Goal: Task Accomplishment & Management: Use online tool/utility

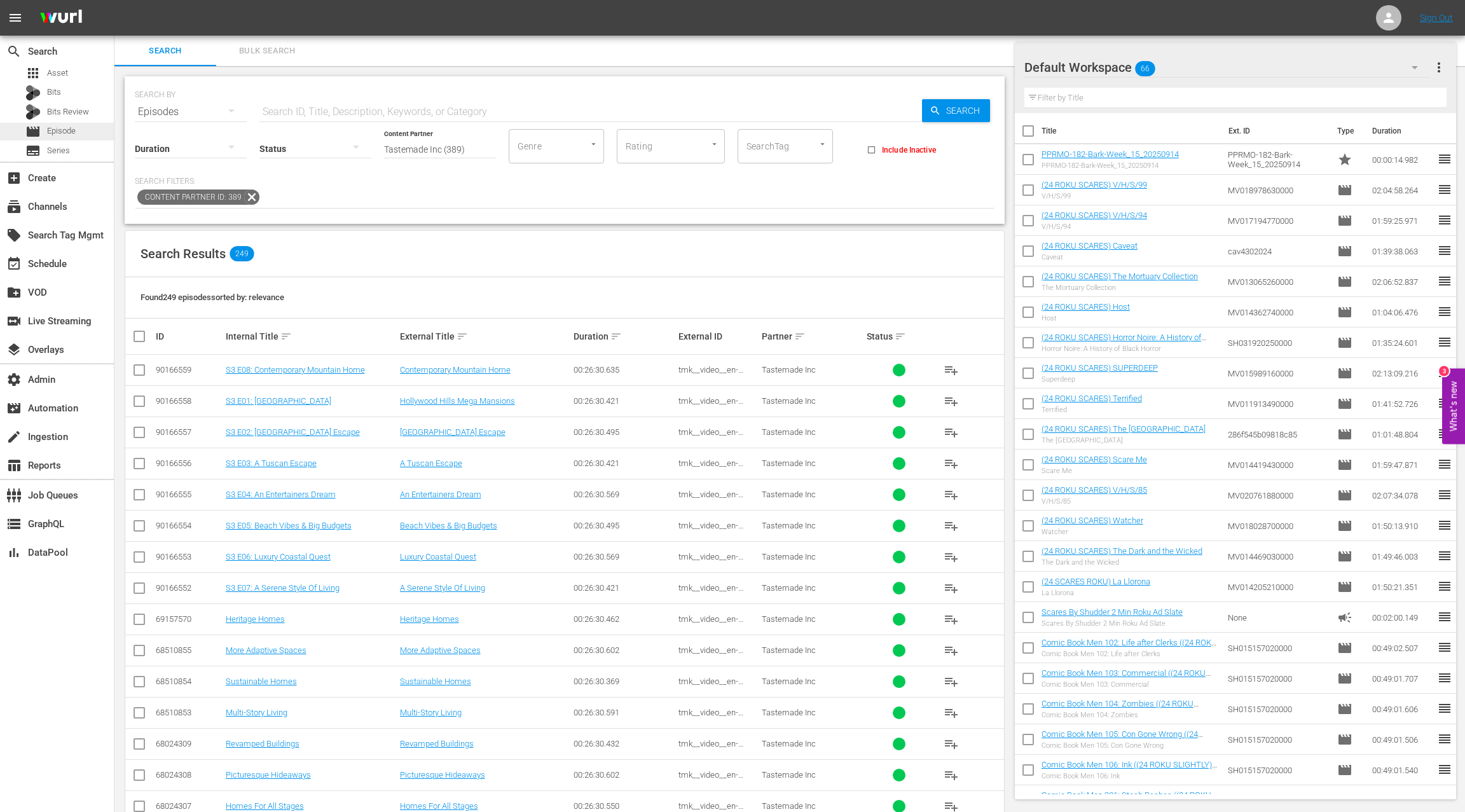
scroll to position [1688, 0]
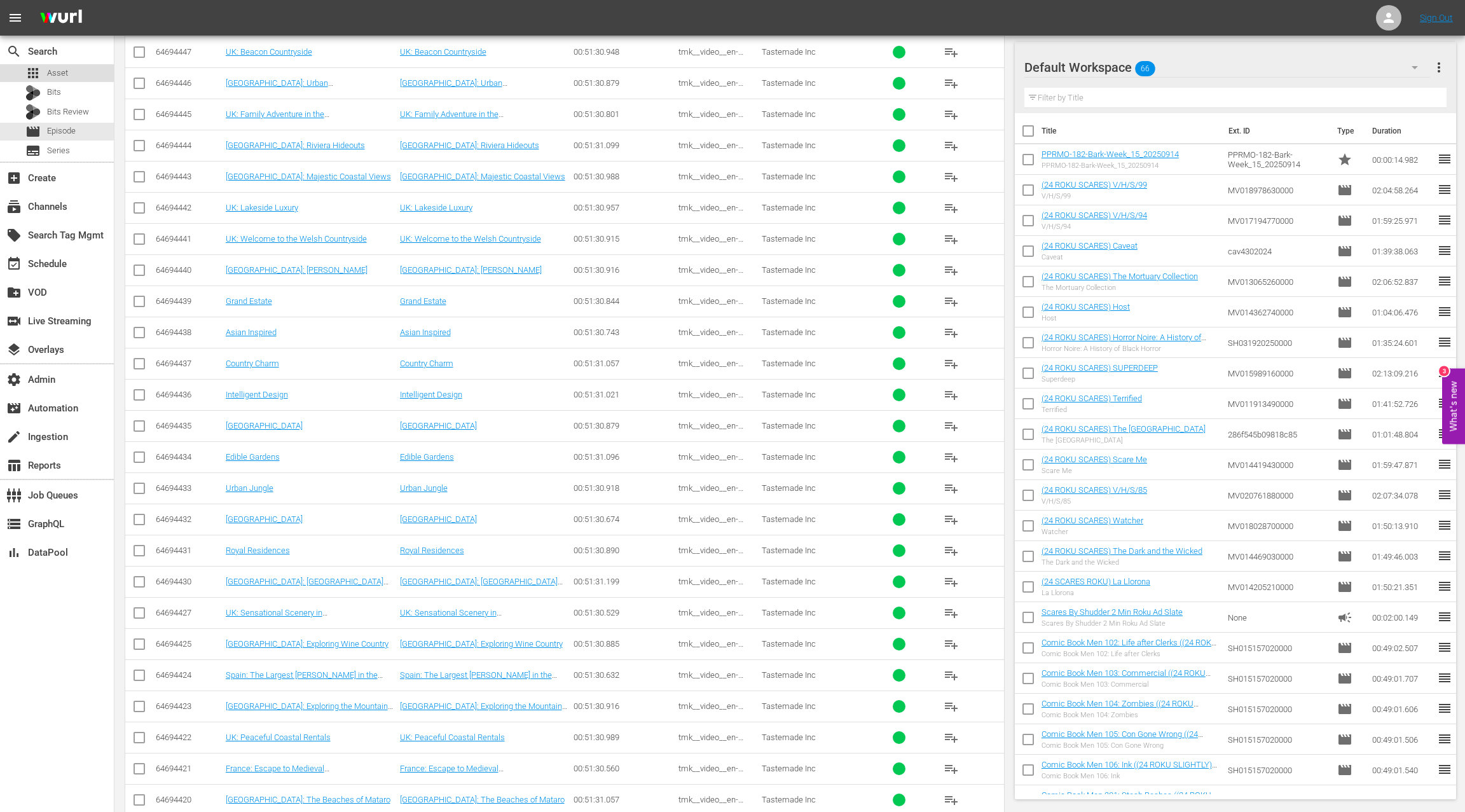
click at [77, 74] on div "apps Asset" at bounding box center [57, 73] width 114 height 18
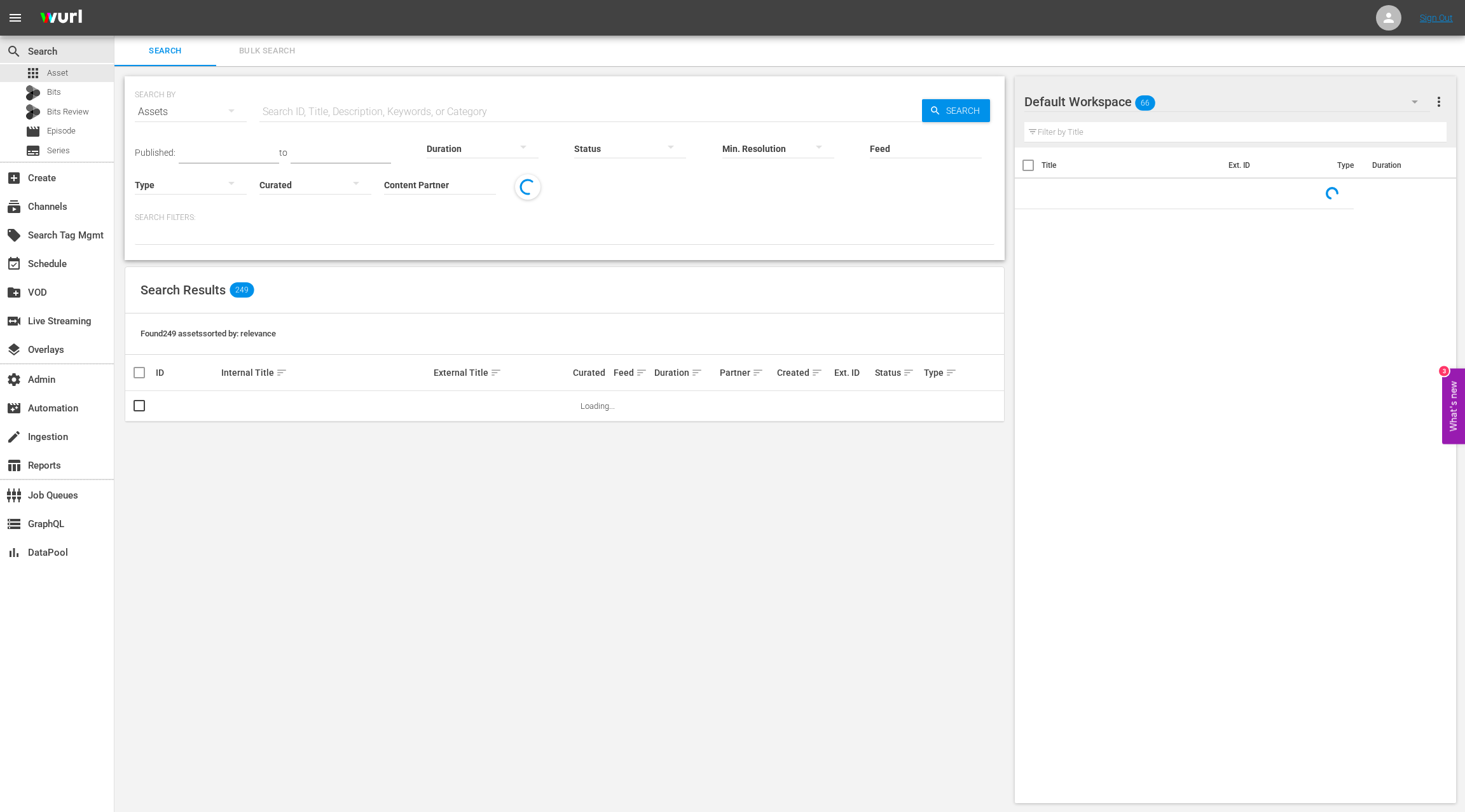
click at [280, 106] on input "text" at bounding box center [590, 112] width 663 height 31
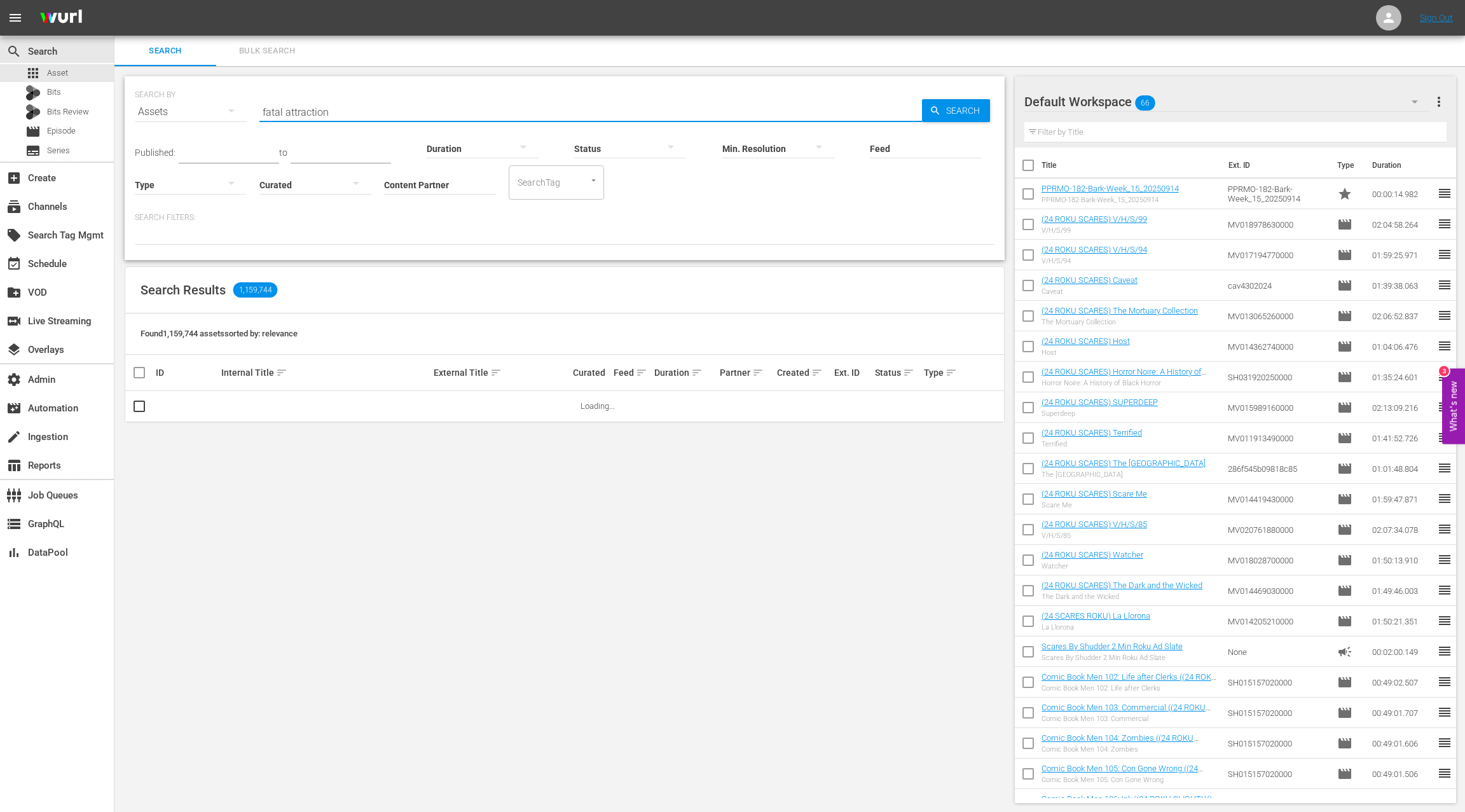
type input "fatal attraction"
click at [404, 186] on input "Content Partner" at bounding box center [440, 186] width 112 height 46
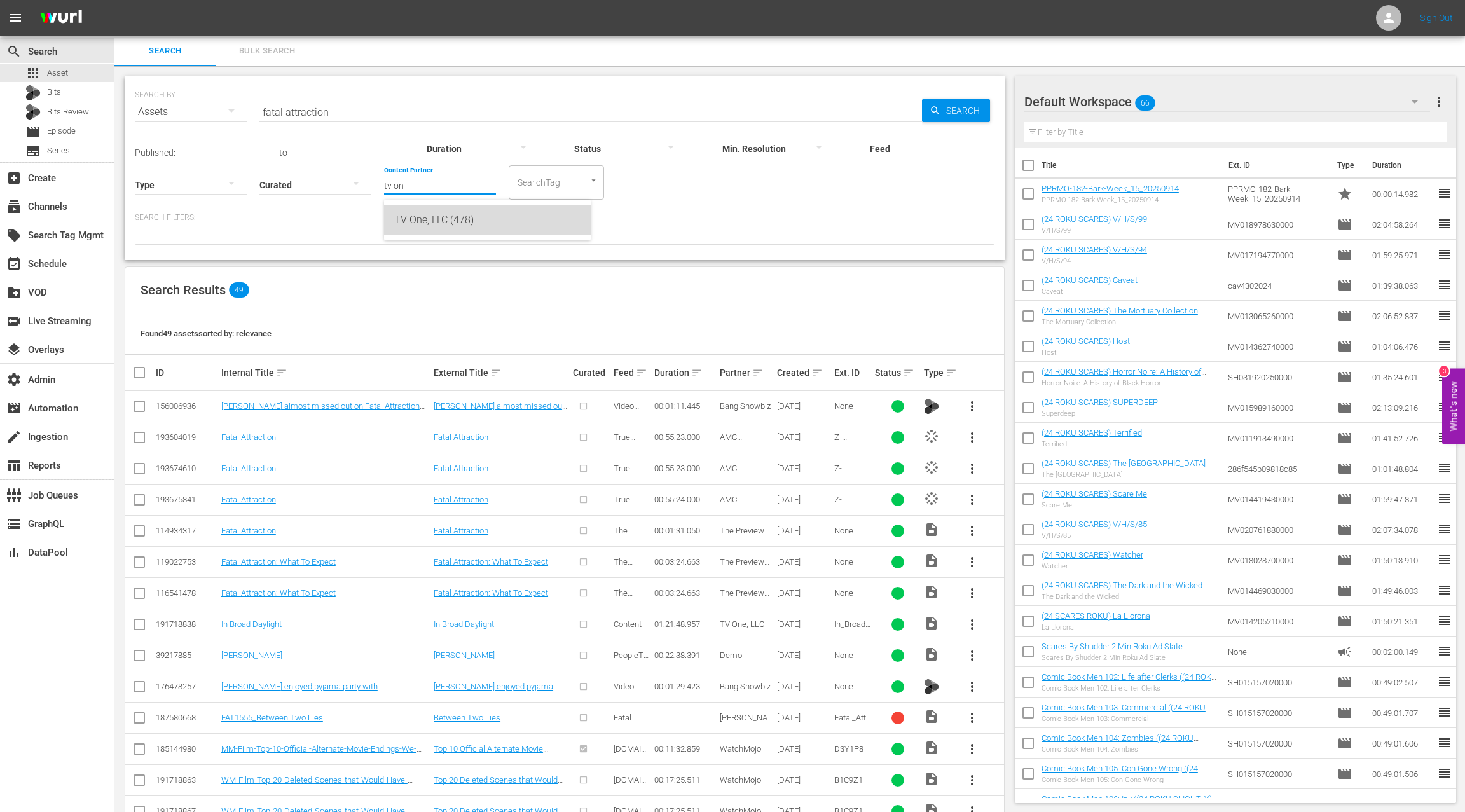
click at [420, 226] on div "TV One, LLC (478)" at bounding box center [487, 220] width 186 height 31
type input "TV One, LLC (478)"
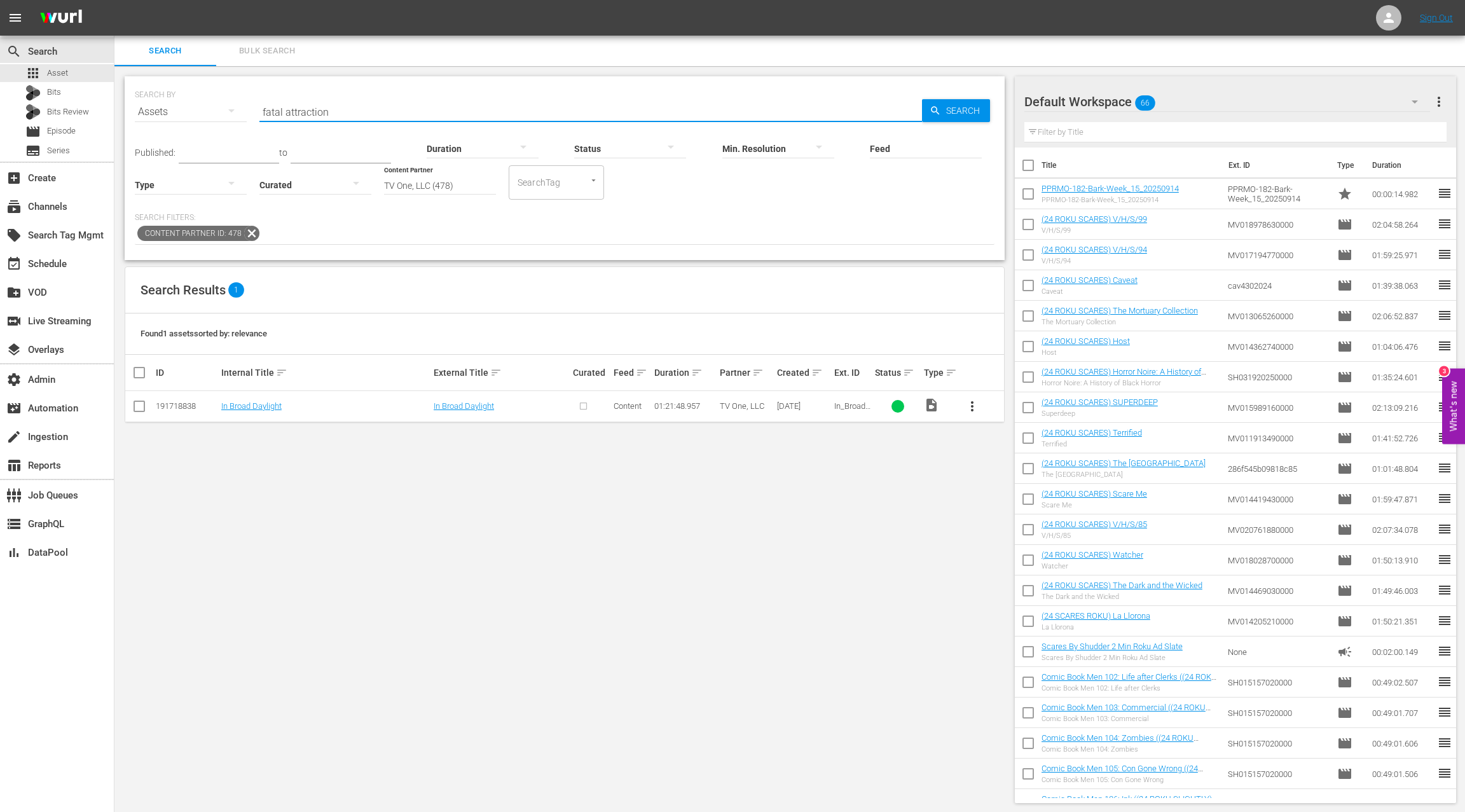
drag, startPoint x: 333, startPoint y: 115, endPoint x: 259, endPoint y: 104, distance: 74.8
click at [259, 104] on input "fatal attraction" at bounding box center [590, 112] width 663 height 31
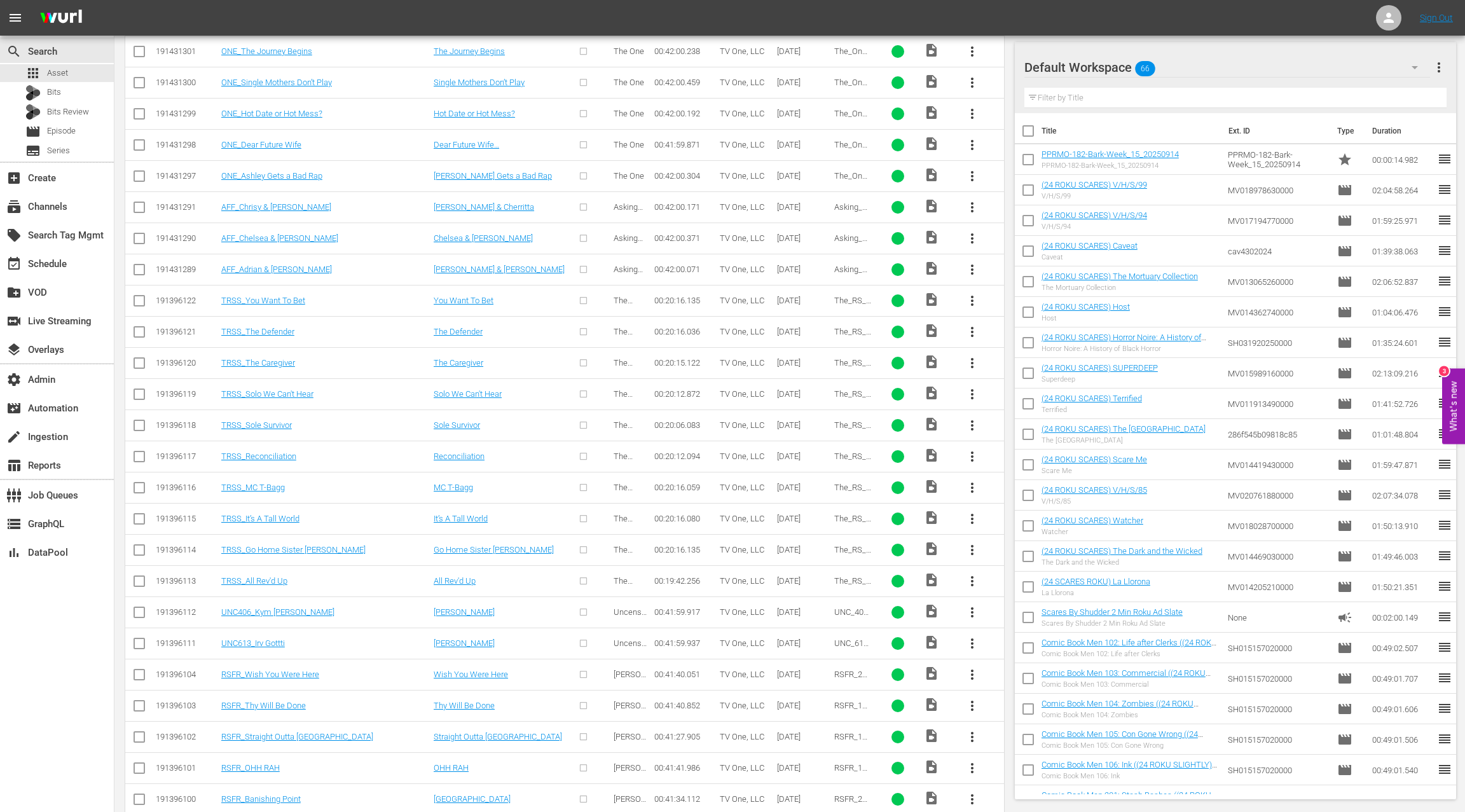
scroll to position [4396, 0]
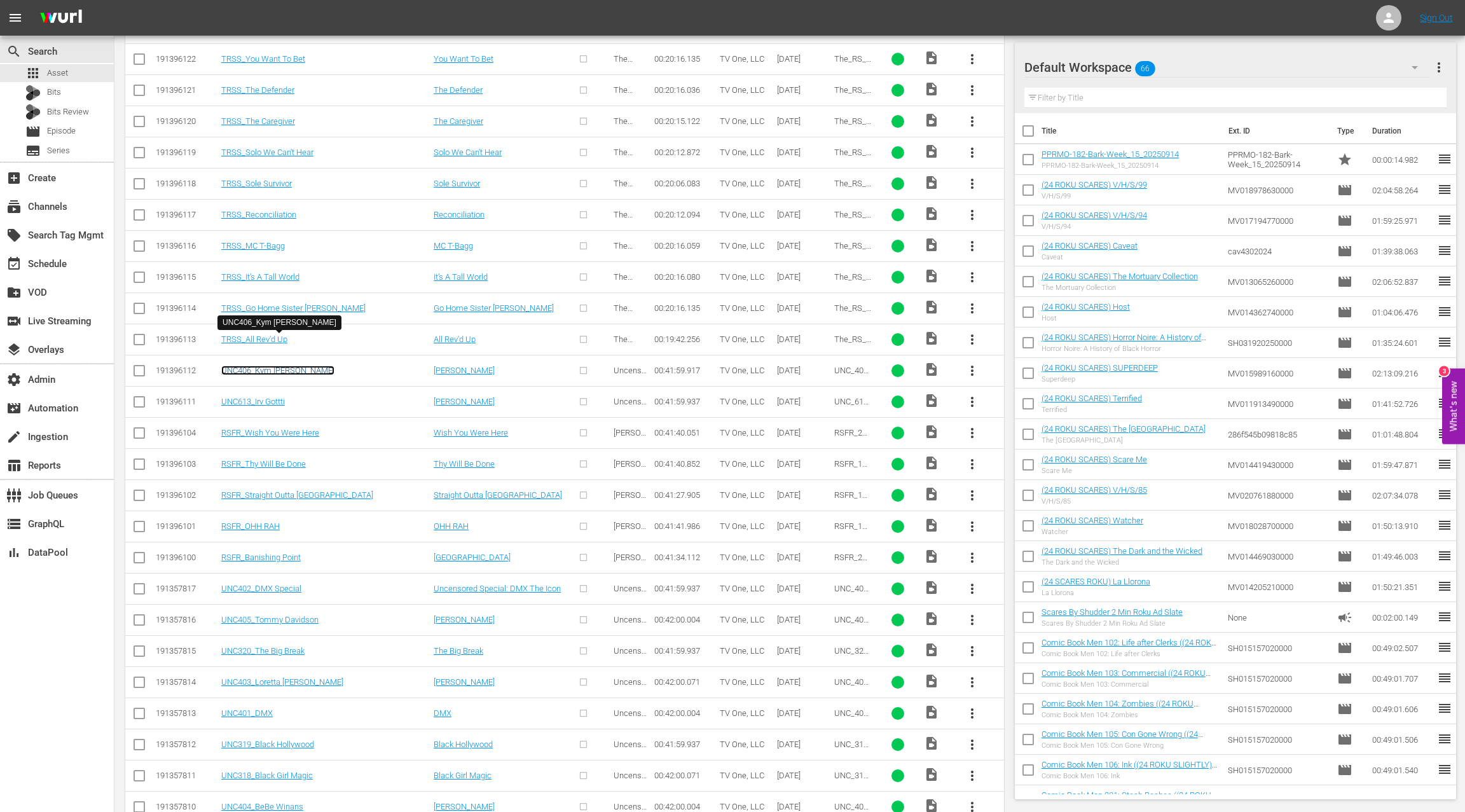
click at [282, 366] on link "UNC406_Kym Whitley" at bounding box center [278, 371] width 113 height 10
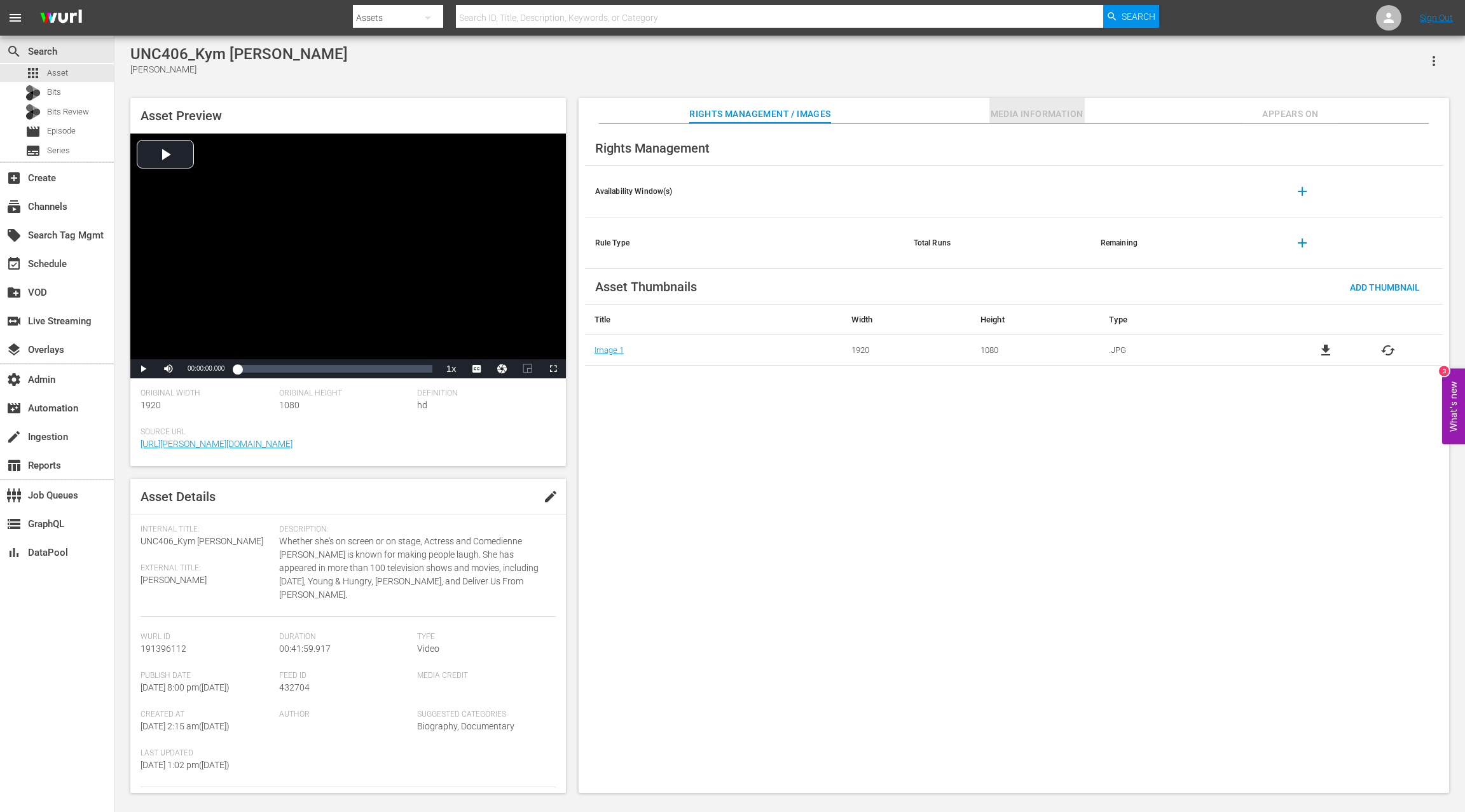
click at [1021, 110] on span "Media Information" at bounding box center [1037, 114] width 96 height 16
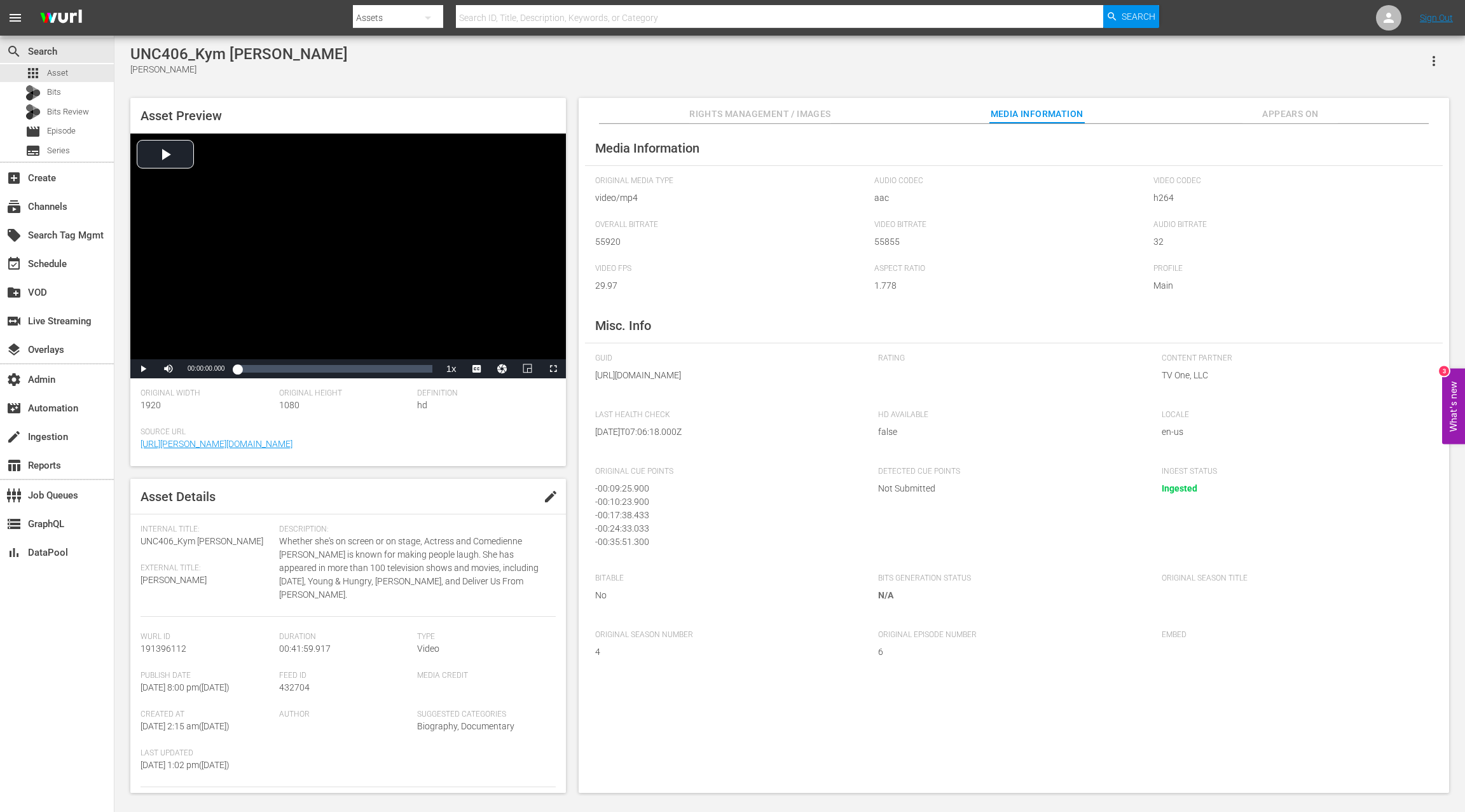
click at [792, 113] on span "Rights Management / Images" at bounding box center [759, 114] width 141 height 16
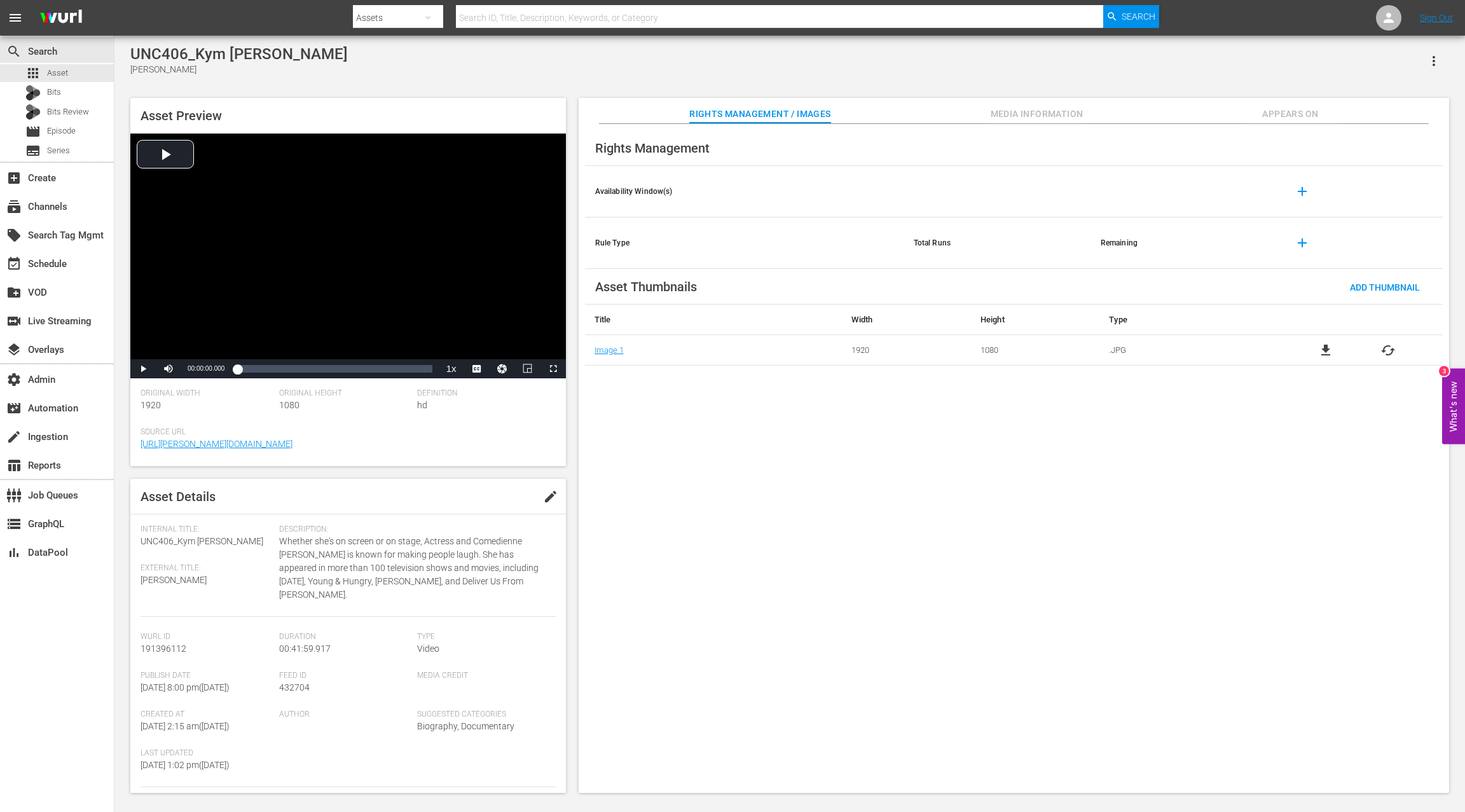
scroll to position [1, 0]
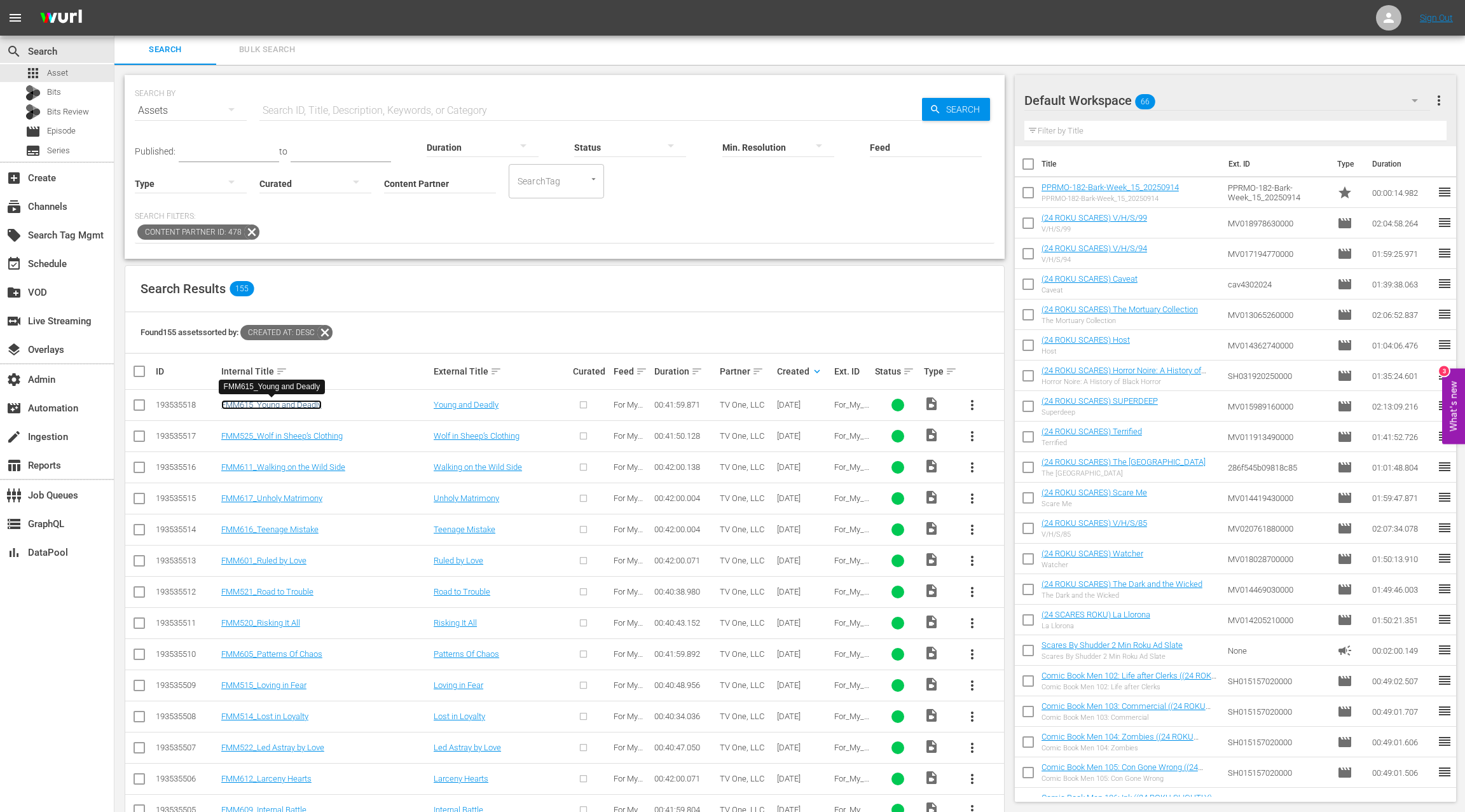
click at [287, 405] on link "FMM615_Young and Deadly" at bounding box center [271, 405] width 100 height 10
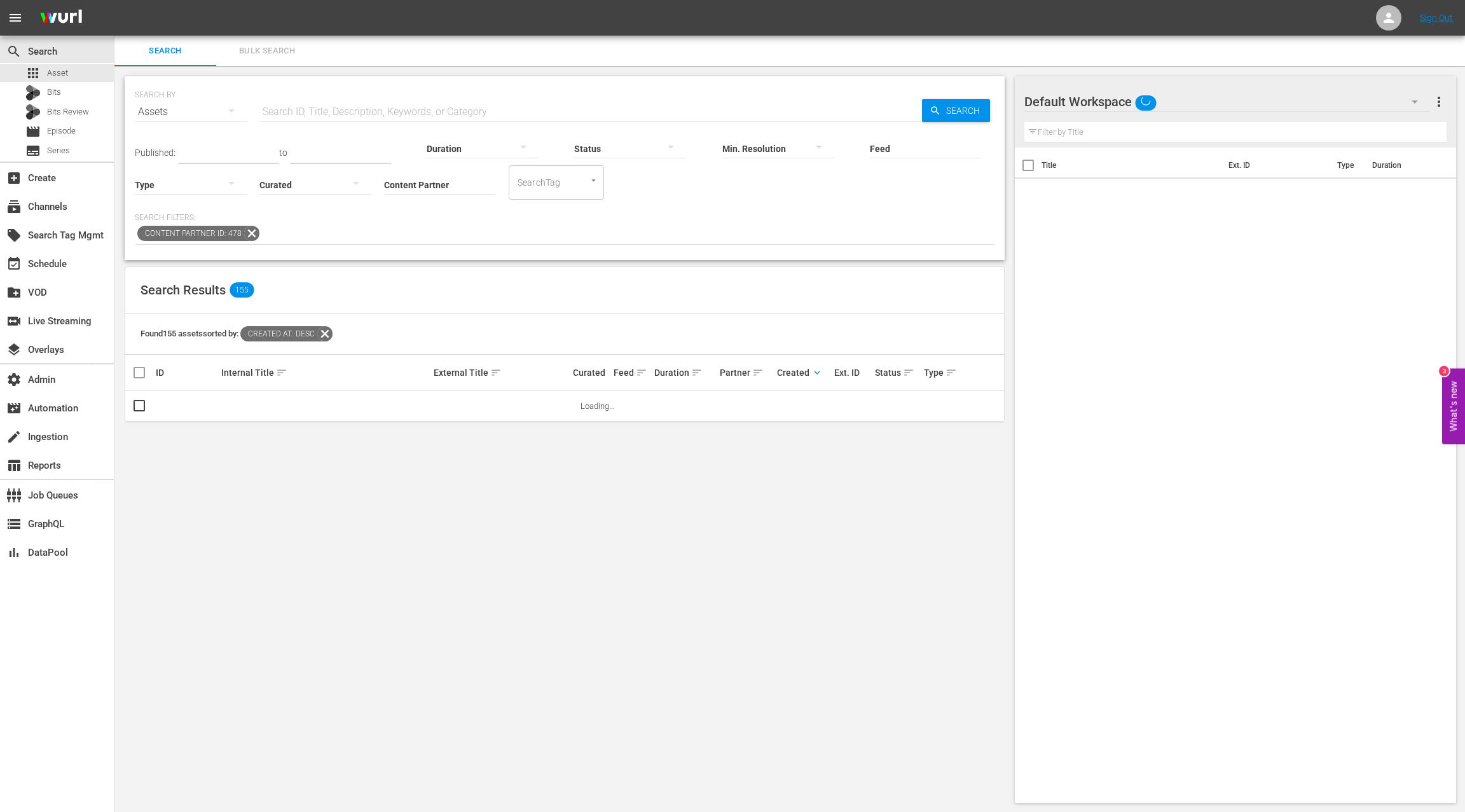
scroll to position [1, 0]
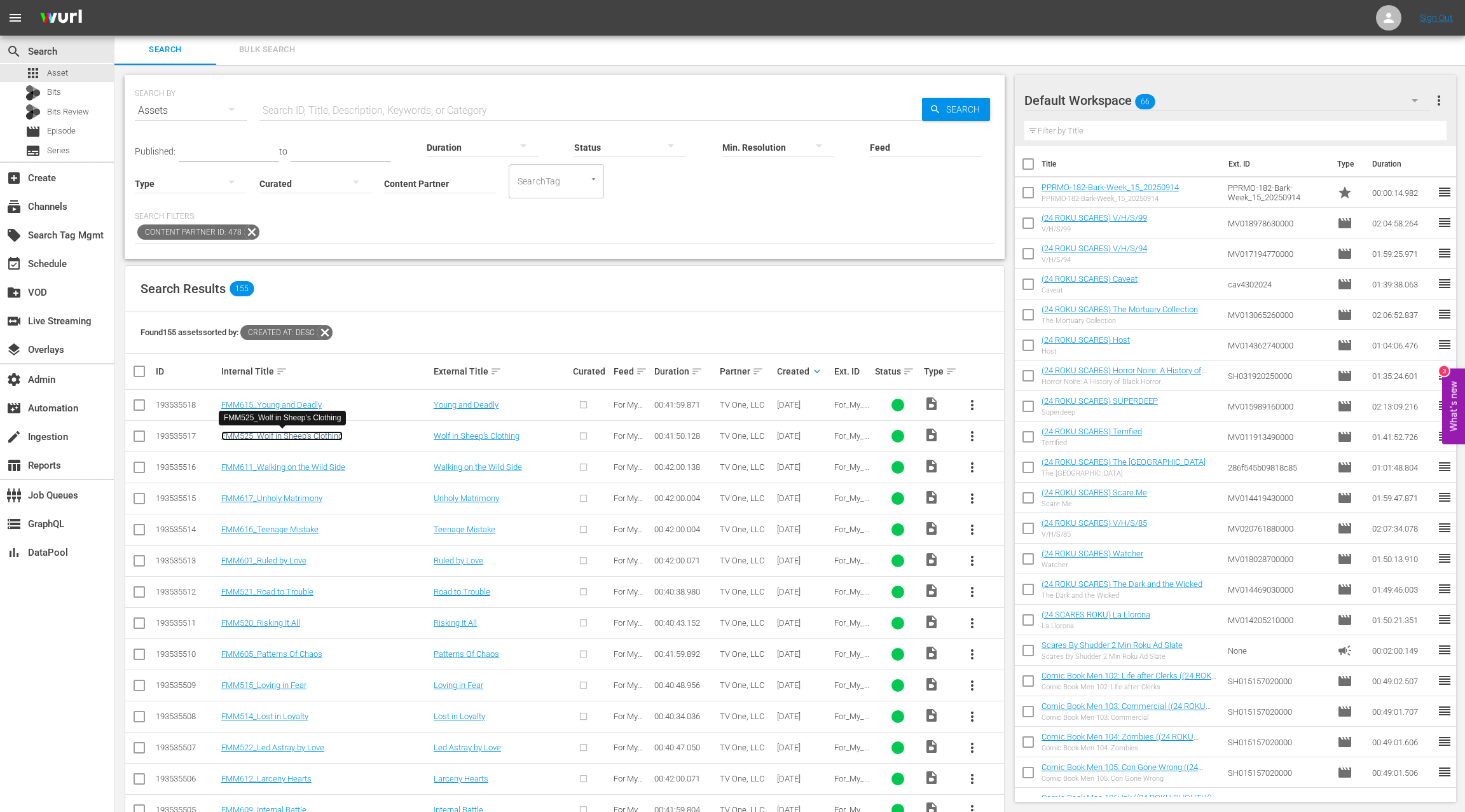
click at [287, 433] on link "FMM525_Wolf in Sheep’s Clothing" at bounding box center [282, 436] width 121 height 10
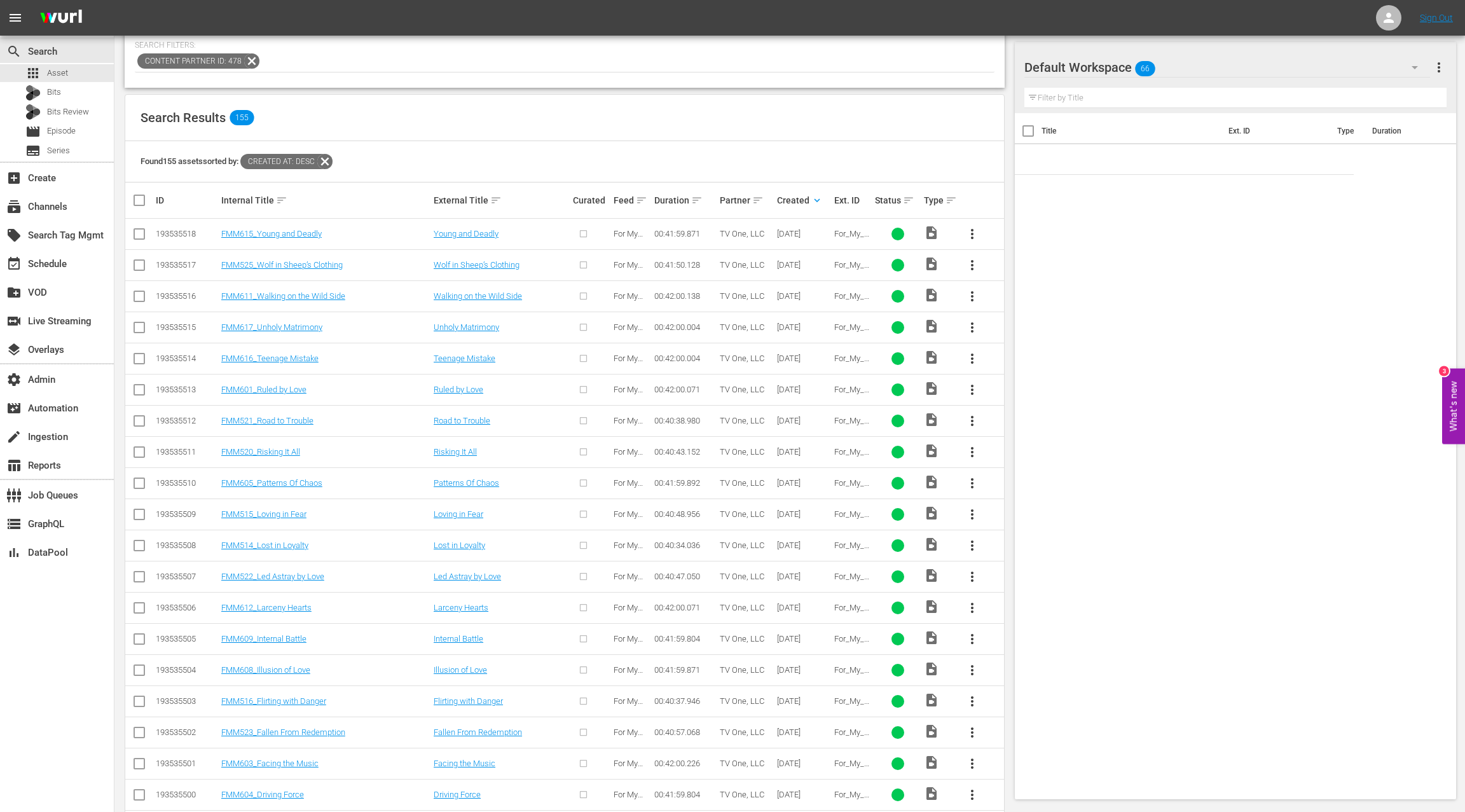
scroll to position [183, 0]
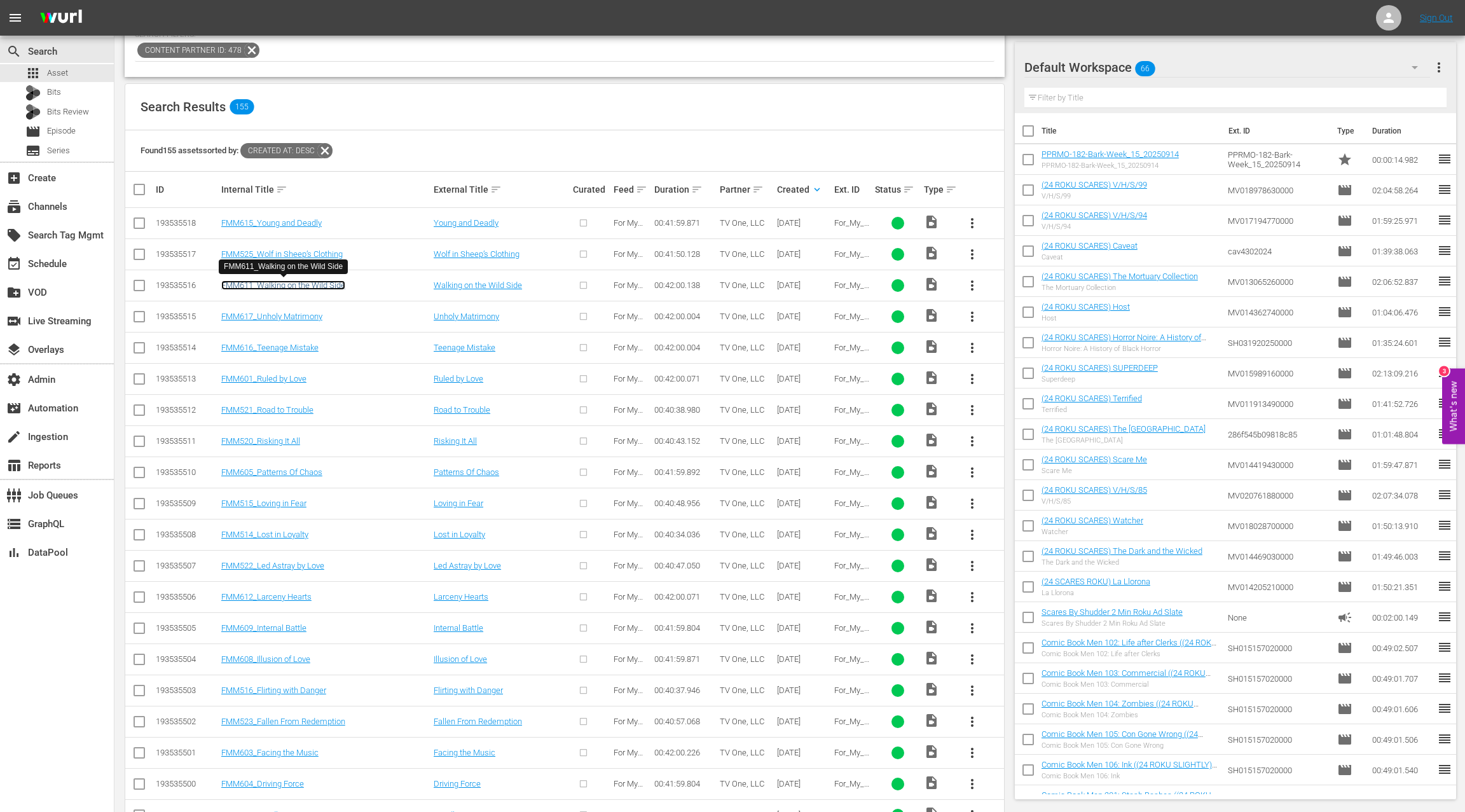
click at [301, 287] on link "FMM611_Walking on the Wild Side" at bounding box center [283, 285] width 124 height 10
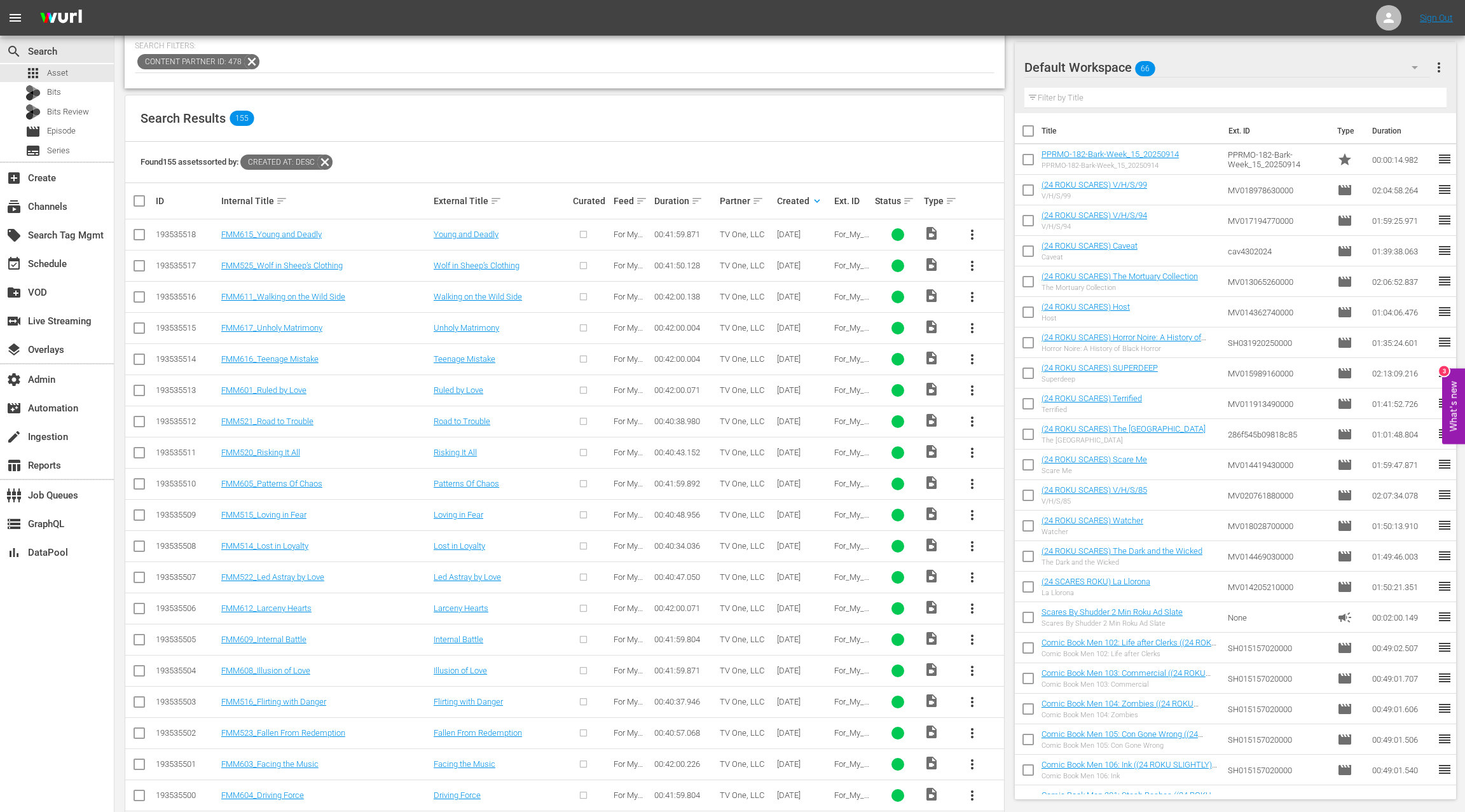
scroll to position [188, 0]
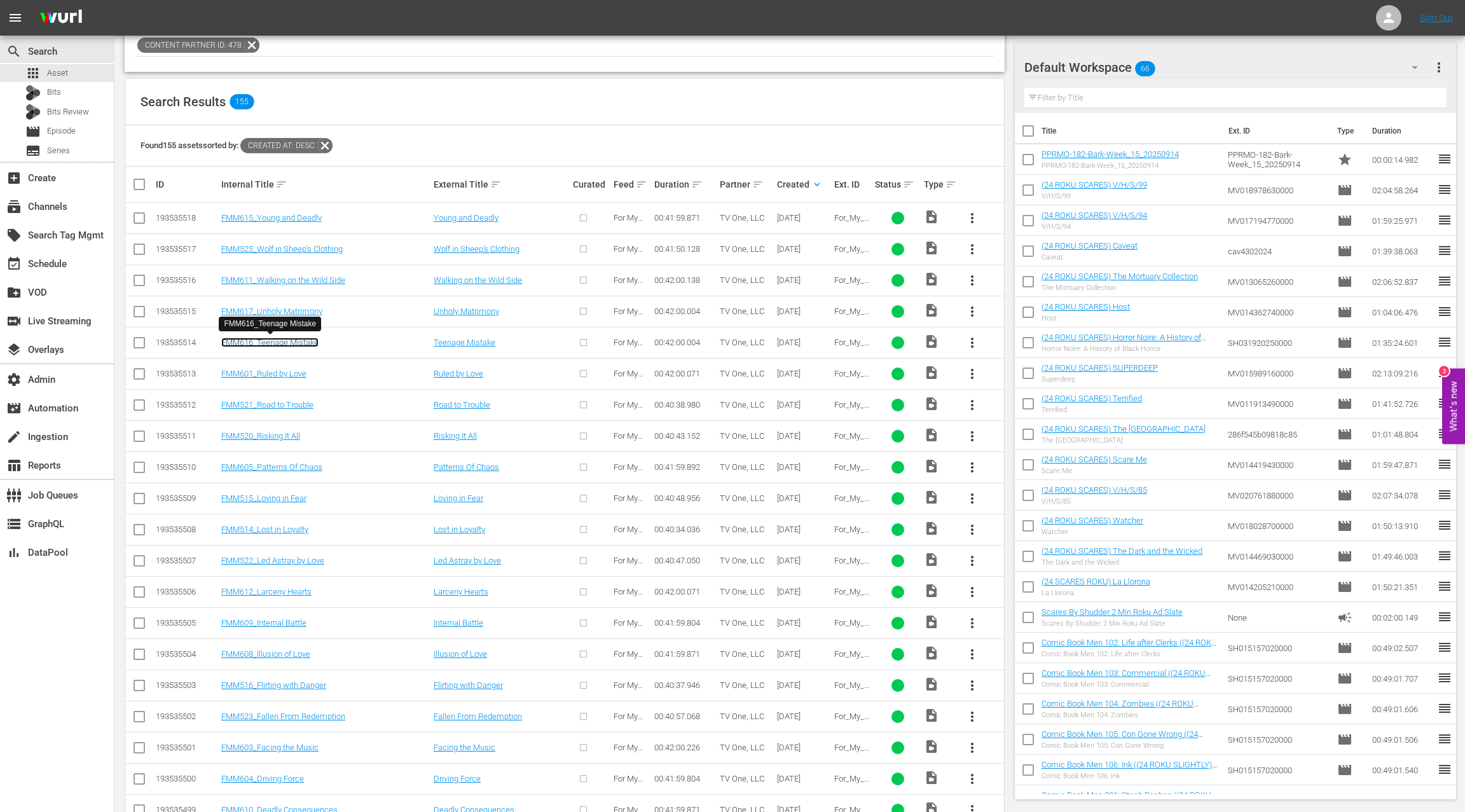
click at [274, 339] on link "FMM616_Teenage Mistake" at bounding box center [270, 343] width 98 height 10
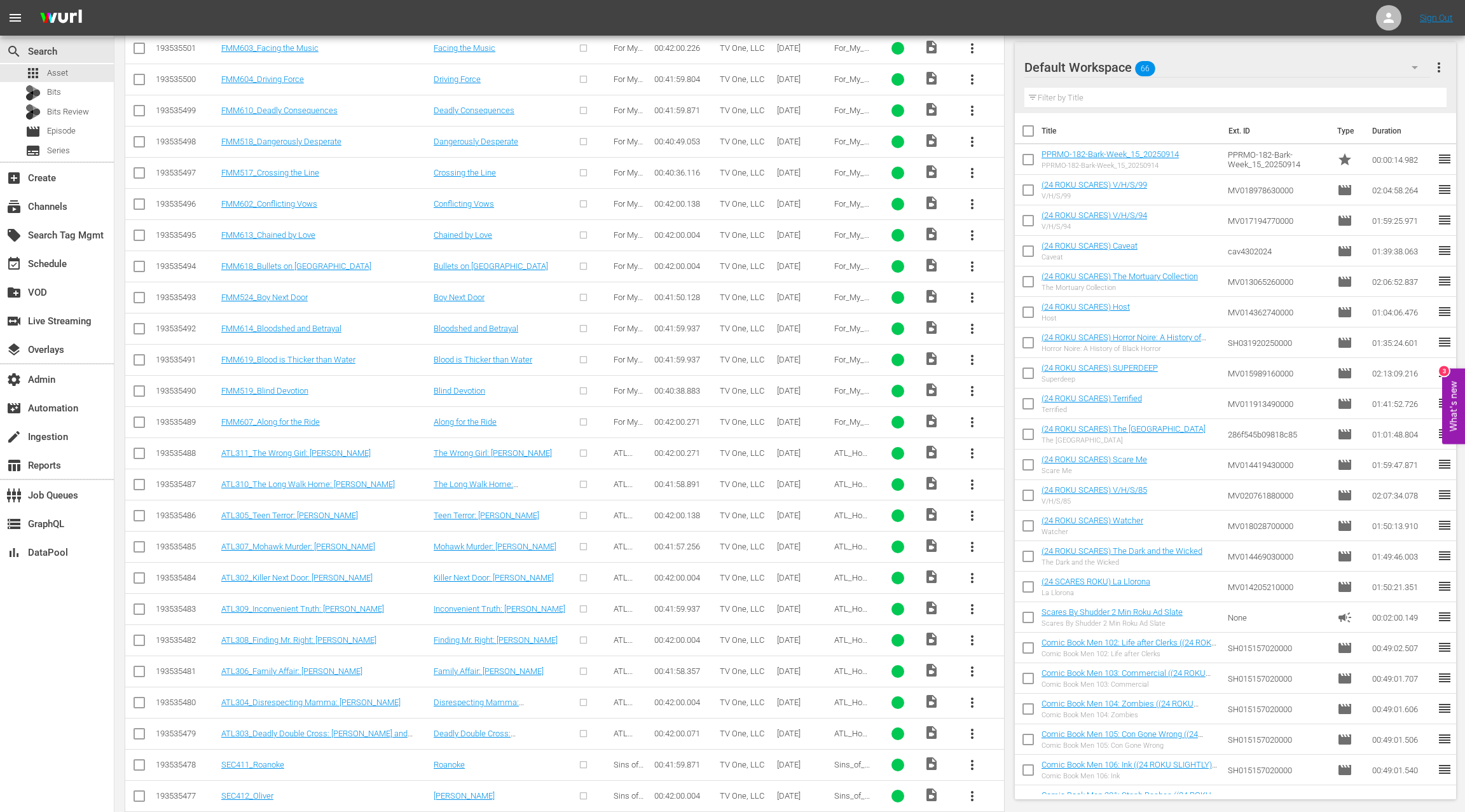
scroll to position [890, 0]
click at [287, 446] on link "ATL311_The Wrong Girl: [PERSON_NAME]" at bounding box center [295, 450] width 149 height 10
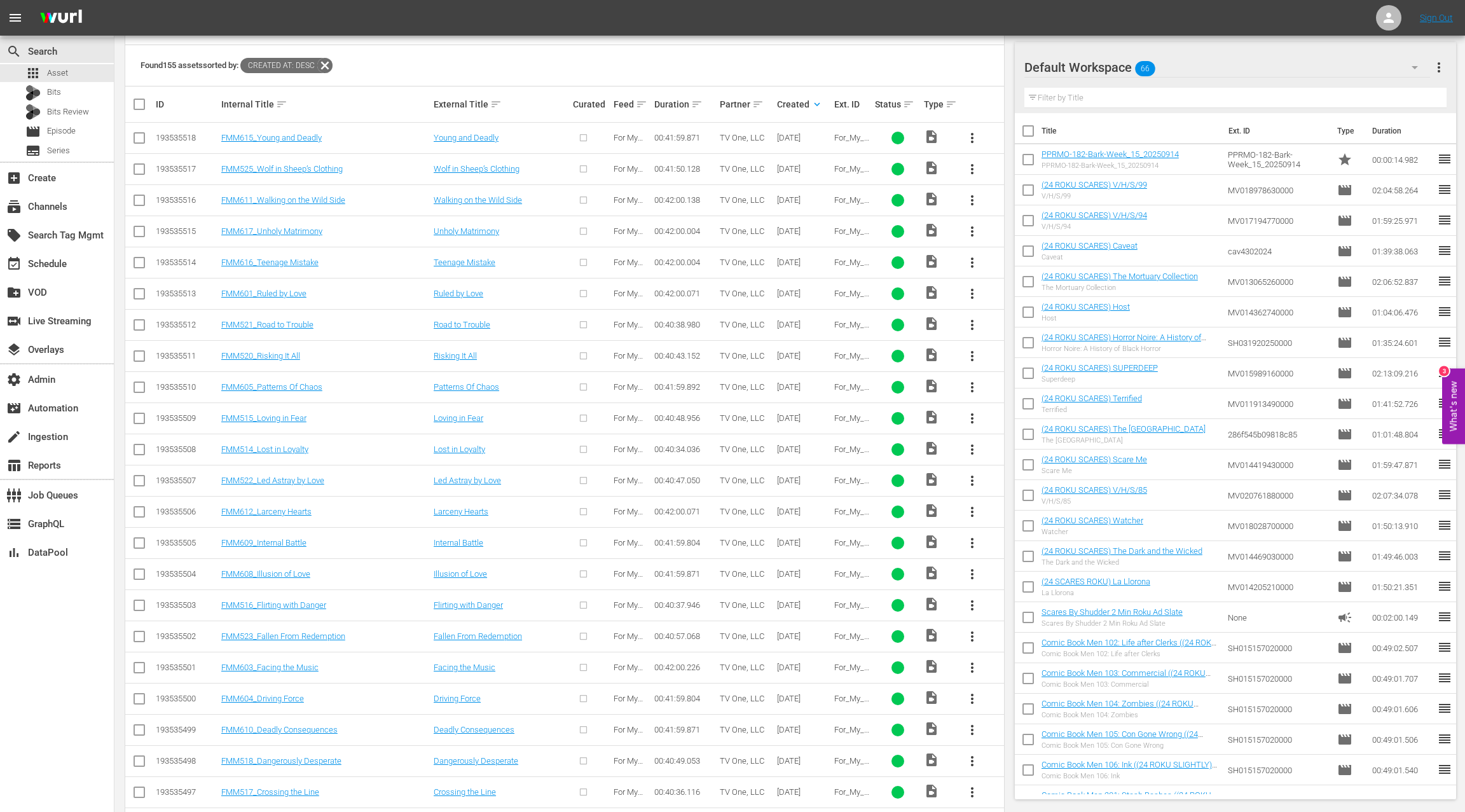
scroll to position [263, 0]
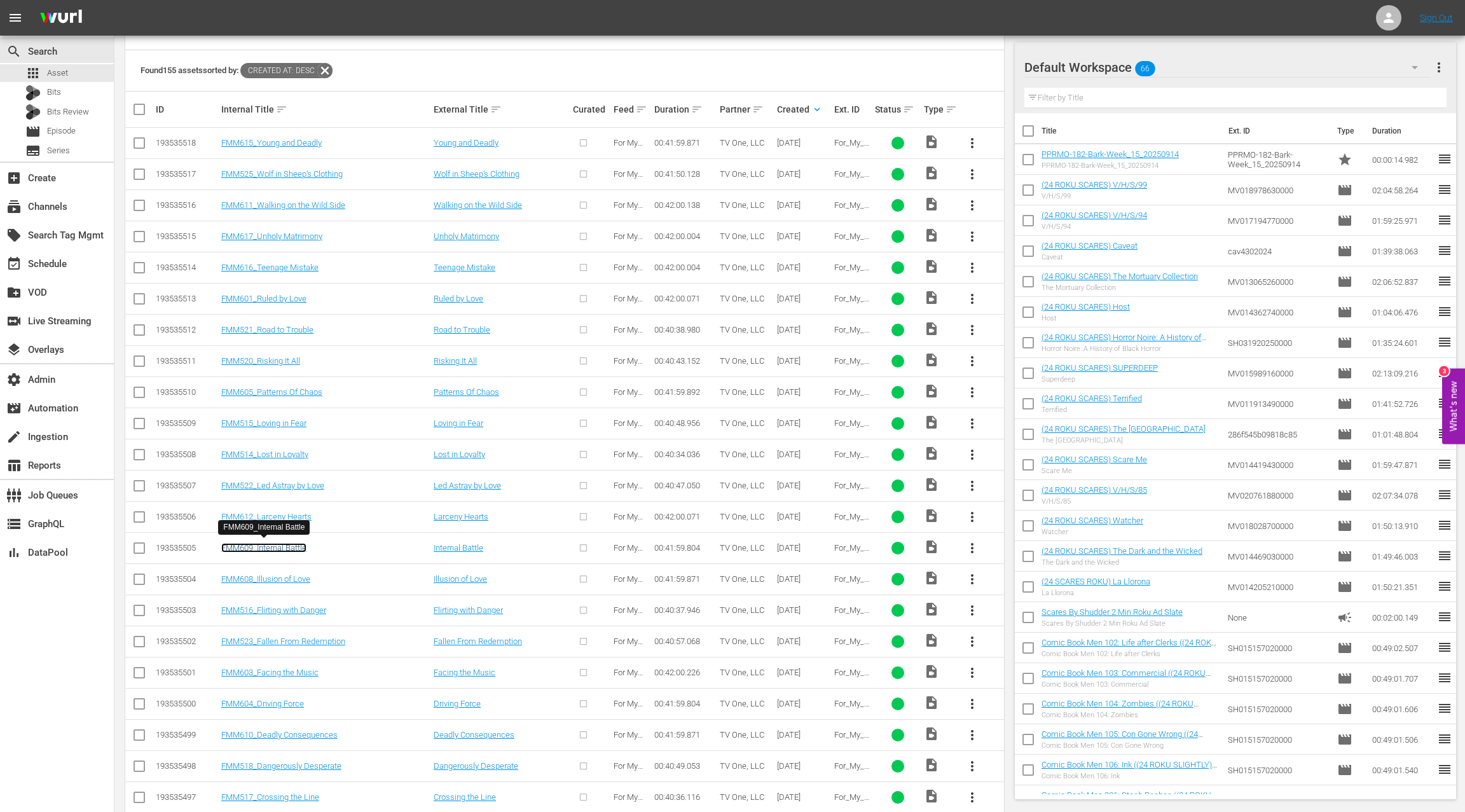
click at [270, 547] on link "FMM609_Internal Battle" at bounding box center [263, 548] width 85 height 10
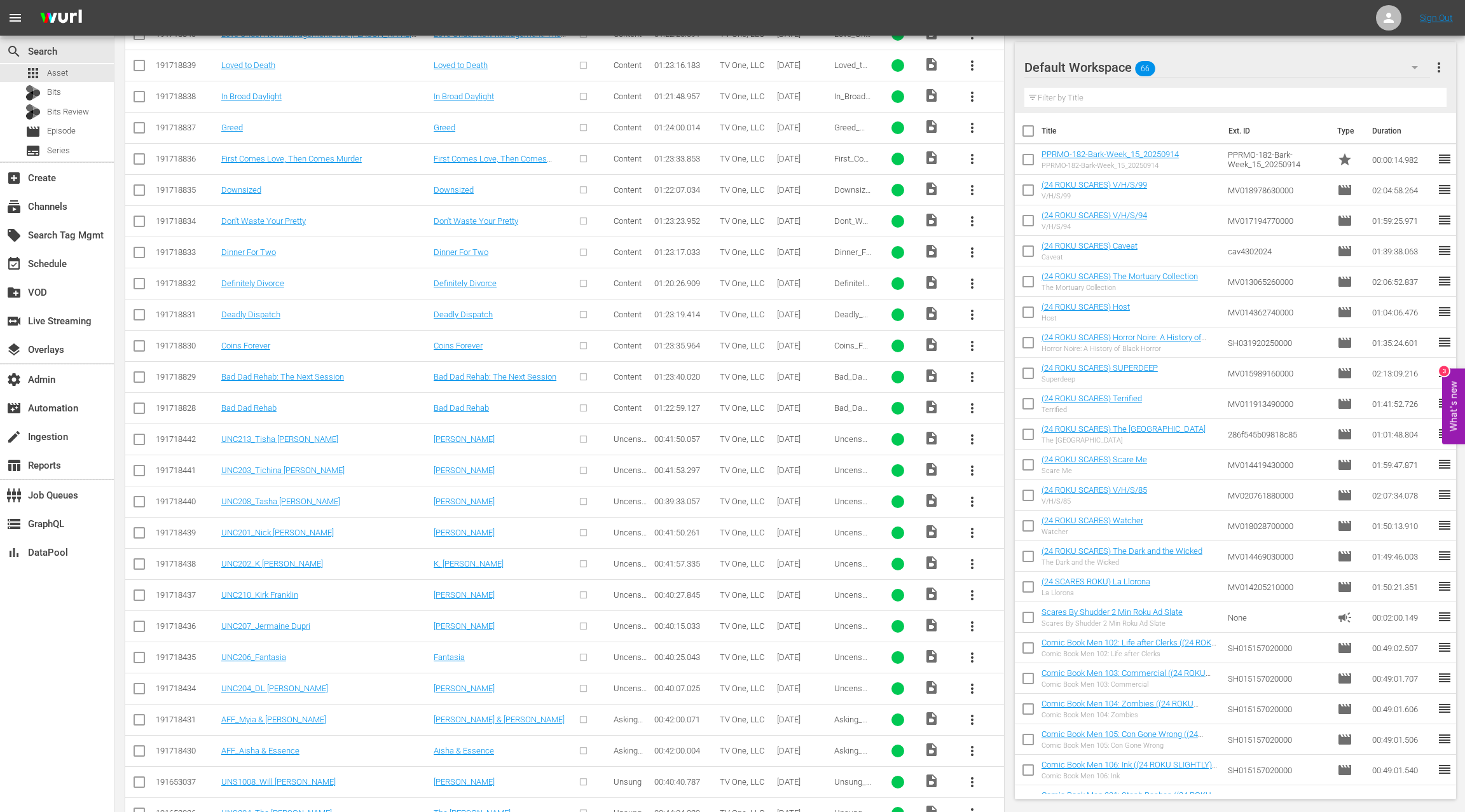
scroll to position [2819, 0]
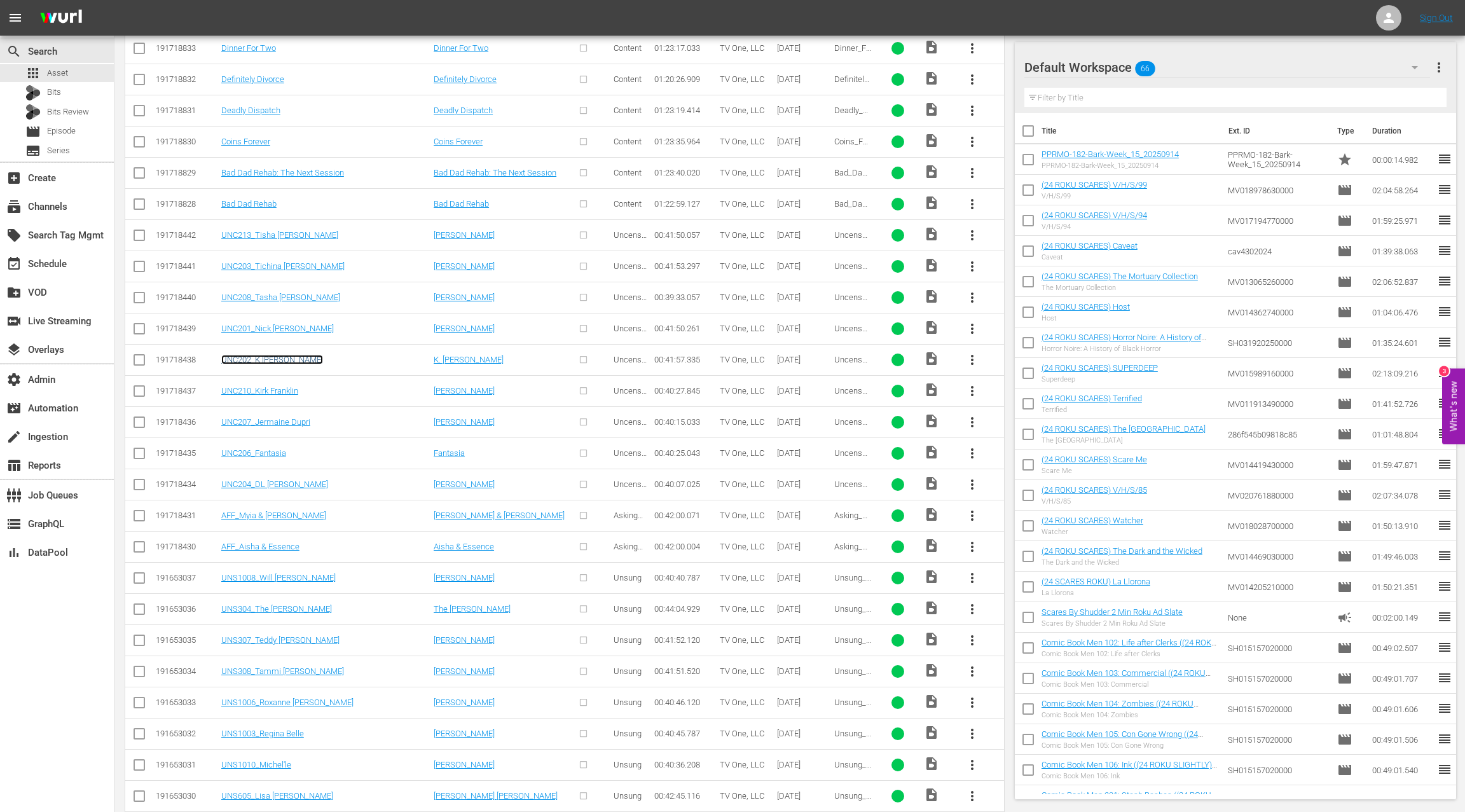
click at [279, 355] on link "UNC202_K Michelle" at bounding box center [272, 360] width 102 height 10
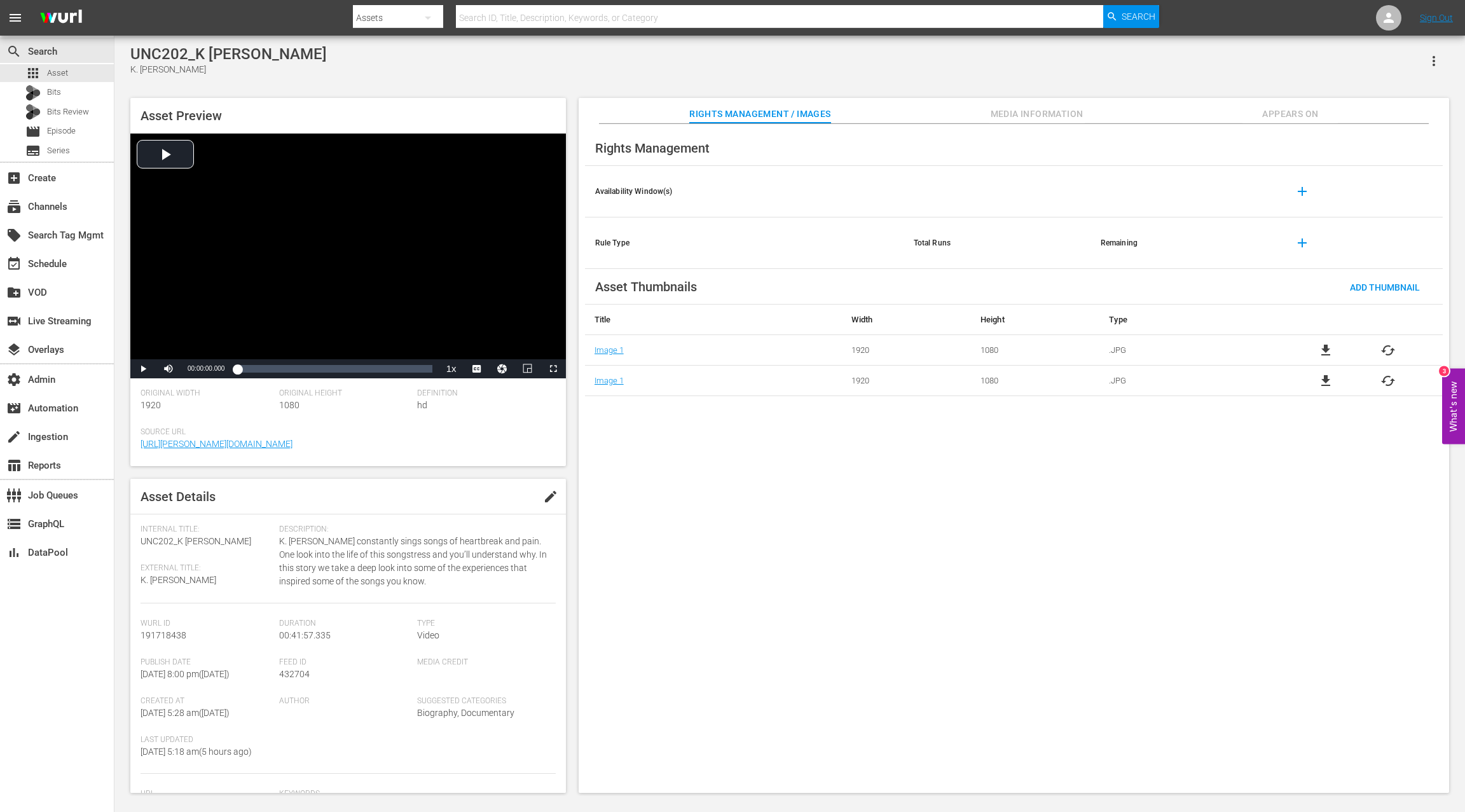
scroll to position [1, 0]
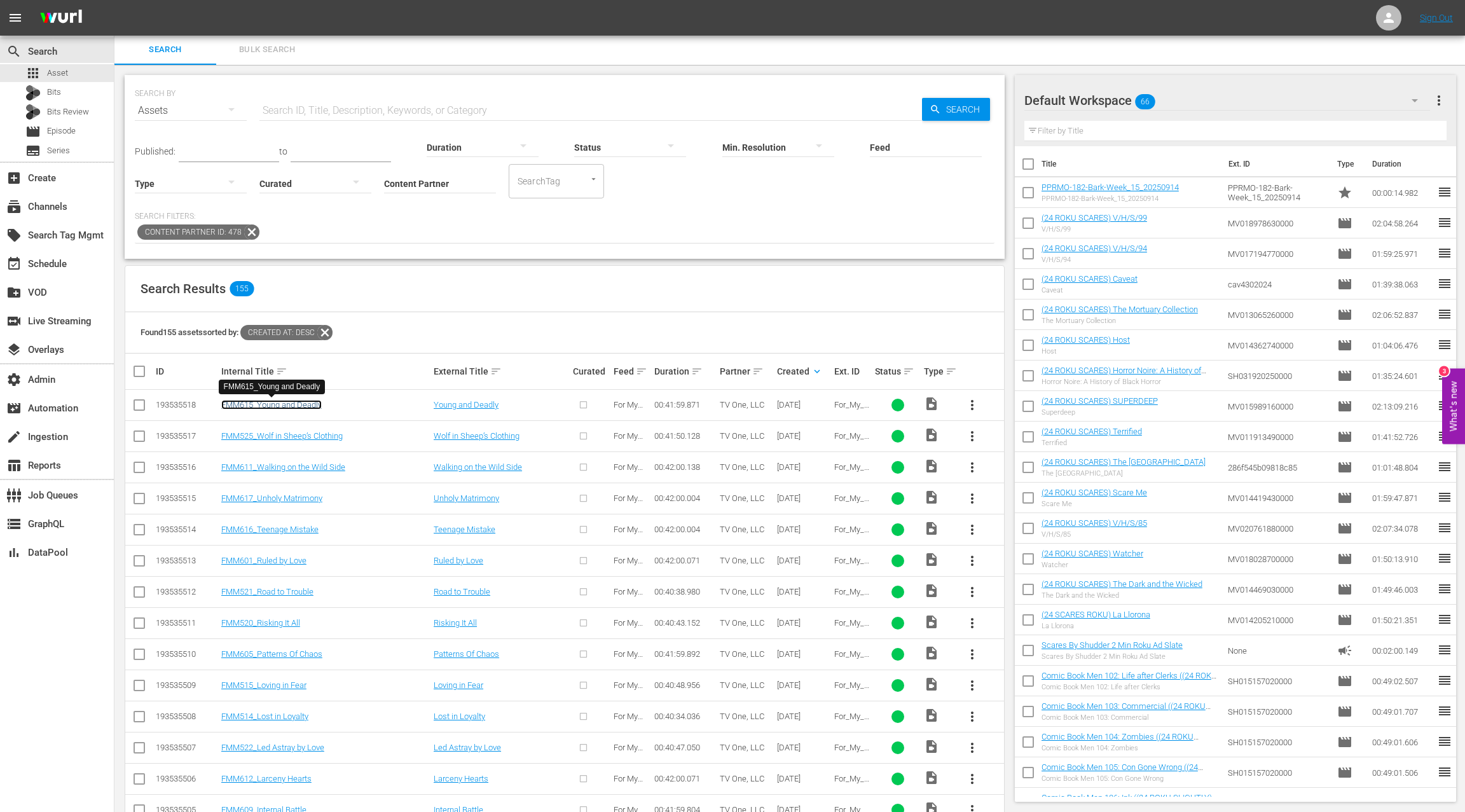
click at [313, 407] on link "FMM615_Young and Deadly" at bounding box center [271, 405] width 100 height 10
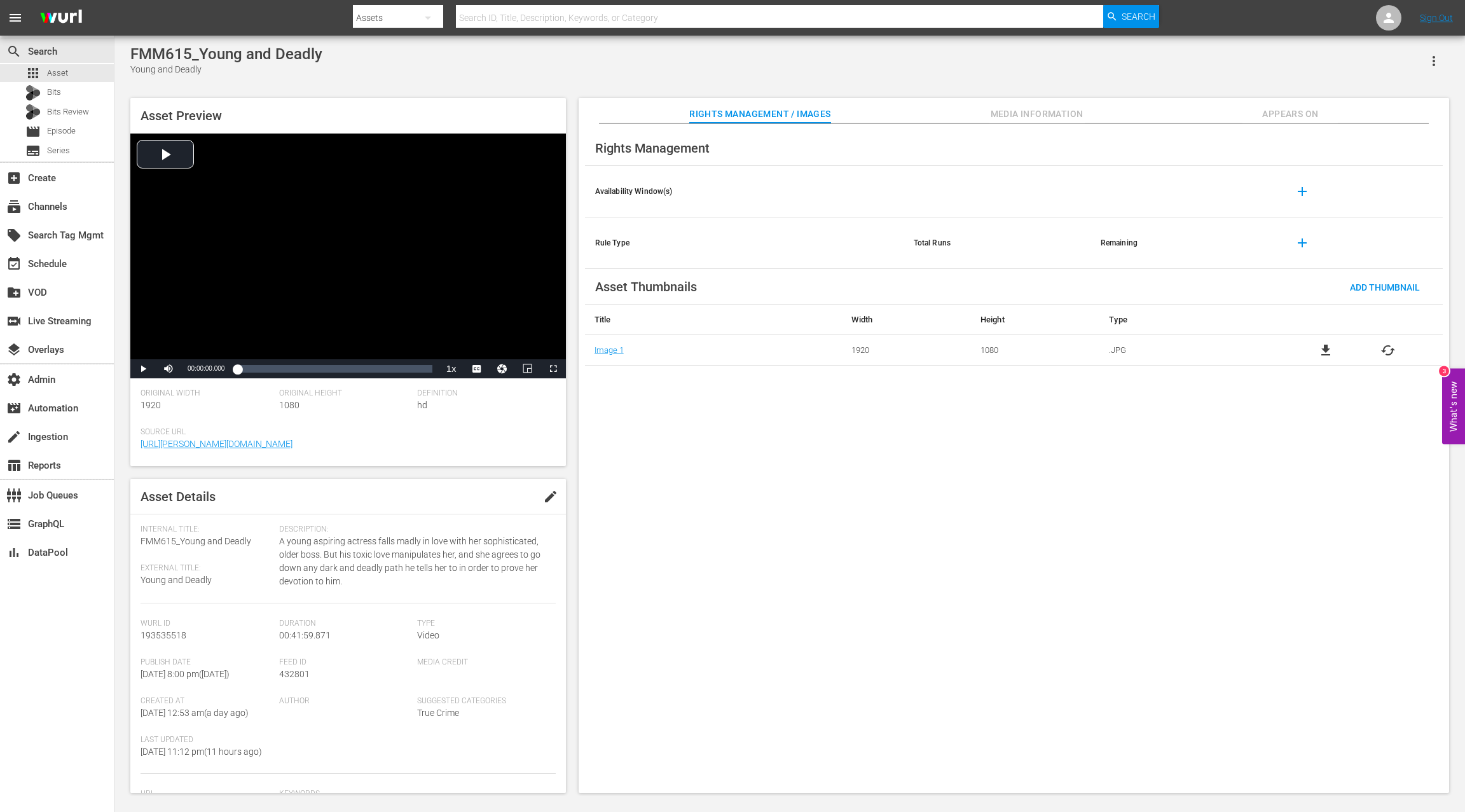
scroll to position [1, 0]
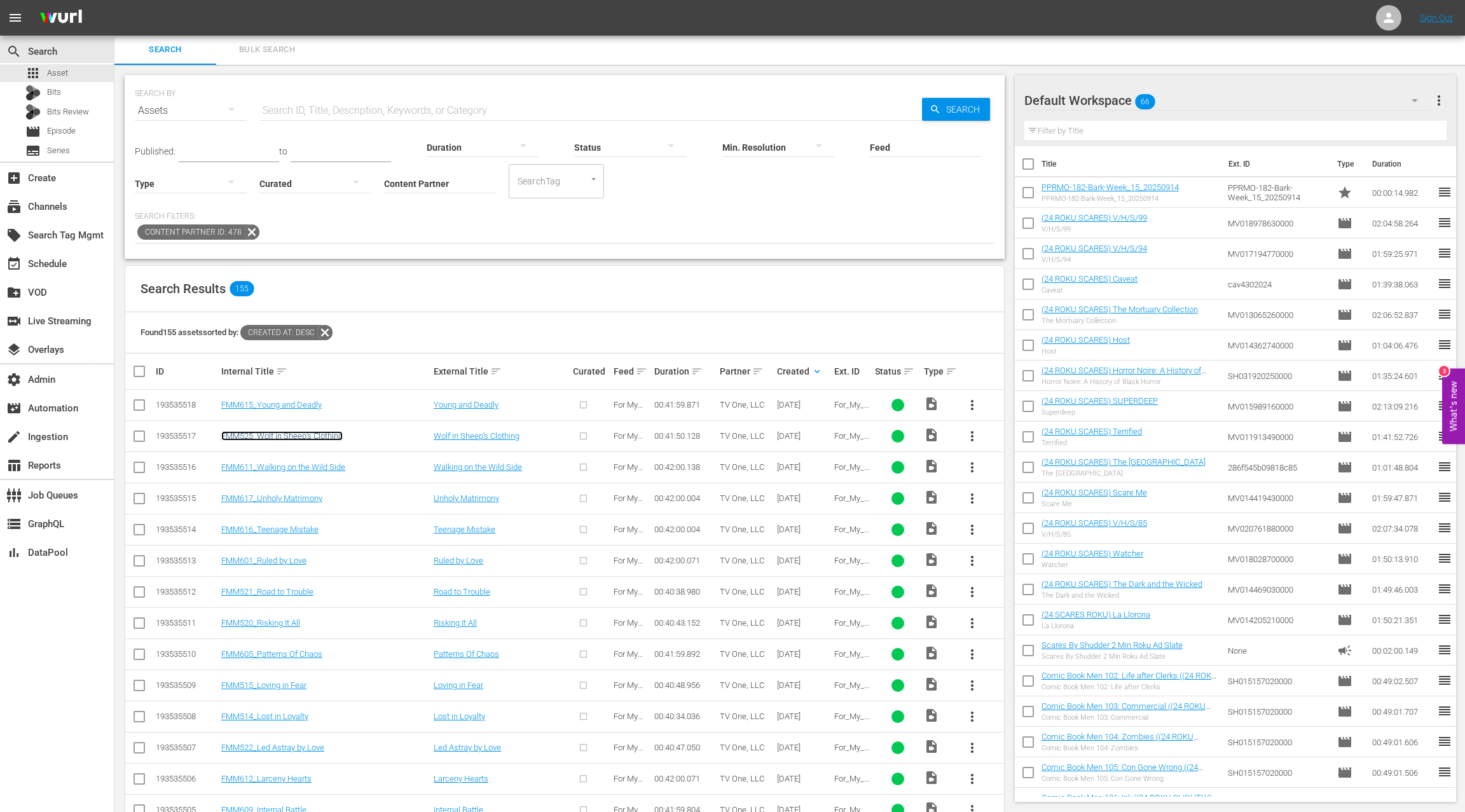
click at [283, 437] on link "FMM525_Wolf in Sheep’s Clothing" at bounding box center [282, 436] width 121 height 10
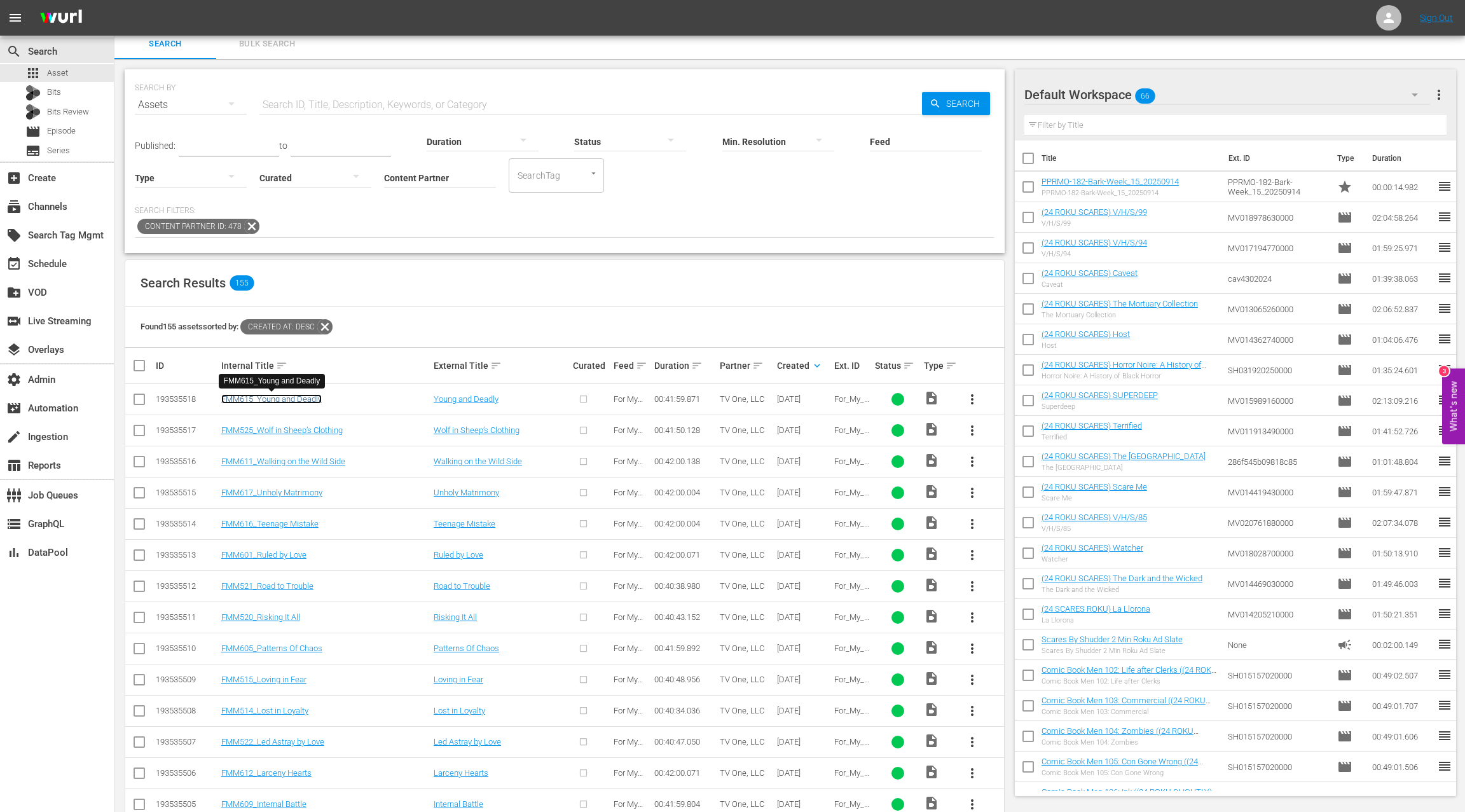
click at [288, 401] on link "FMM615_Young and Deadly" at bounding box center [271, 399] width 100 height 10
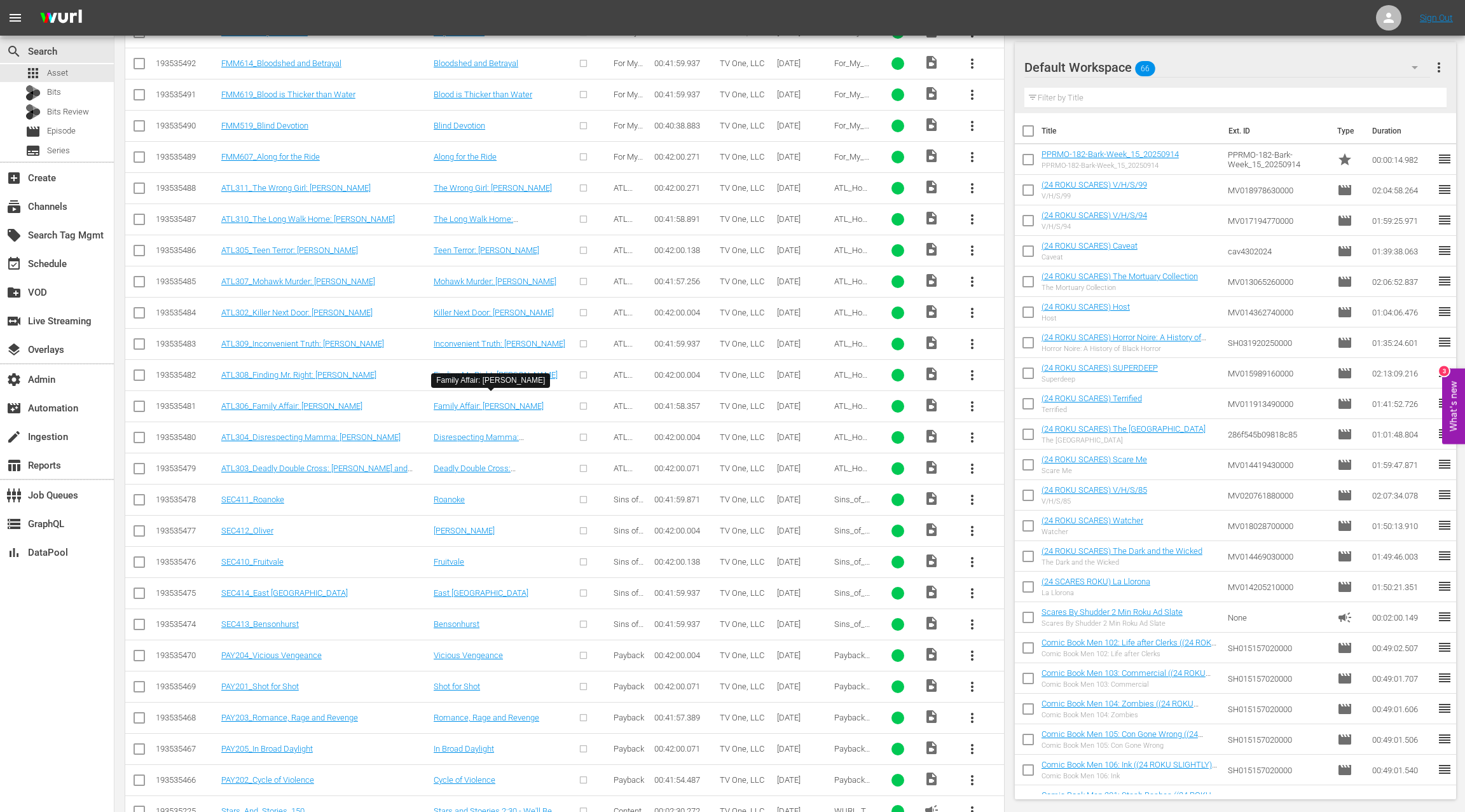
scroll to position [1174, 0]
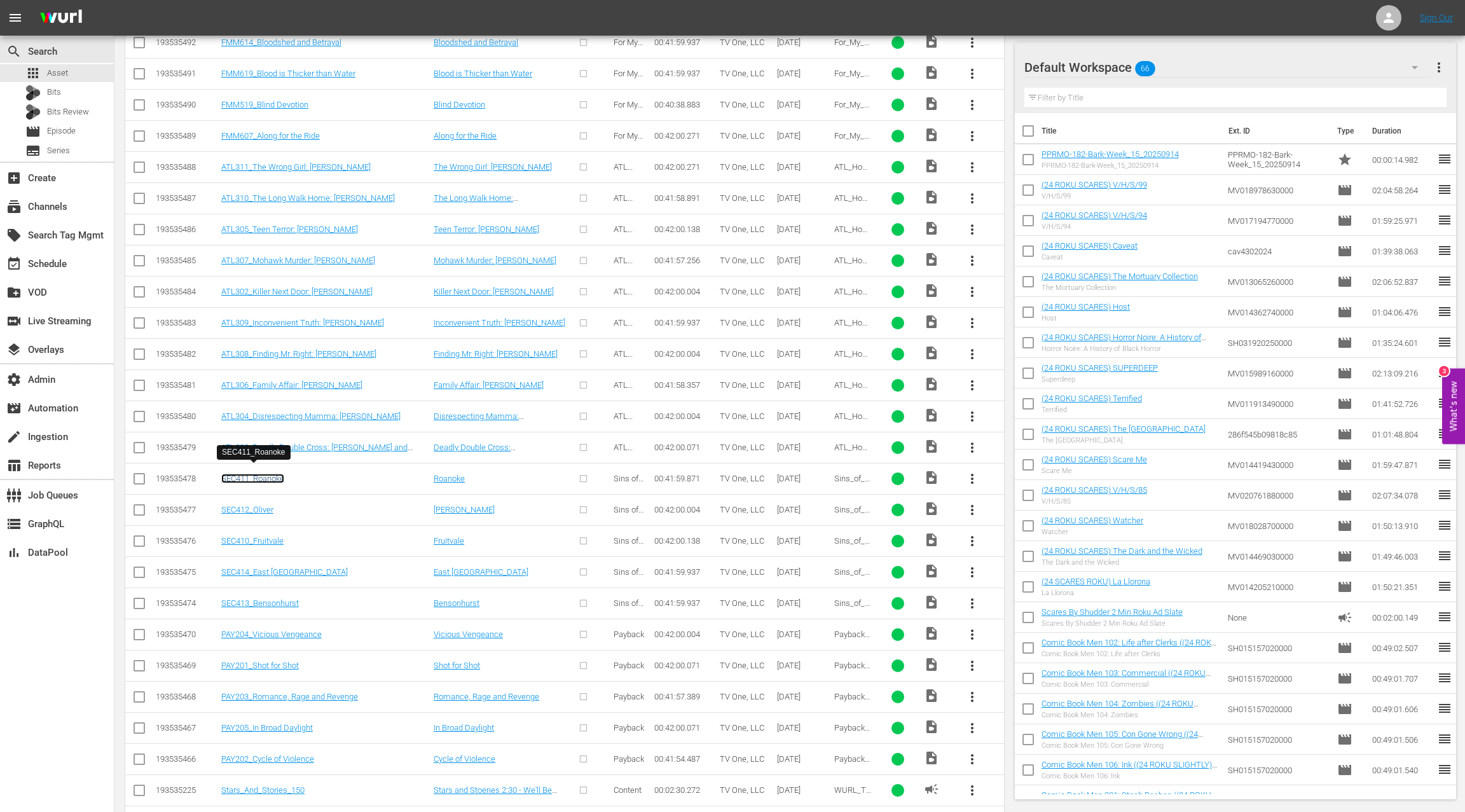
click at [269, 474] on link "SEC411_Roanoke" at bounding box center [252, 478] width 63 height 10
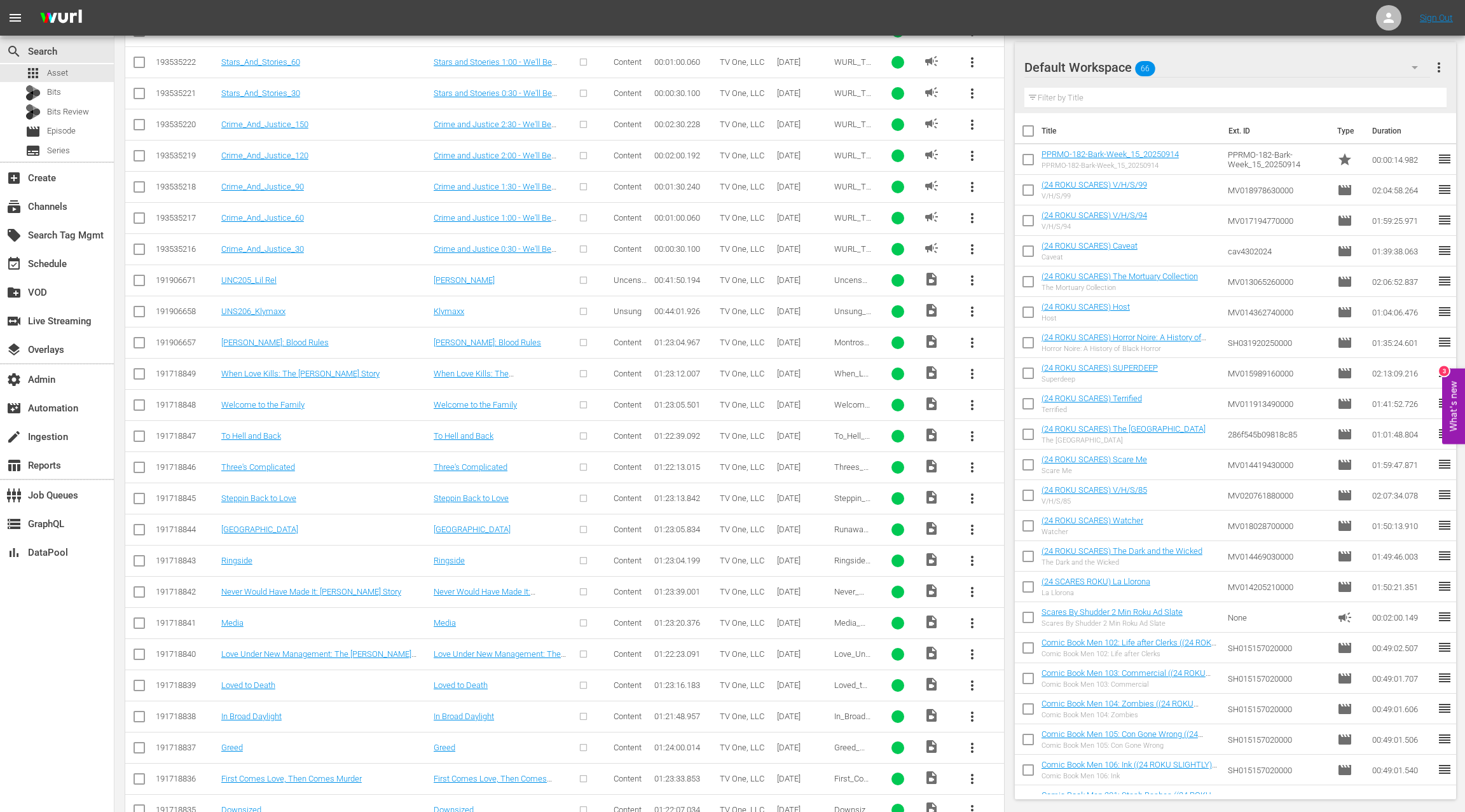
scroll to position [1976, 0]
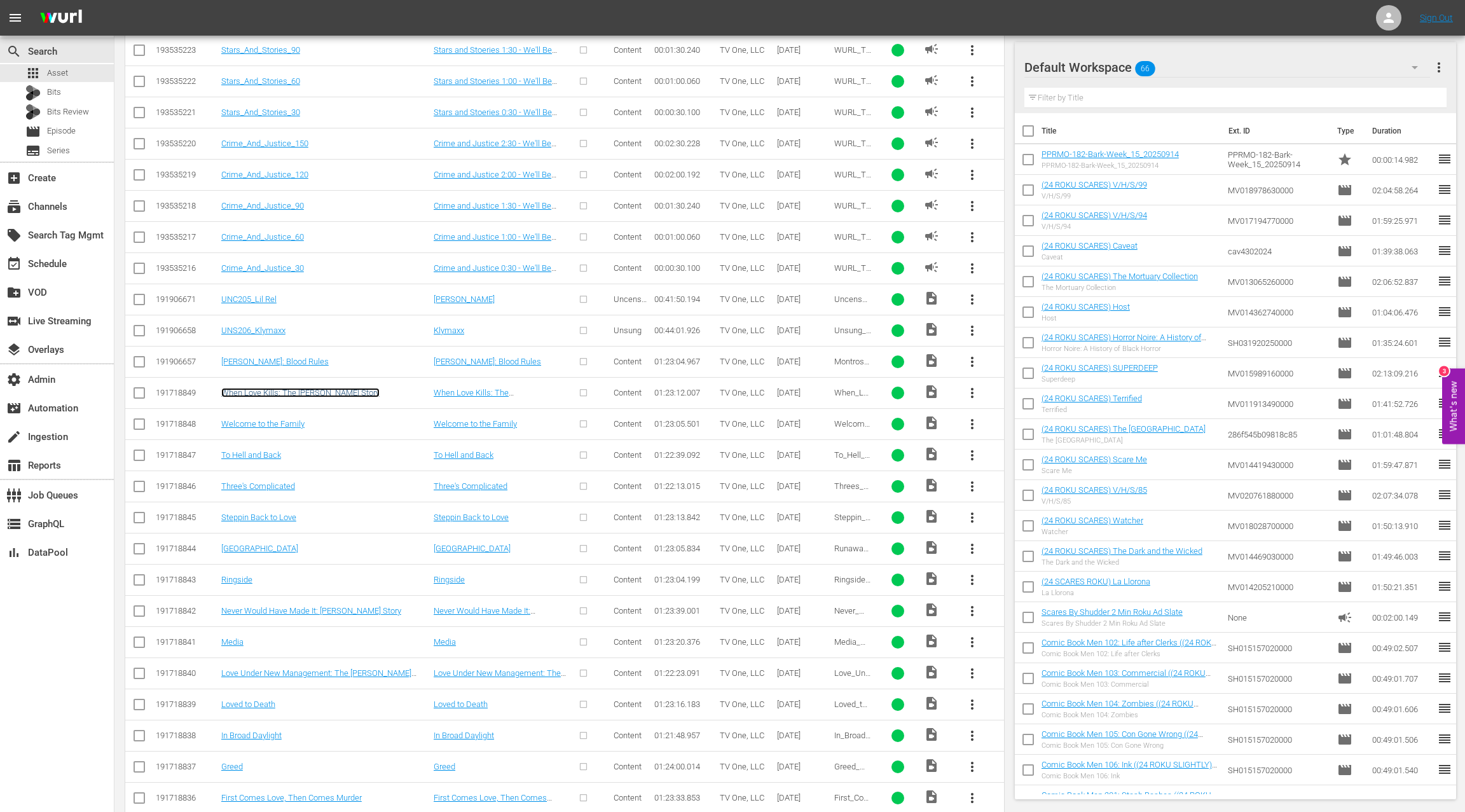
click at [300, 388] on link "When Love Kills: The Falicia Blakely Story" at bounding box center [300, 392] width 158 height 10
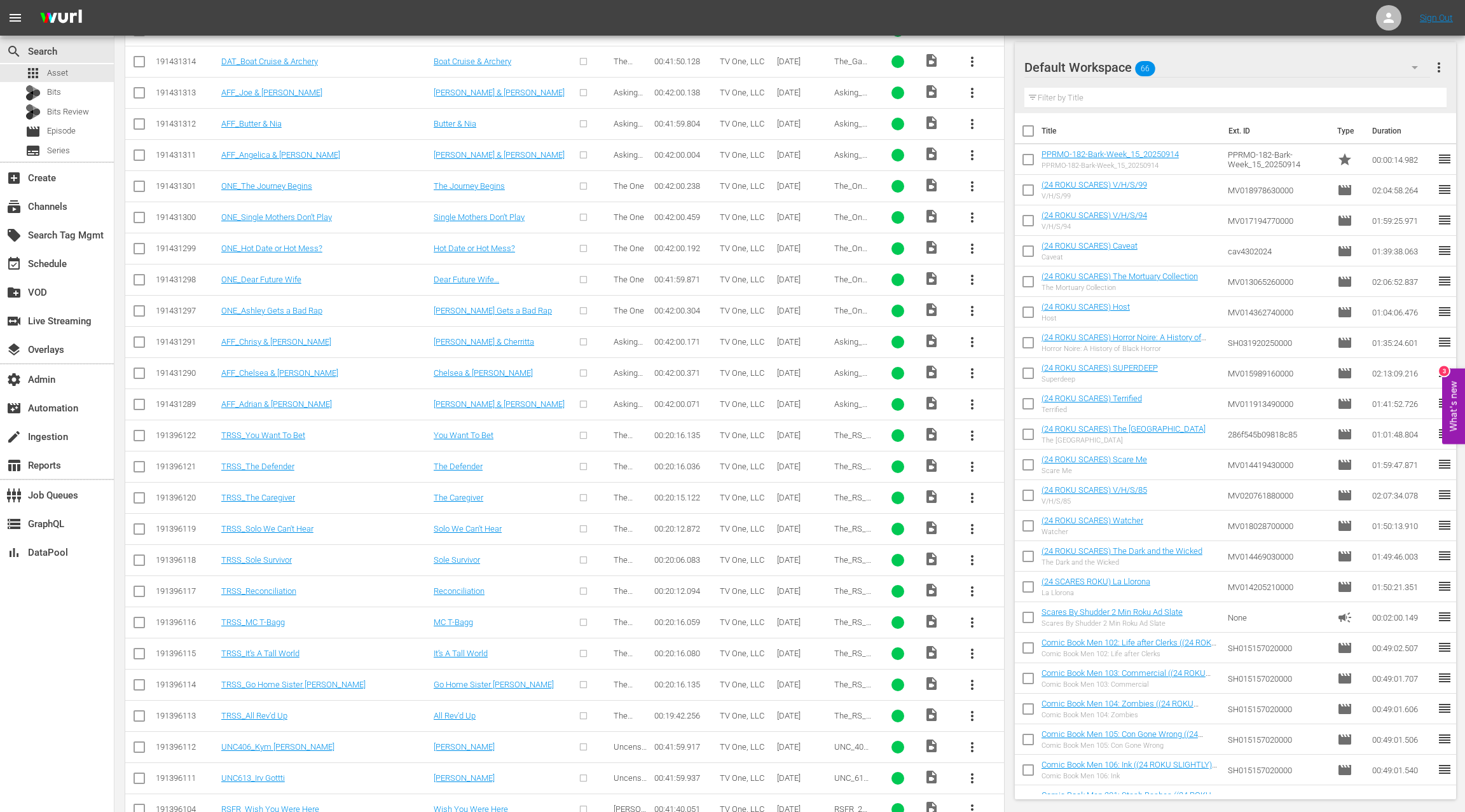
scroll to position [4184, 0]
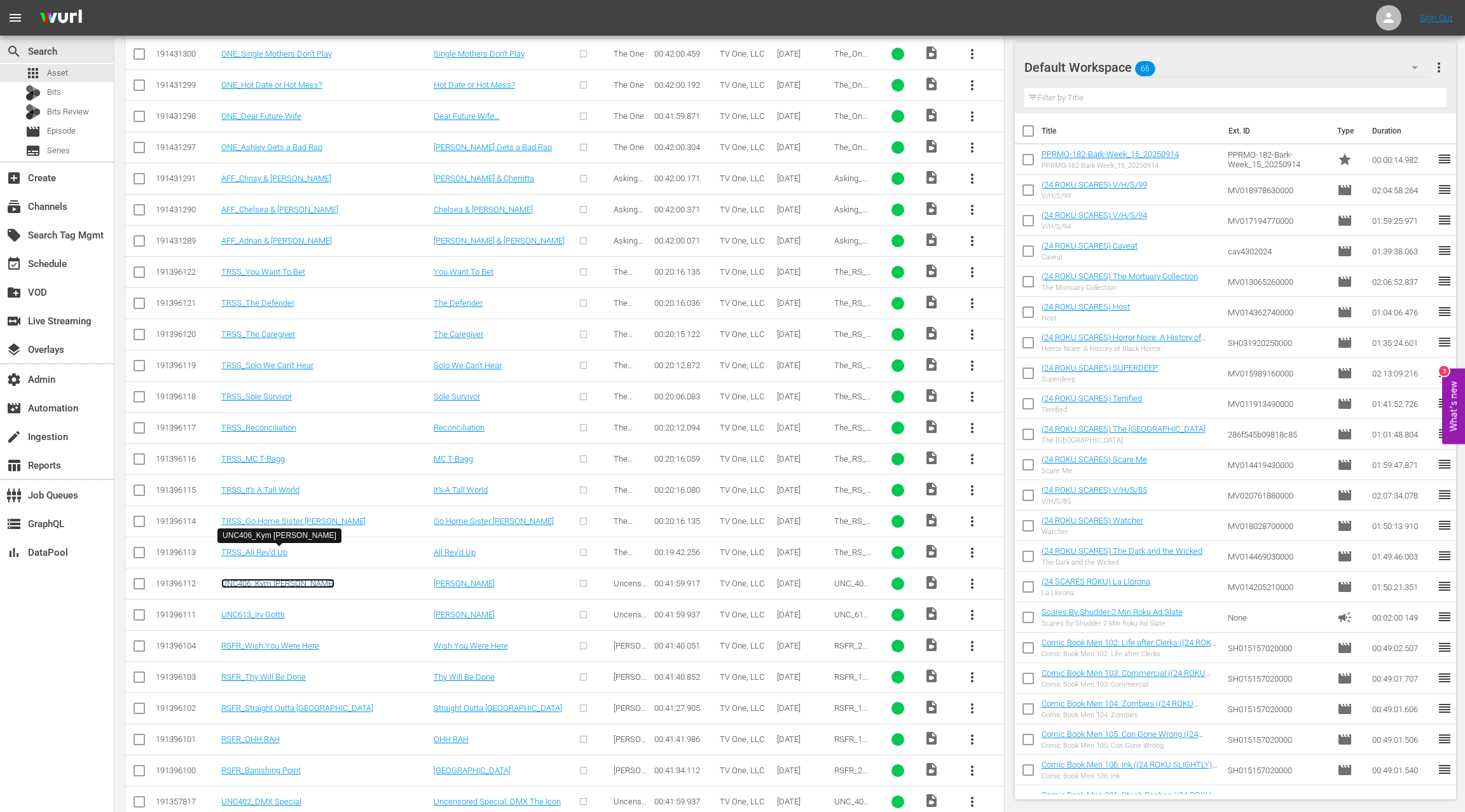
click at [284, 579] on link "UNC406_Kym Whitley" at bounding box center [278, 583] width 113 height 10
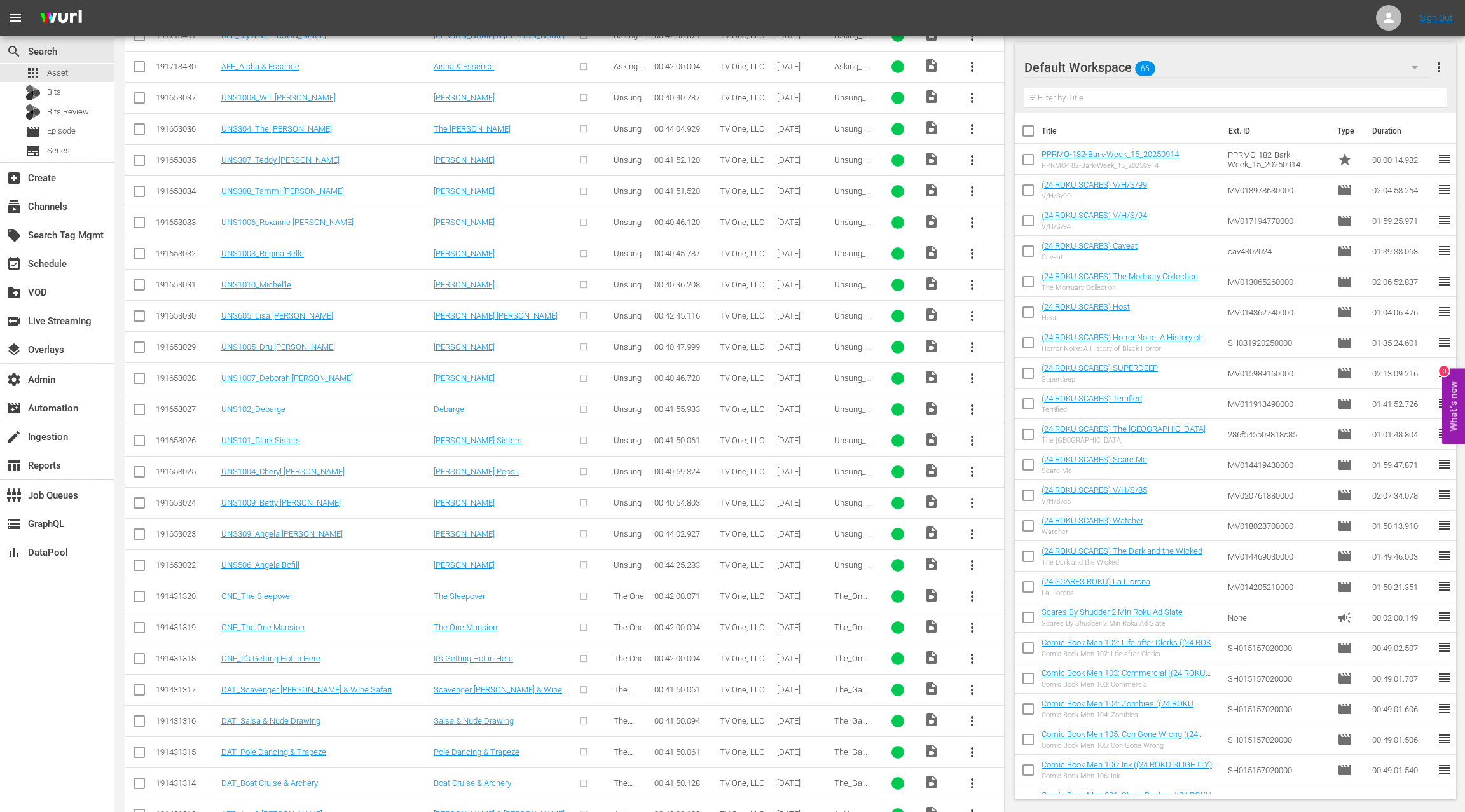
scroll to position [3149, 0]
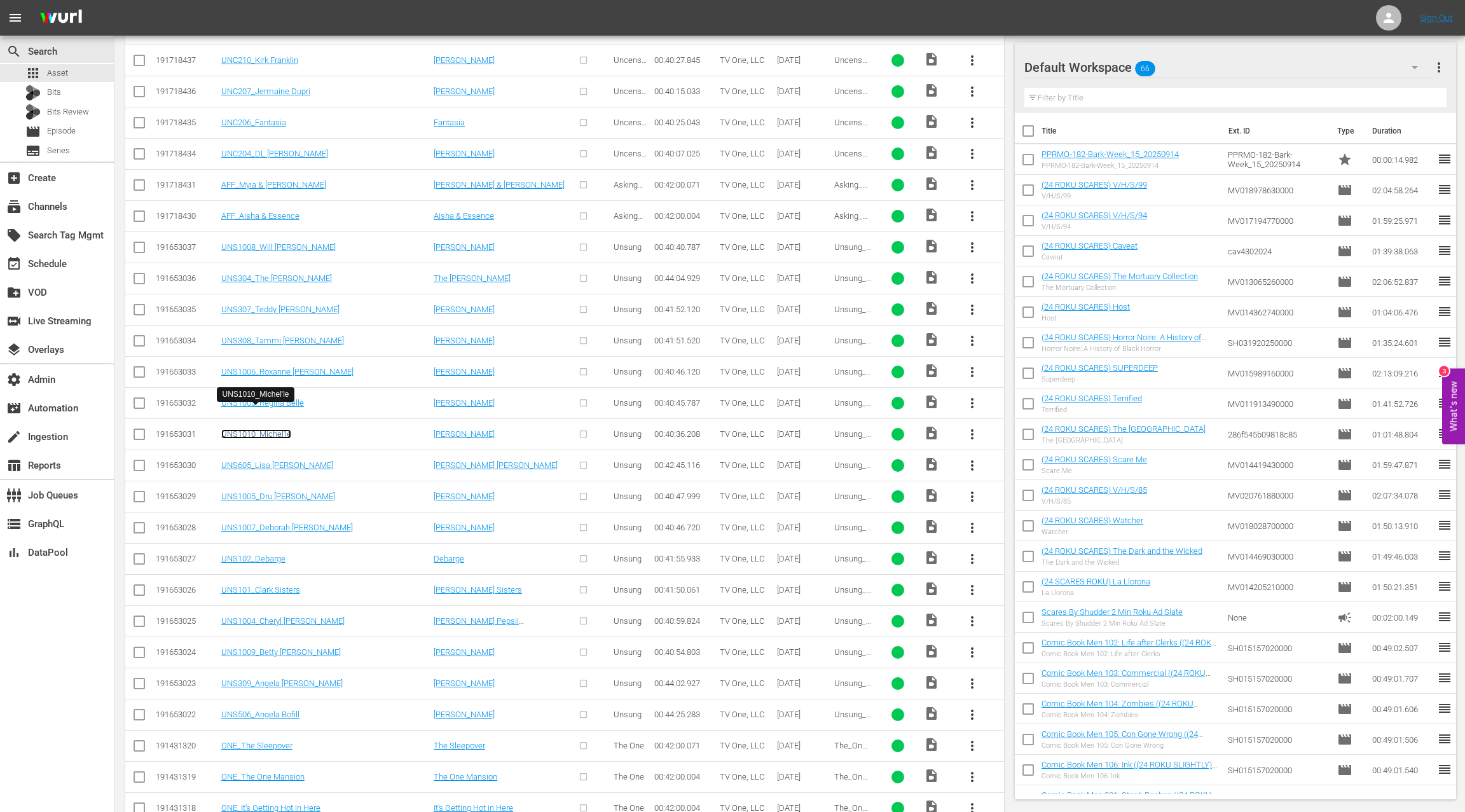
click at [285, 429] on link "UNS1010_Michel'le" at bounding box center [256, 434] width 70 height 10
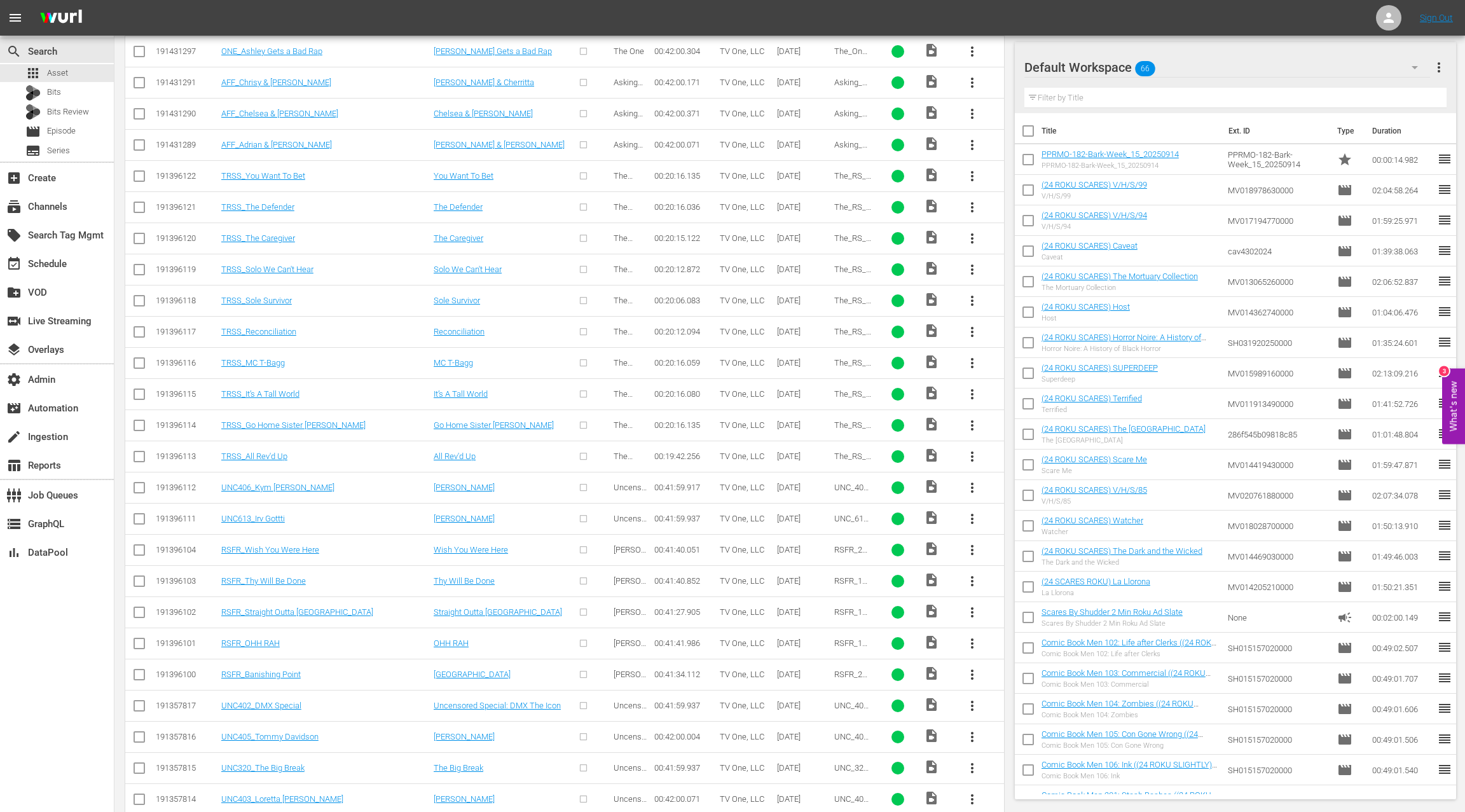
scroll to position [4396, 0]
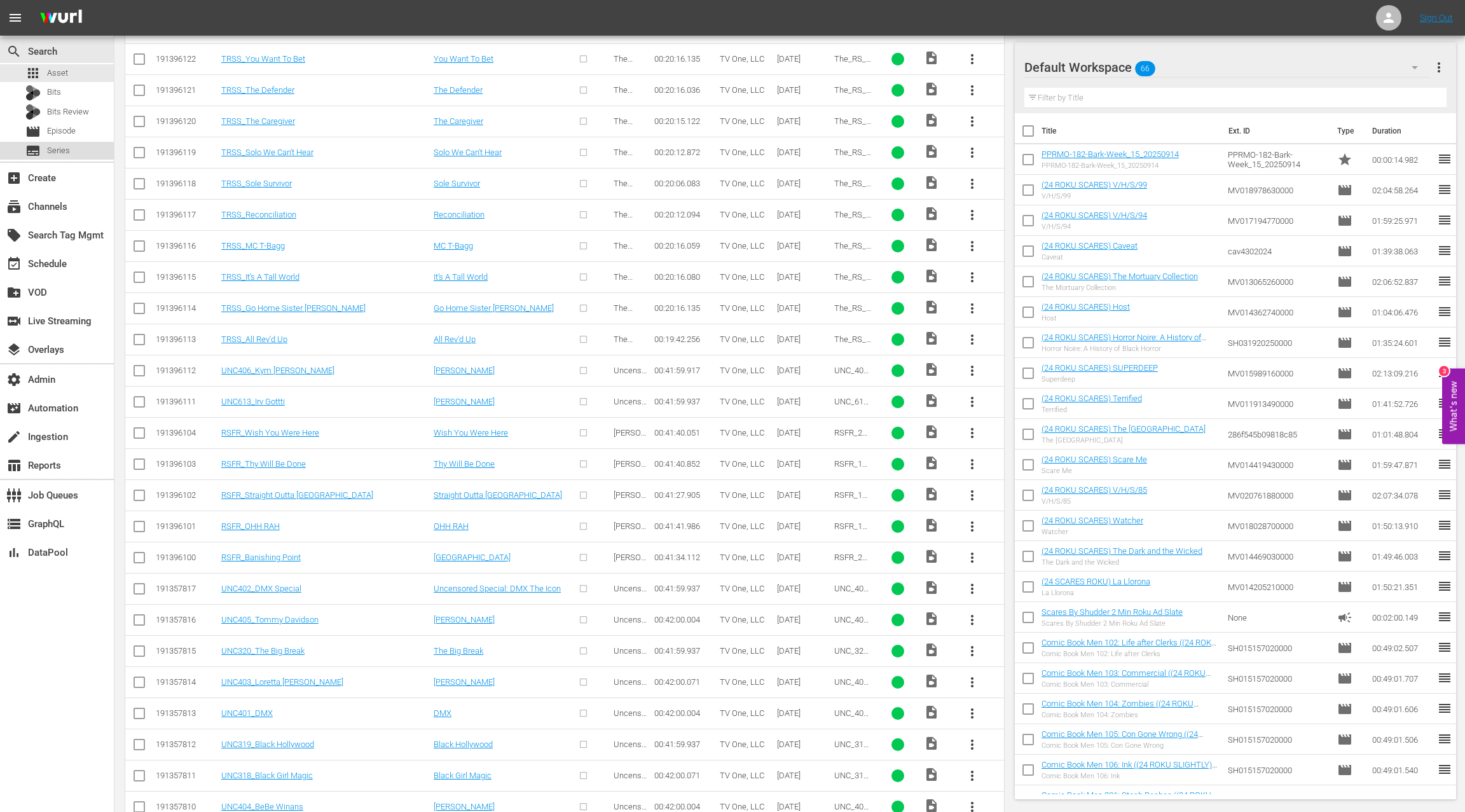
click at [69, 151] on span "Series" at bounding box center [59, 150] width 23 height 13
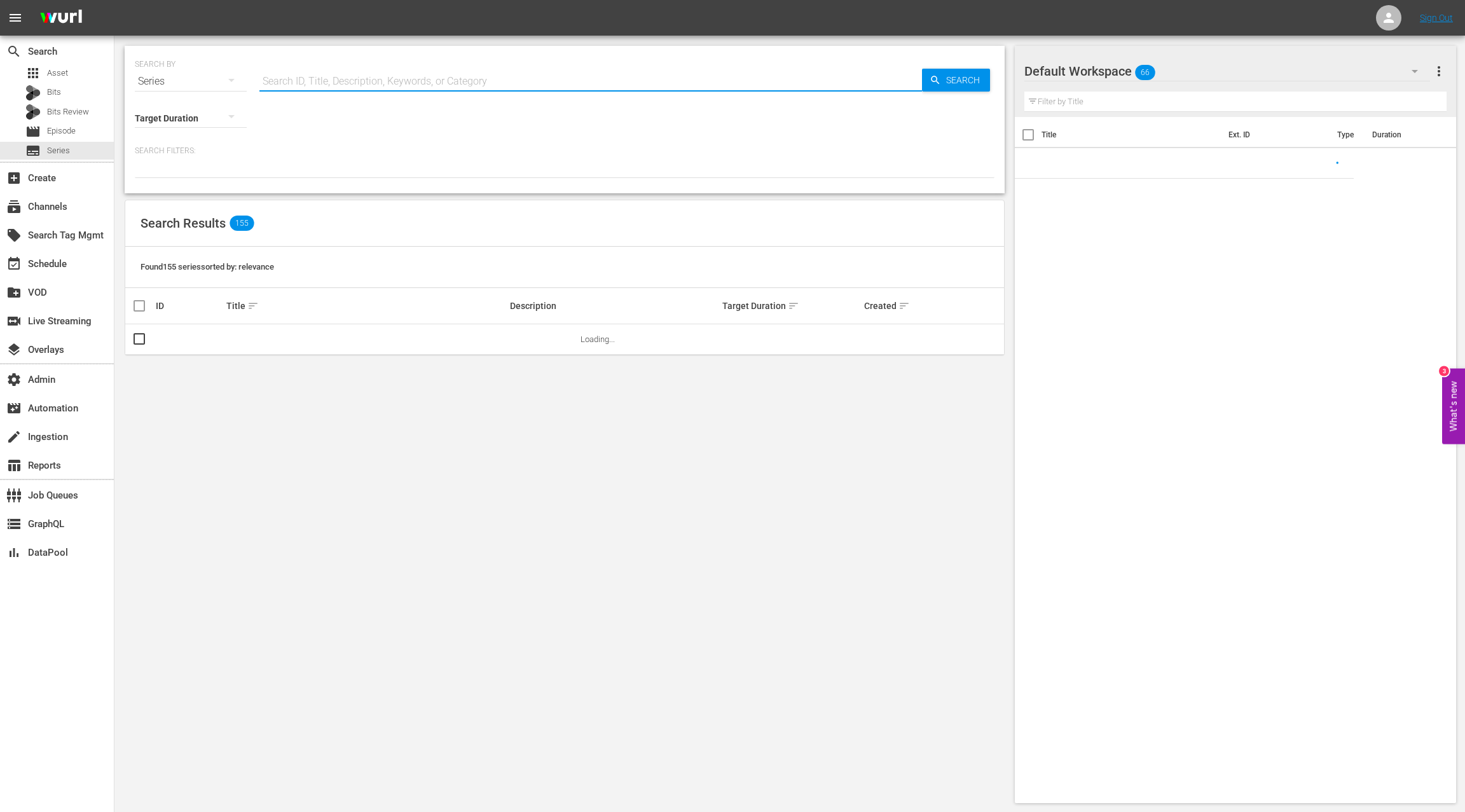
click at [281, 79] on input "text" at bounding box center [590, 81] width 663 height 31
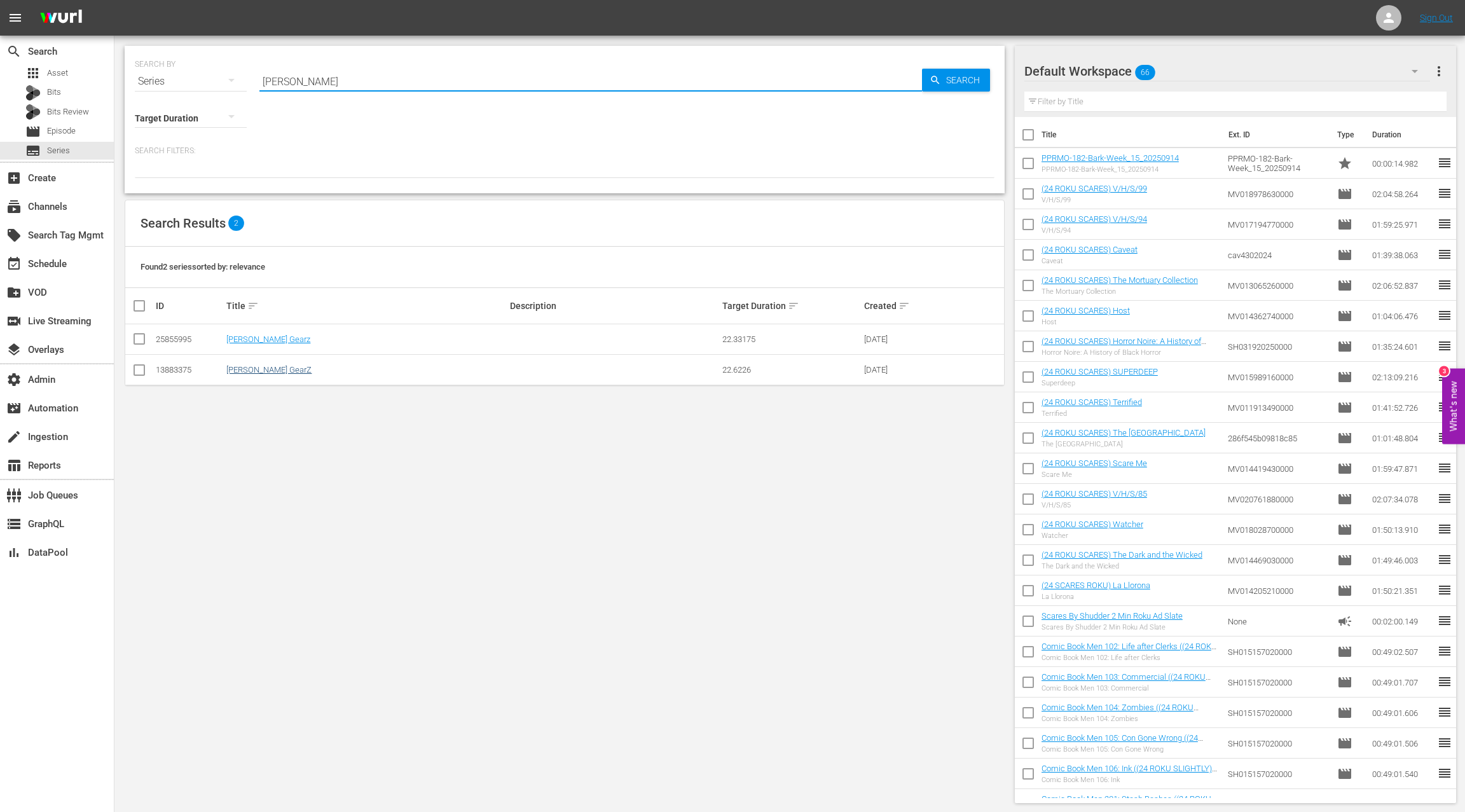
type input "stacey dav"
click at [276, 369] on link "Stacey David's GearZ" at bounding box center [269, 370] width 85 height 10
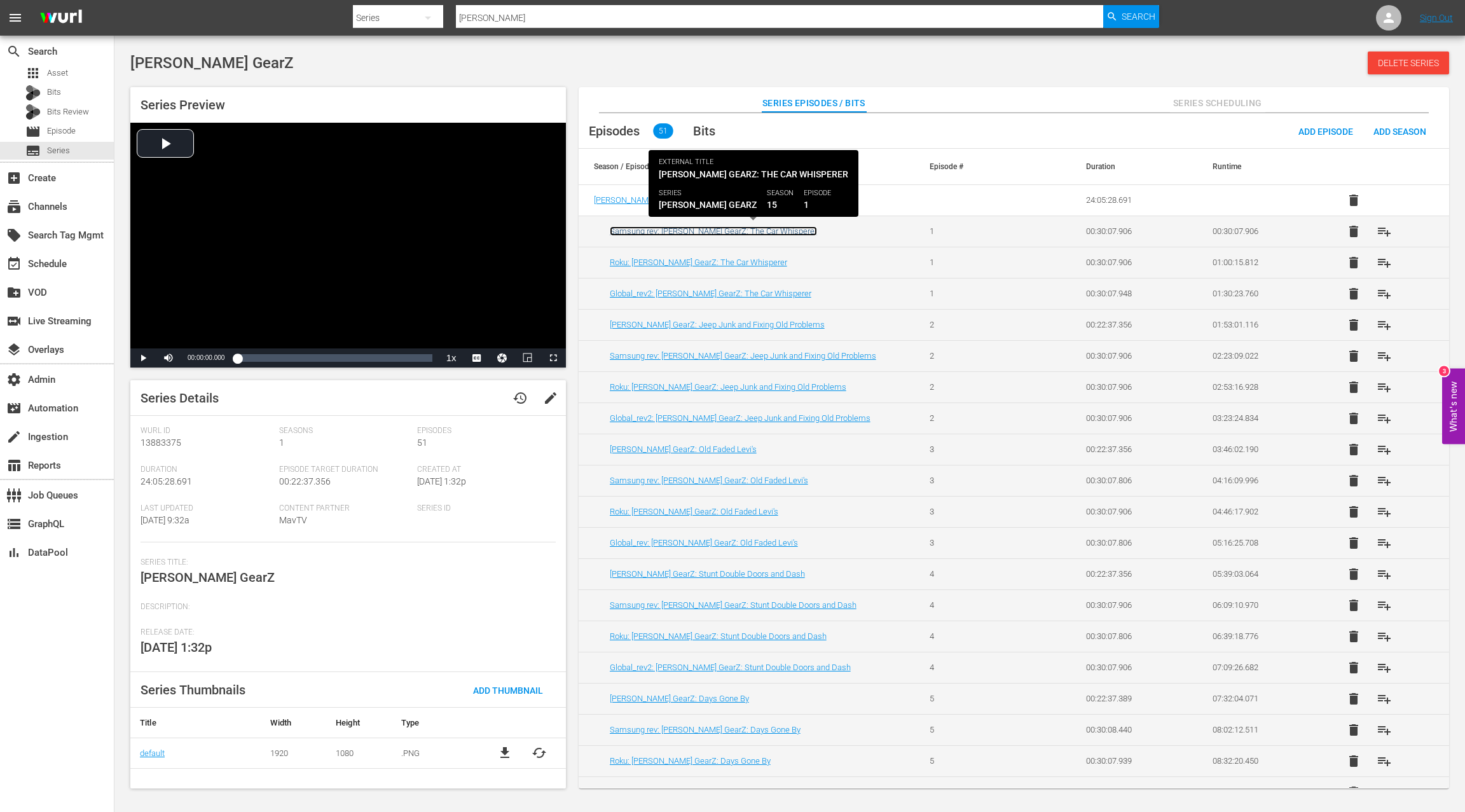
click at [699, 233] on link "Samsung rev: Stacey David's GearZ: The Car Whisperer" at bounding box center [713, 231] width 207 height 10
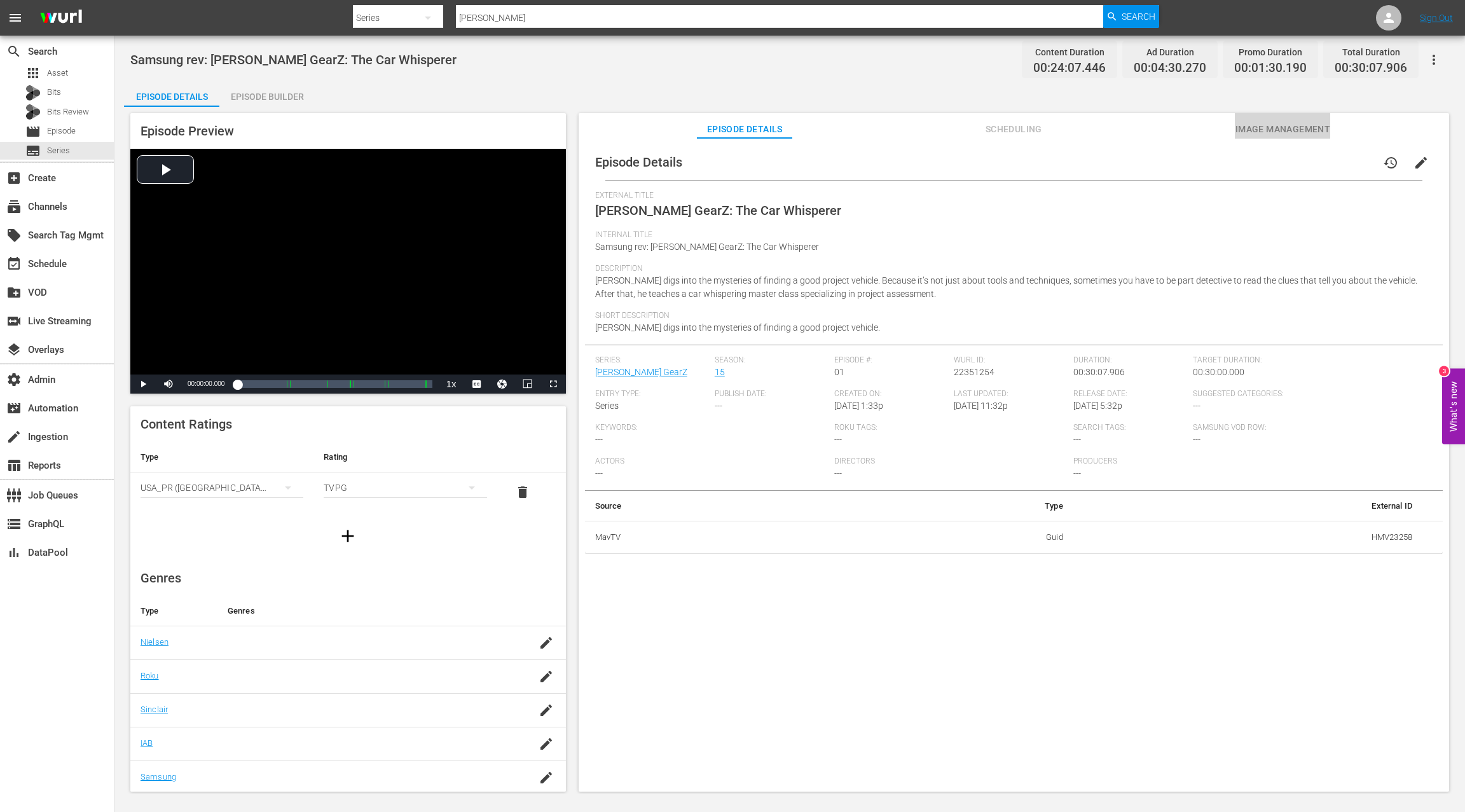
click at [1288, 132] on span "Image Management" at bounding box center [1282, 129] width 96 height 16
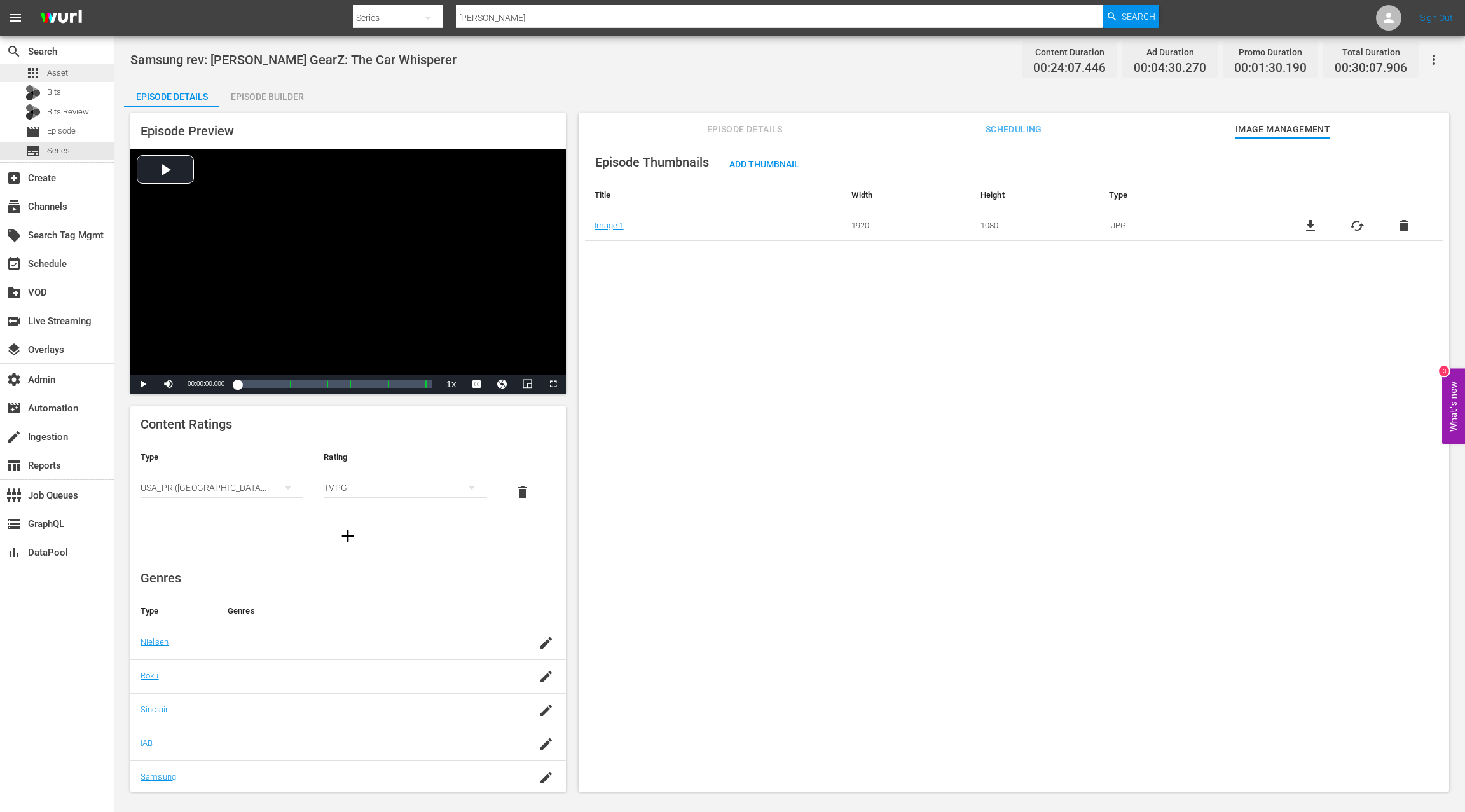
click at [79, 78] on div "apps Asset" at bounding box center [57, 73] width 114 height 18
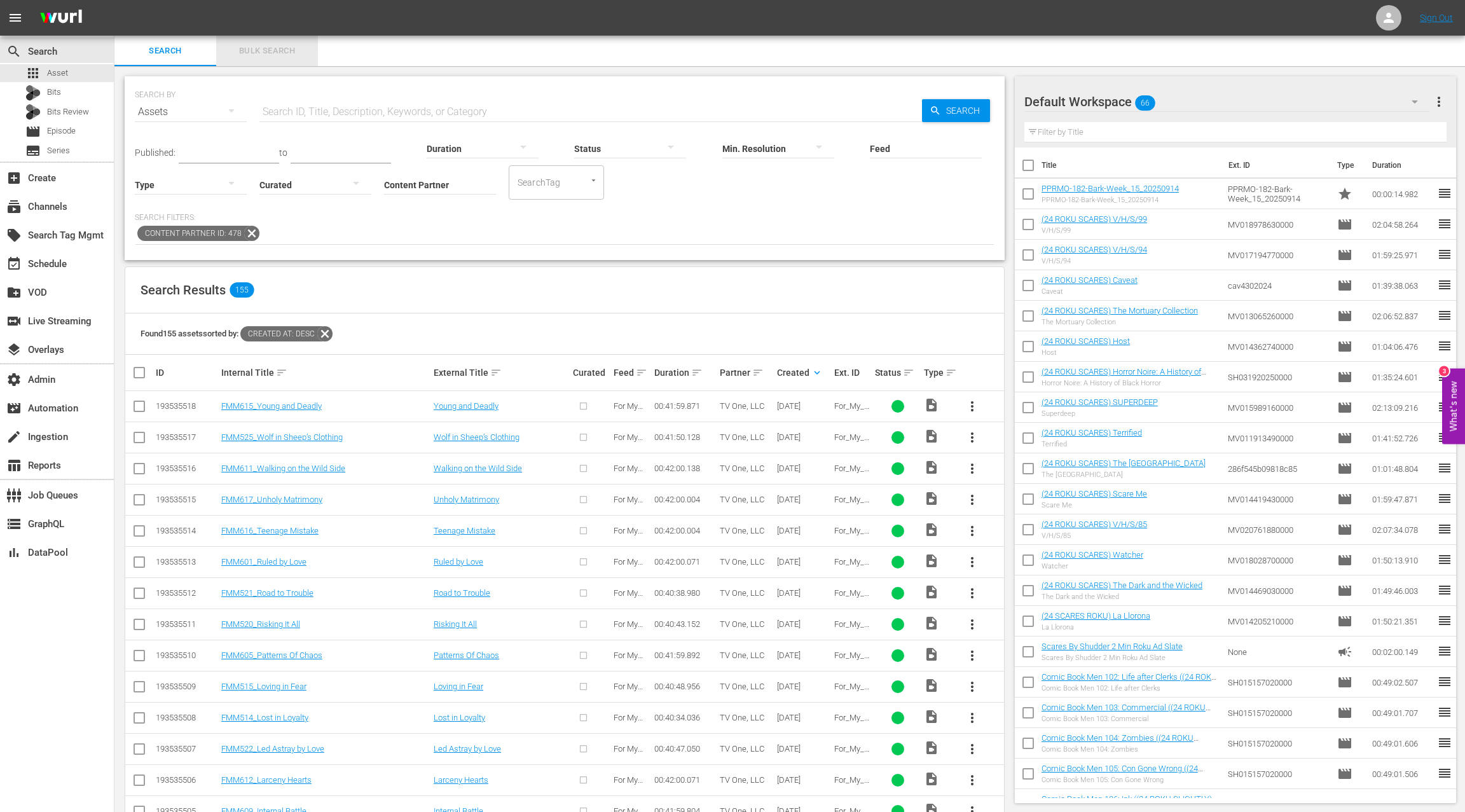
click at [278, 54] on span "Bulk Search" at bounding box center [267, 50] width 87 height 14
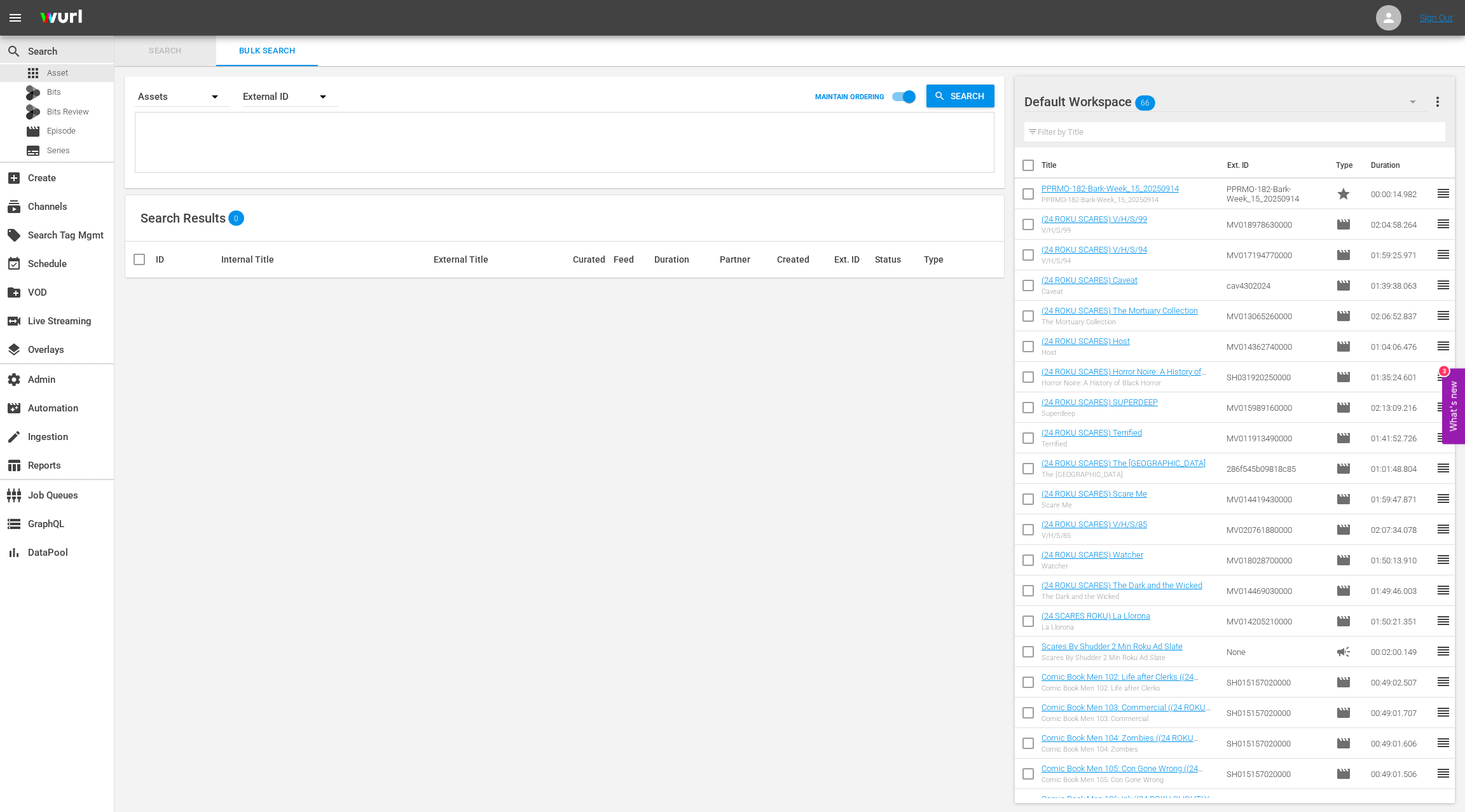
click at [162, 61] on button "Search" at bounding box center [165, 50] width 102 height 31
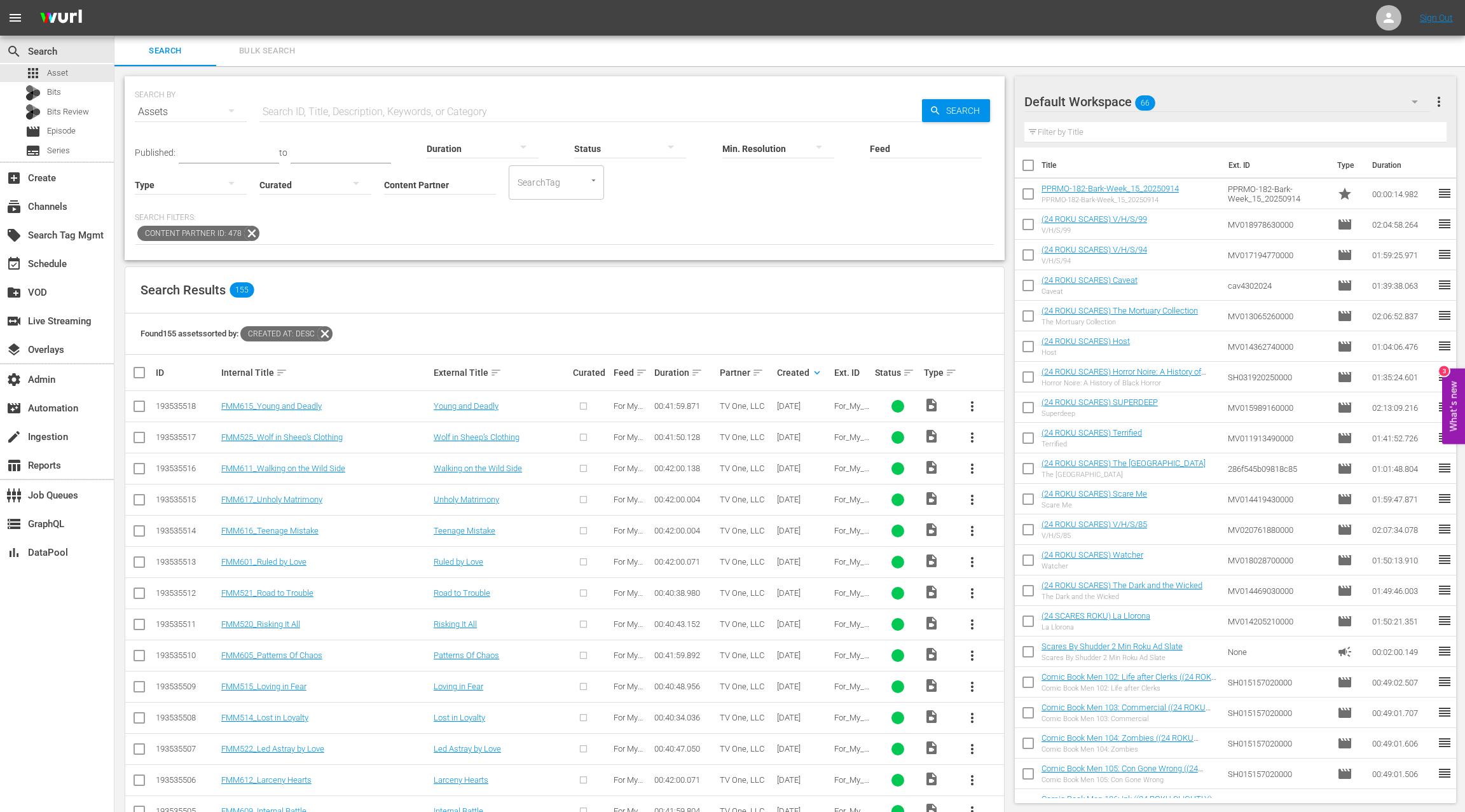
click at [142, 406] on input "checkbox" at bounding box center [139, 409] width 15 height 15
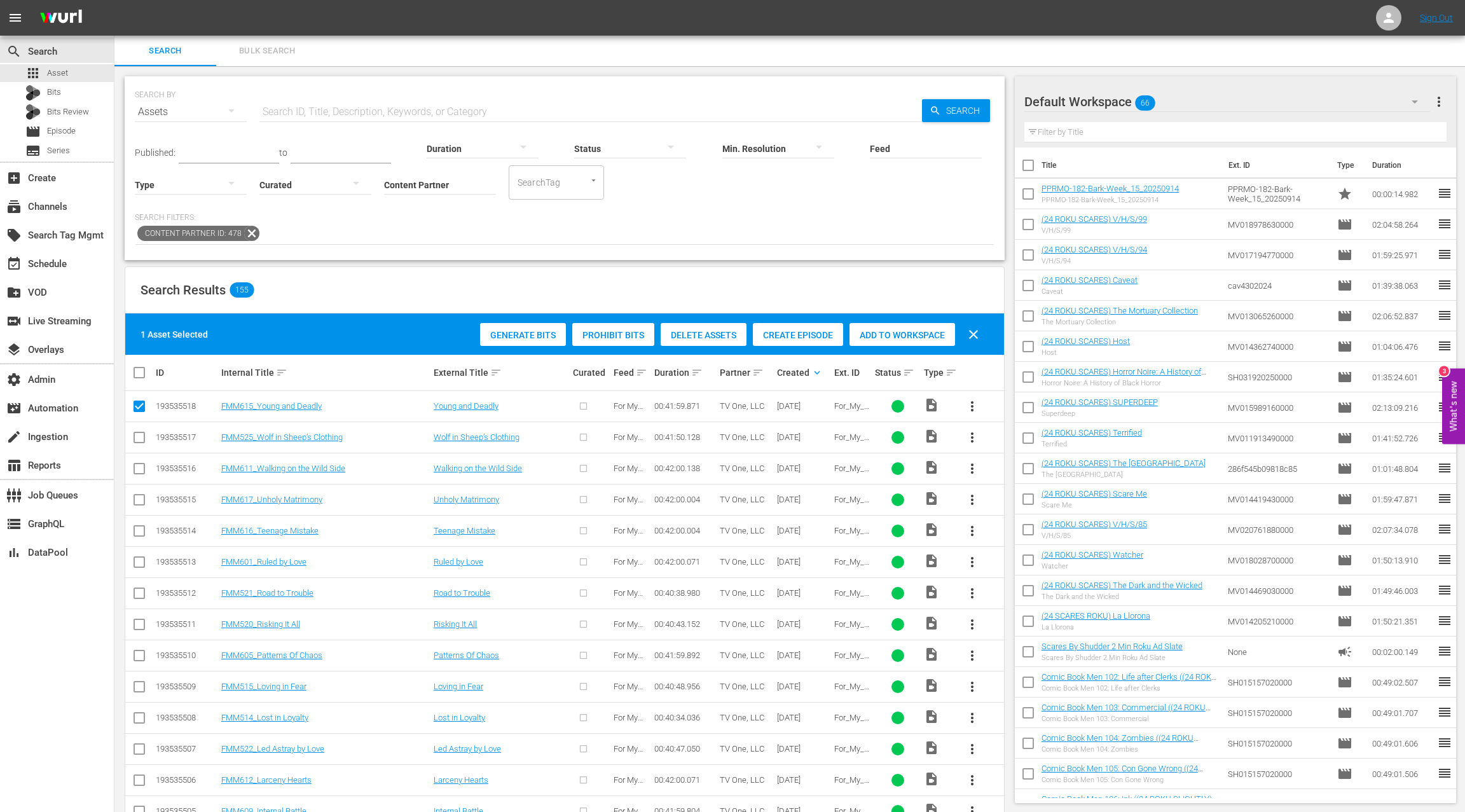
click at [785, 334] on span "Create Episode" at bounding box center [798, 335] width 90 height 10
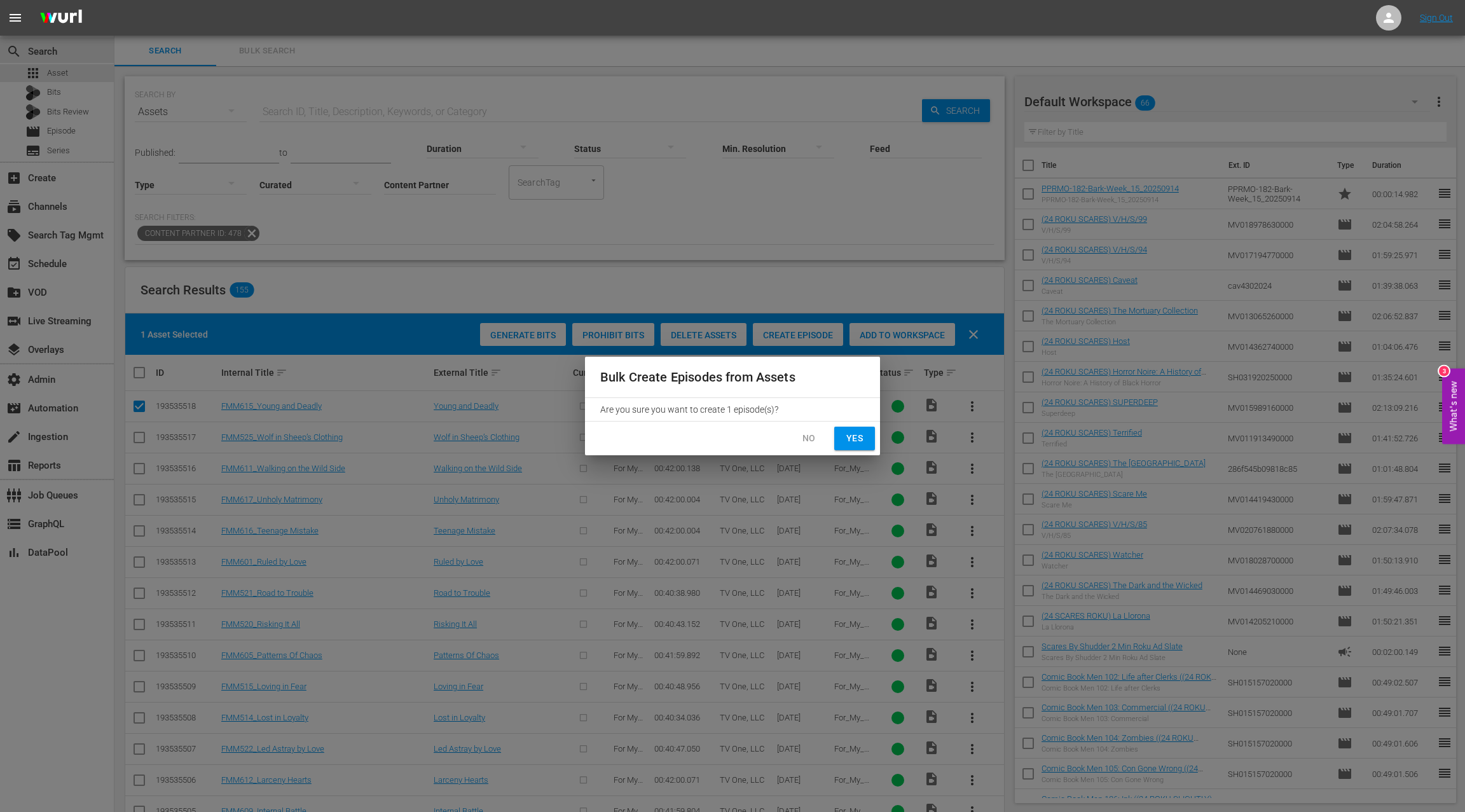
click at [858, 437] on span "Yes" at bounding box center [854, 438] width 20 height 16
checkbox input "false"
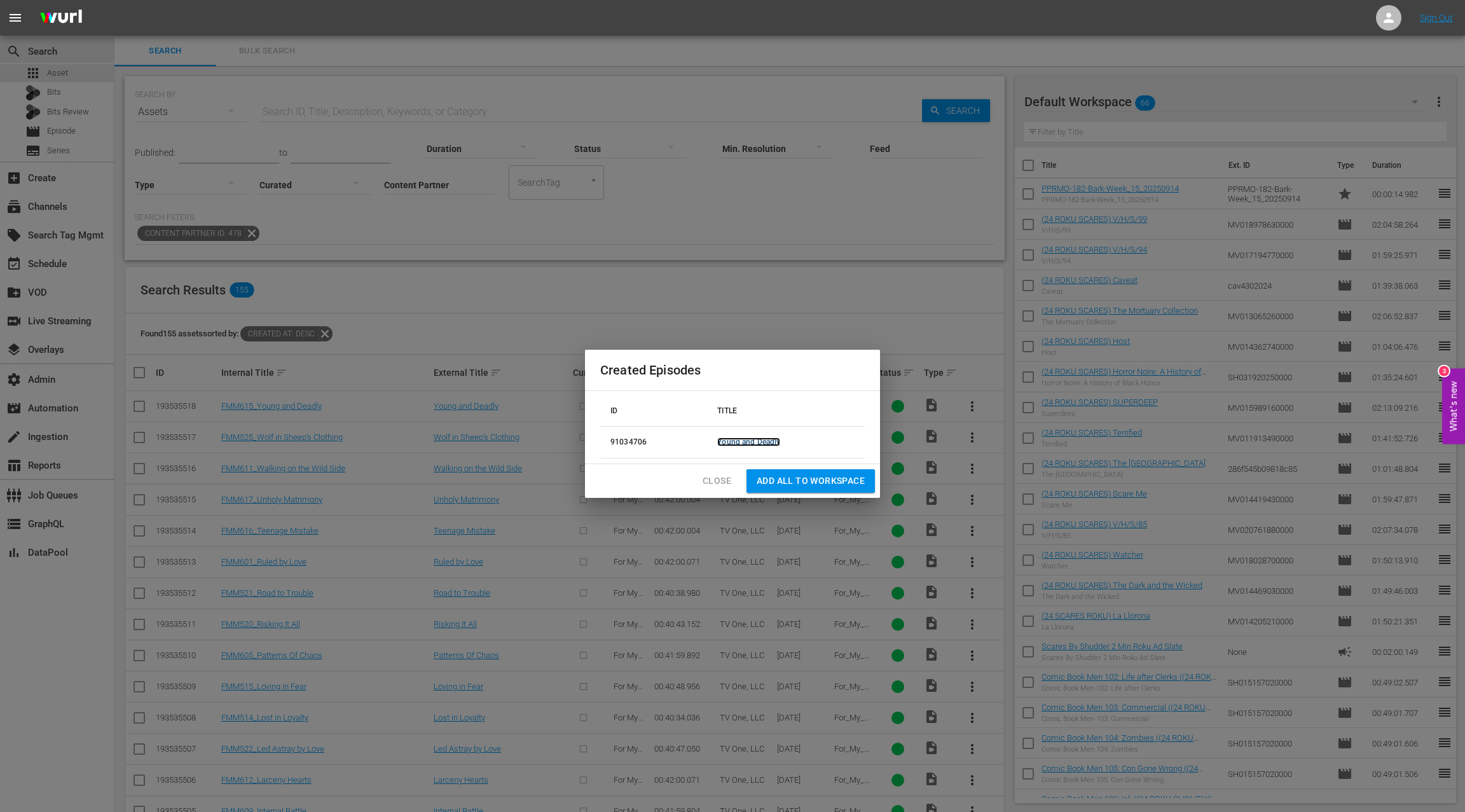
click at [768, 442] on link "Young and Deadly" at bounding box center [749, 441] width 63 height 9
click at [721, 480] on span "Close" at bounding box center [716, 480] width 29 height 16
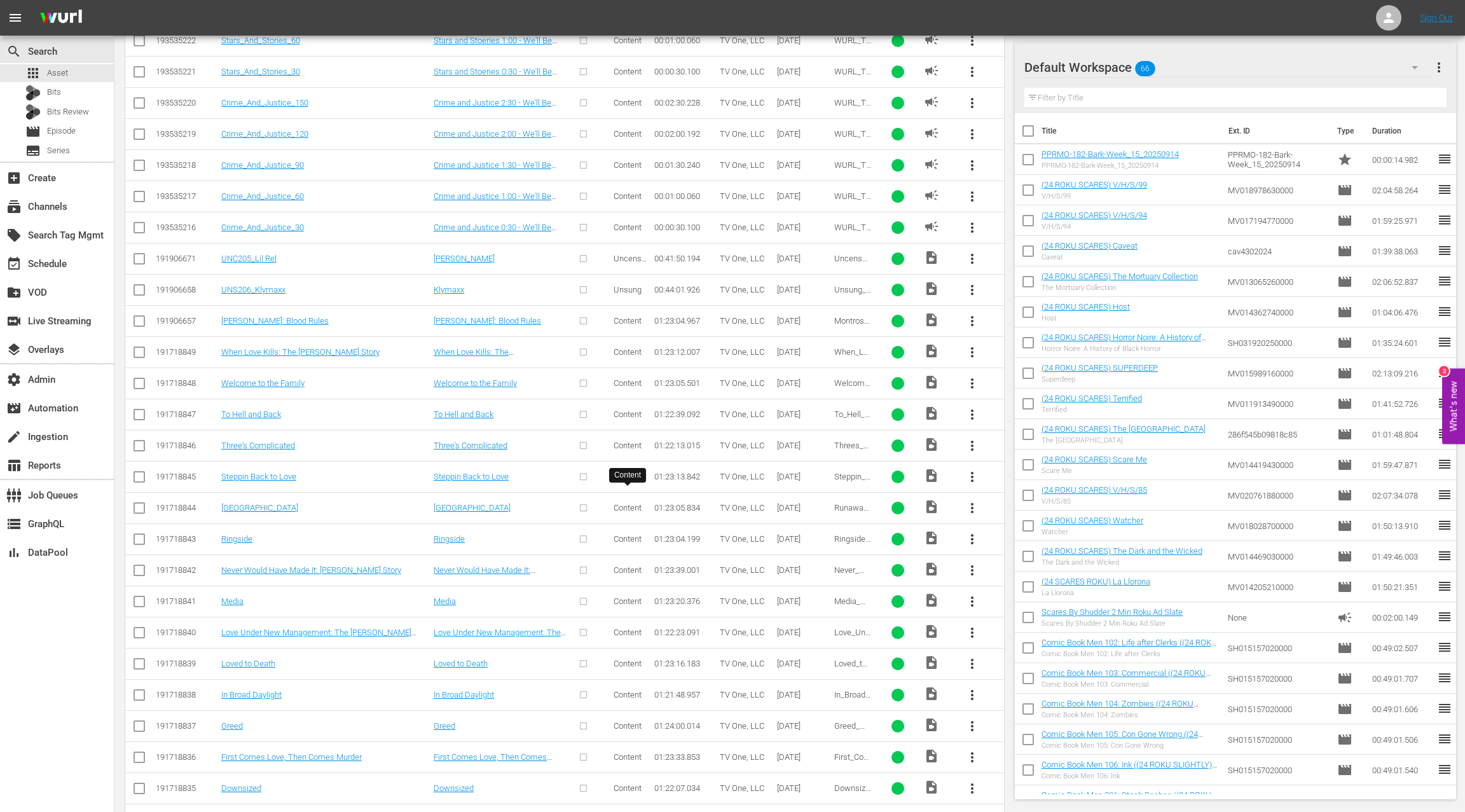
scroll to position [1989, 0]
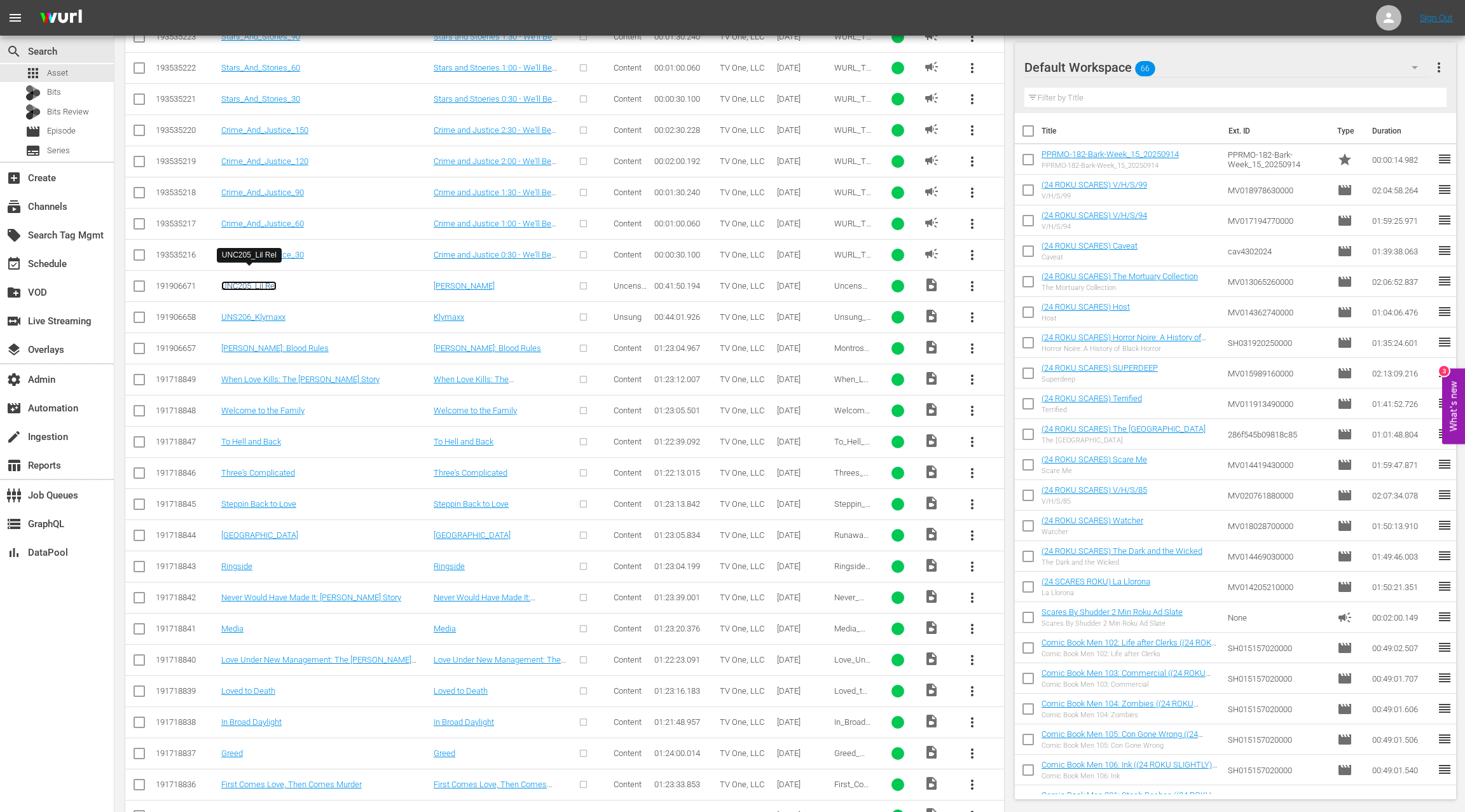
click at [263, 281] on link "UNC205_Lil Rel" at bounding box center [248, 286] width 55 height 10
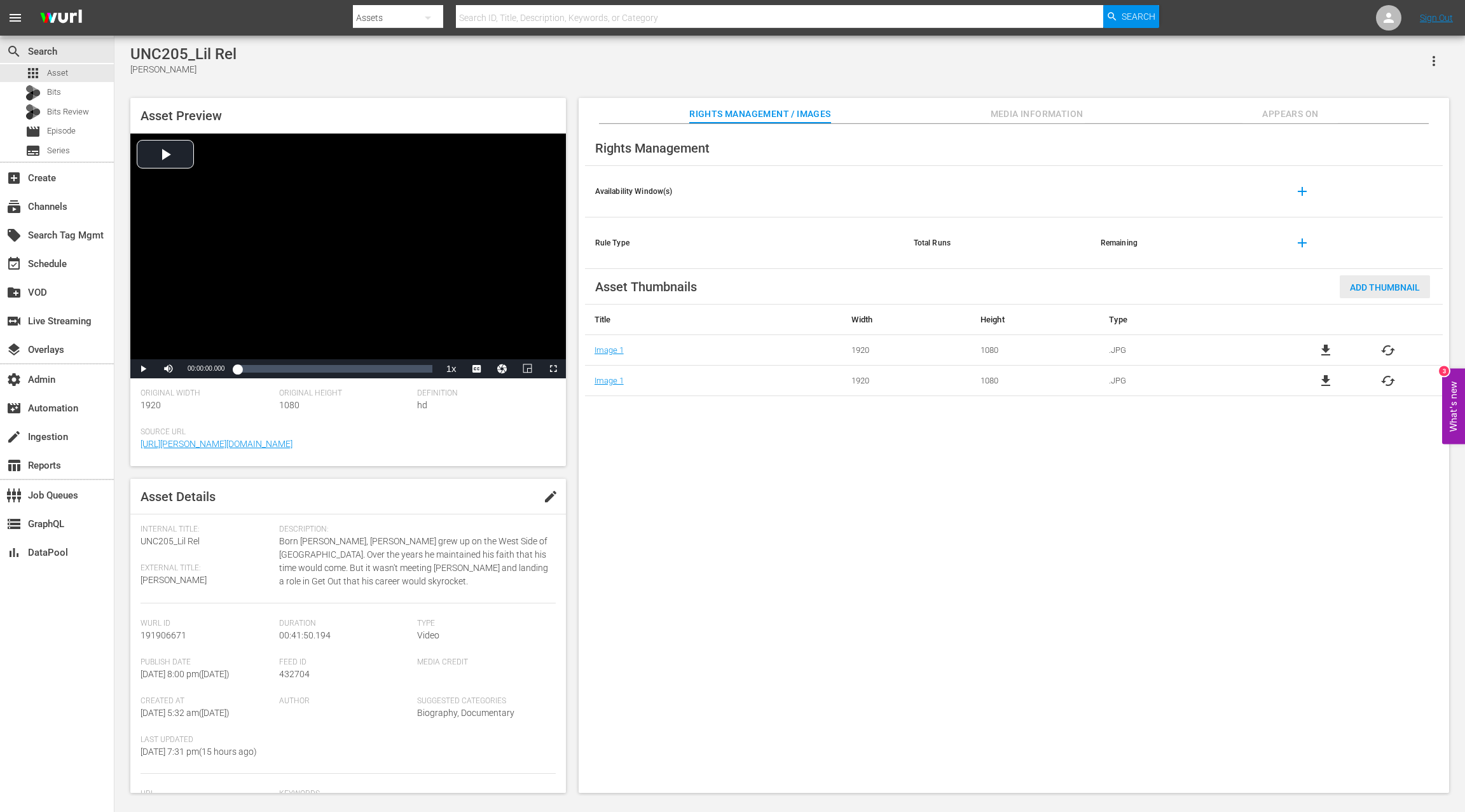
click at [1395, 293] on div "Add Thumbnail" at bounding box center [1384, 287] width 90 height 23
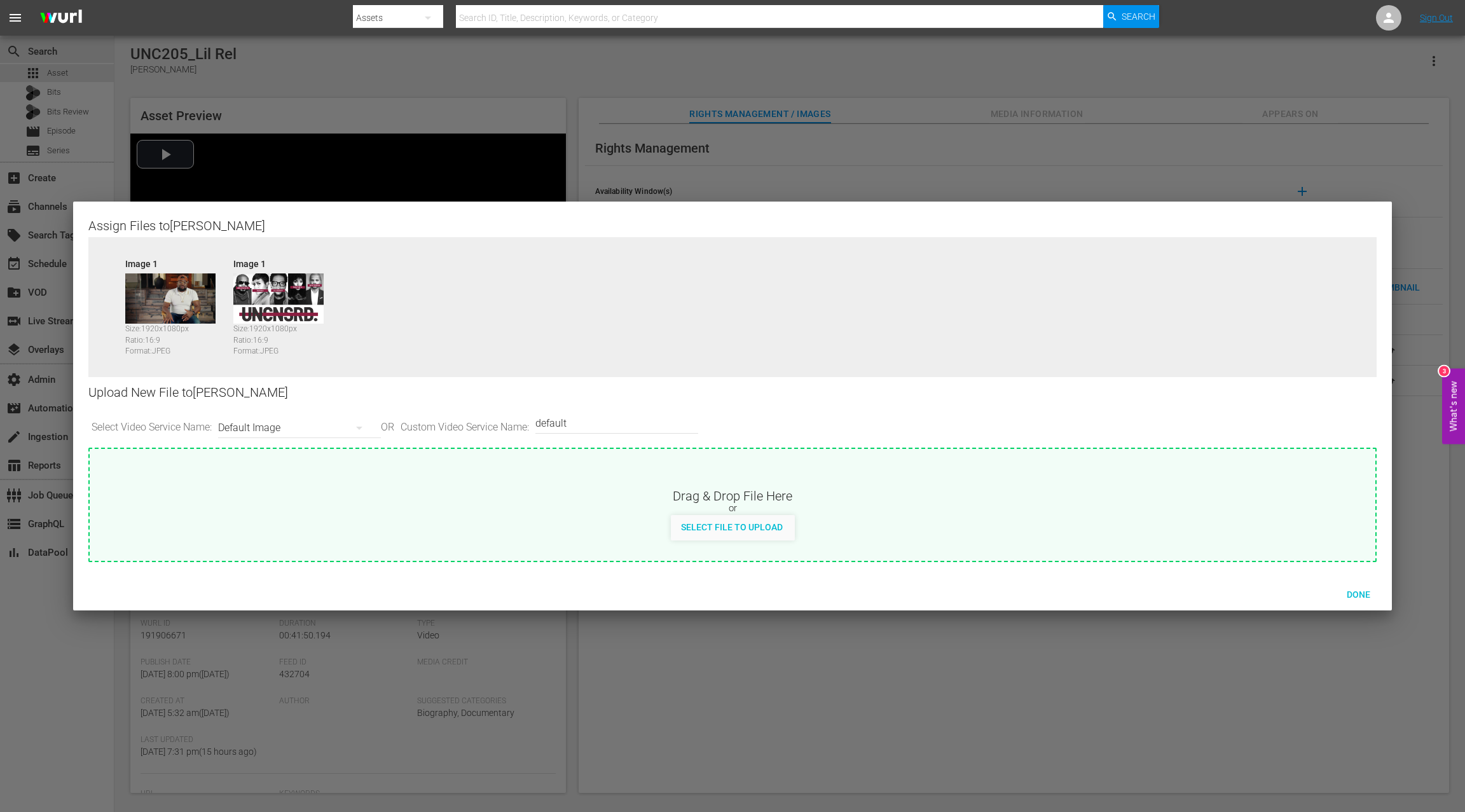
click at [276, 321] on img at bounding box center [278, 299] width 90 height 51
click at [276, 313] on img at bounding box center [278, 299] width 90 height 51
click at [181, 313] on img at bounding box center [171, 299] width 90 height 51
click at [253, 306] on img at bounding box center [278, 299] width 90 height 51
click at [360, 426] on icon "button" at bounding box center [359, 428] width 6 height 3
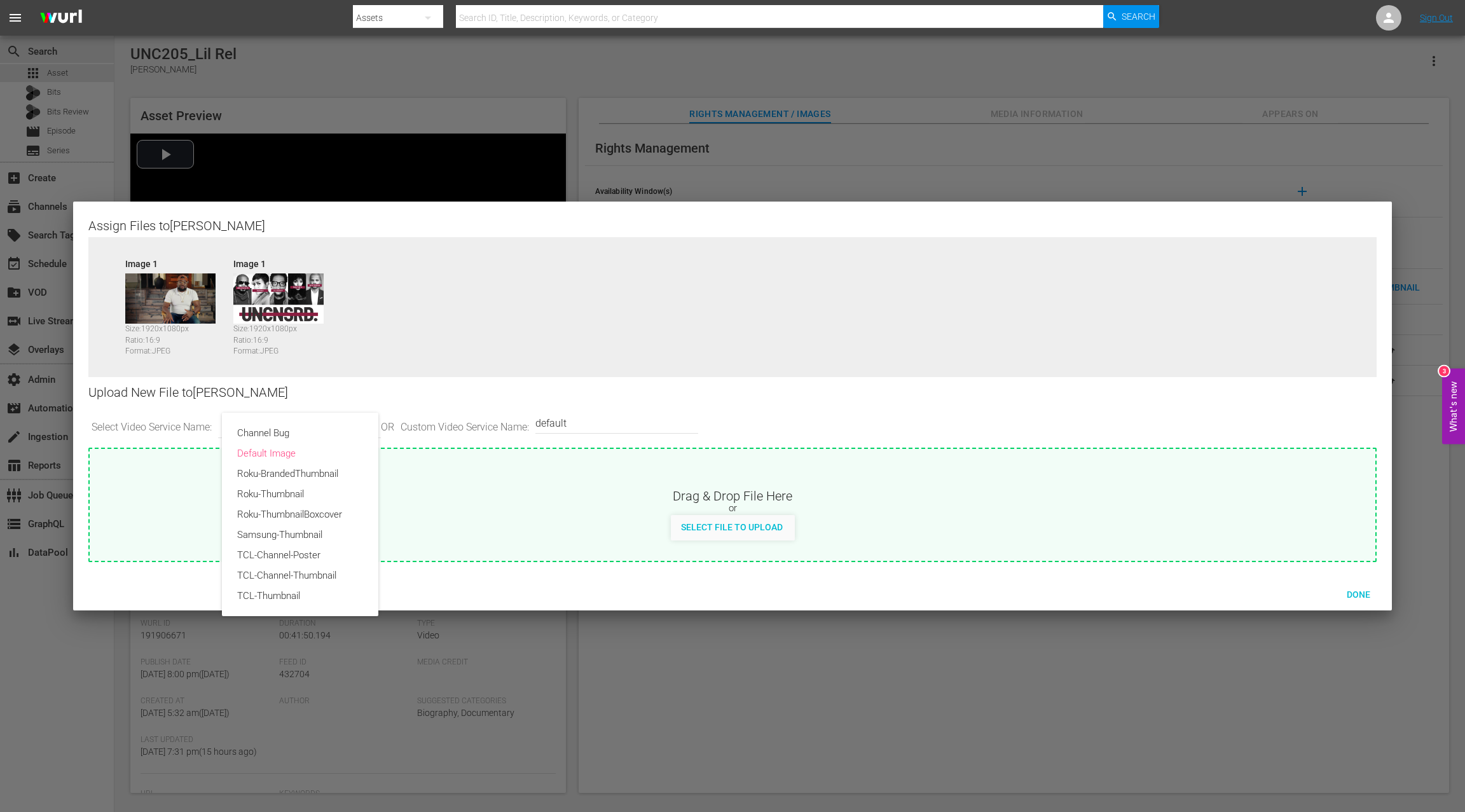
click at [395, 340] on div "Channel Bug Default Image Roku-BrandedThumbnail Roku-Thumbnail Roku-ThumbnailBo…" at bounding box center [732, 406] width 1465 height 812
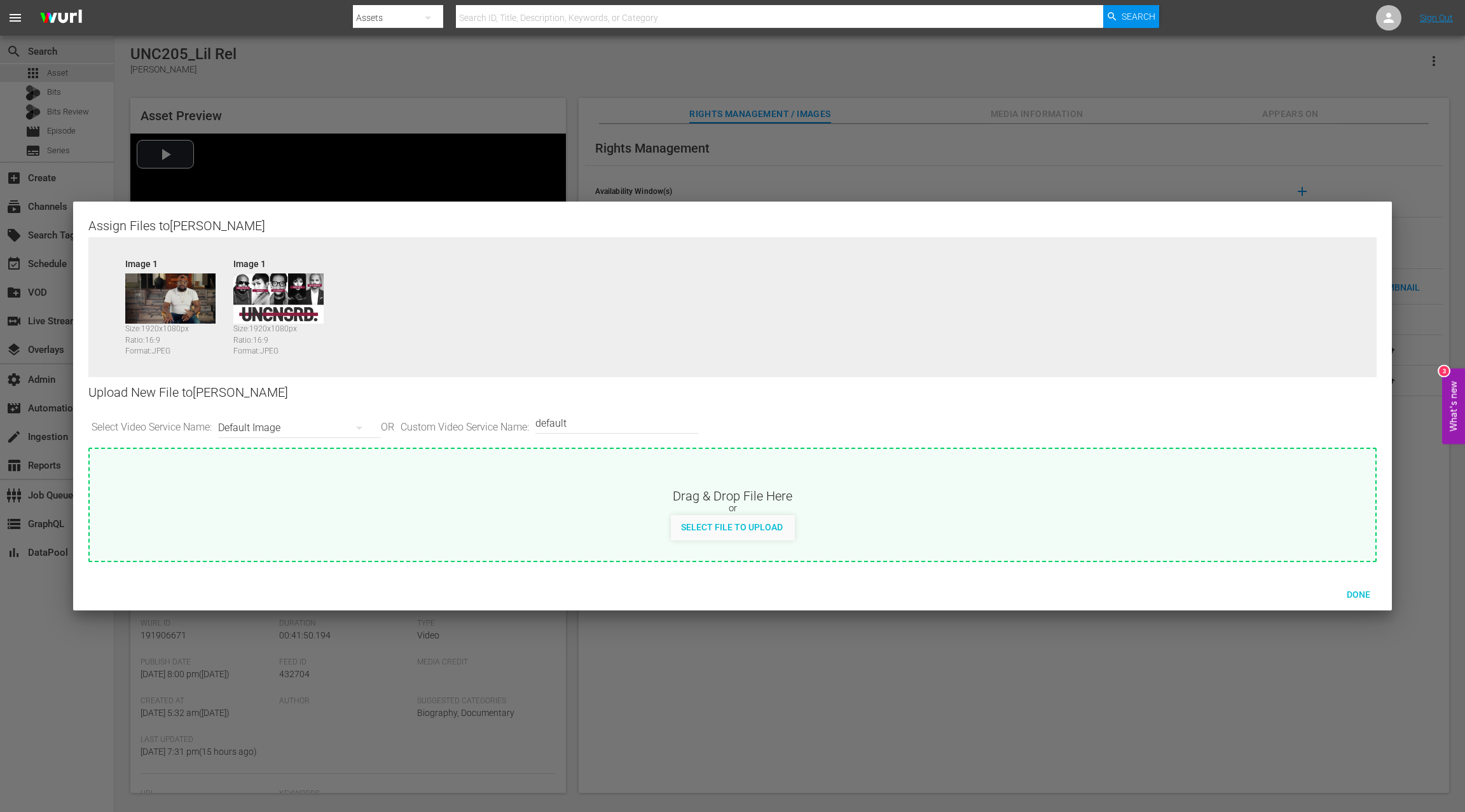
click at [307, 311] on img at bounding box center [278, 299] width 90 height 51
click at [284, 302] on img at bounding box center [278, 299] width 90 height 51
click at [1364, 597] on span "Done" at bounding box center [1358, 594] width 44 height 10
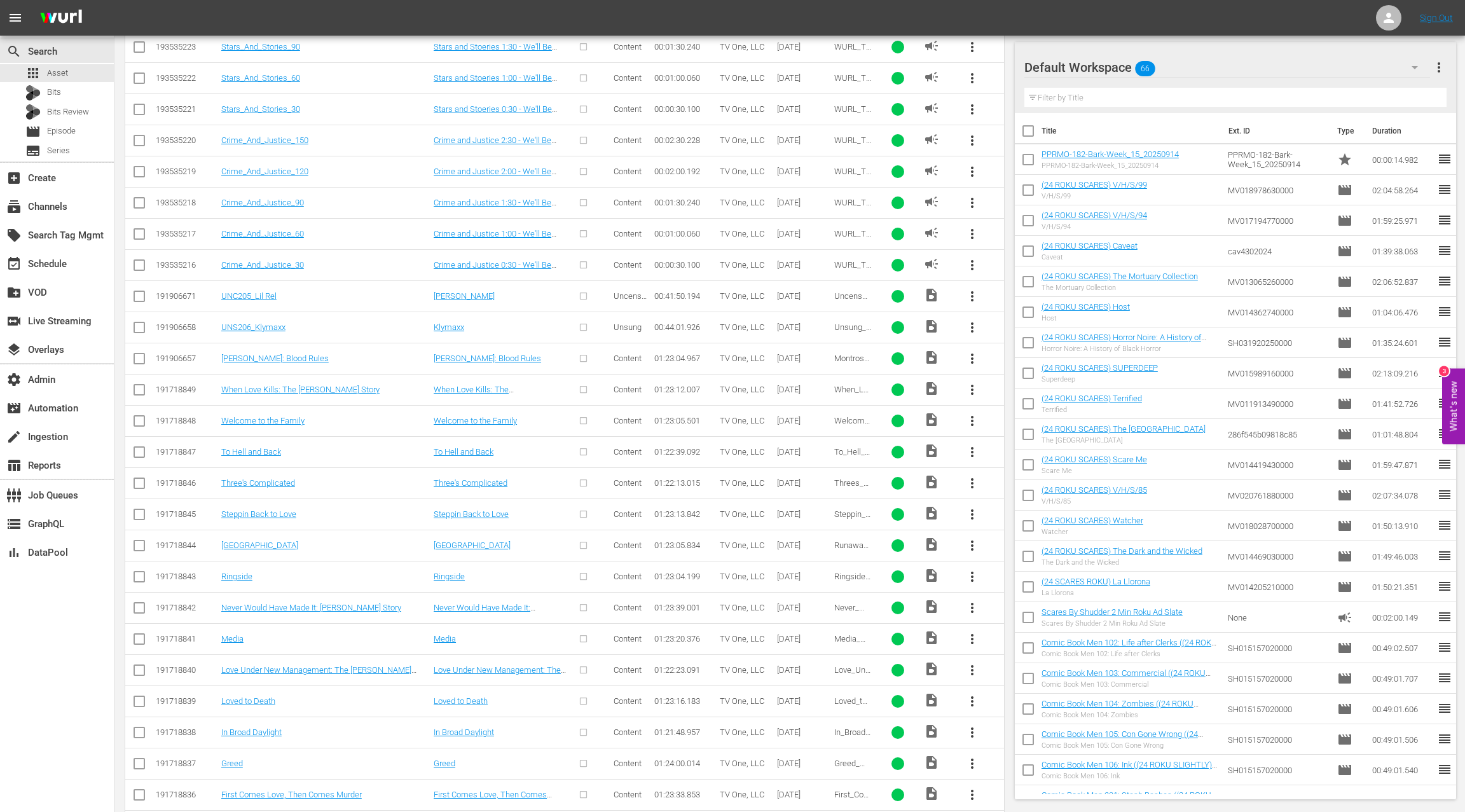
scroll to position [1930, 0]
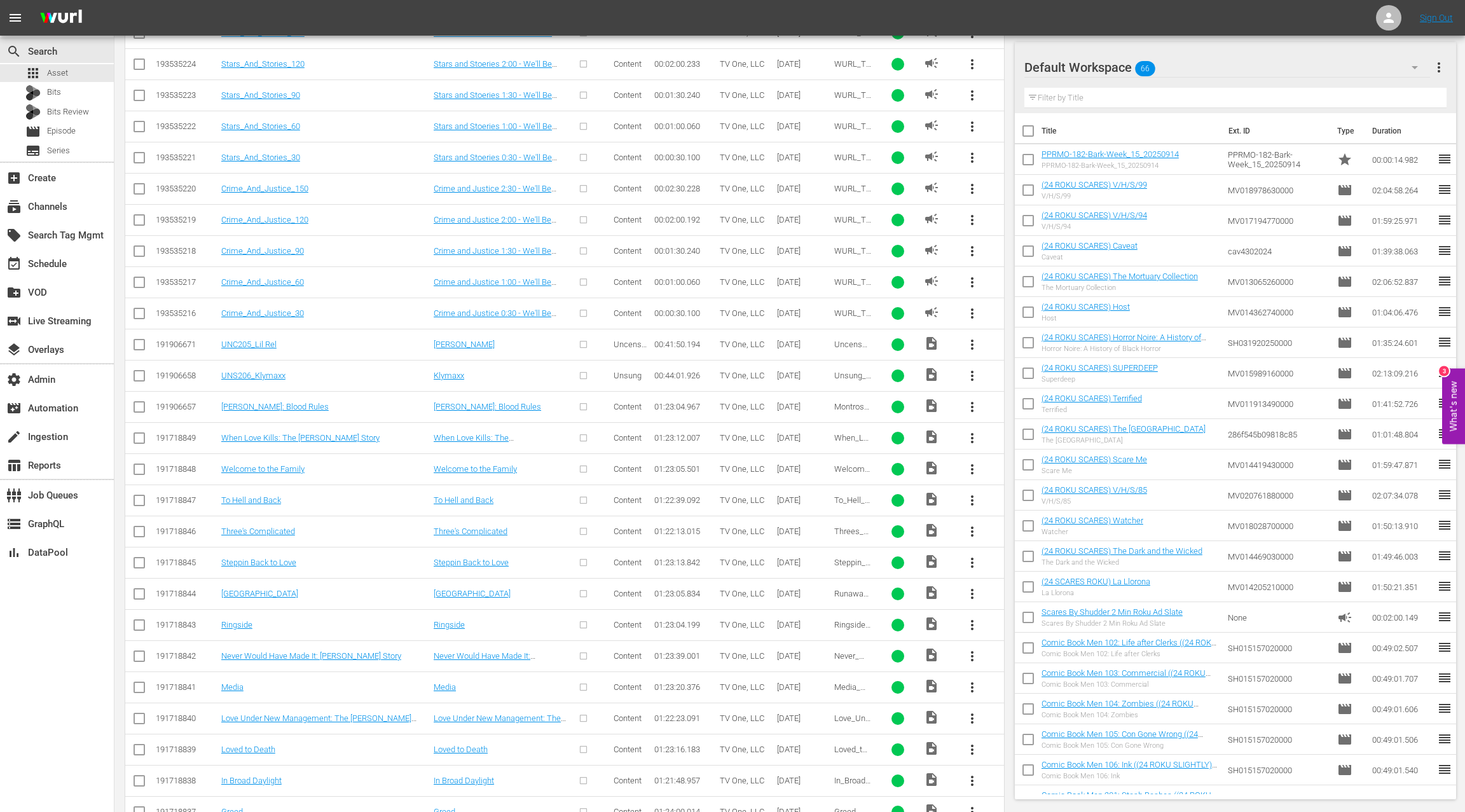
click at [137, 340] on input "checkbox" at bounding box center [139, 347] width 15 height 15
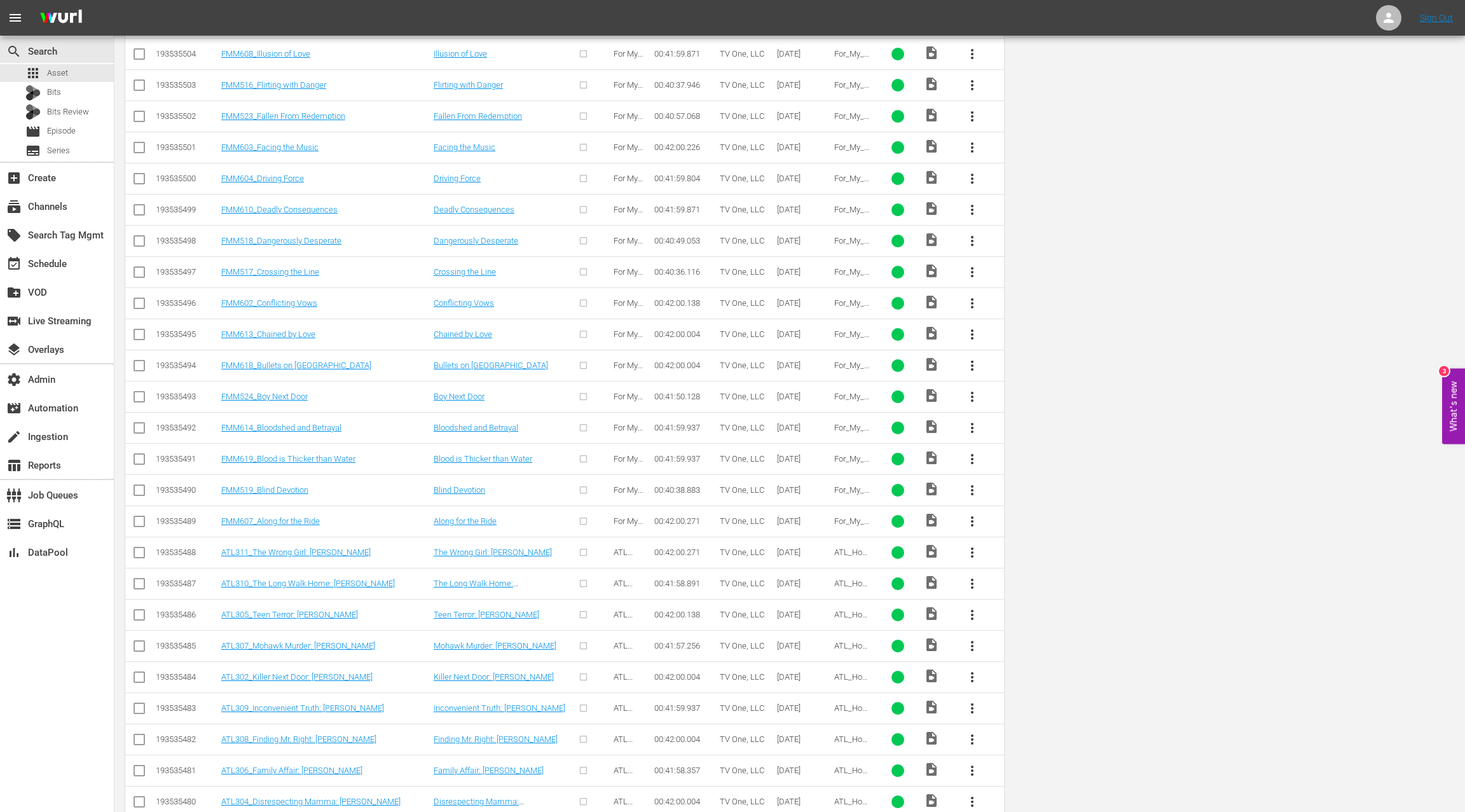
scroll to position [0, 0]
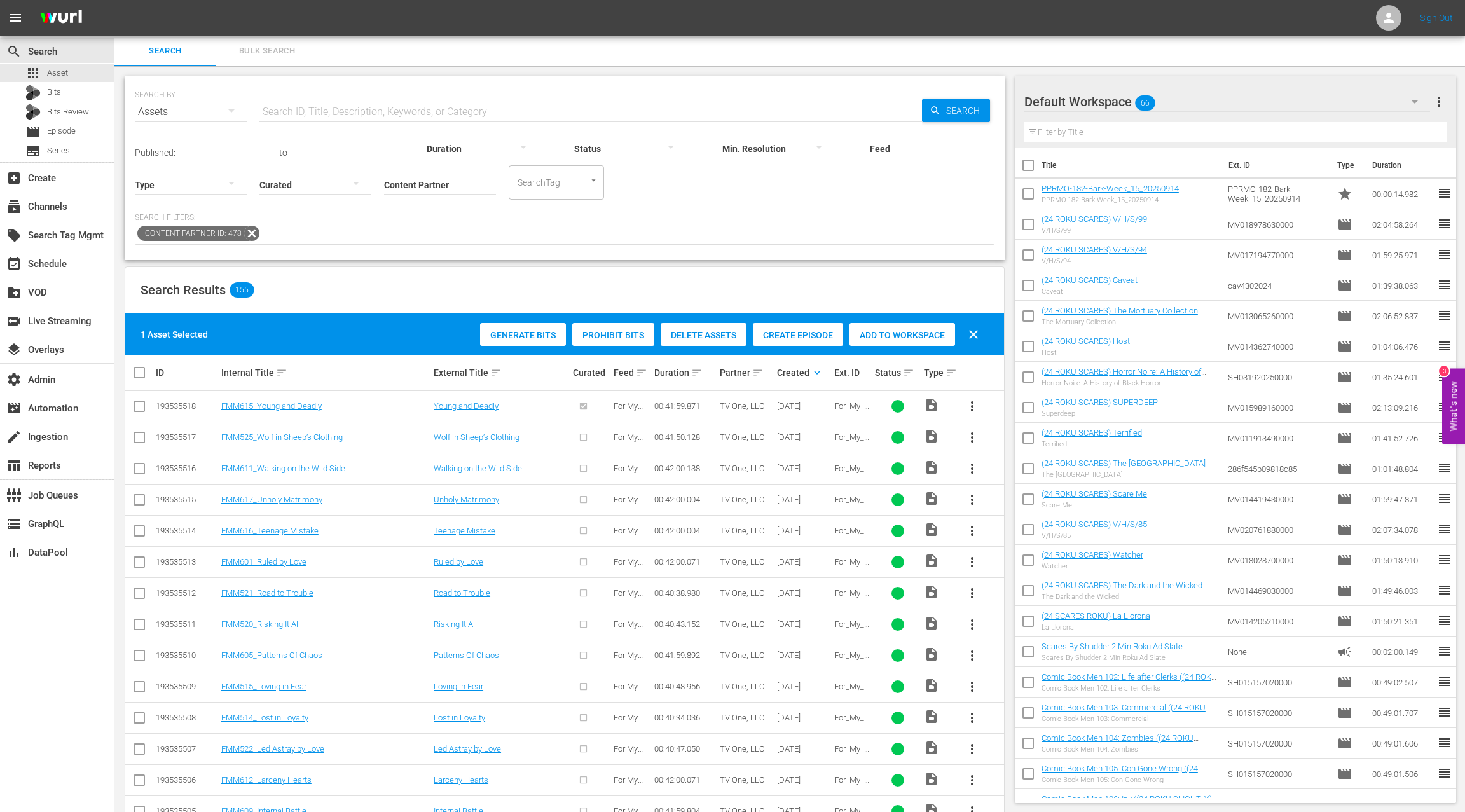
click at [786, 334] on span "Create Episode" at bounding box center [798, 335] width 90 height 10
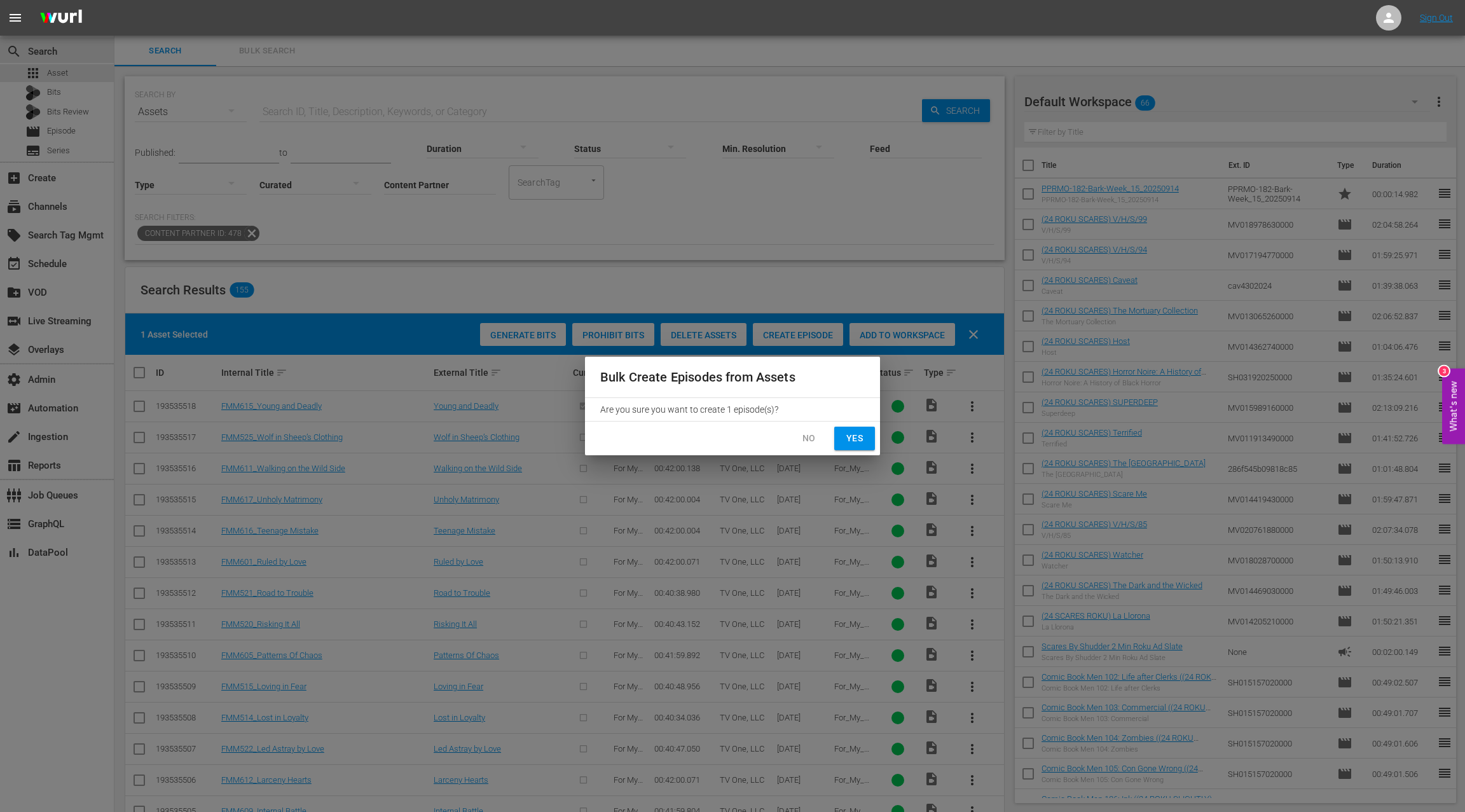
click at [859, 435] on span "Yes" at bounding box center [854, 438] width 20 height 16
checkbox input "false"
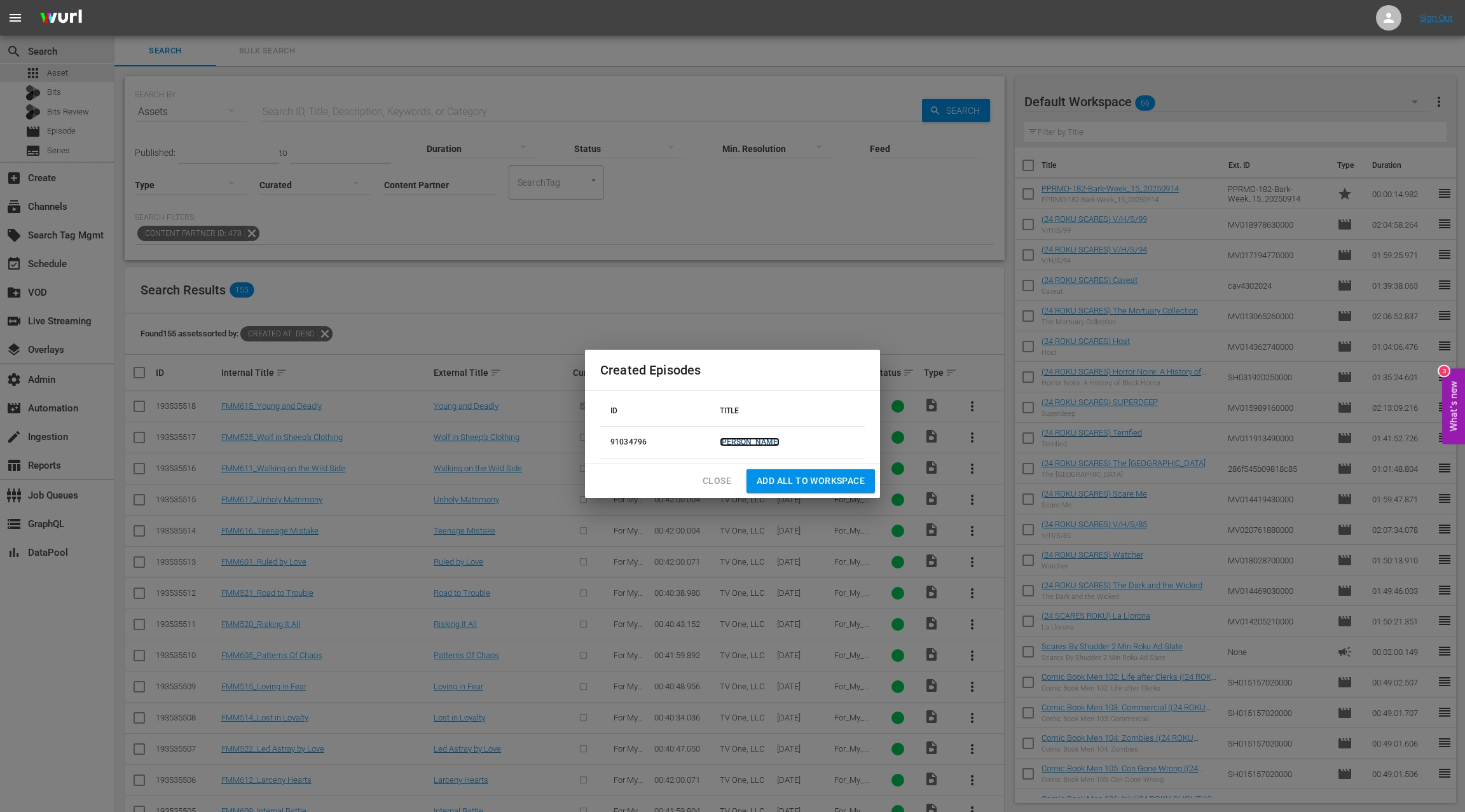
click at [775, 441] on link "[PERSON_NAME]" at bounding box center [750, 441] width 61 height 9
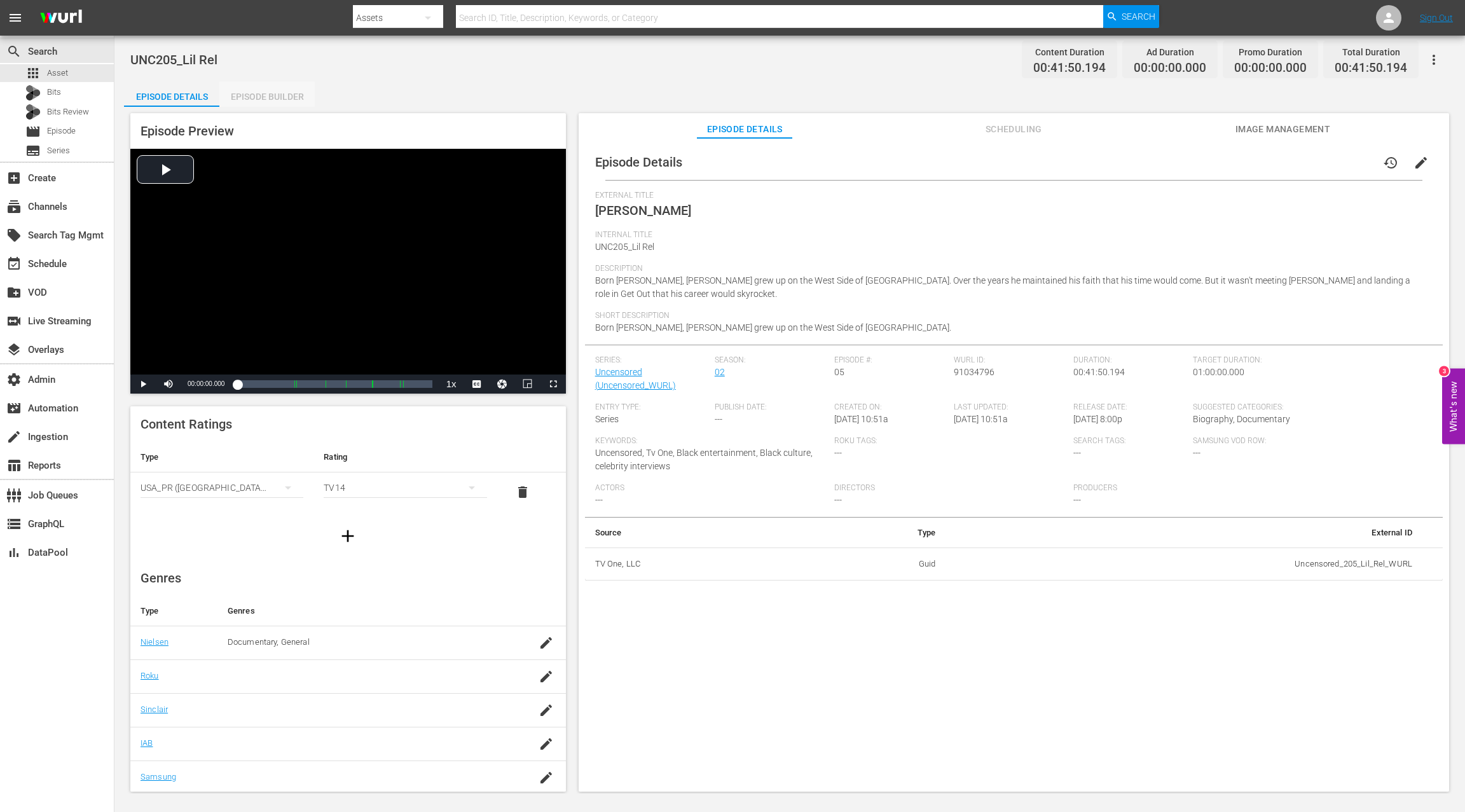
click at [285, 102] on div "Episode Builder" at bounding box center [267, 96] width 96 height 31
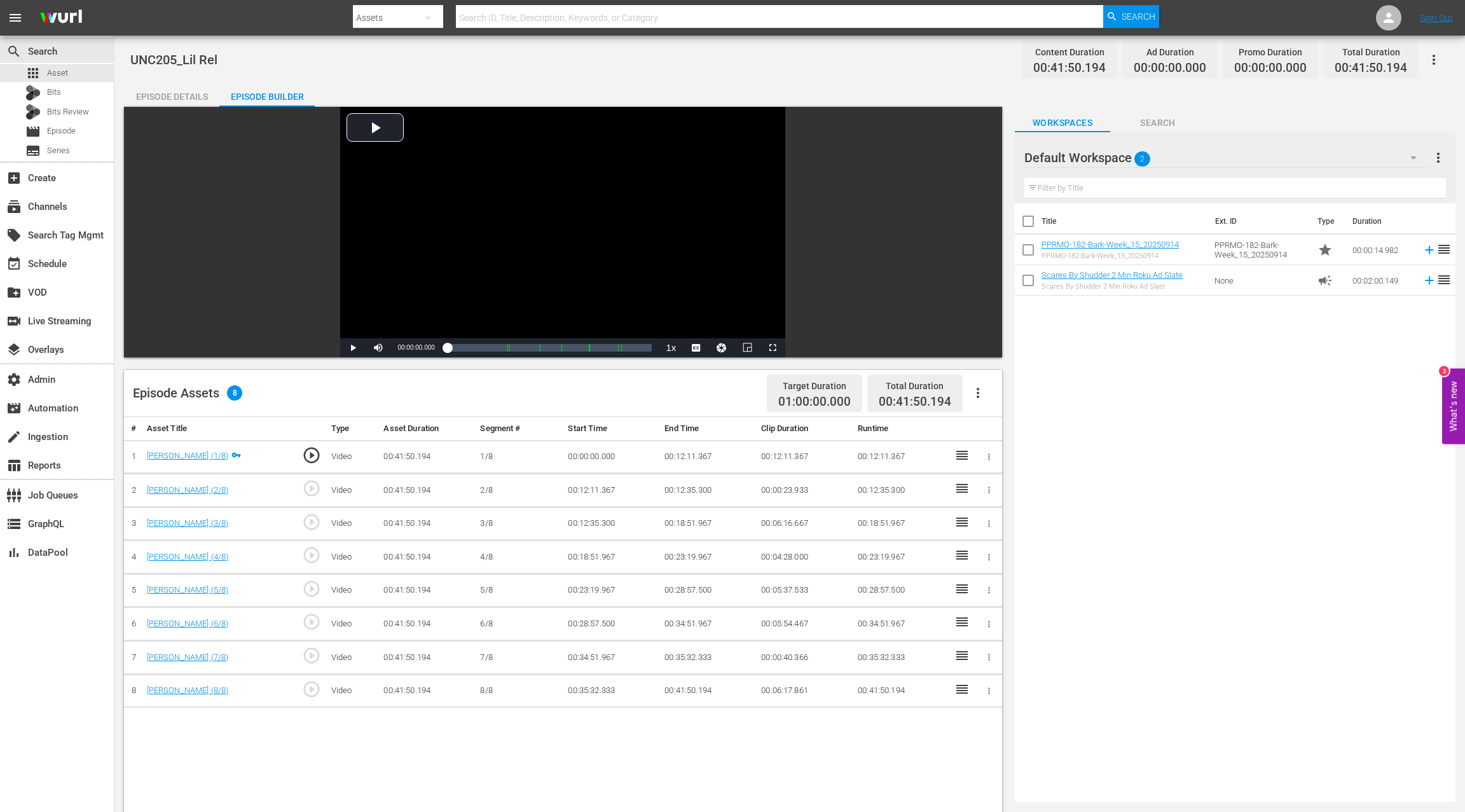
click at [161, 96] on div "Episode Details" at bounding box center [172, 96] width 96 height 31
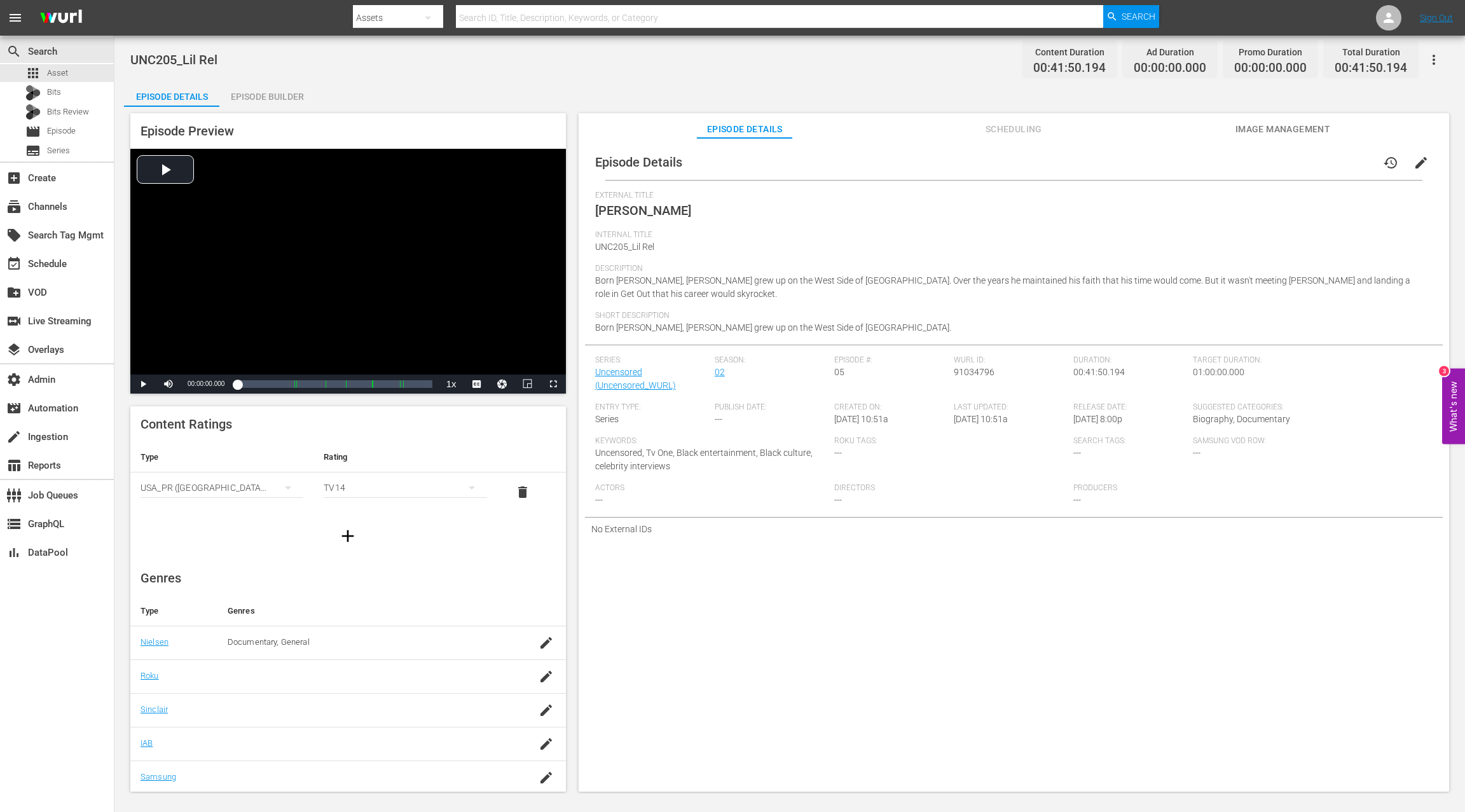
click at [1009, 135] on span "Scheduling" at bounding box center [1013, 129] width 96 height 16
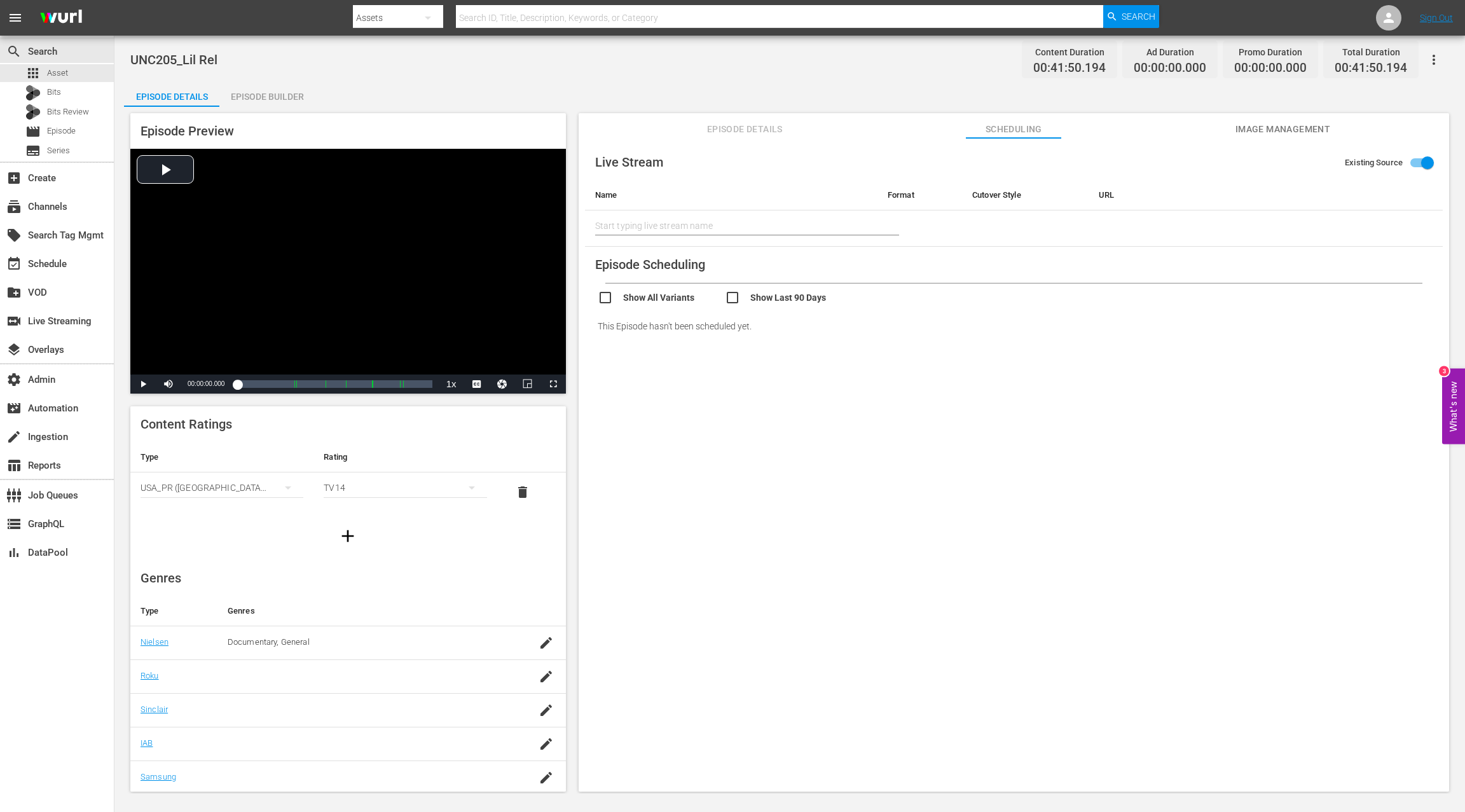
click at [1298, 132] on span "Image Management" at bounding box center [1282, 129] width 96 height 16
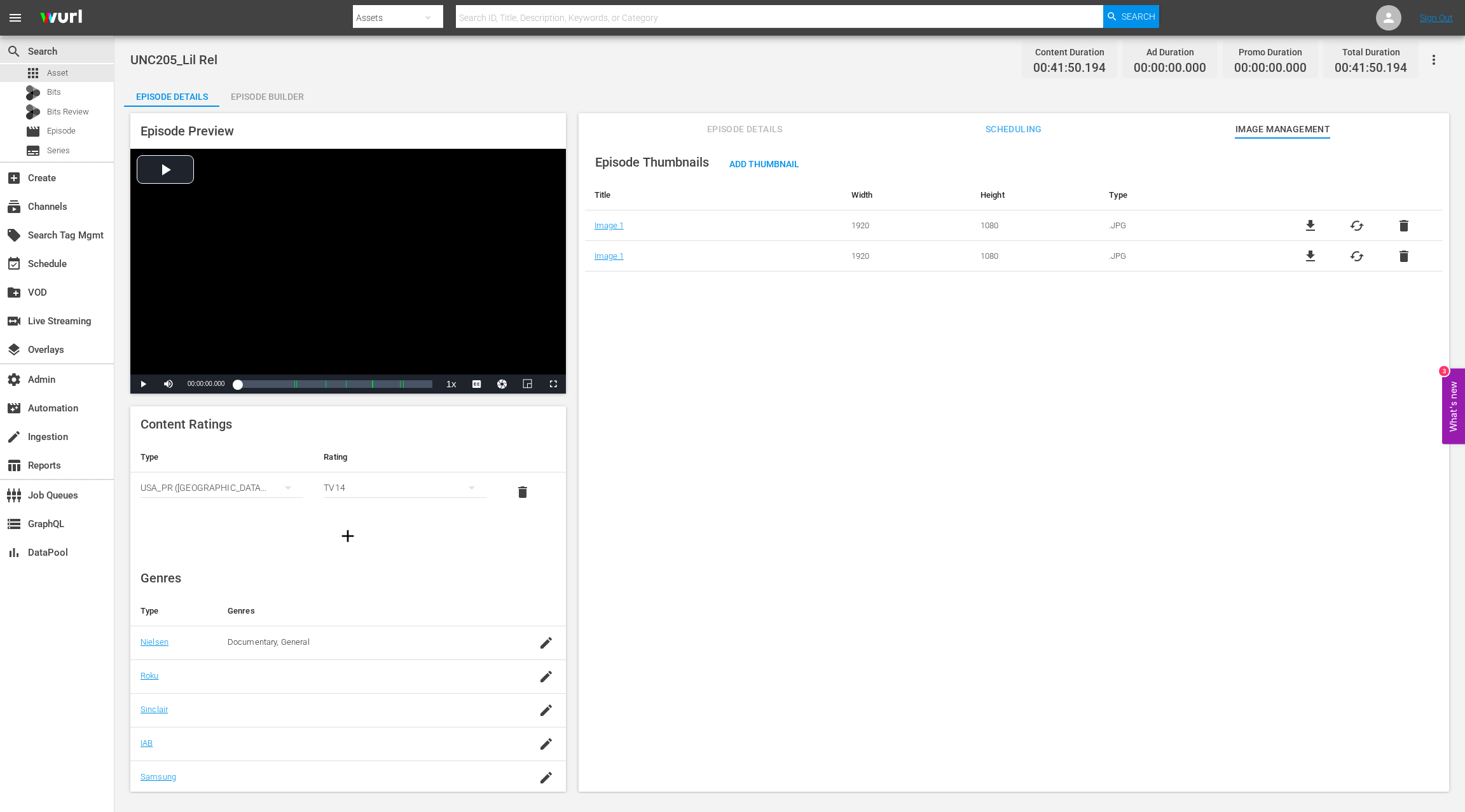
click at [744, 134] on span "Episode Details" at bounding box center [744, 129] width 96 height 16
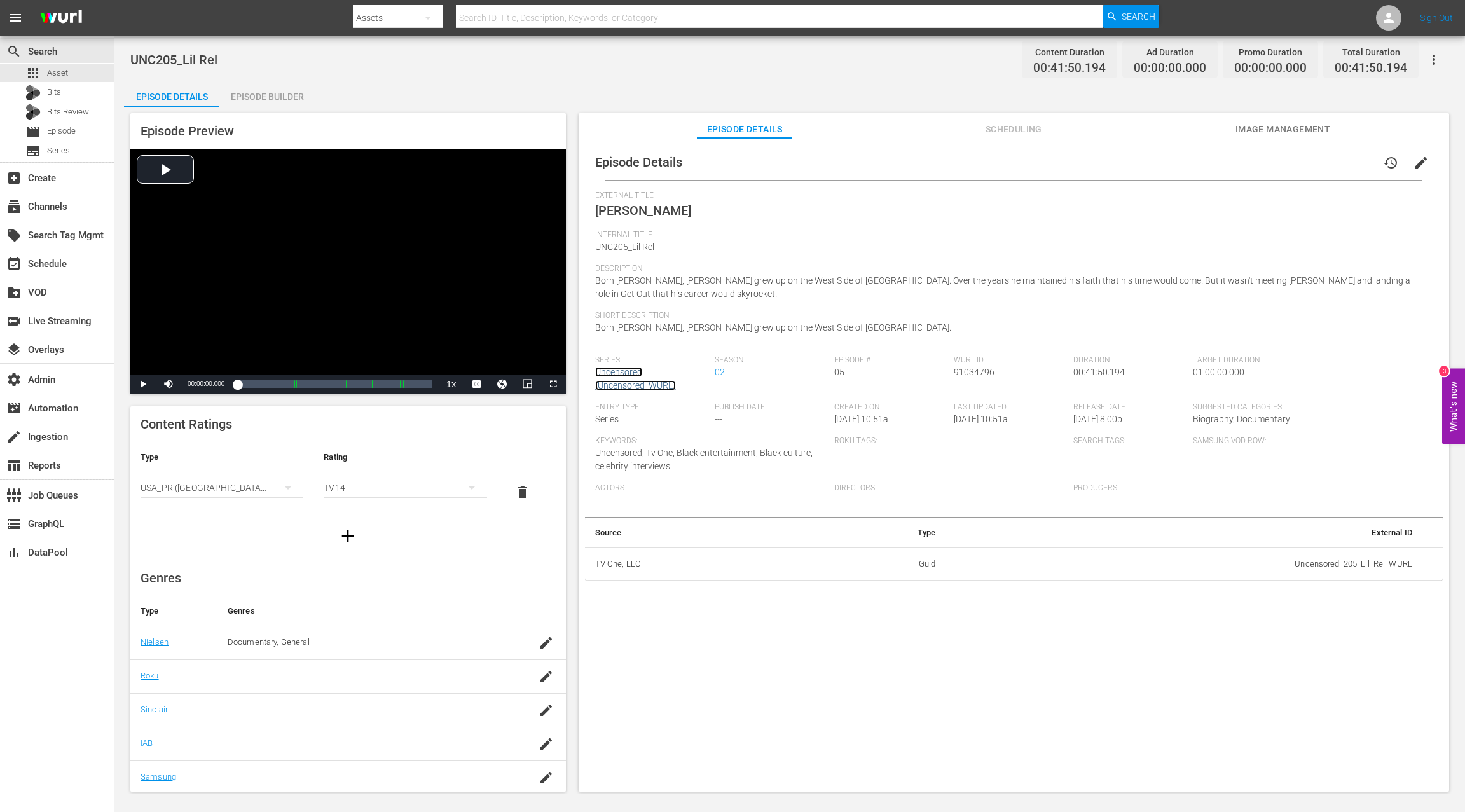
click at [627, 373] on link "Uncensored (Uncensored_WURL)" at bounding box center [635, 379] width 81 height 23
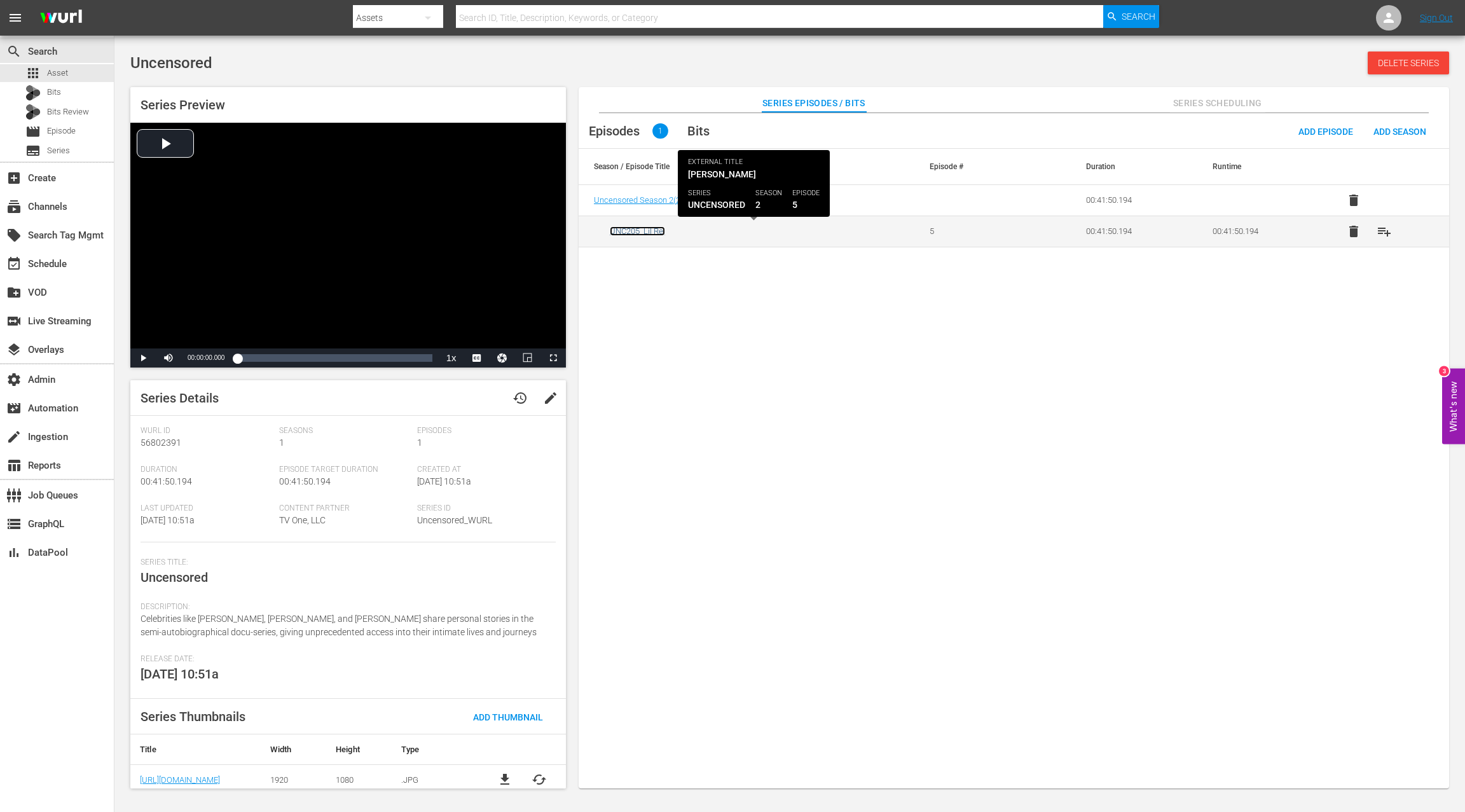
click at [661, 235] on link "UNC205_Lil Rel" at bounding box center [637, 231] width 55 height 10
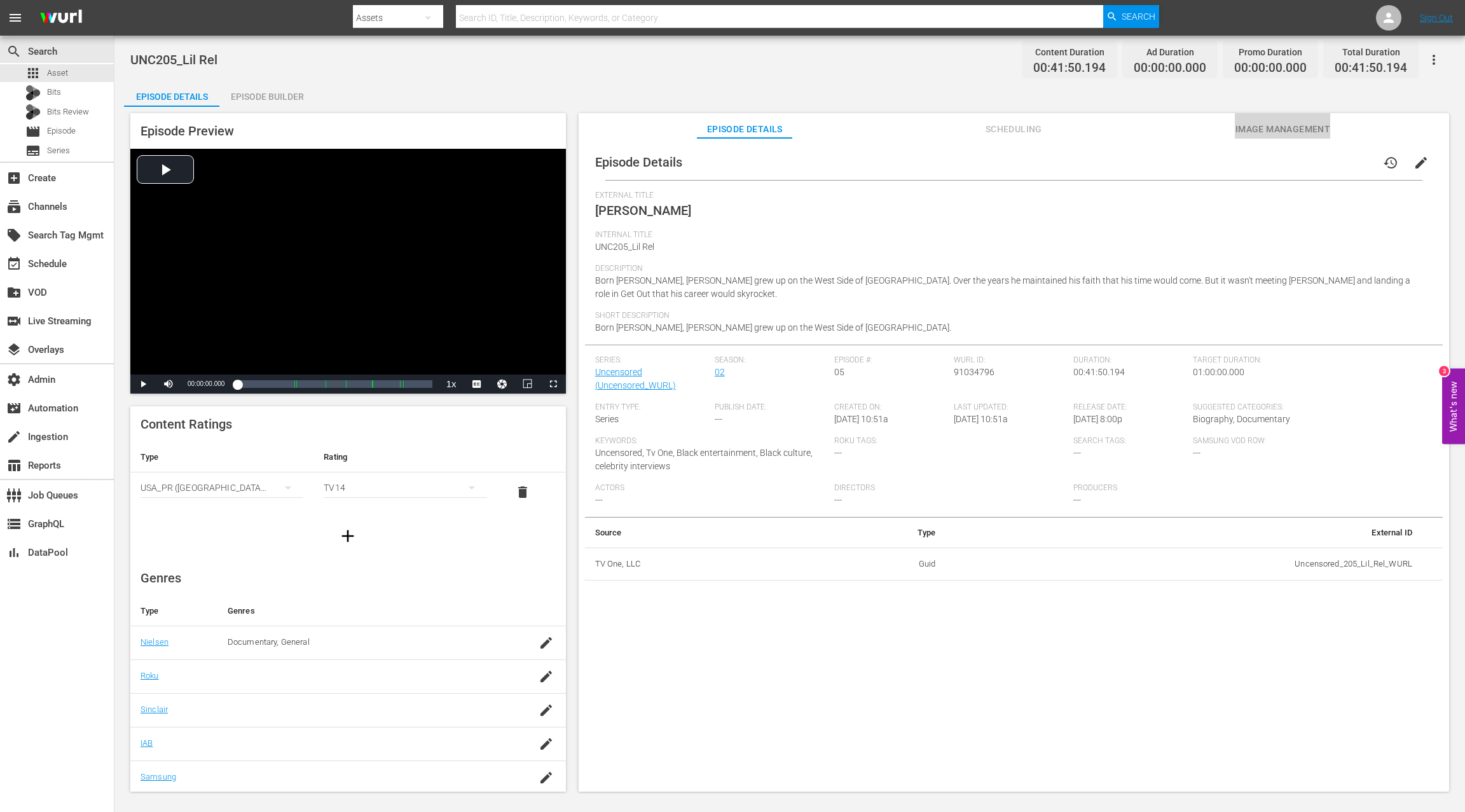
click at [1251, 132] on span "Image Management" at bounding box center [1282, 129] width 96 height 16
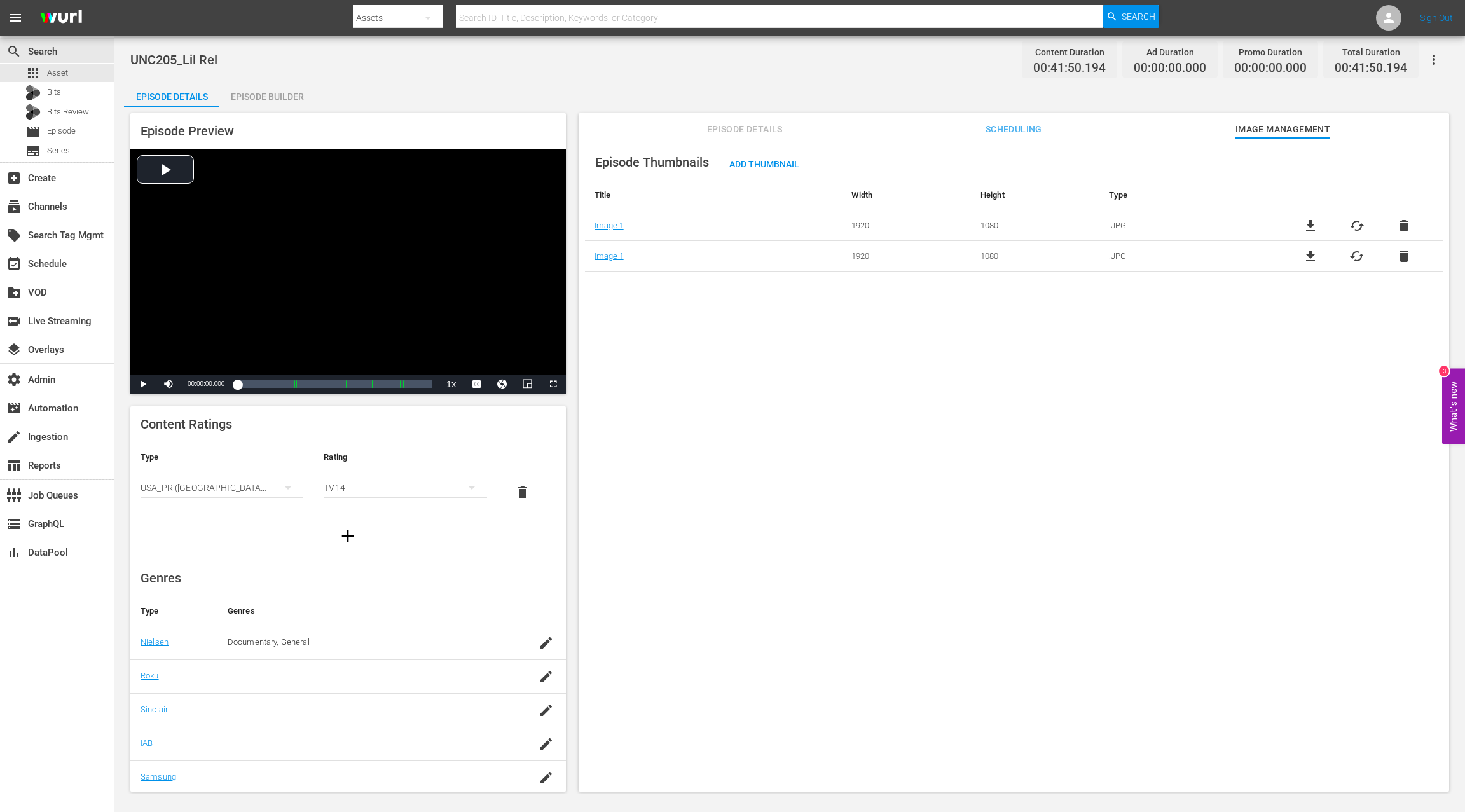
click at [1402, 261] on span "delete" at bounding box center [1404, 256] width 15 height 15
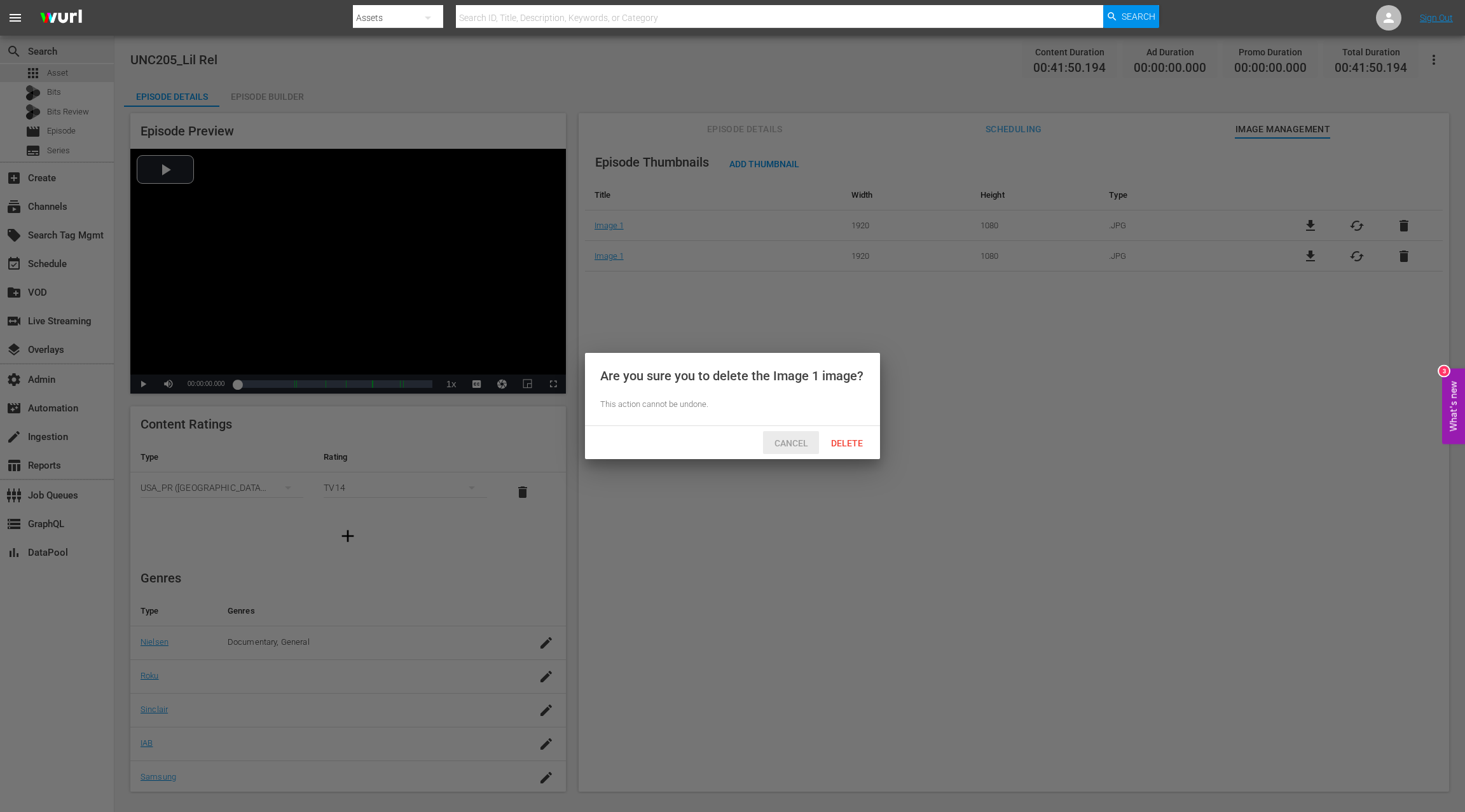
click at [802, 446] on span "Cancel" at bounding box center [791, 443] width 54 height 10
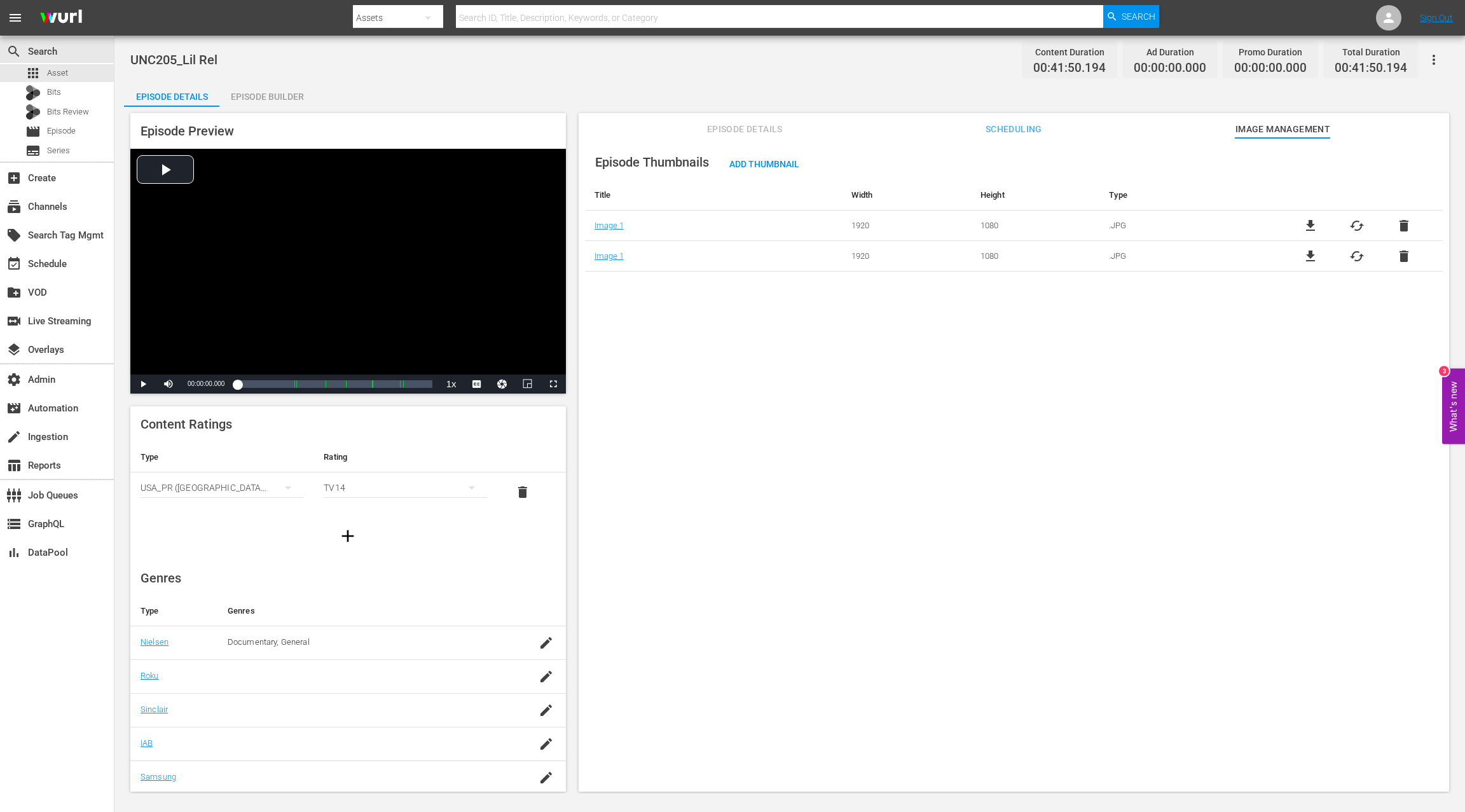
click at [1403, 259] on span "delete" at bounding box center [1404, 256] width 15 height 15
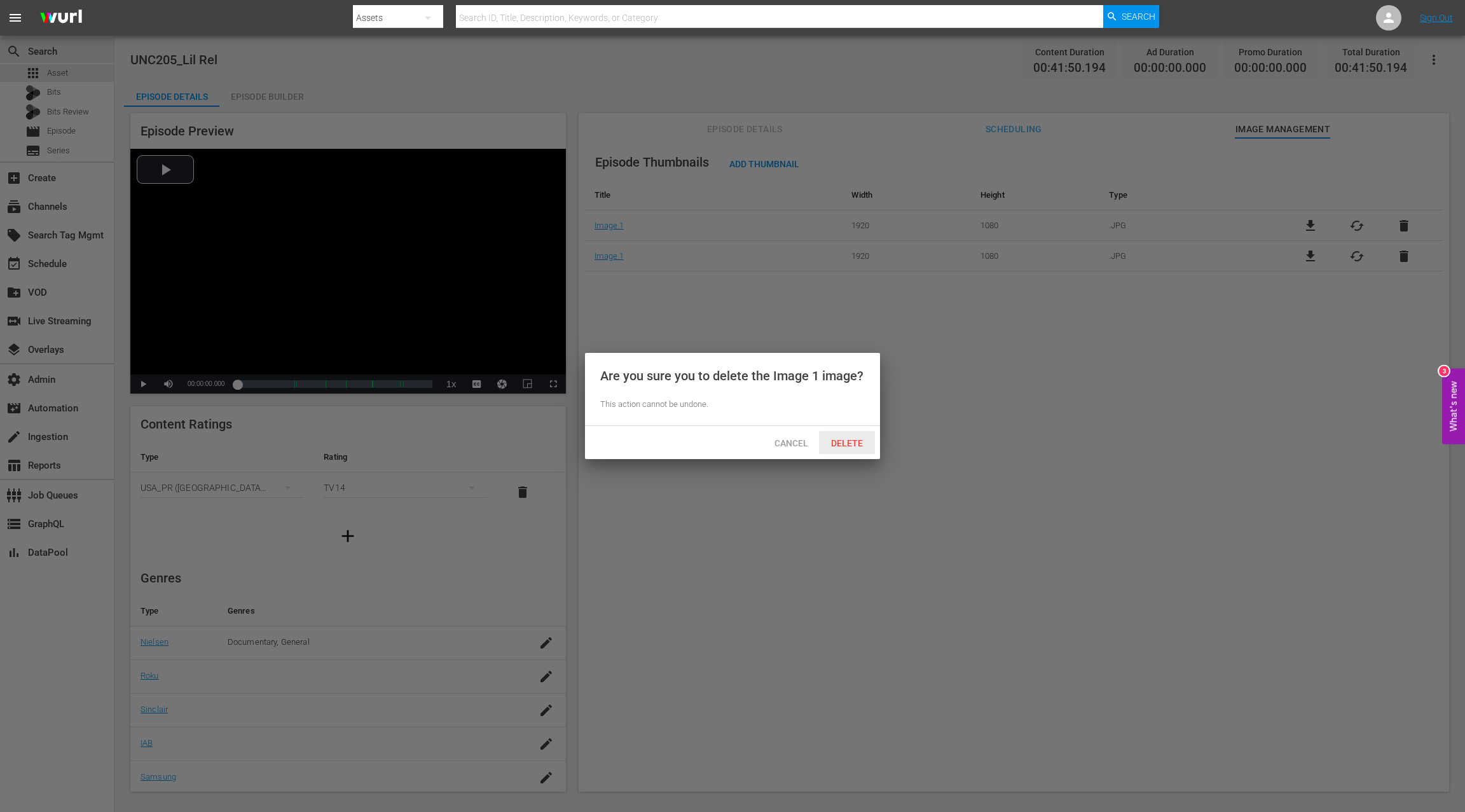
click at [858, 440] on span "Delete" at bounding box center [847, 443] width 52 height 10
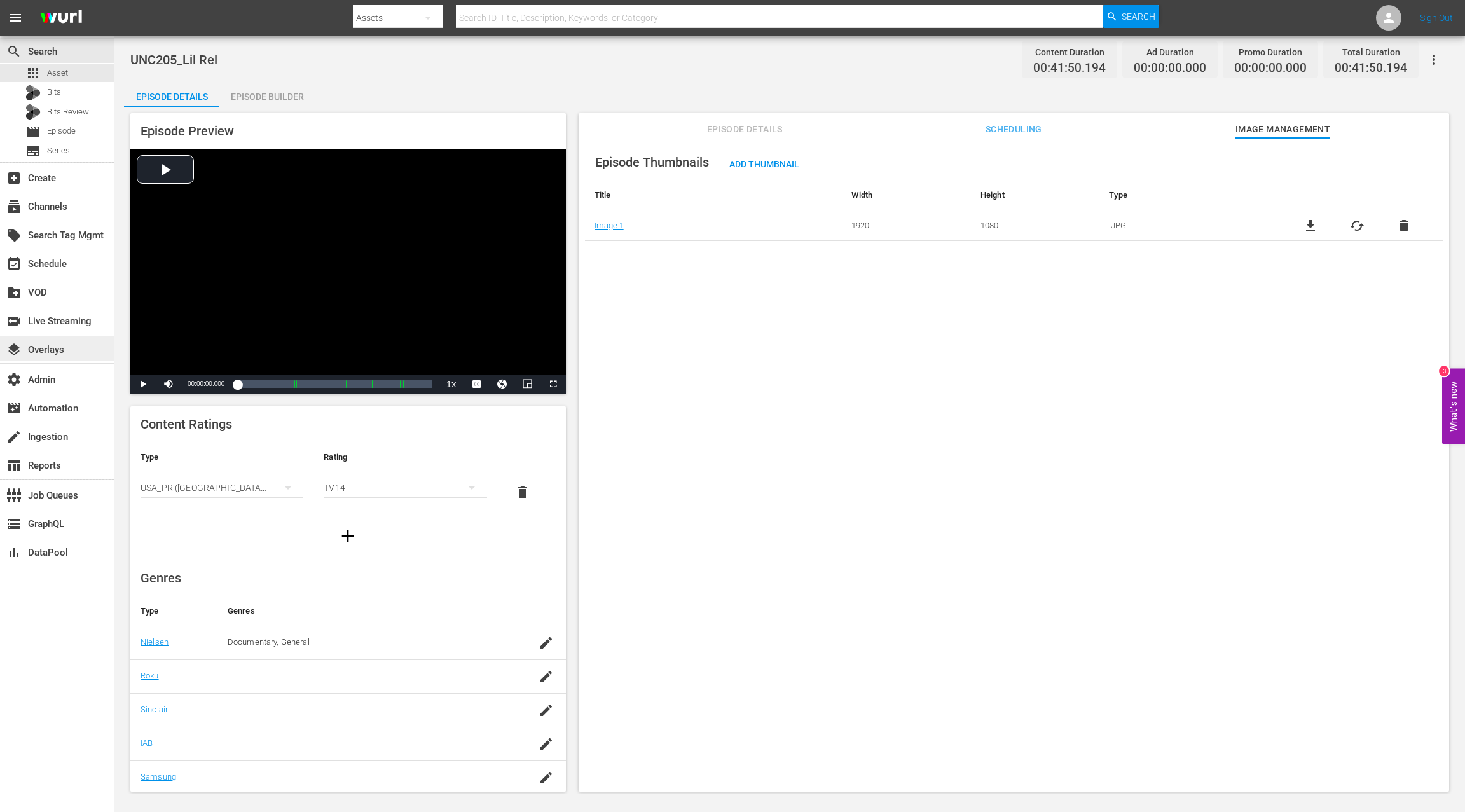
click at [74, 345] on div "layers Overlays" at bounding box center [57, 348] width 114 height 25
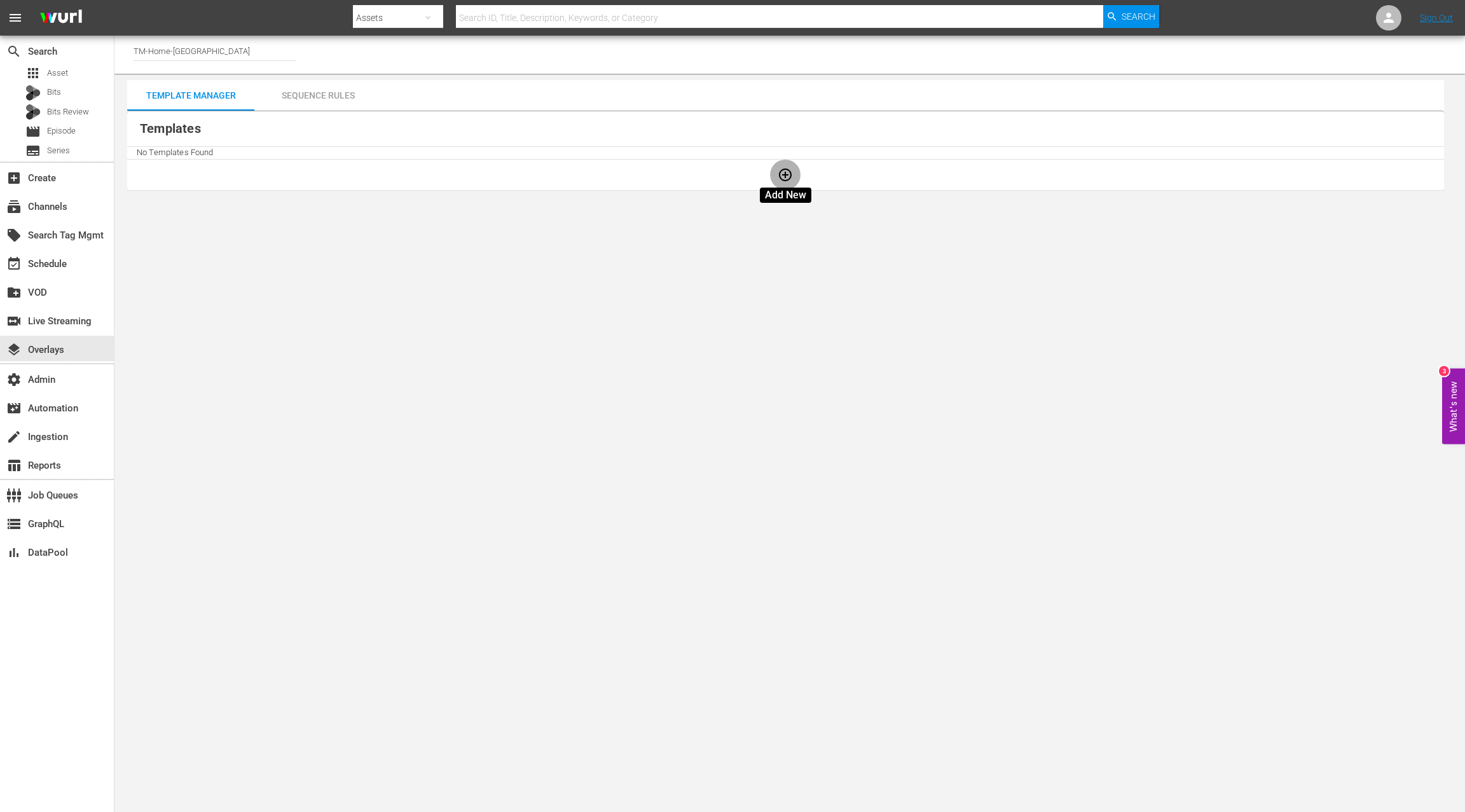
click at [783, 175] on table "Templates No Templates Found" at bounding box center [785, 151] width 1316 height 79
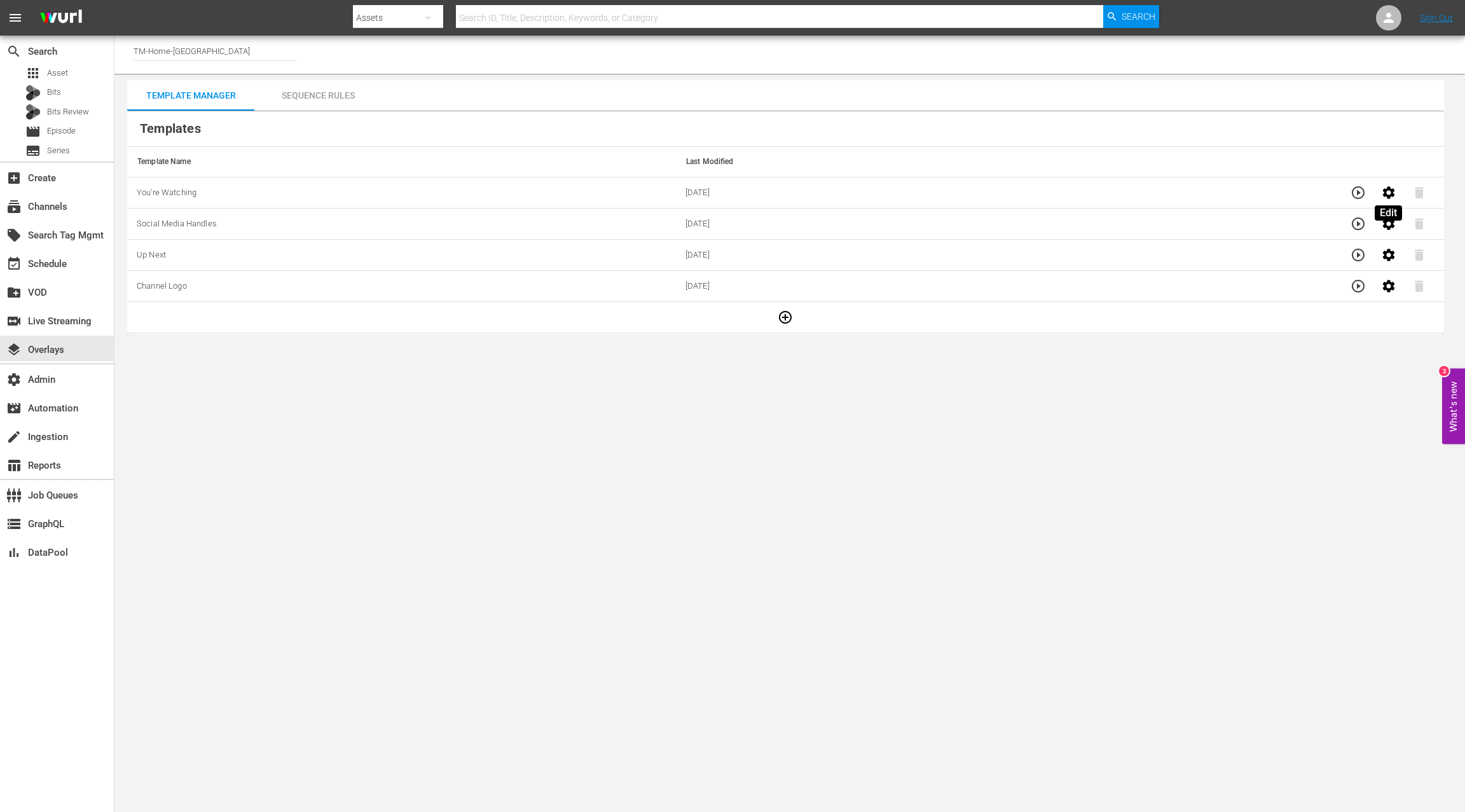
click at [1385, 197] on icon "button" at bounding box center [1389, 192] width 15 height 15
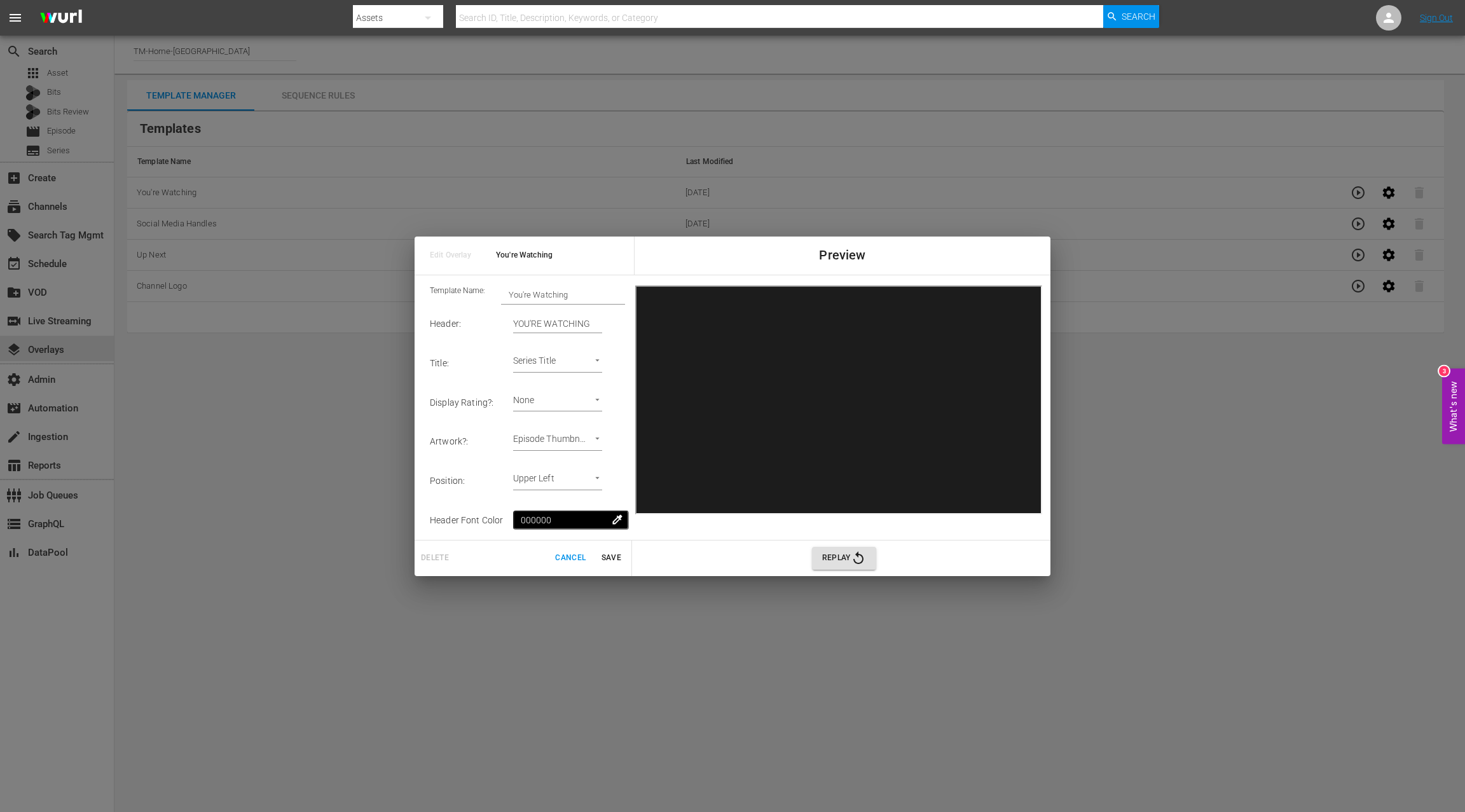
click at [577, 362] on body "menu Search By Assets Search ID, Title, Description, Keywords, or Category Sear…" at bounding box center [732, 406] width 1465 height 812
click at [575, 439] on div at bounding box center [732, 406] width 1465 height 812
click at [576, 439] on body "menu Search By Assets Search ID, Title, Description, Keywords, or Category Sear…" at bounding box center [732, 406] width 1465 height 812
click at [570, 559] on div at bounding box center [732, 406] width 1465 height 812
click at [570, 560] on span "Cancel" at bounding box center [570, 558] width 31 height 14
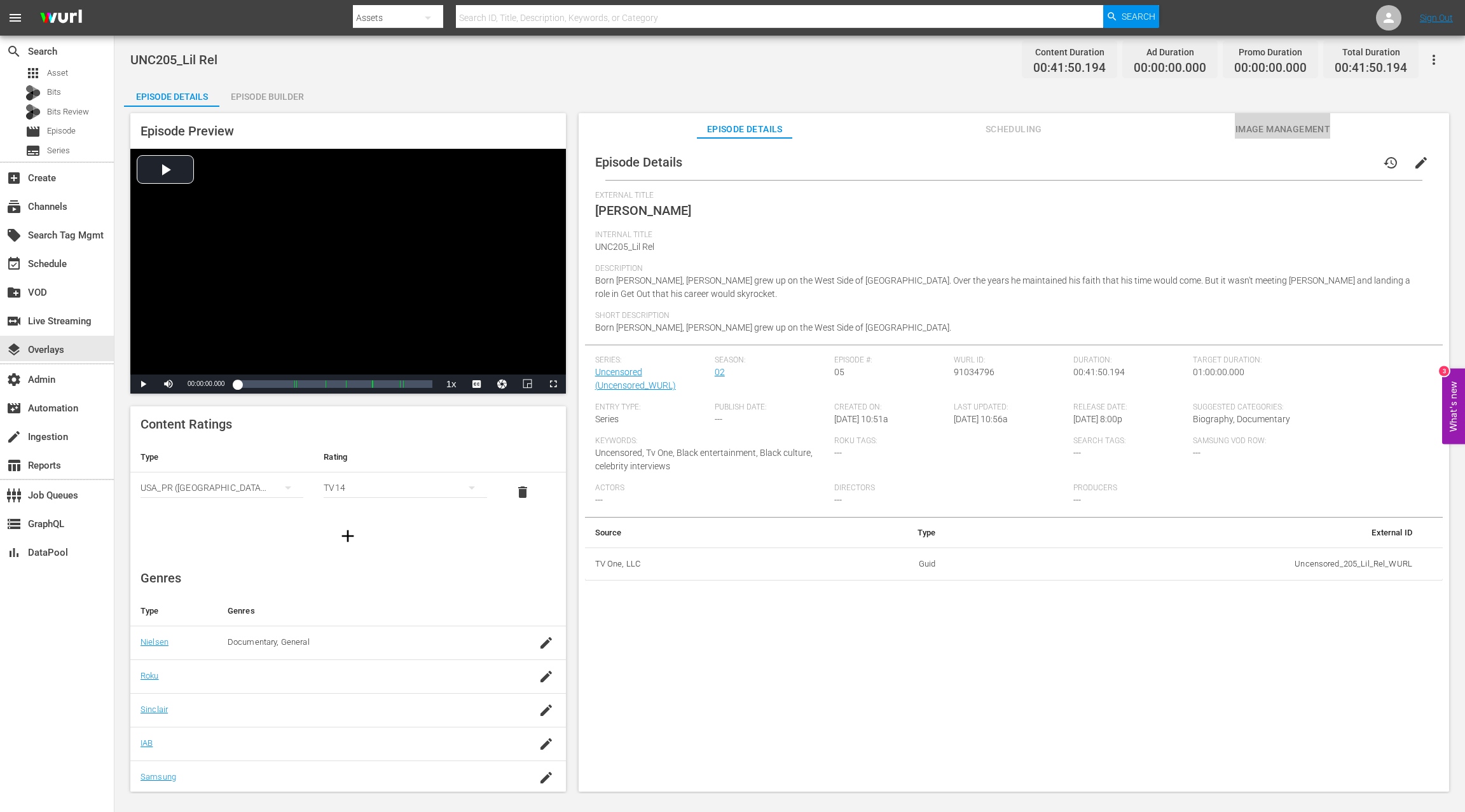
click at [1251, 134] on span "Image Management" at bounding box center [1282, 129] width 96 height 16
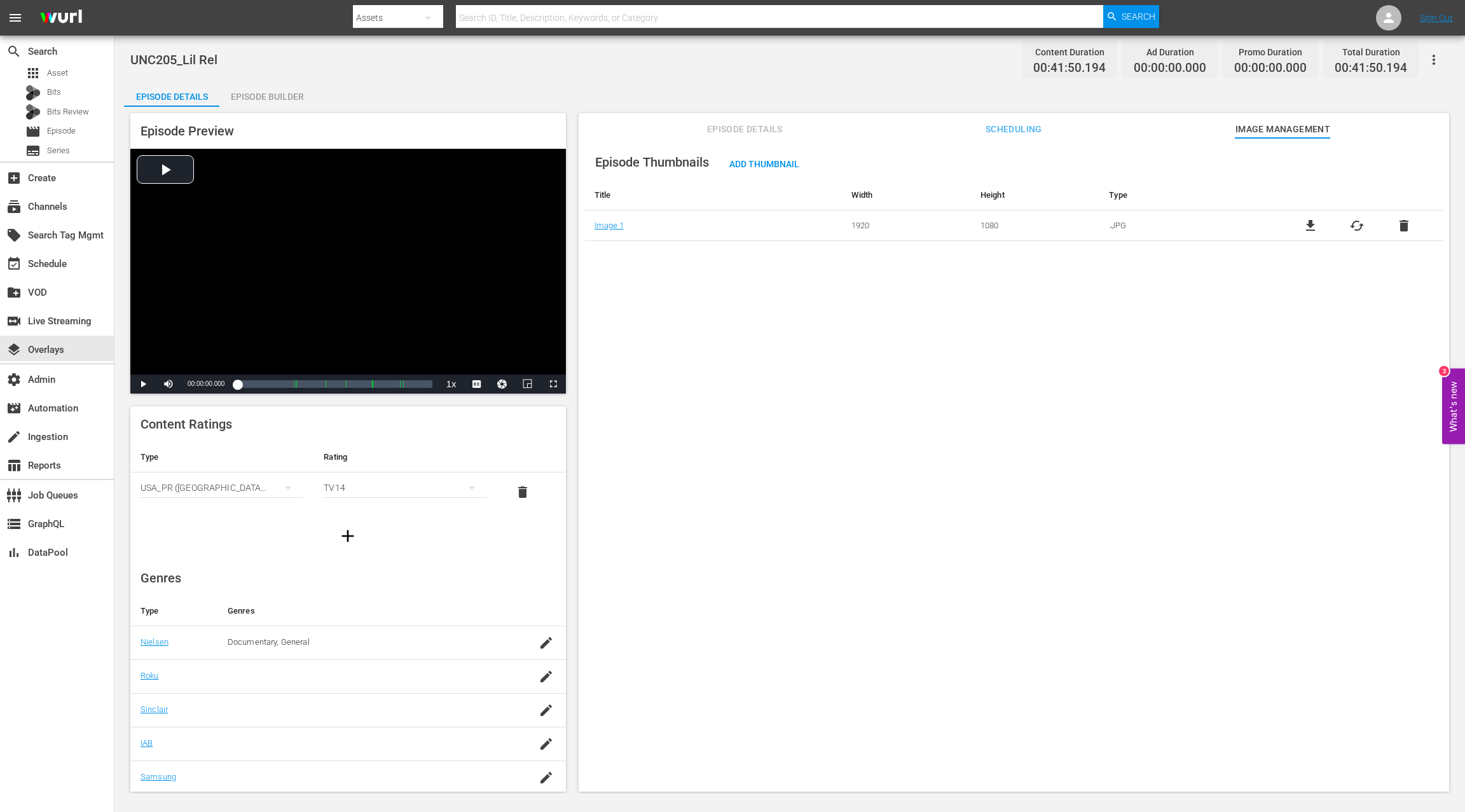
click at [723, 128] on span "Episode Details" at bounding box center [744, 129] width 96 height 16
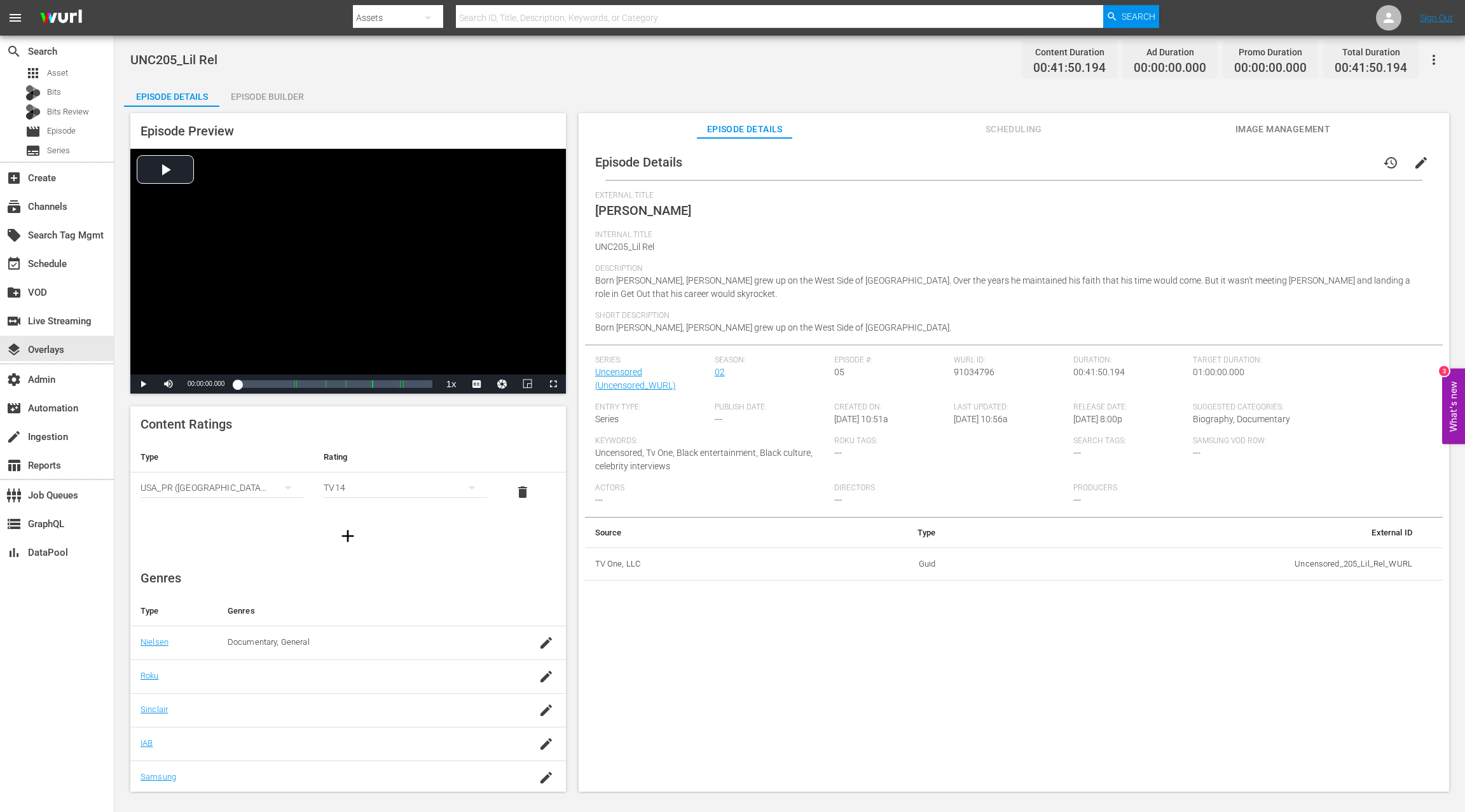
click at [622, 377] on div "Series: Uncensored (Uncensored_WURL)" at bounding box center [654, 379] width 119 height 47
click at [624, 376] on link "Uncensored (Uncensored_WURL)" at bounding box center [635, 379] width 81 height 23
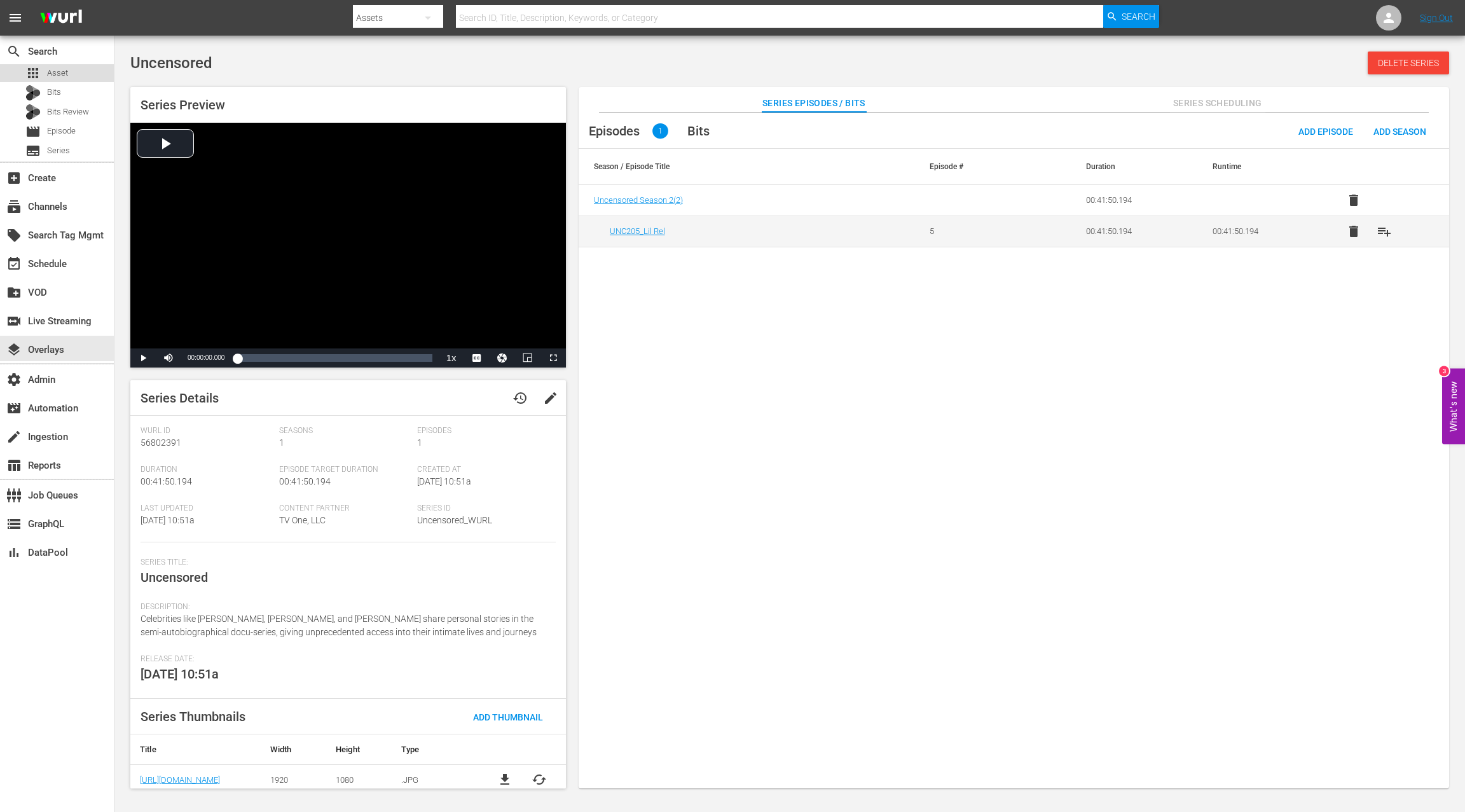
click at [70, 80] on div "apps Asset" at bounding box center [57, 73] width 114 height 18
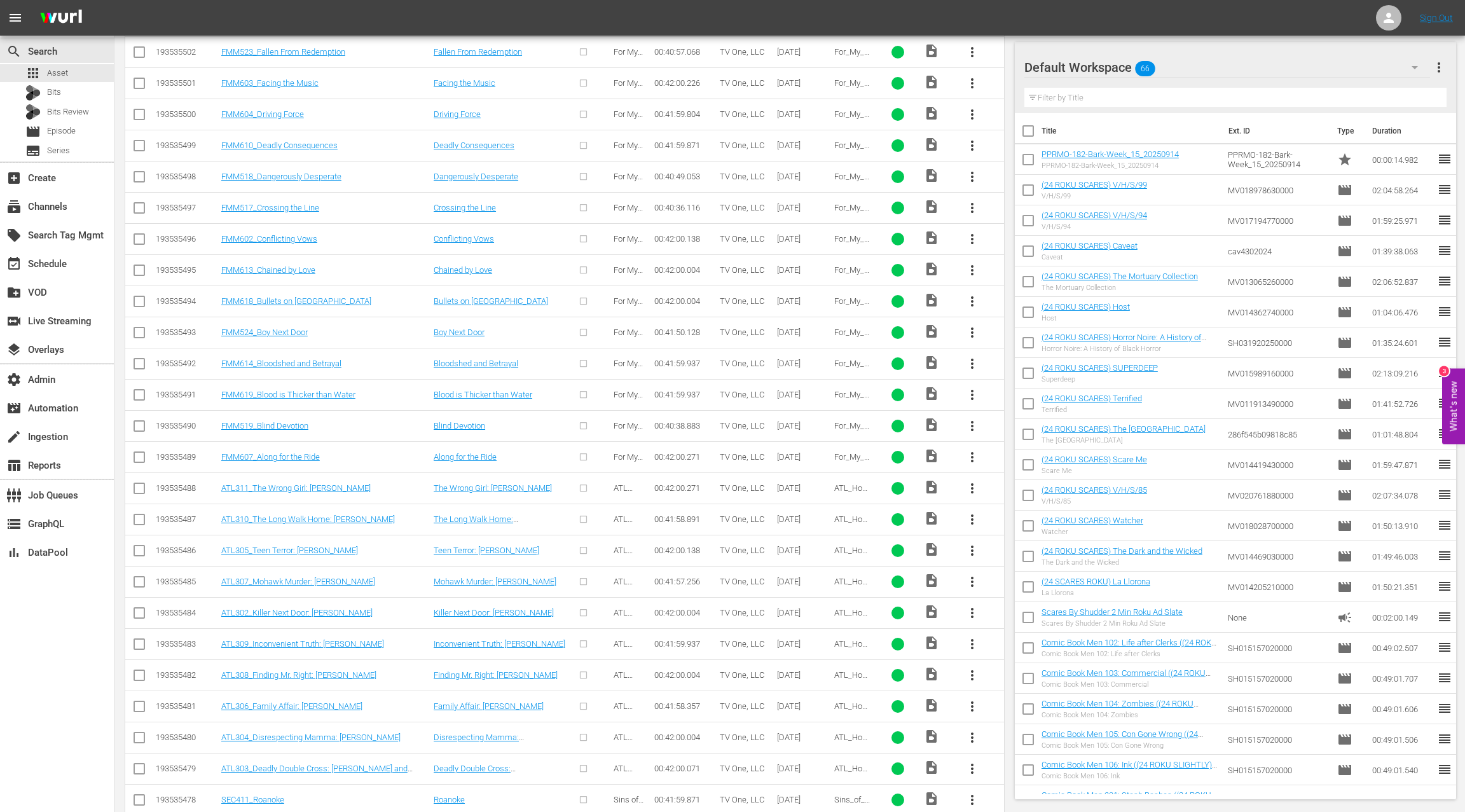
scroll to position [957, 0]
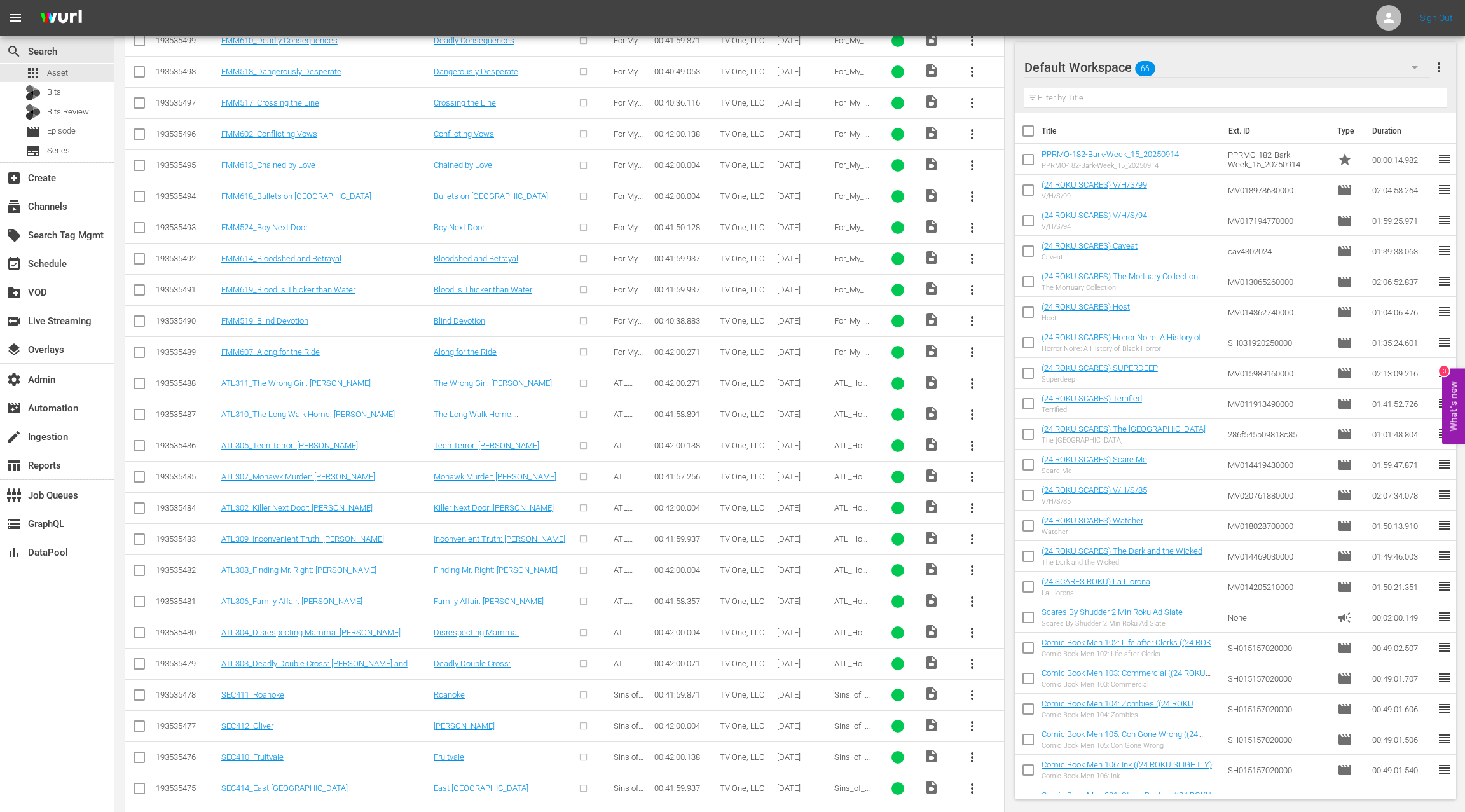
click at [141, 378] on input "checkbox" at bounding box center [139, 386] width 15 height 15
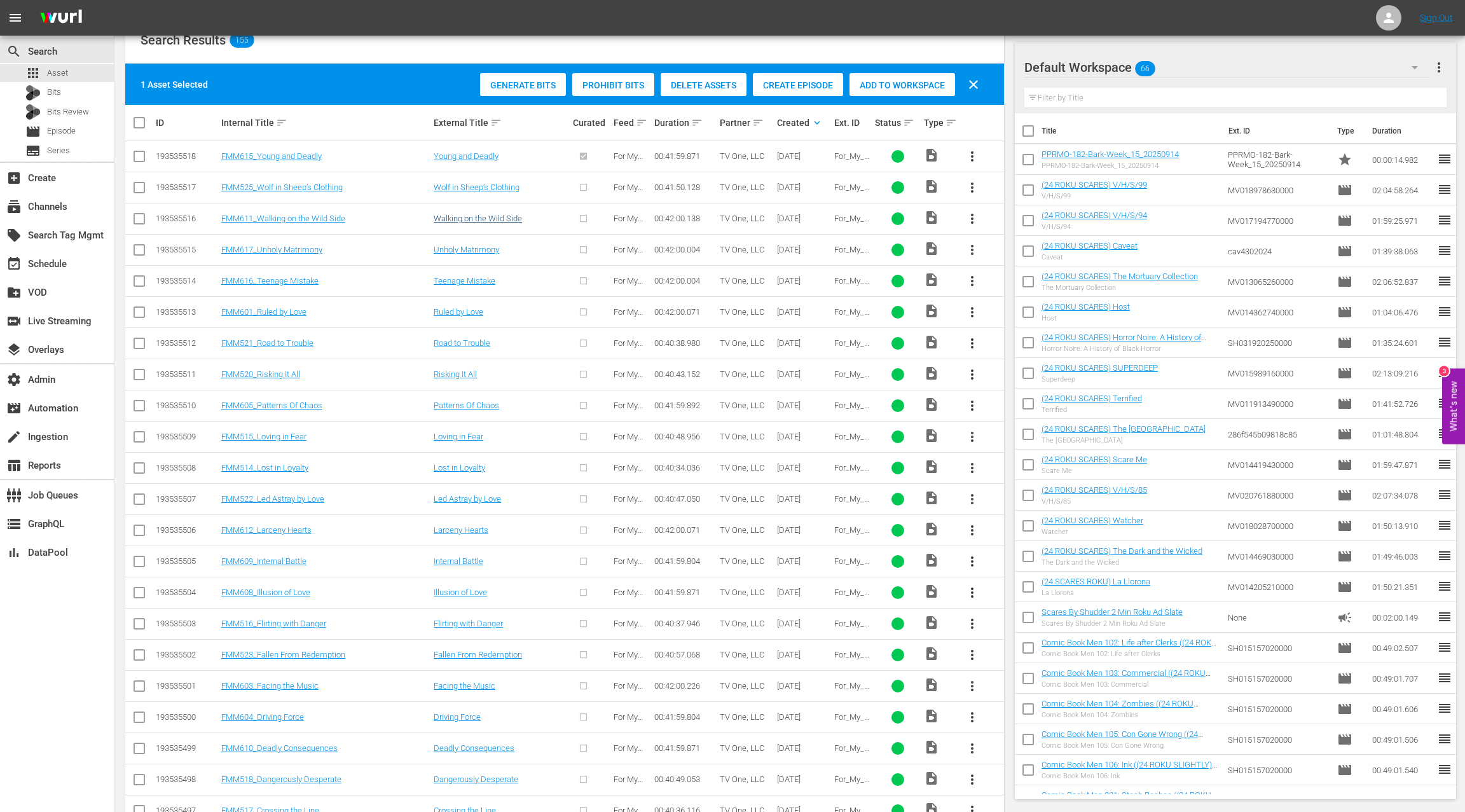
scroll to position [186, 0]
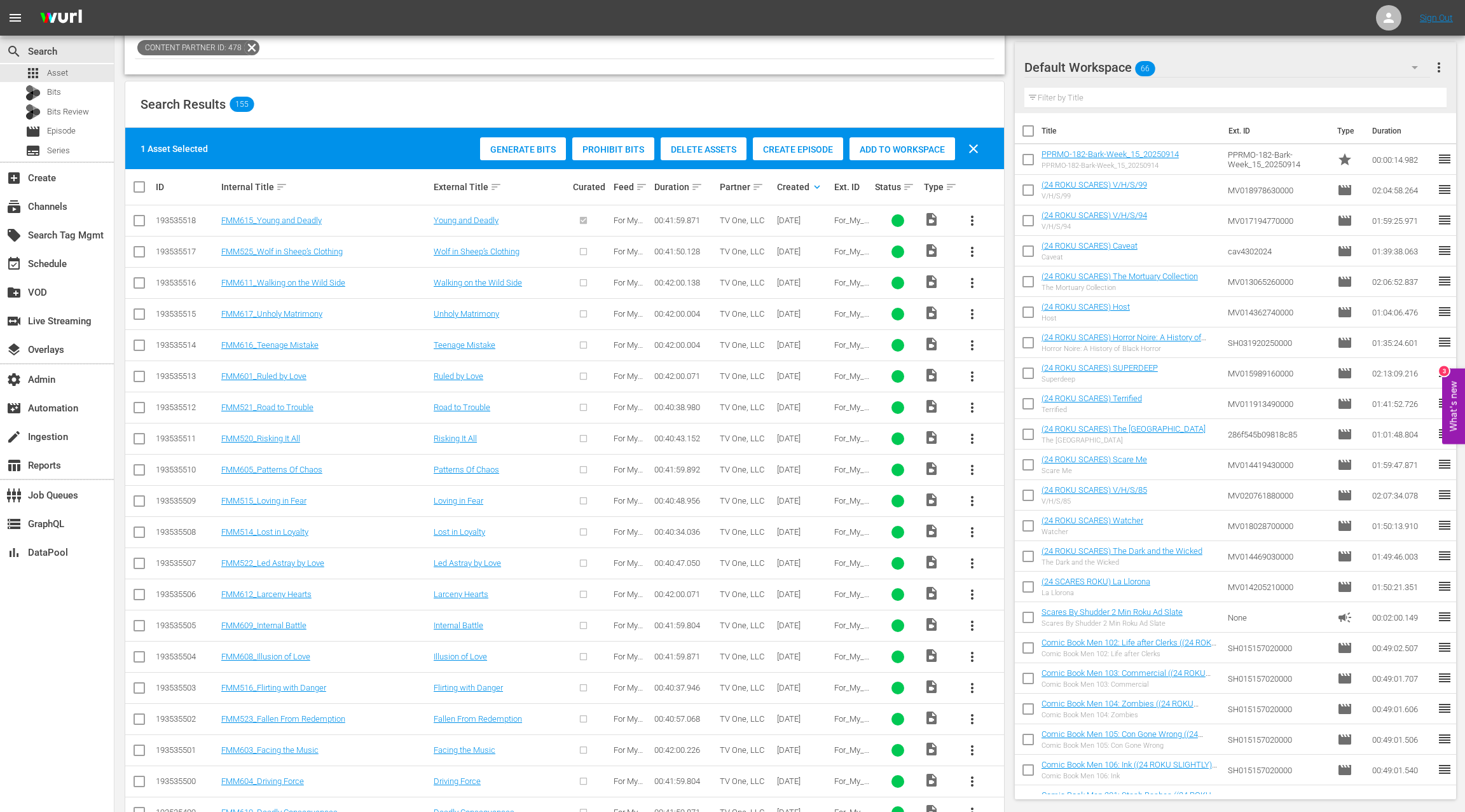
click at [798, 154] on div "Create Episode" at bounding box center [798, 149] width 90 height 24
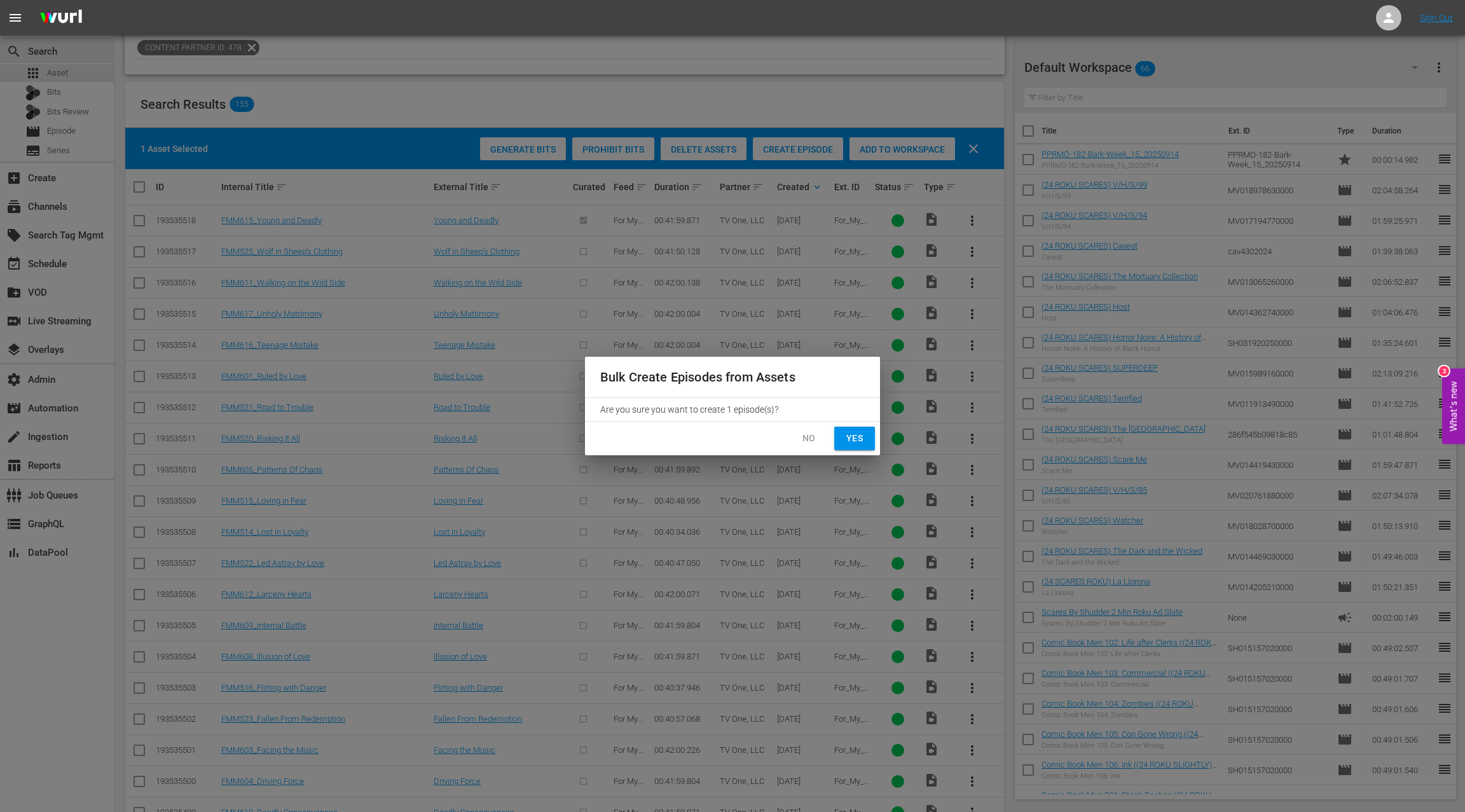
click at [852, 439] on span "Yes" at bounding box center [854, 438] width 20 height 16
checkbox input "false"
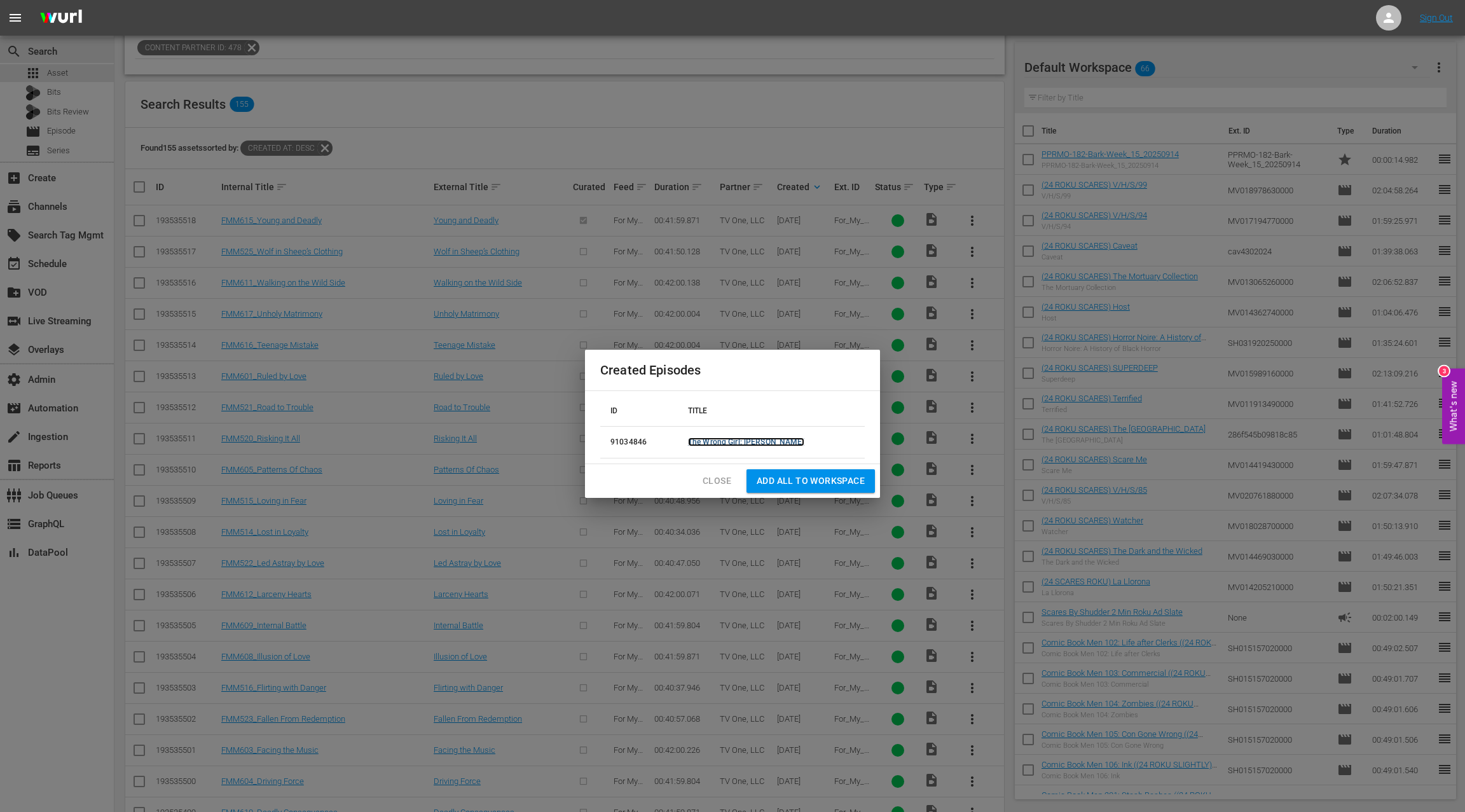
click at [770, 443] on link "The Wrong Girl: [PERSON_NAME]" at bounding box center [746, 441] width 116 height 9
click at [719, 477] on span "Close" at bounding box center [716, 480] width 29 height 16
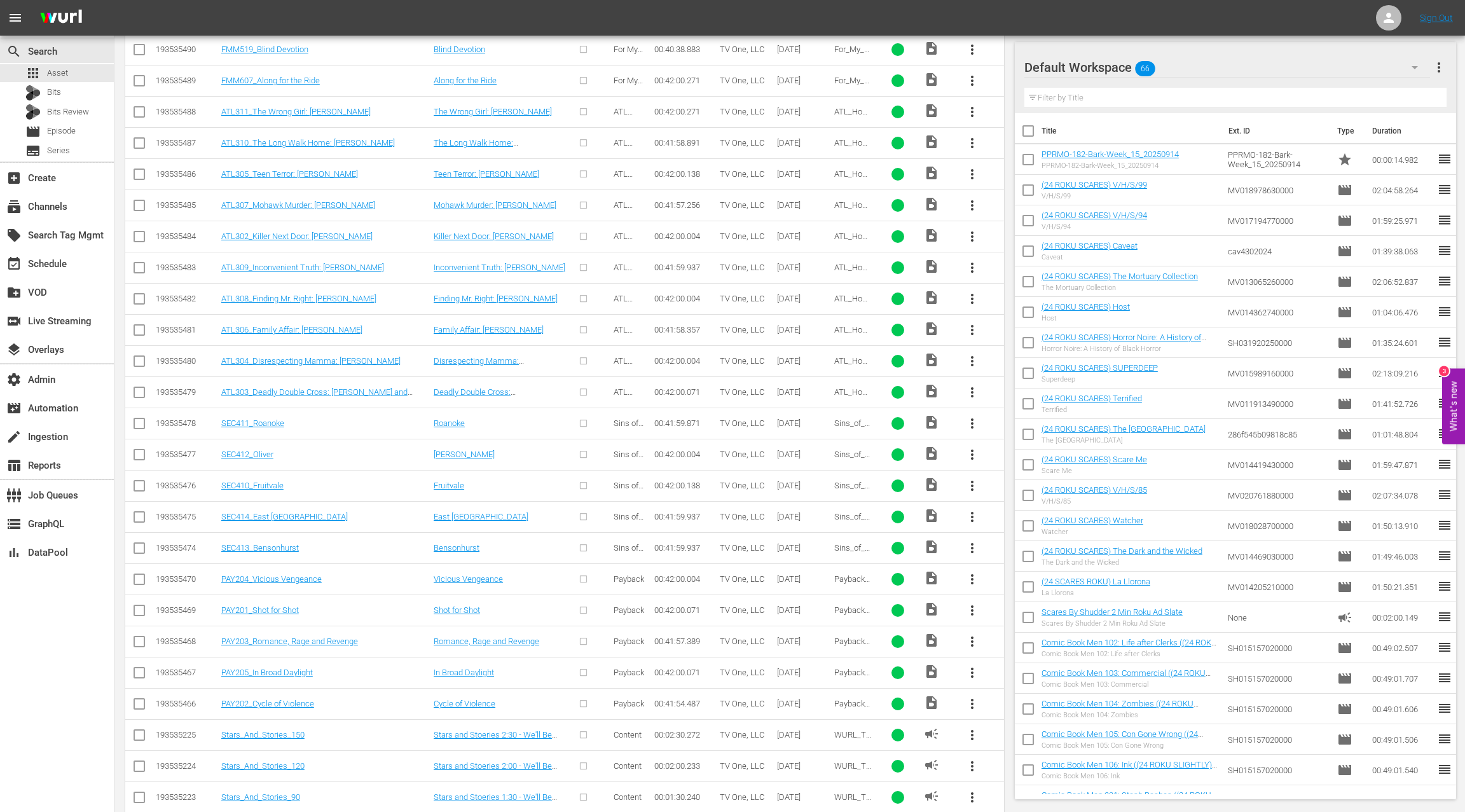
scroll to position [1342, 0]
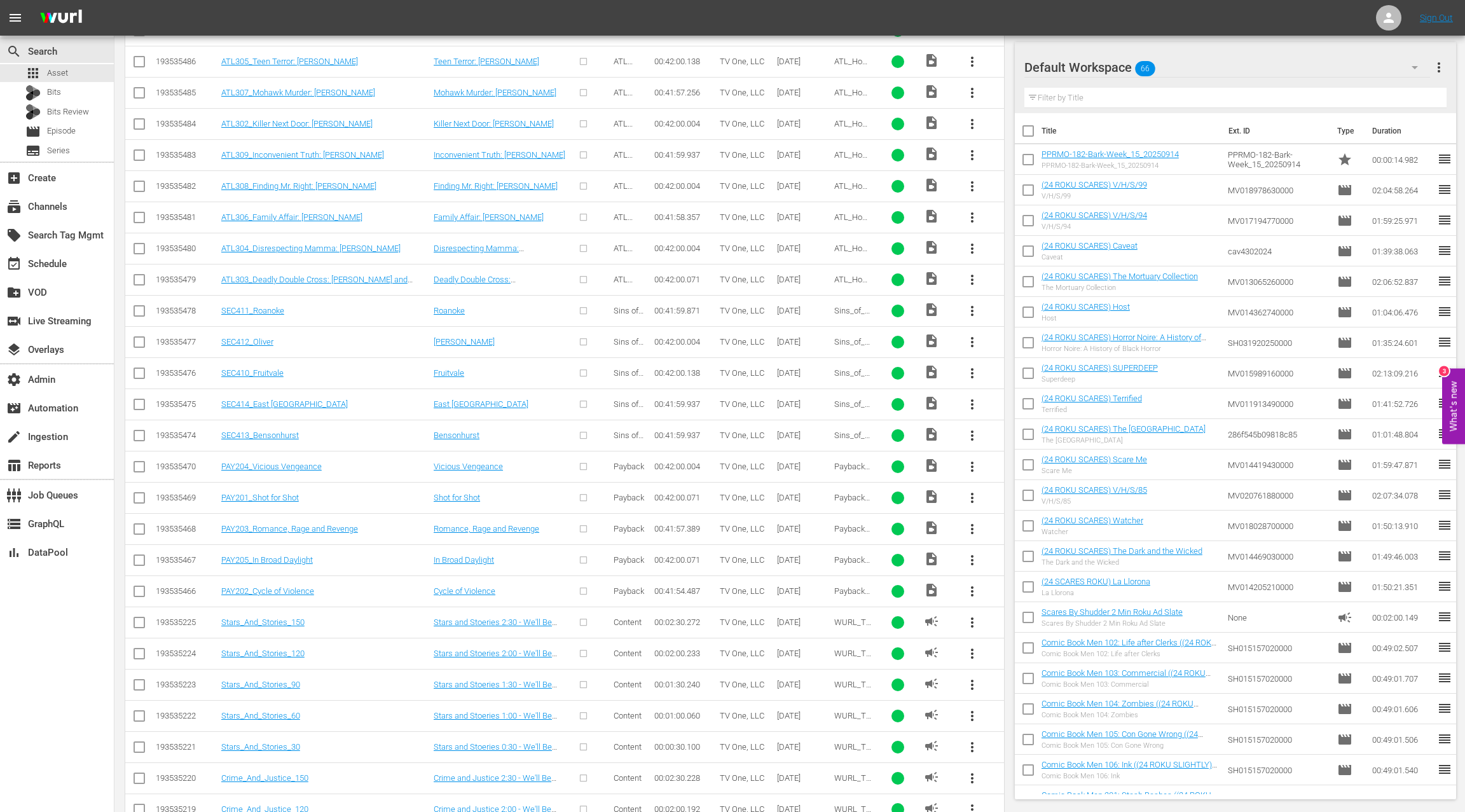
drag, startPoint x: 136, startPoint y: 302, endPoint x: 195, endPoint y: 297, distance: 59.2
click at [135, 306] on input "checkbox" at bounding box center [139, 313] width 15 height 15
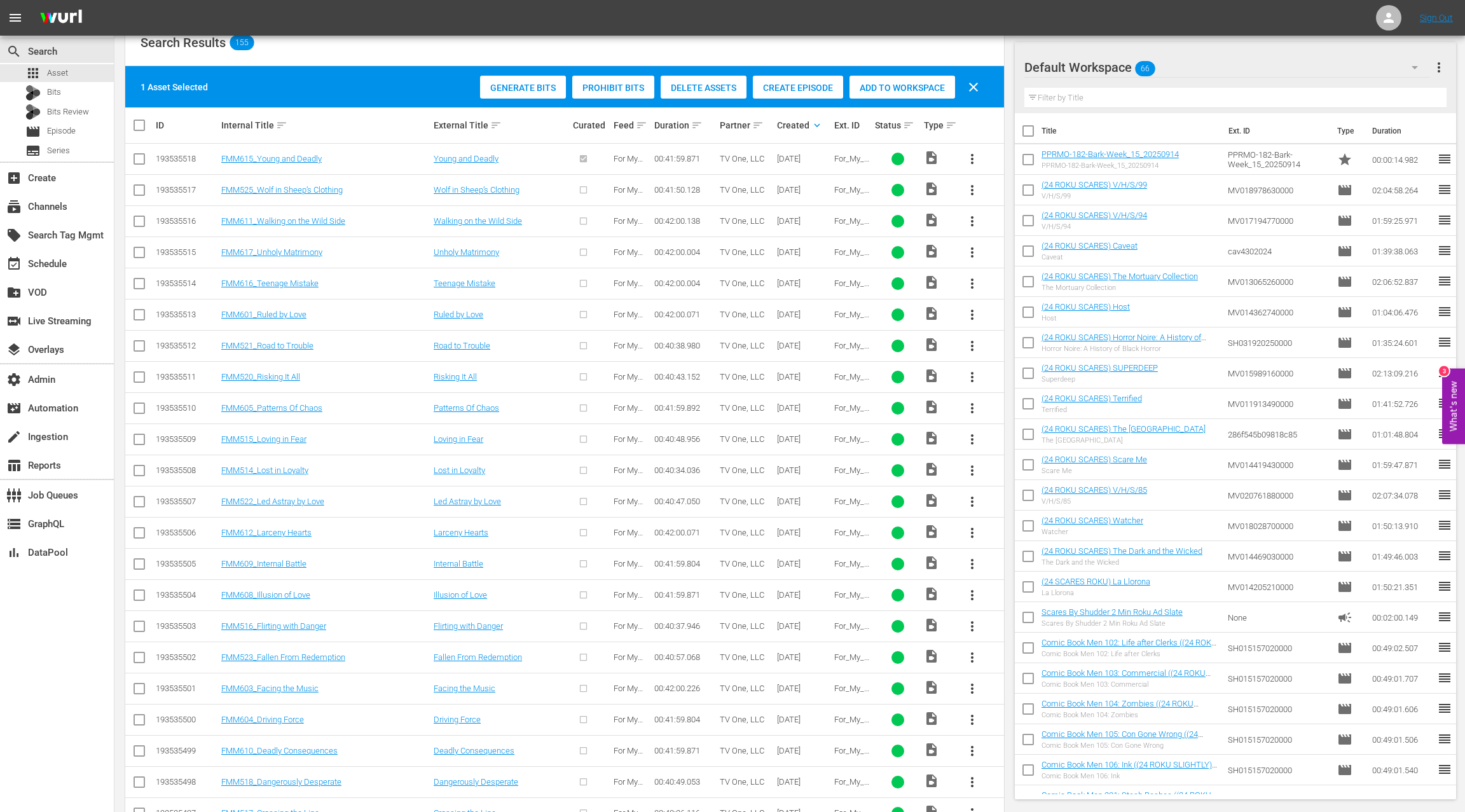
scroll to position [0, 0]
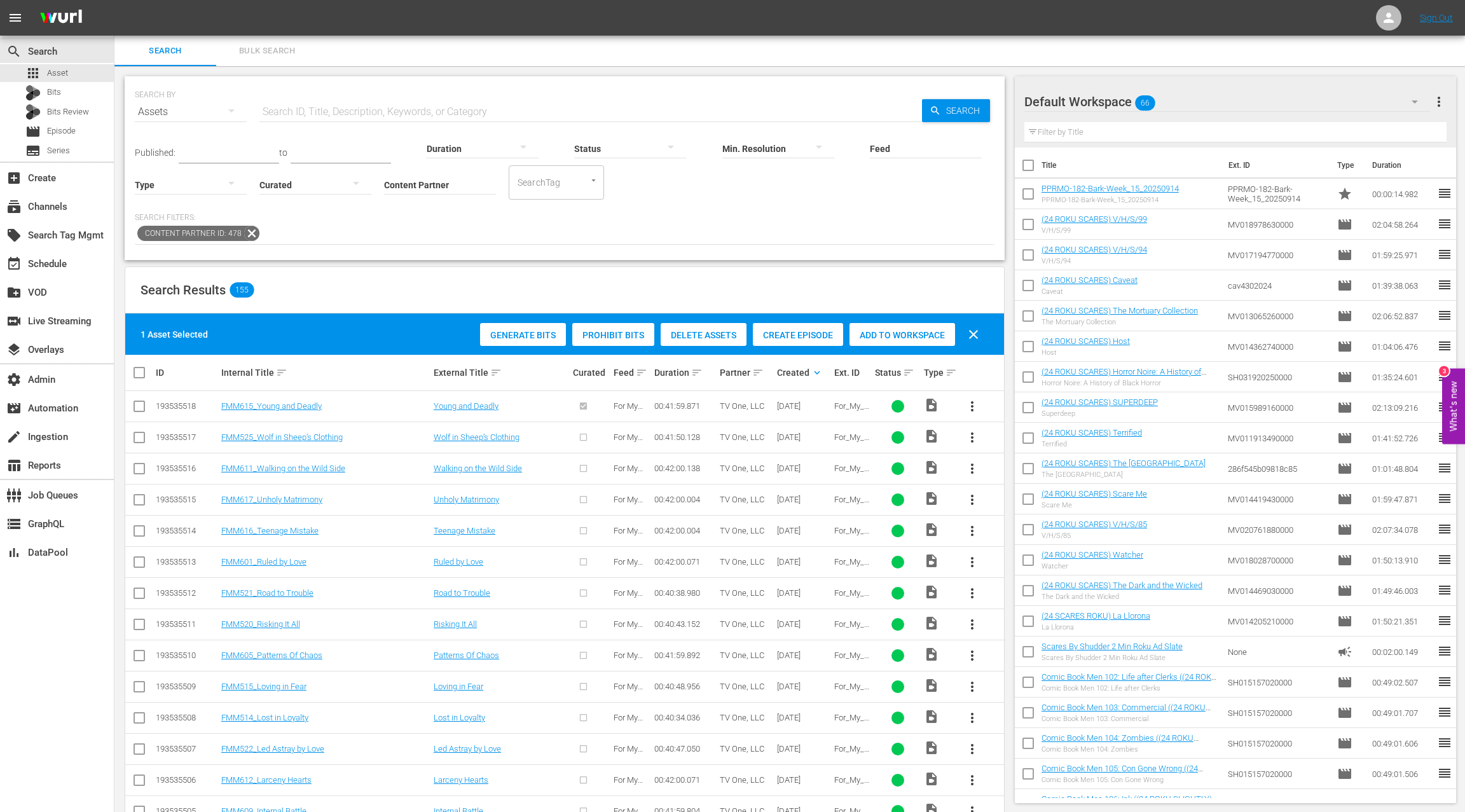
click at [800, 329] on div "Create Episode" at bounding box center [798, 334] width 90 height 24
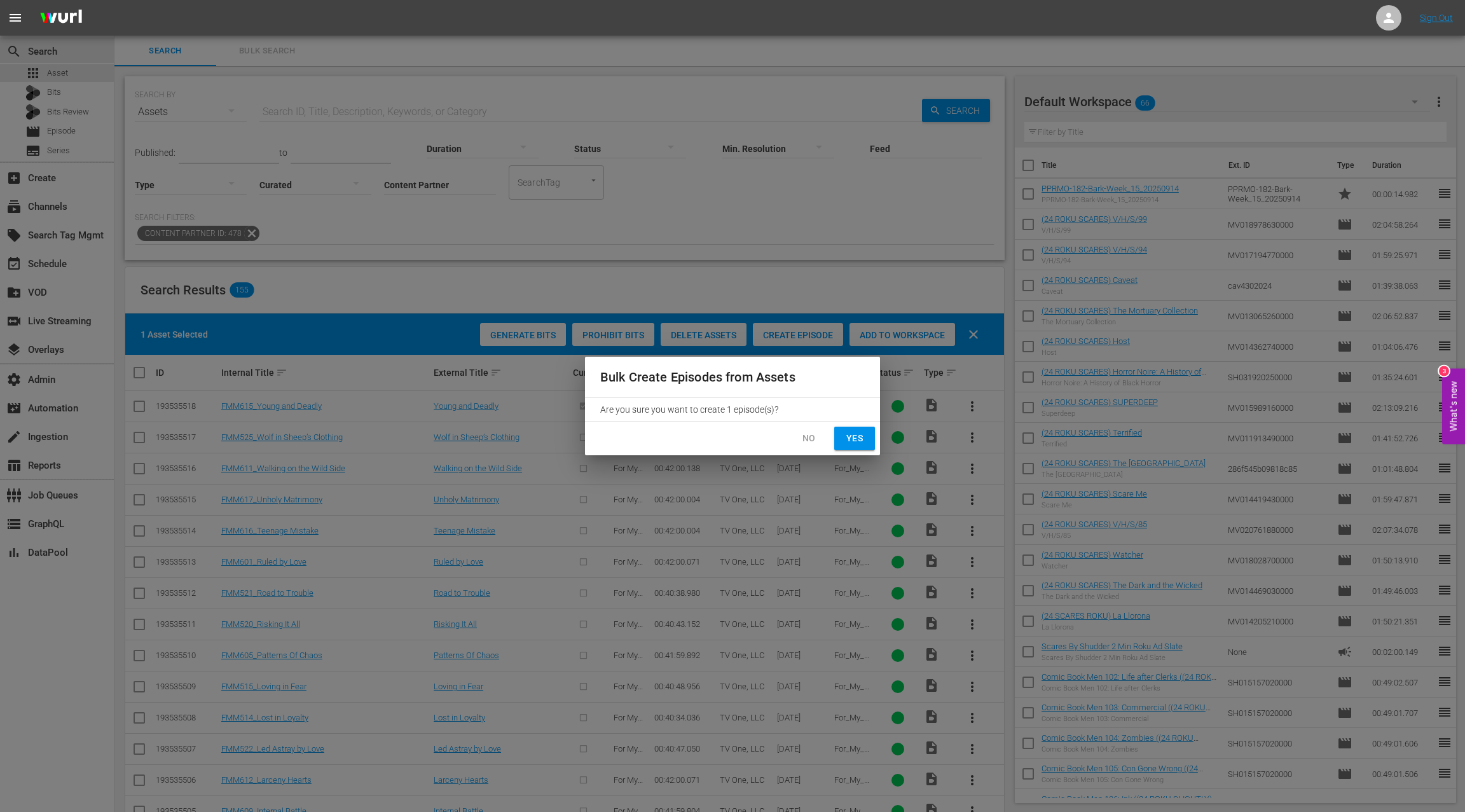
click at [860, 435] on span "Yes" at bounding box center [854, 438] width 20 height 16
checkbox input "false"
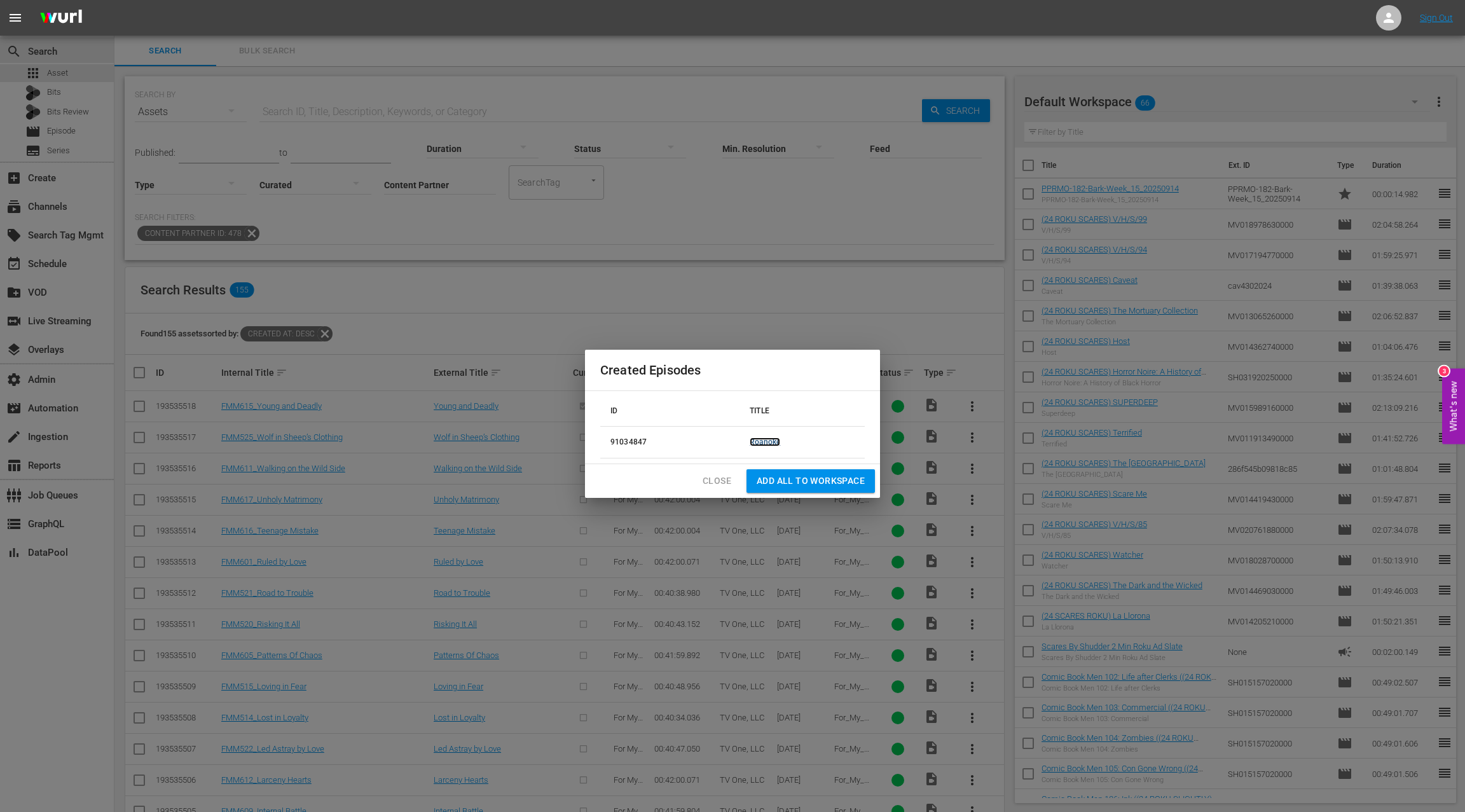
click at [766, 445] on link "Roanoke" at bounding box center [764, 441] width 31 height 9
click at [721, 482] on span "Close" at bounding box center [716, 480] width 29 height 16
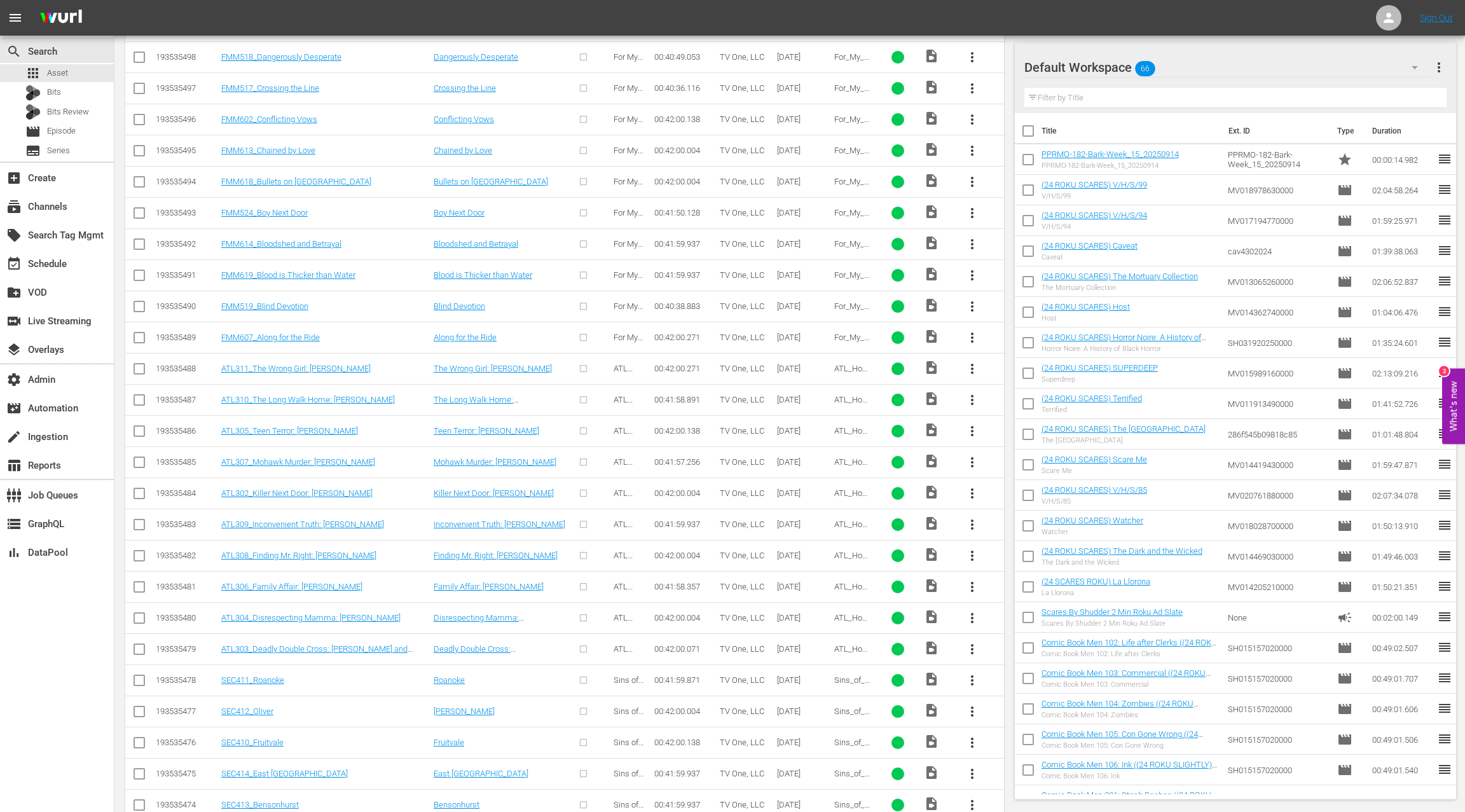
scroll to position [1219, 0]
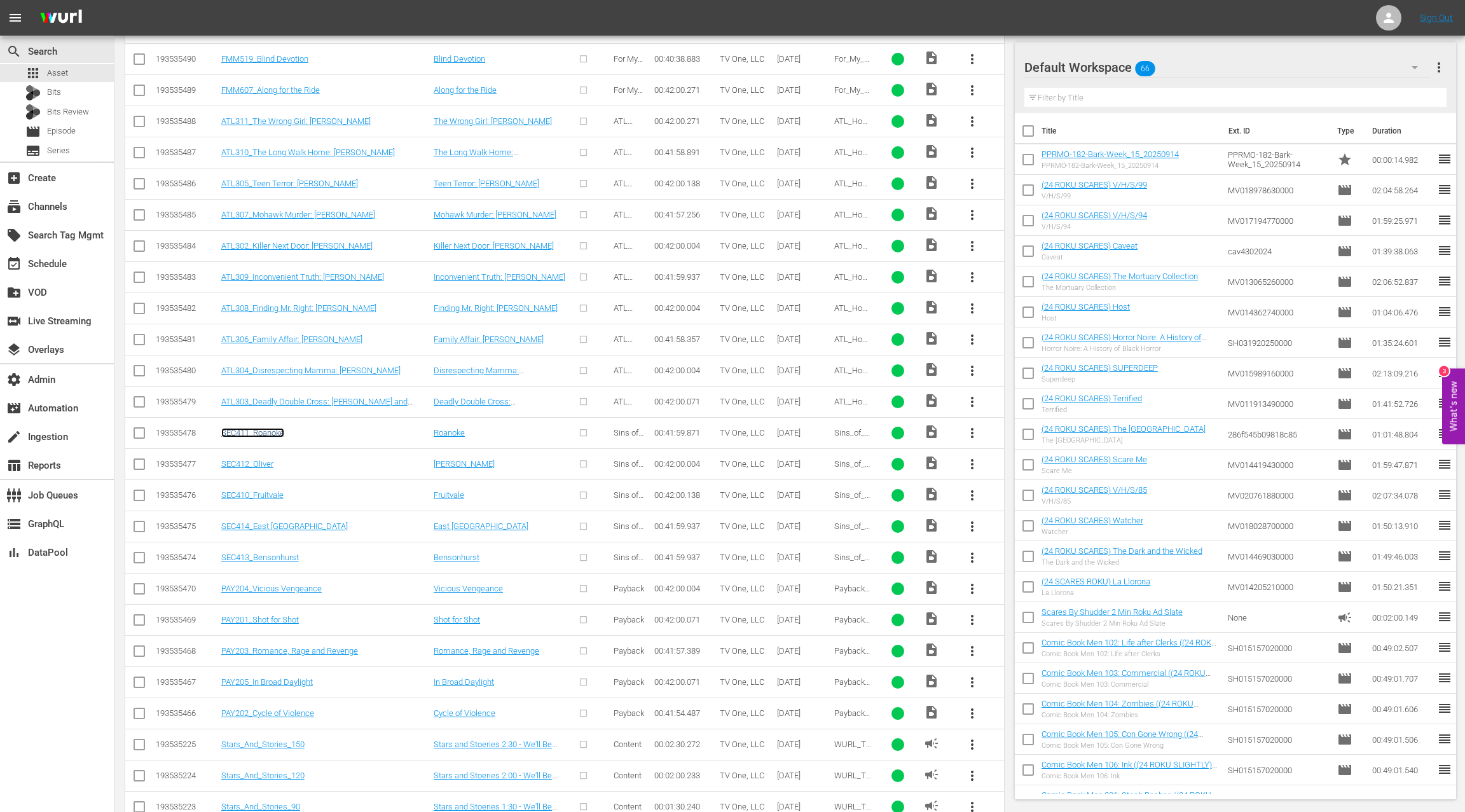
click at [264, 428] on link "SEC411_Roanoke" at bounding box center [252, 433] width 63 height 10
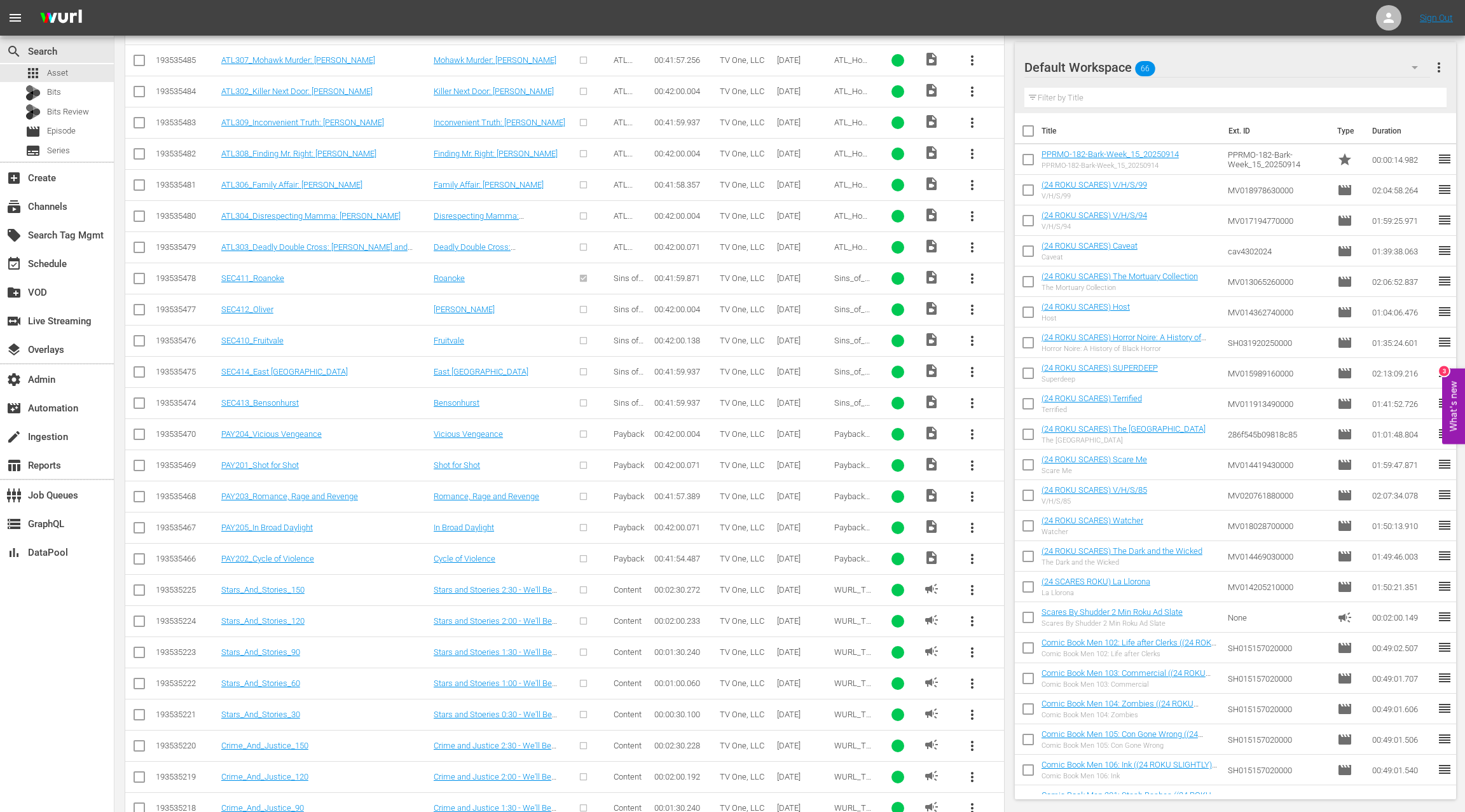
scroll to position [1429, 0]
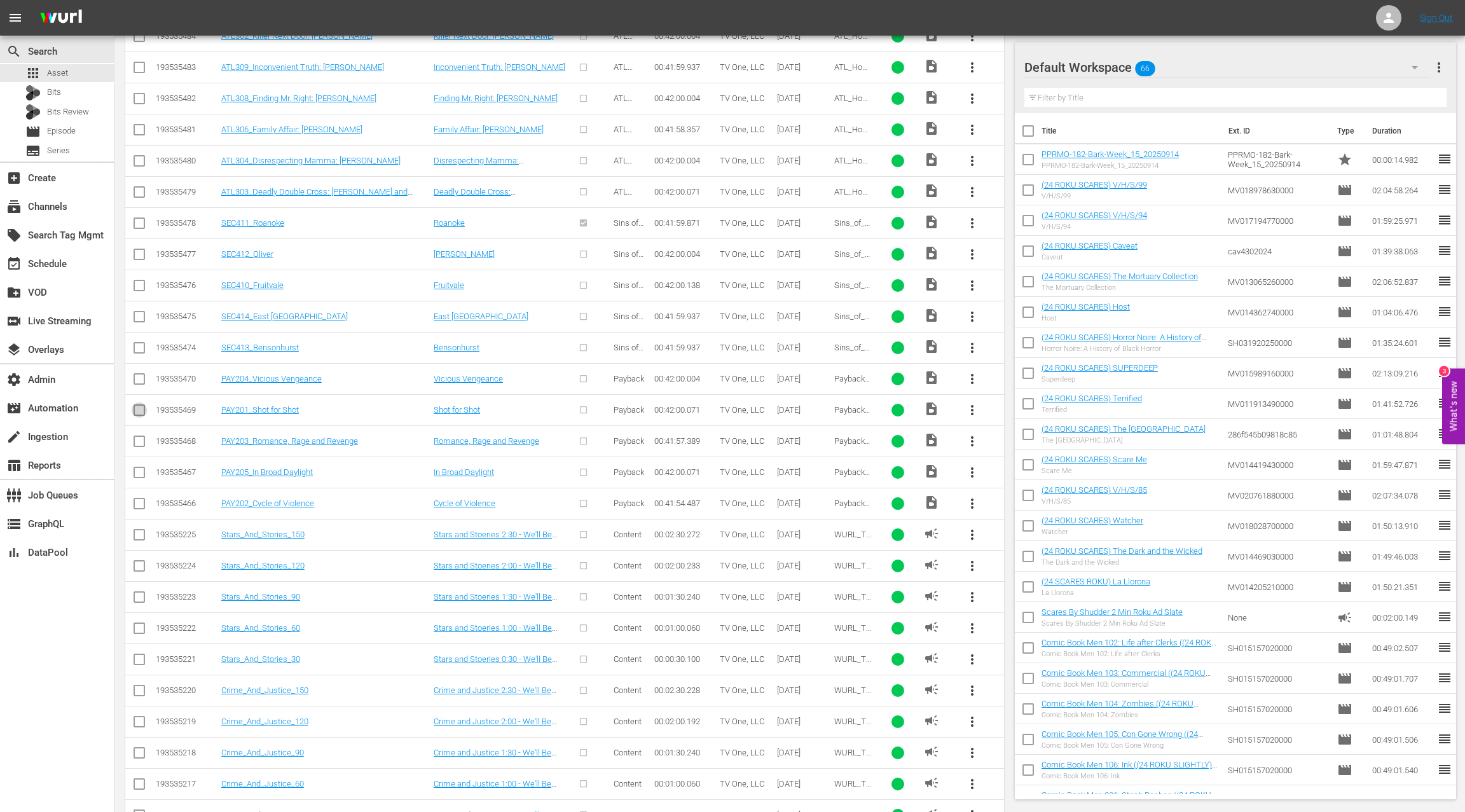
drag, startPoint x: 136, startPoint y: 404, endPoint x: 162, endPoint y: 399, distance: 26.5
click at [135, 405] on input "checkbox" at bounding box center [139, 412] width 15 height 15
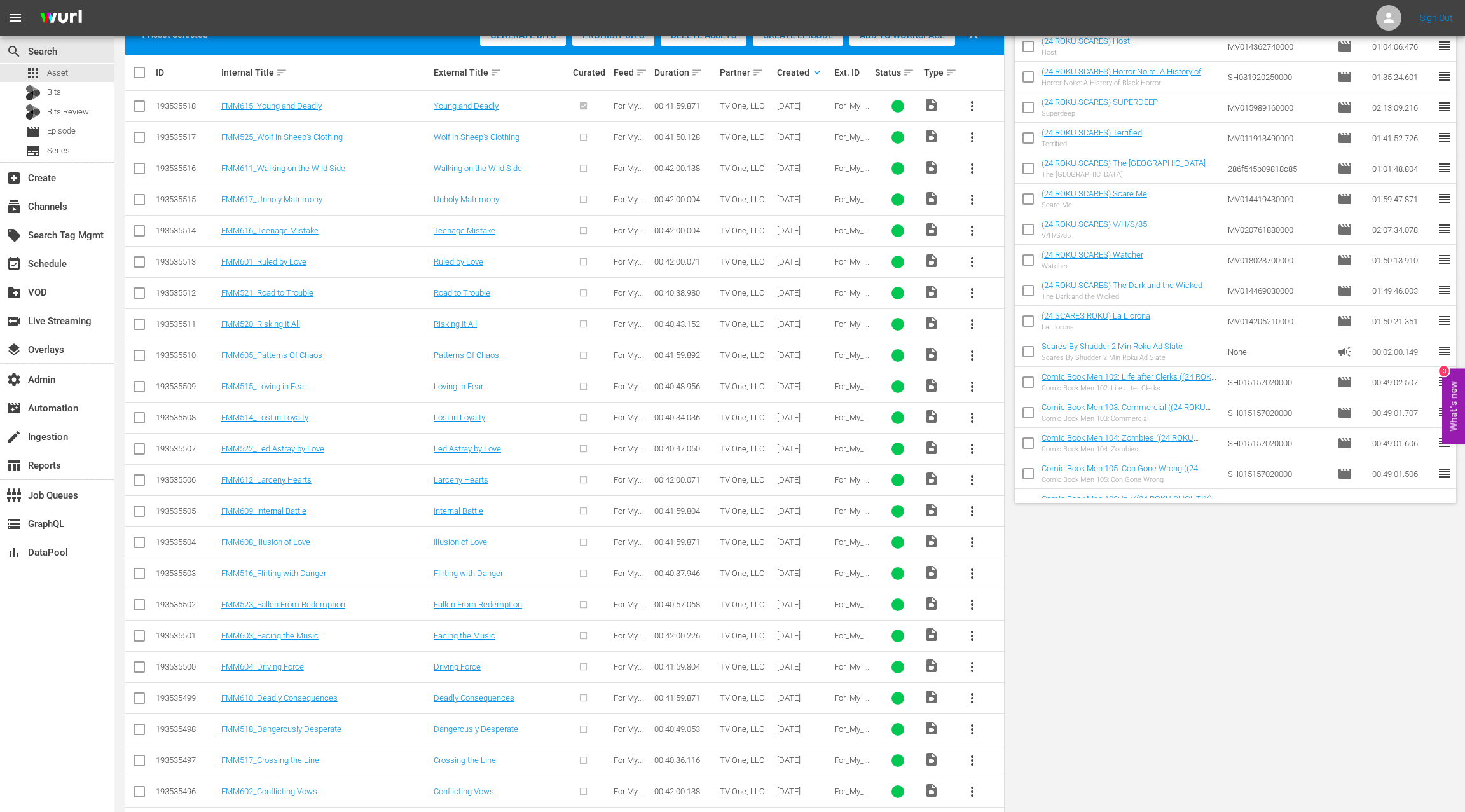
scroll to position [0, 0]
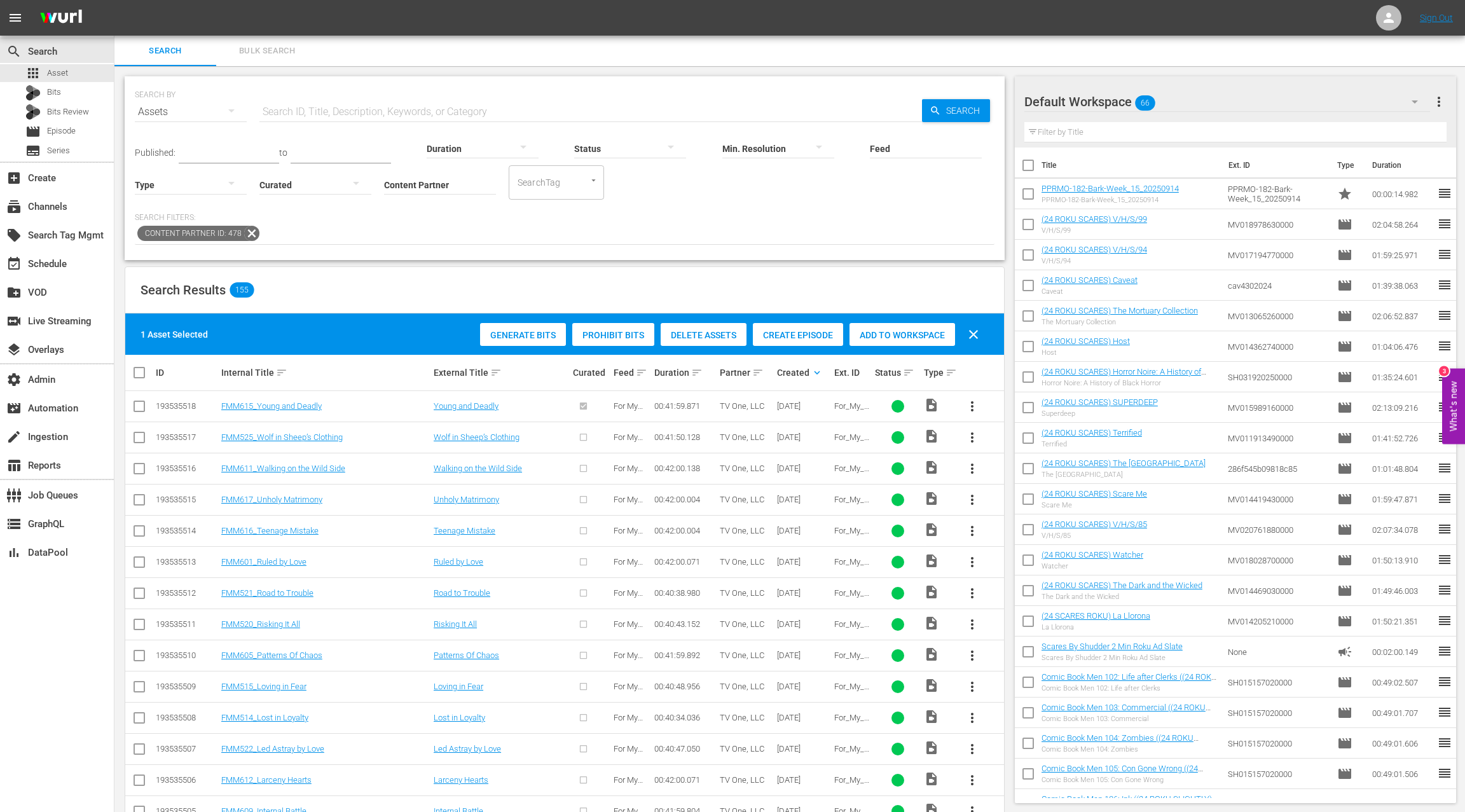
click at [792, 332] on span "Create Episode" at bounding box center [798, 335] width 90 height 10
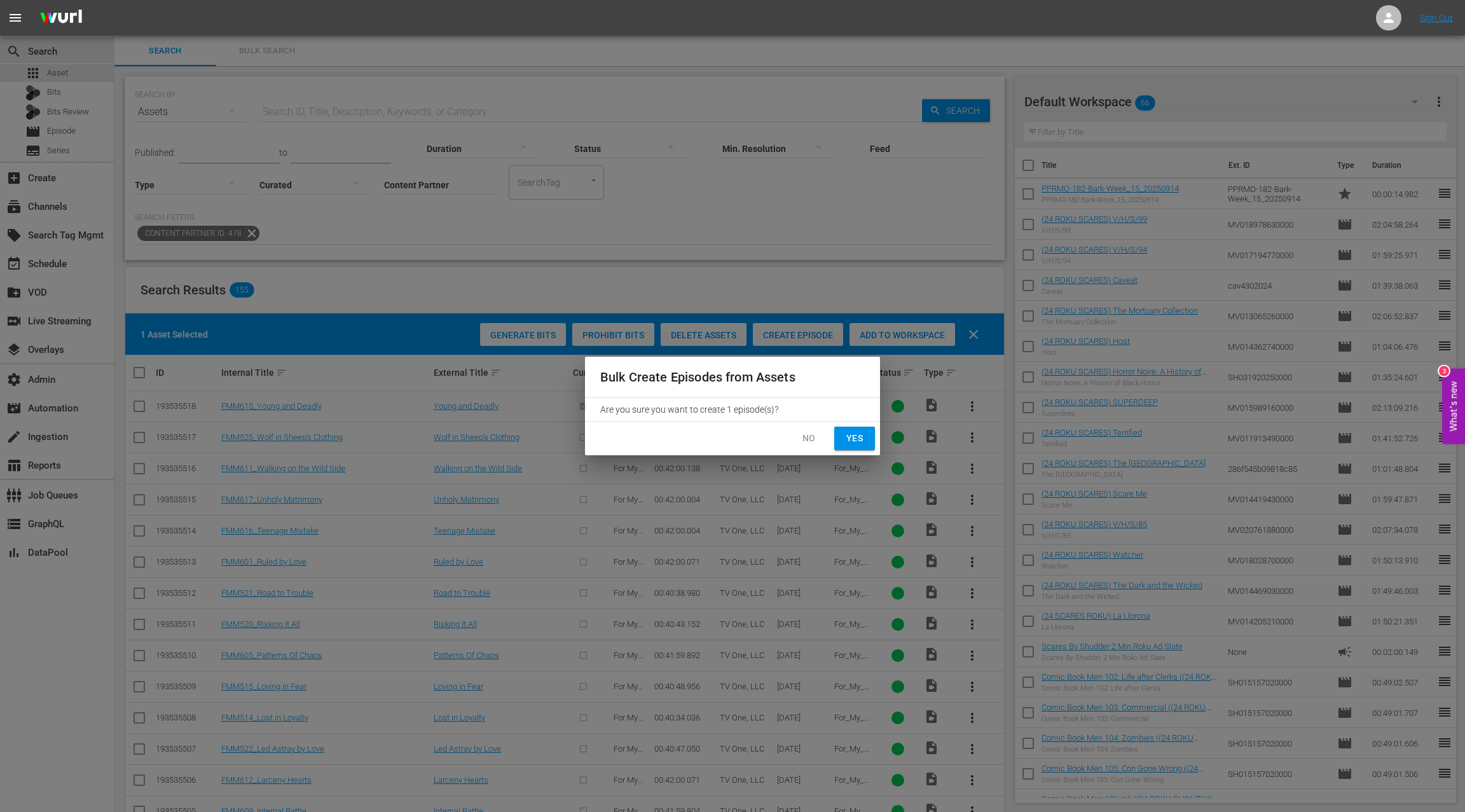
click at [858, 437] on span "Yes" at bounding box center [854, 438] width 20 height 16
checkbox input "false"
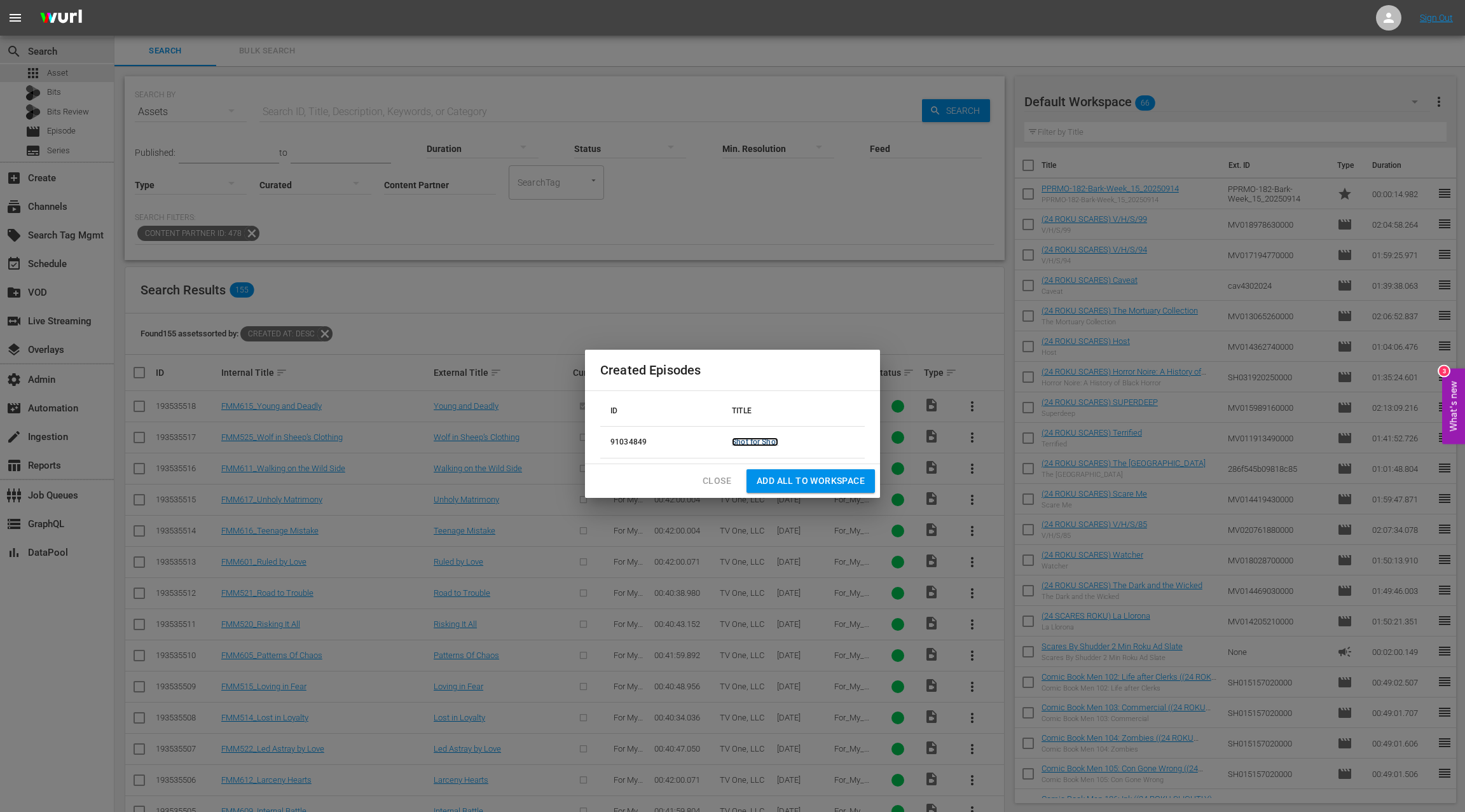
click at [749, 441] on link "Shot for Shot" at bounding box center [755, 441] width 46 height 9
drag, startPoint x: 723, startPoint y: 480, endPoint x: 723, endPoint y: 461, distance: 19.0
click at [723, 480] on span "Close" at bounding box center [716, 480] width 29 height 16
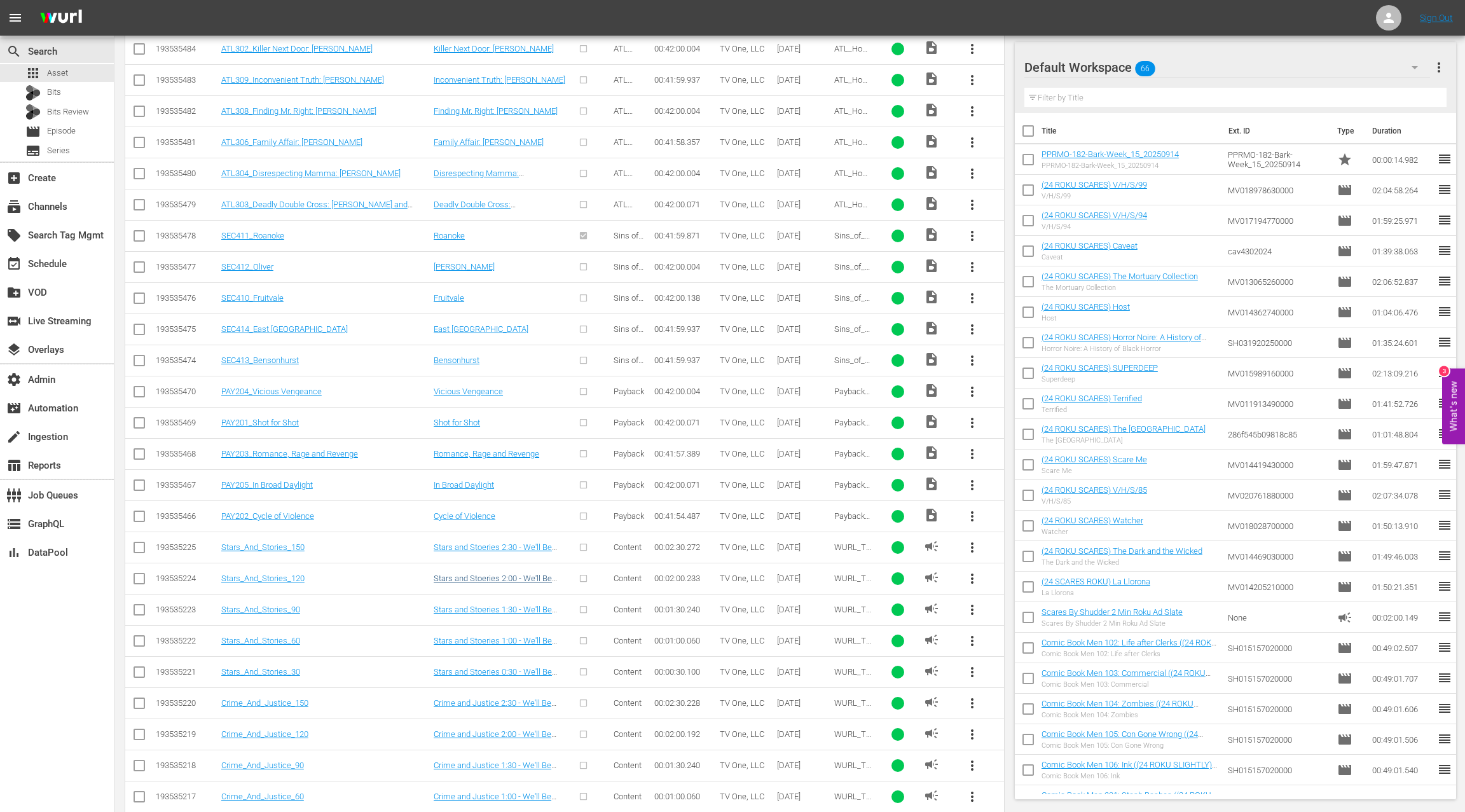
scroll to position [1595, 0]
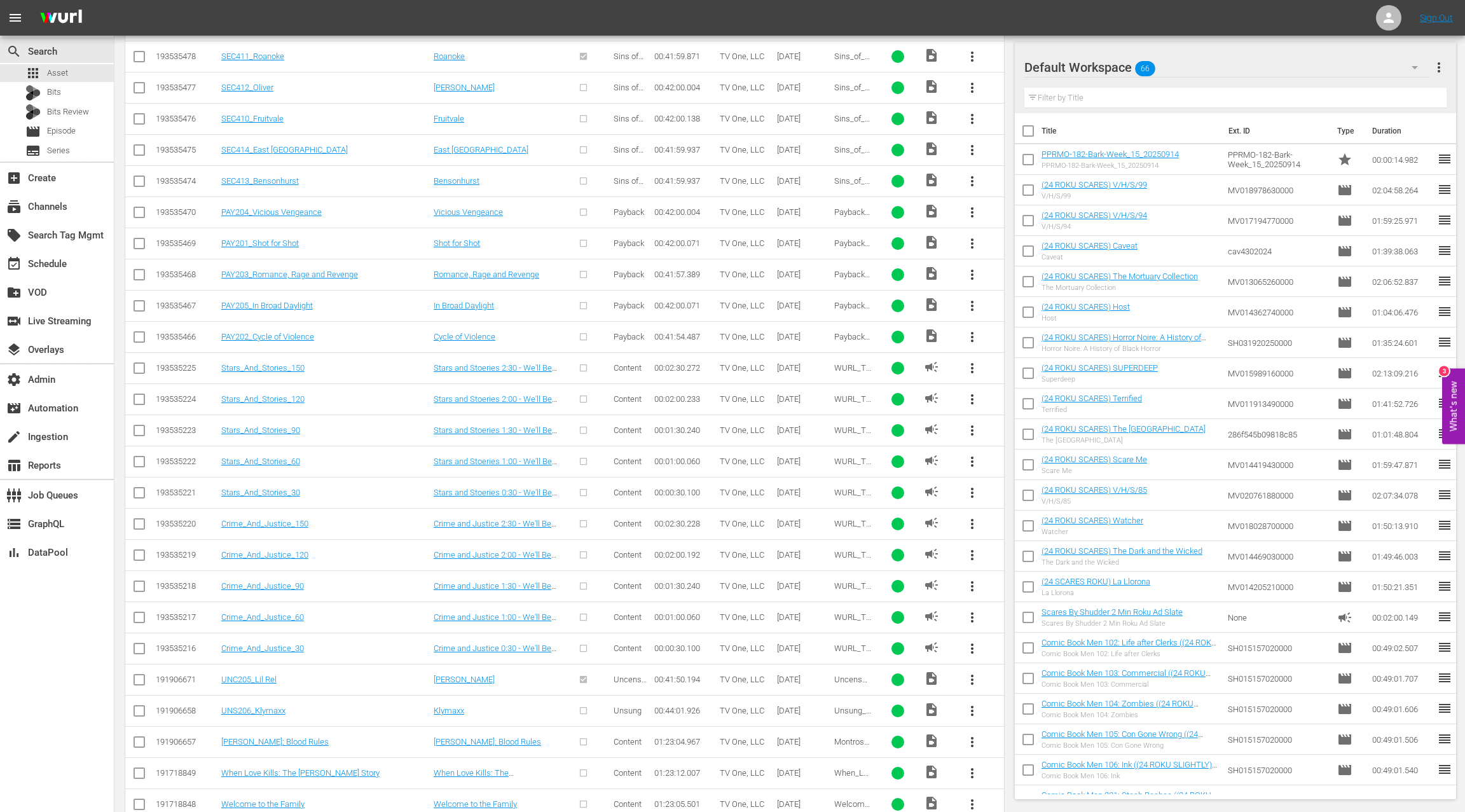
click at [140, 363] on input "checkbox" at bounding box center [139, 371] width 15 height 15
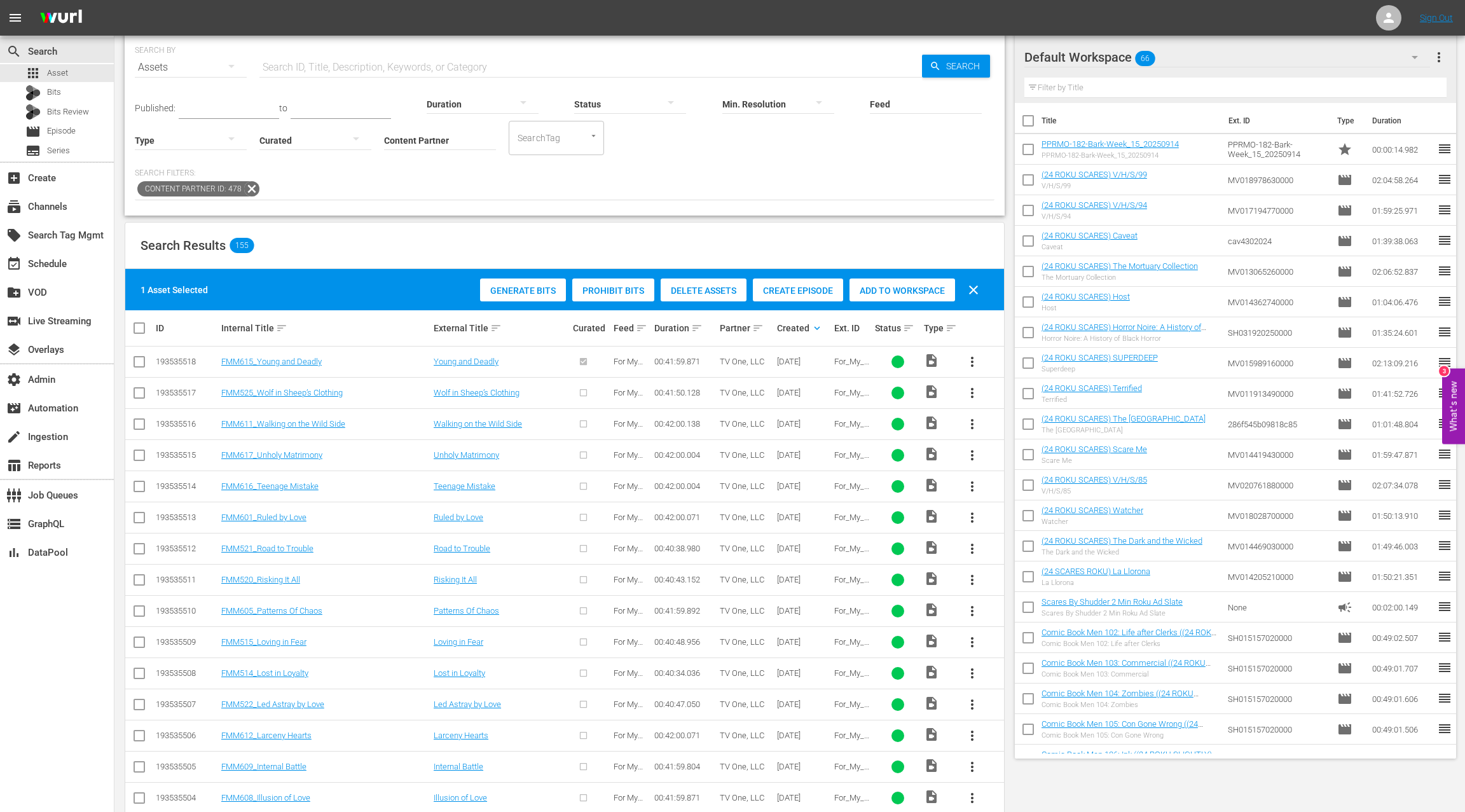
scroll to position [0, 0]
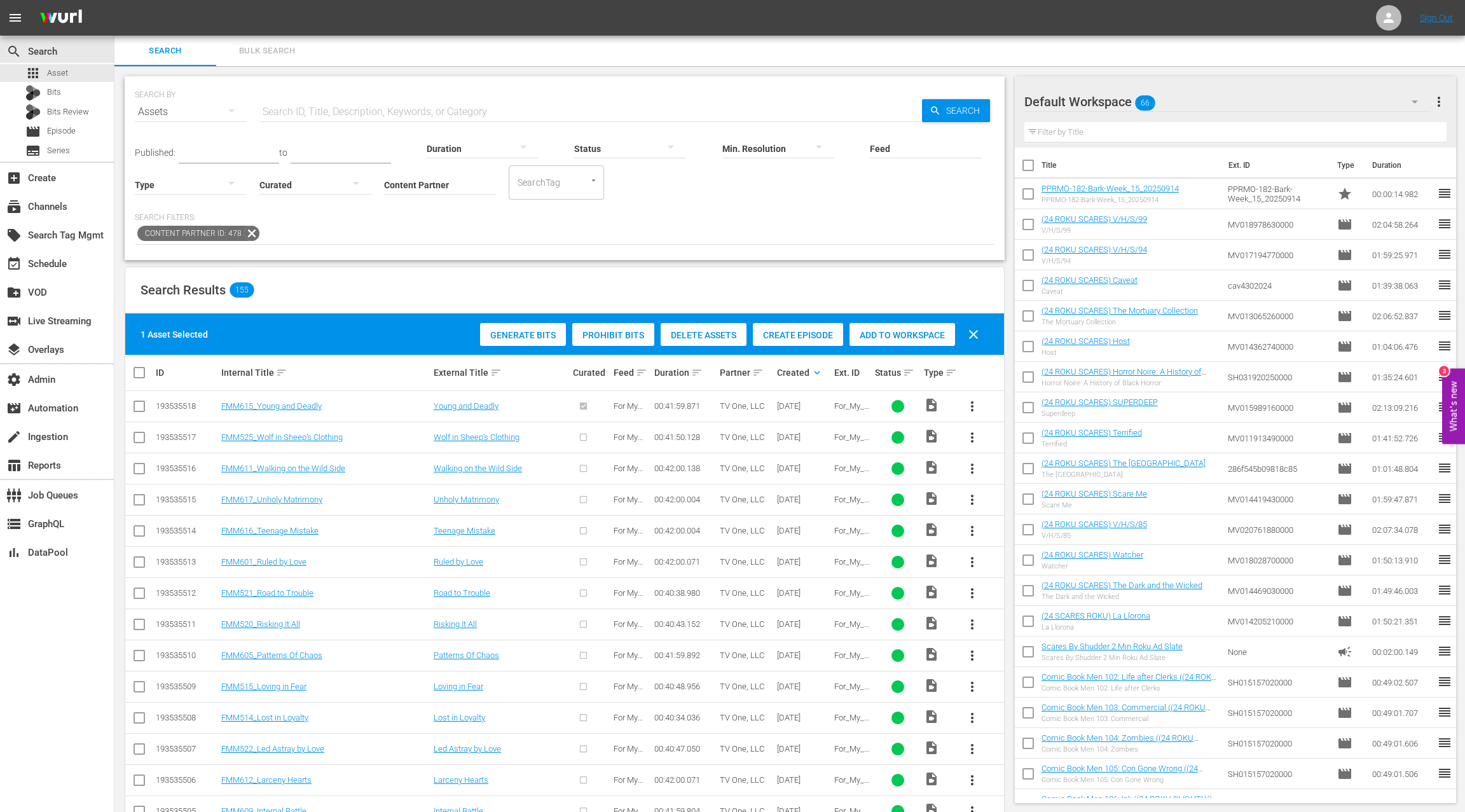
click at [810, 337] on span "Create Episode" at bounding box center [798, 335] width 90 height 10
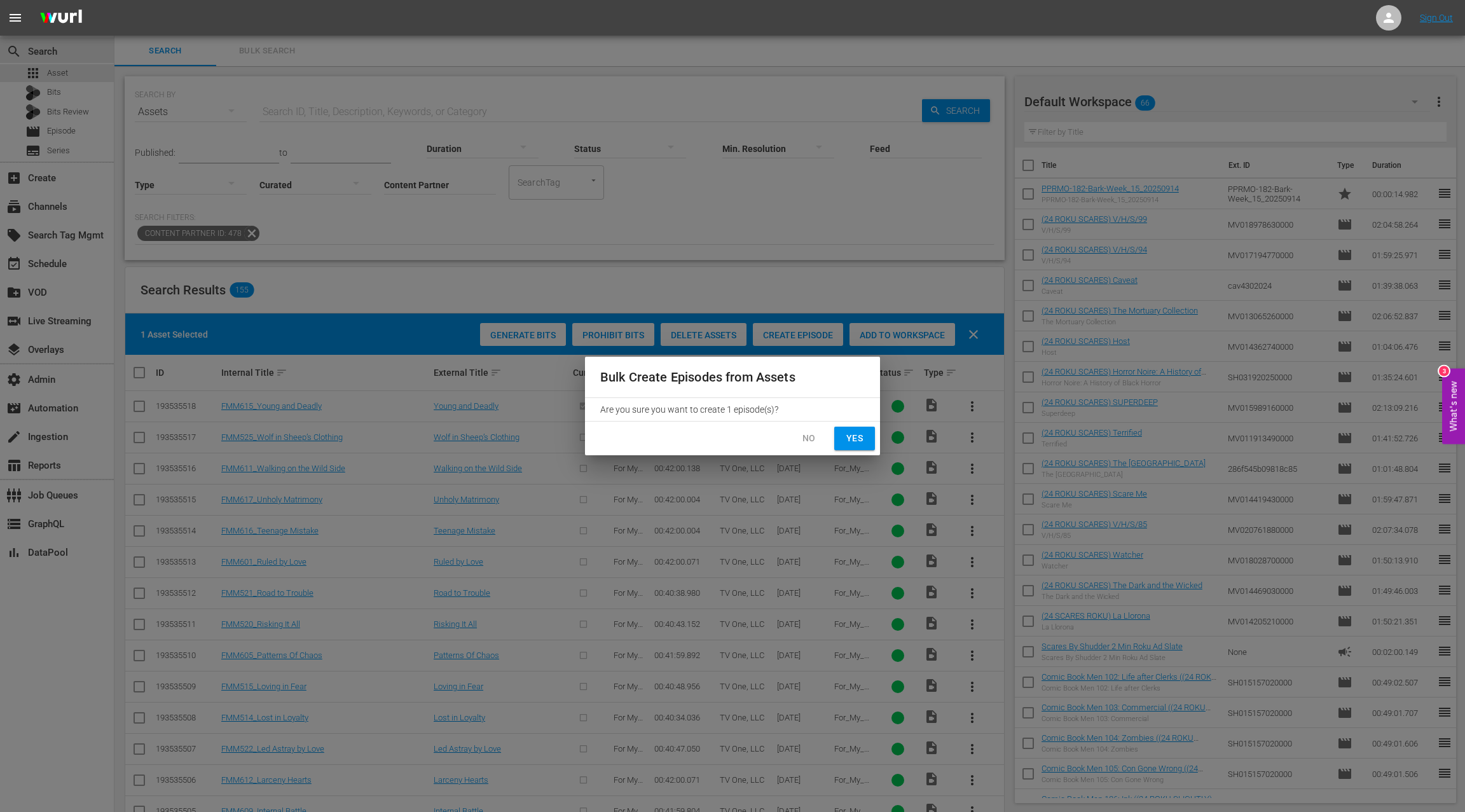
click at [862, 442] on span "Yes" at bounding box center [854, 438] width 20 height 16
checkbox input "false"
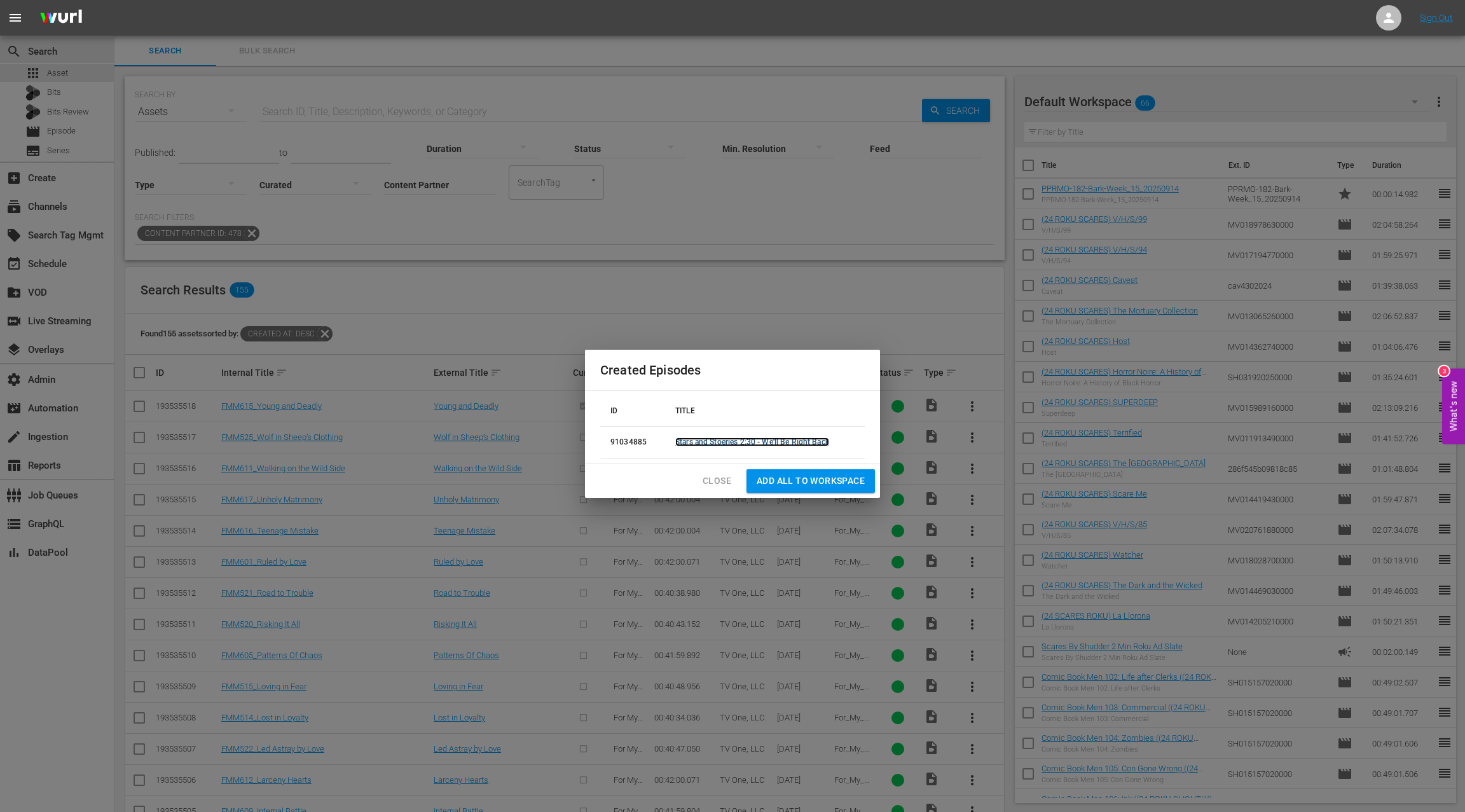
click at [799, 442] on link "Stars and Stoeries 2:30 - We'll Be Right Back" at bounding box center [751, 441] width 154 height 9
click at [715, 482] on span "Close" at bounding box center [716, 480] width 29 height 16
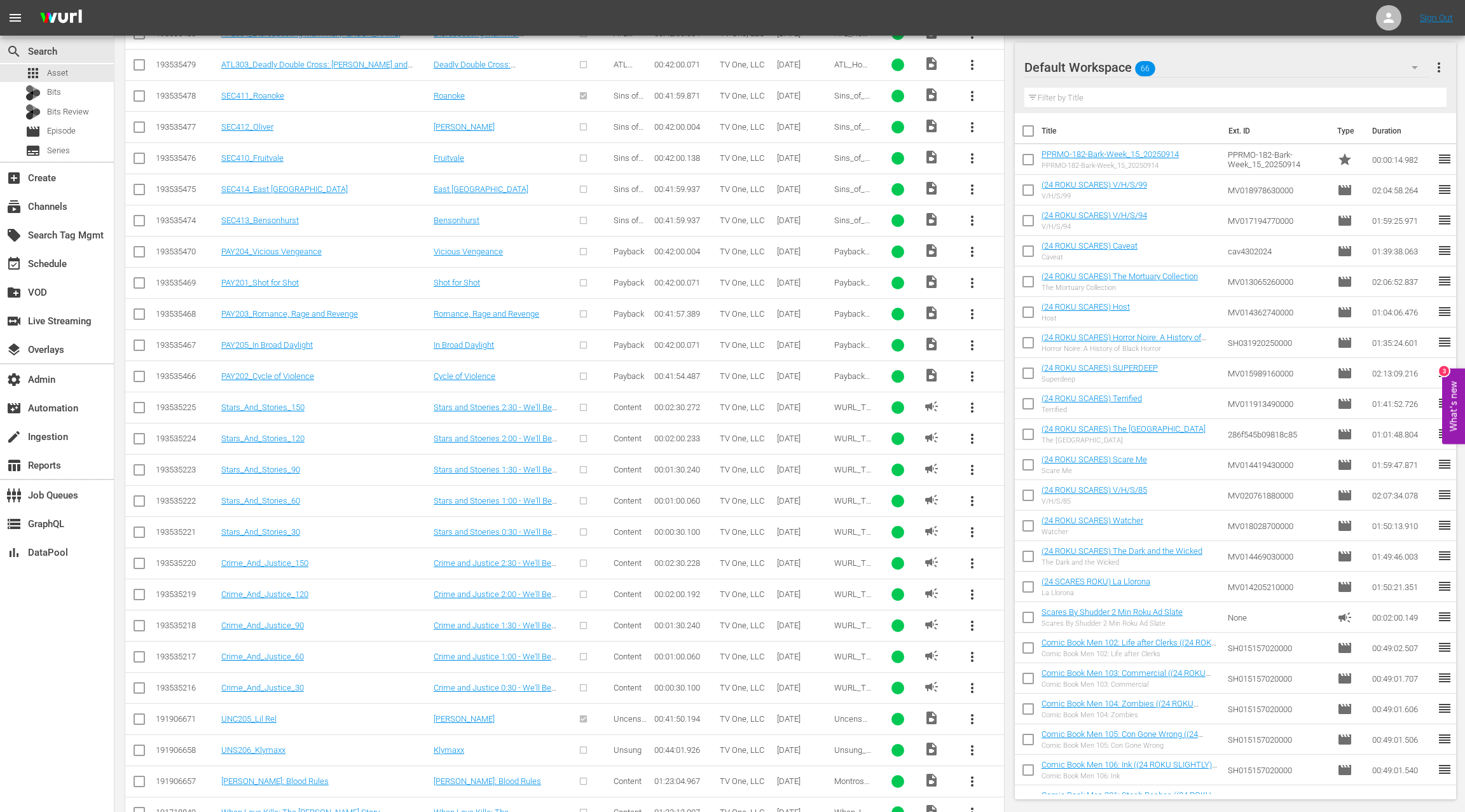
scroll to position [1486, 0]
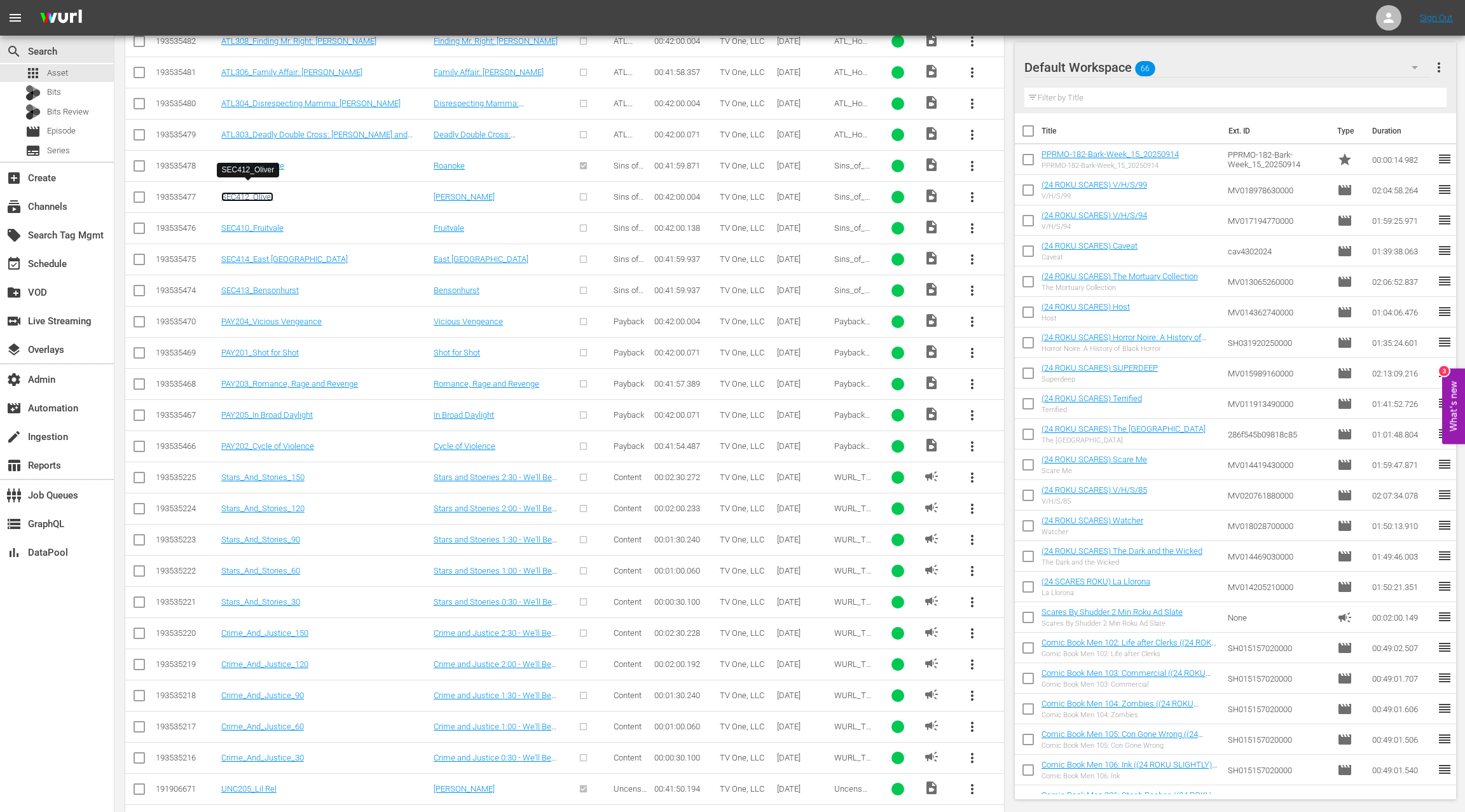
click at [260, 192] on link "SEC412_Oliver" at bounding box center [247, 197] width 52 height 10
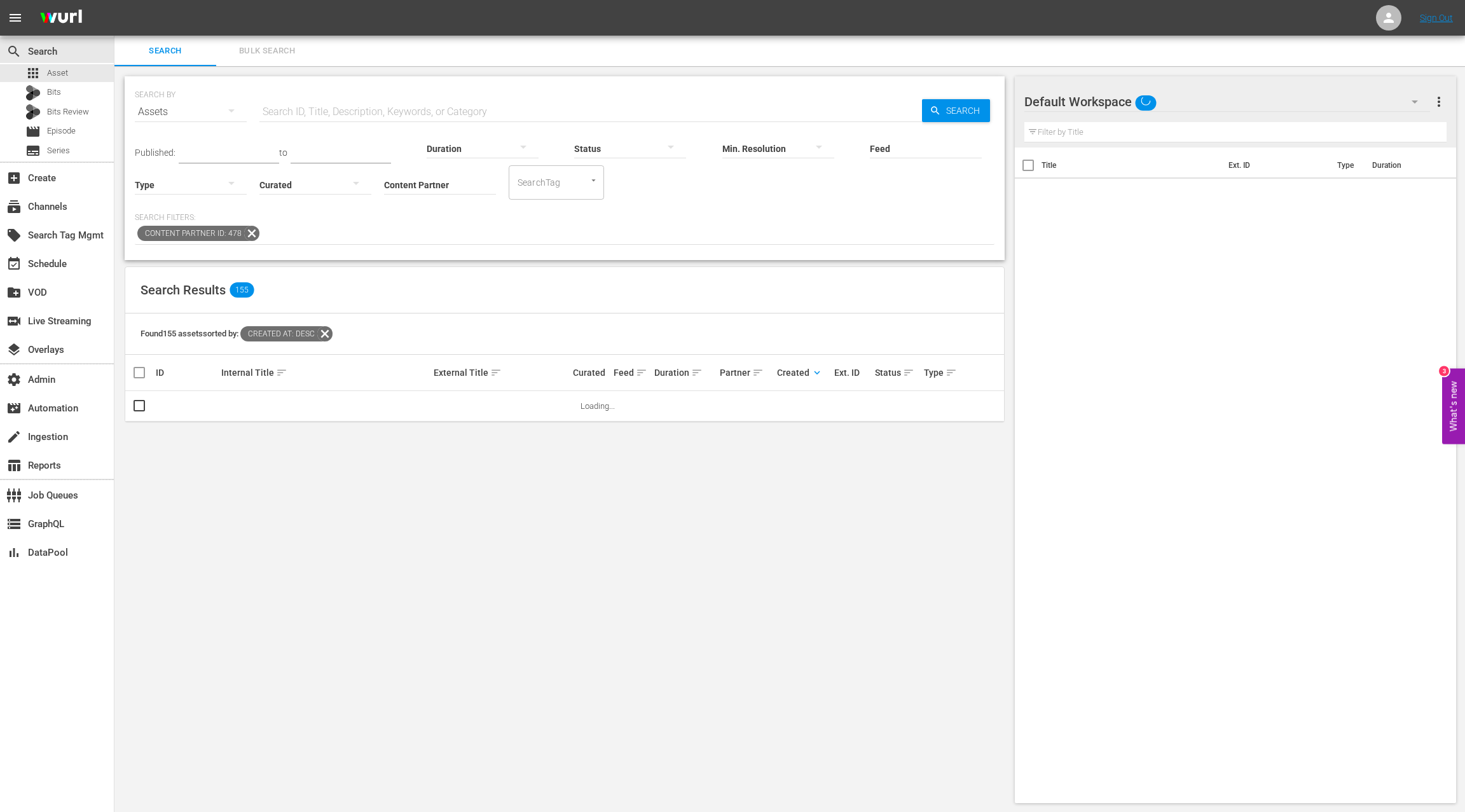
scroll to position [1, 0]
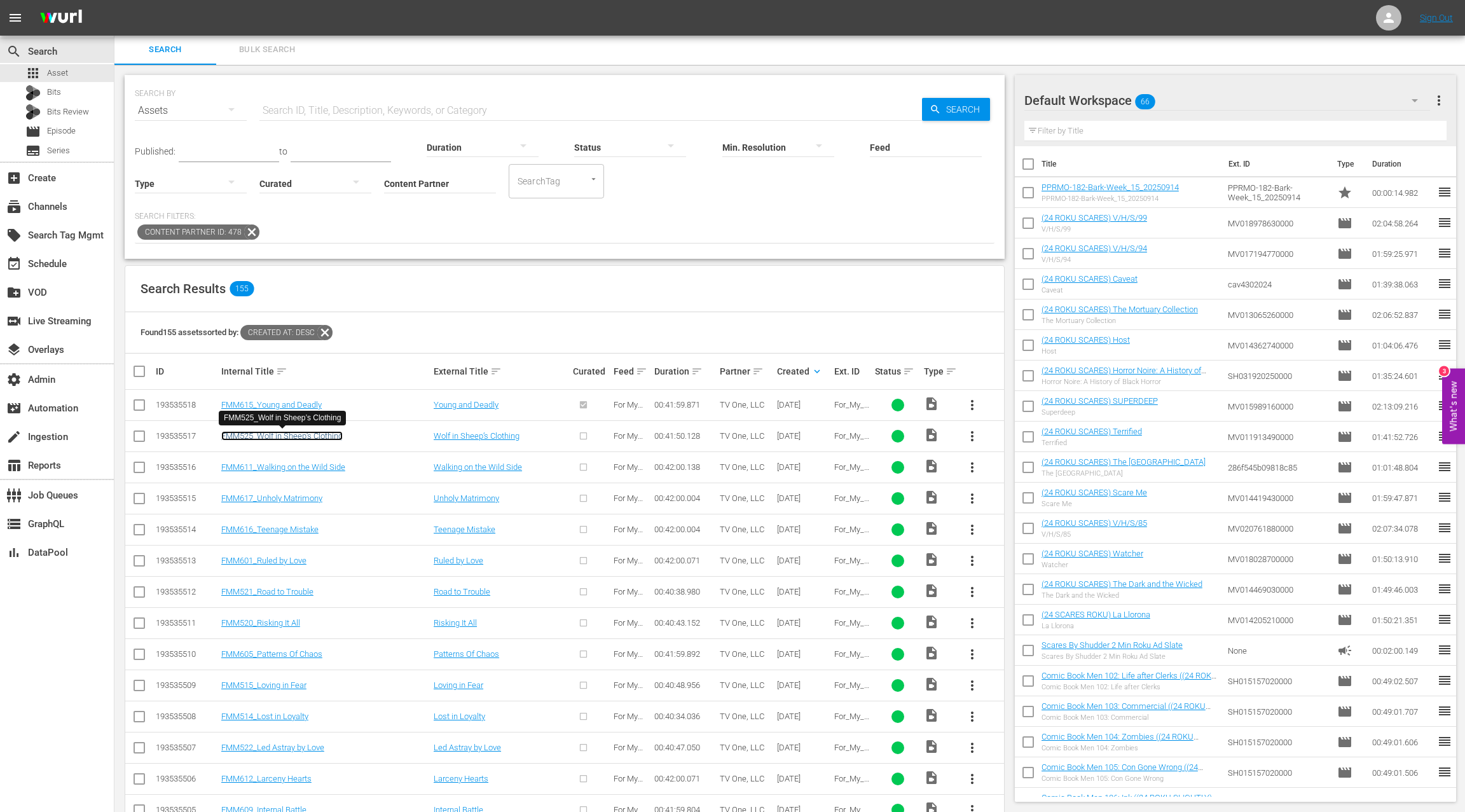
click at [313, 438] on link "FMM525_Wolf in Sheep’s Clothing" at bounding box center [282, 436] width 121 height 10
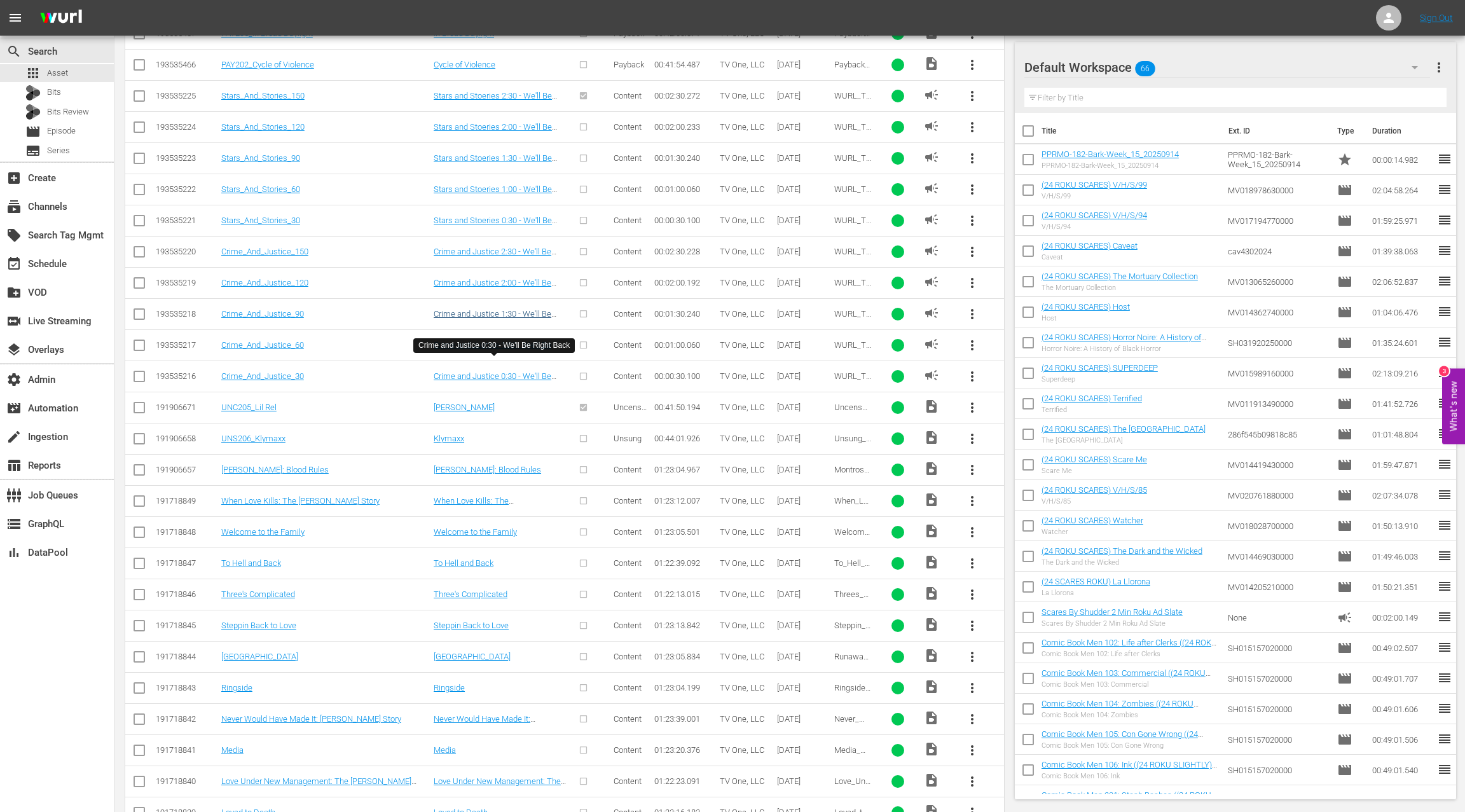
scroll to position [1910, 0]
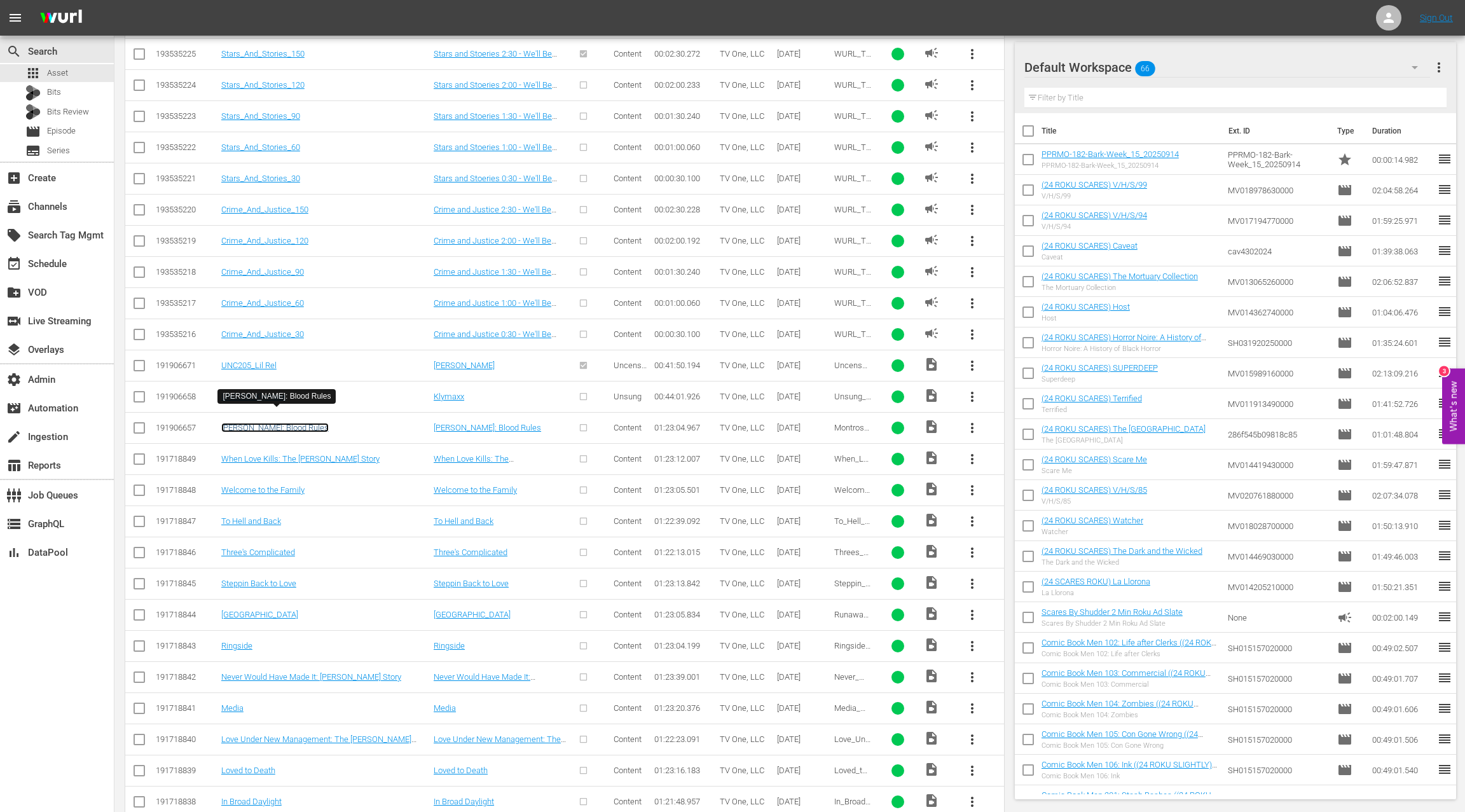
click at [291, 423] on link "[PERSON_NAME]: Blood Rules" at bounding box center [274, 428] width 107 height 10
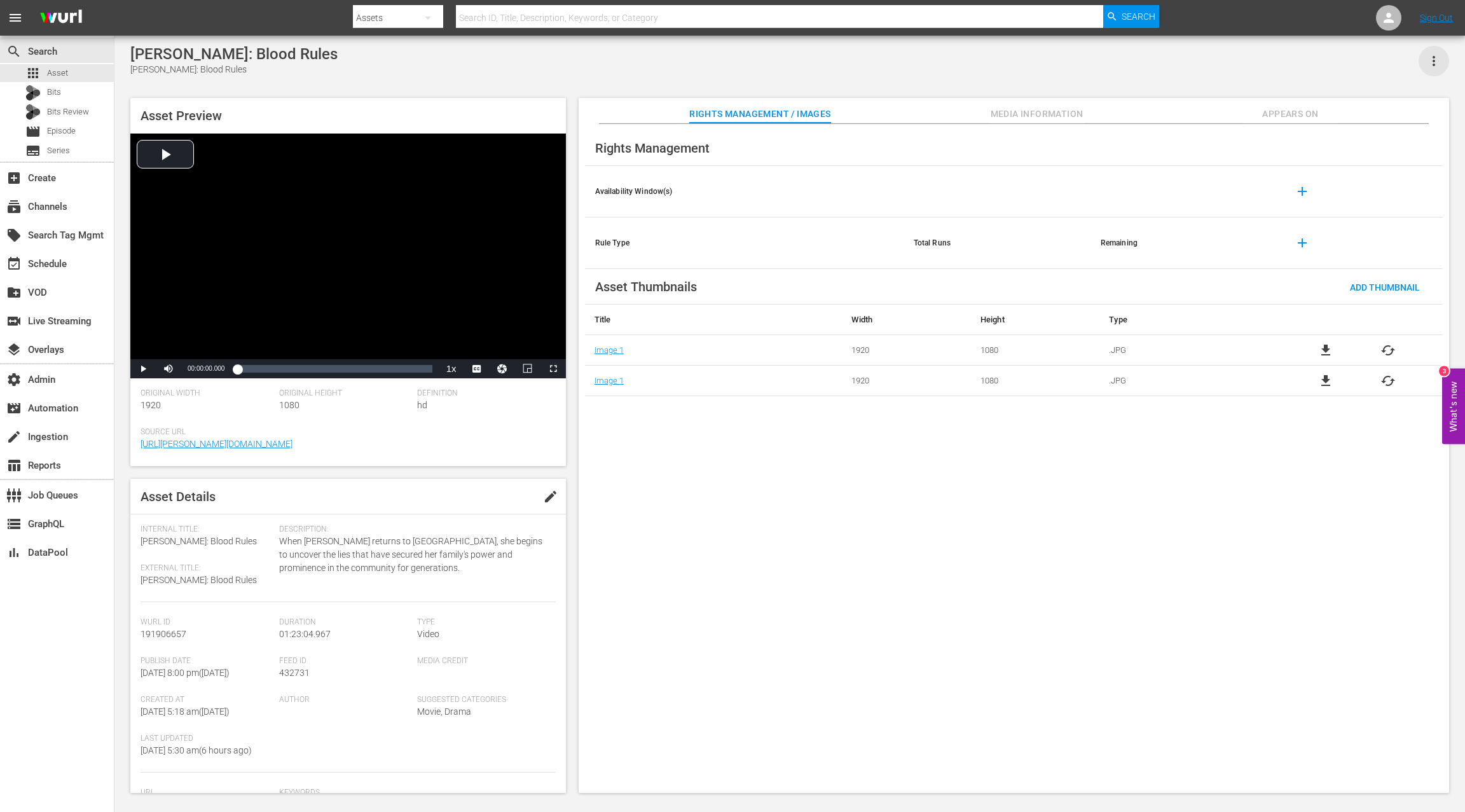
click at [1434, 63] on icon "button" at bounding box center [1434, 61] width 15 height 15
click at [953, 83] on div "Montross: Blood Rules Montross: Blood Rules Asset Preview Video Player is loadi…" at bounding box center [789, 416] width 1331 height 741
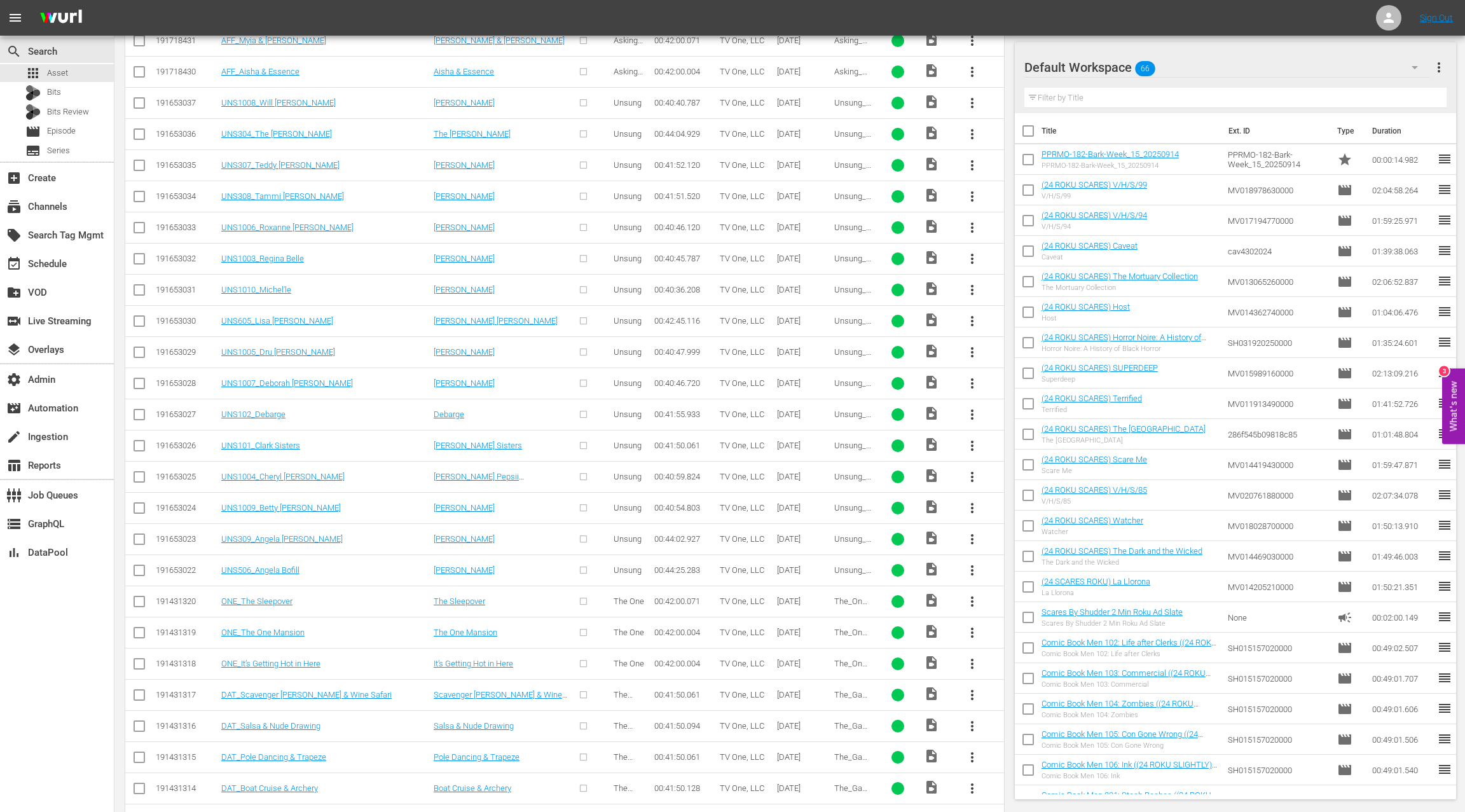
scroll to position [3764, 0]
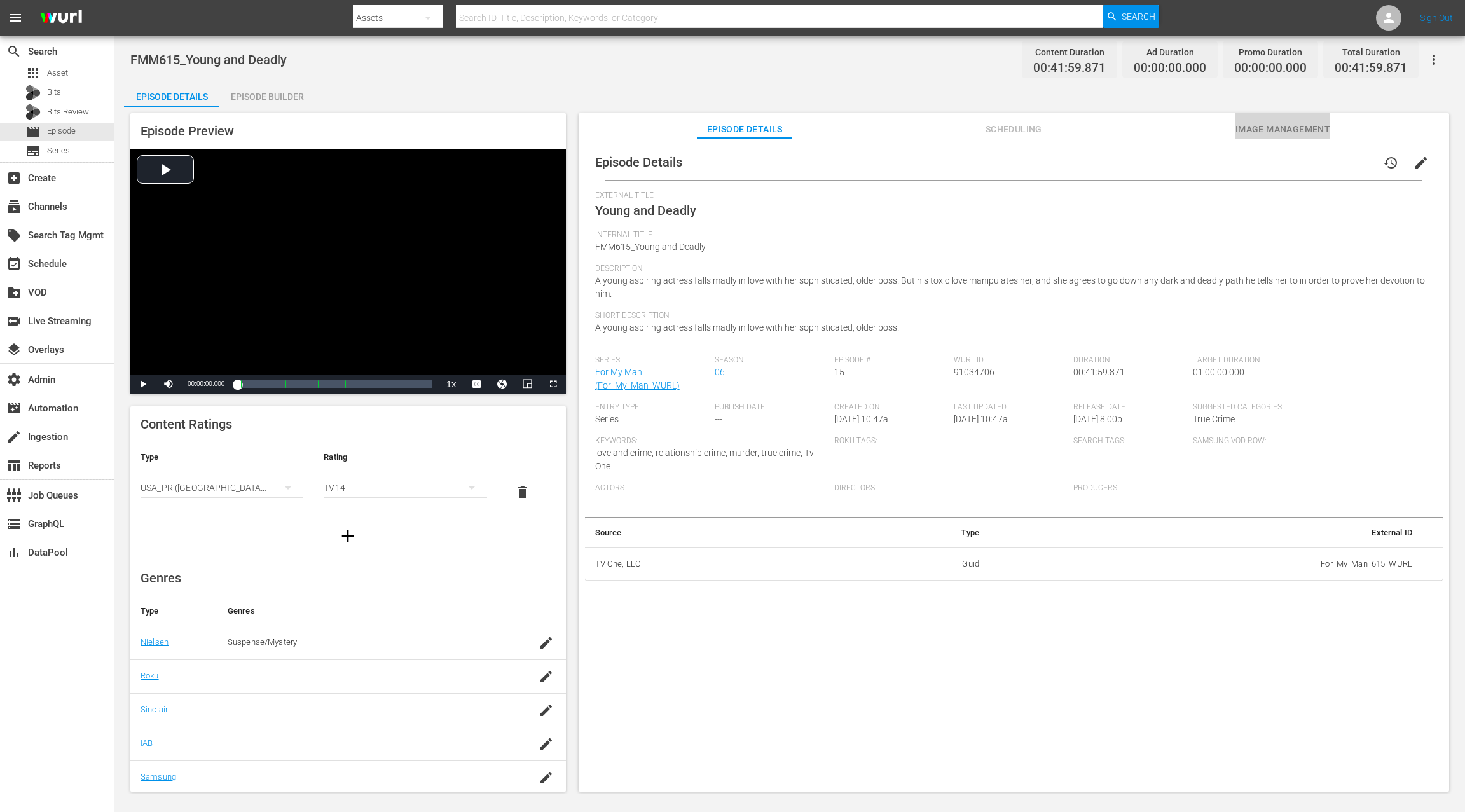
click at [1251, 133] on span "Image Management" at bounding box center [1282, 129] width 96 height 16
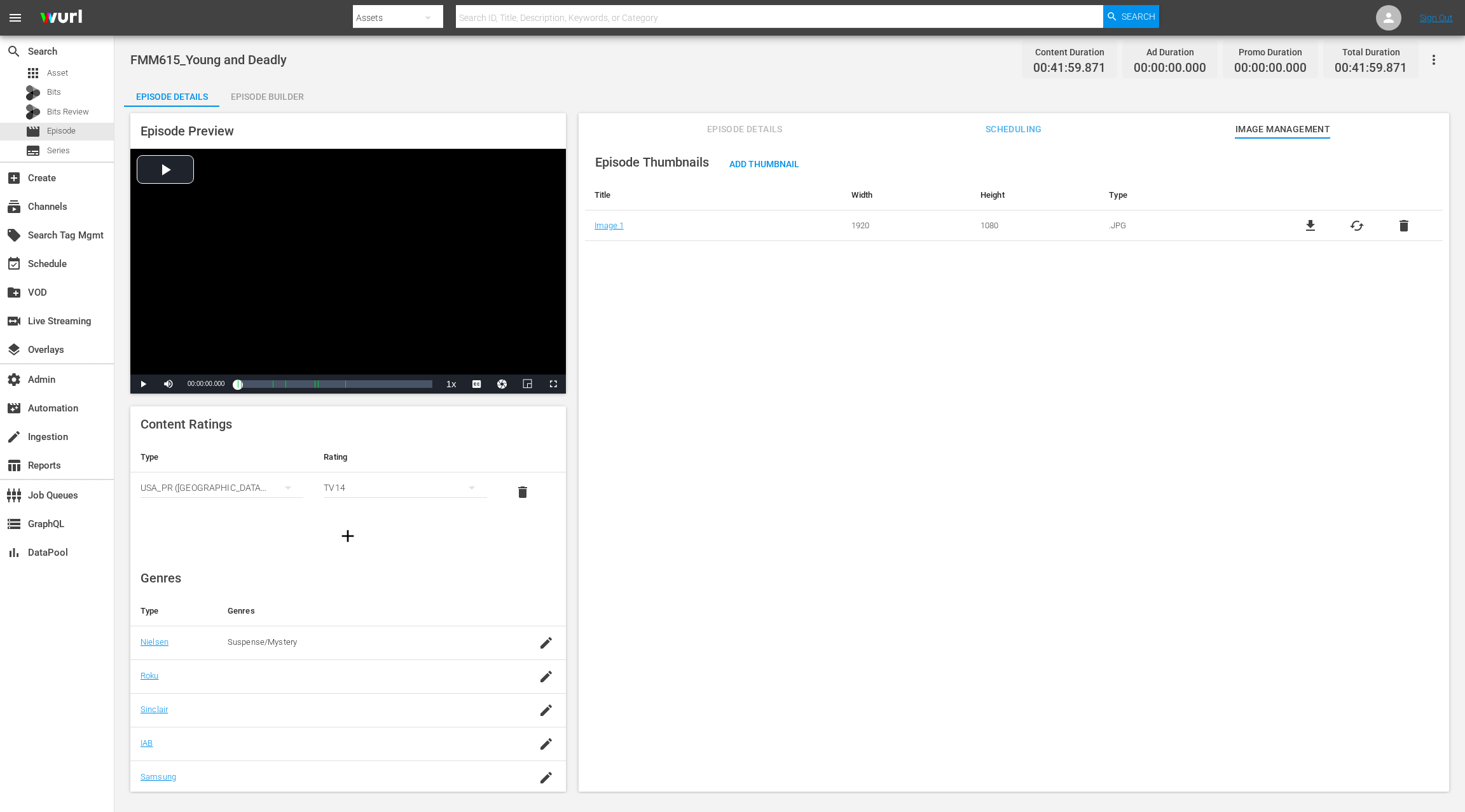
drag, startPoint x: 1011, startPoint y: 127, endPoint x: 906, endPoint y: 138, distance: 105.6
click at [1009, 127] on span "Scheduling" at bounding box center [1013, 129] width 96 height 16
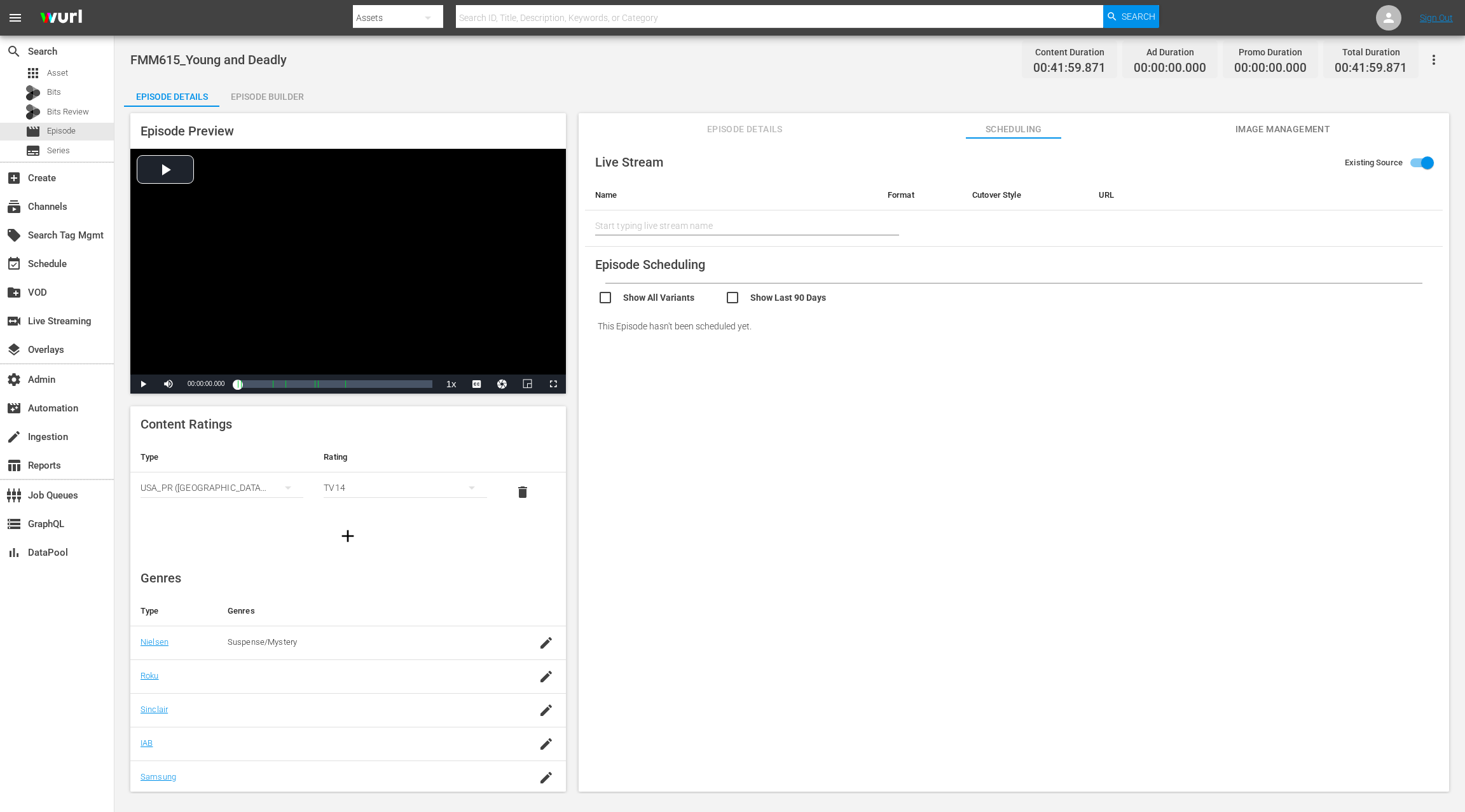
click at [768, 135] on span "Episode Details" at bounding box center [744, 129] width 96 height 16
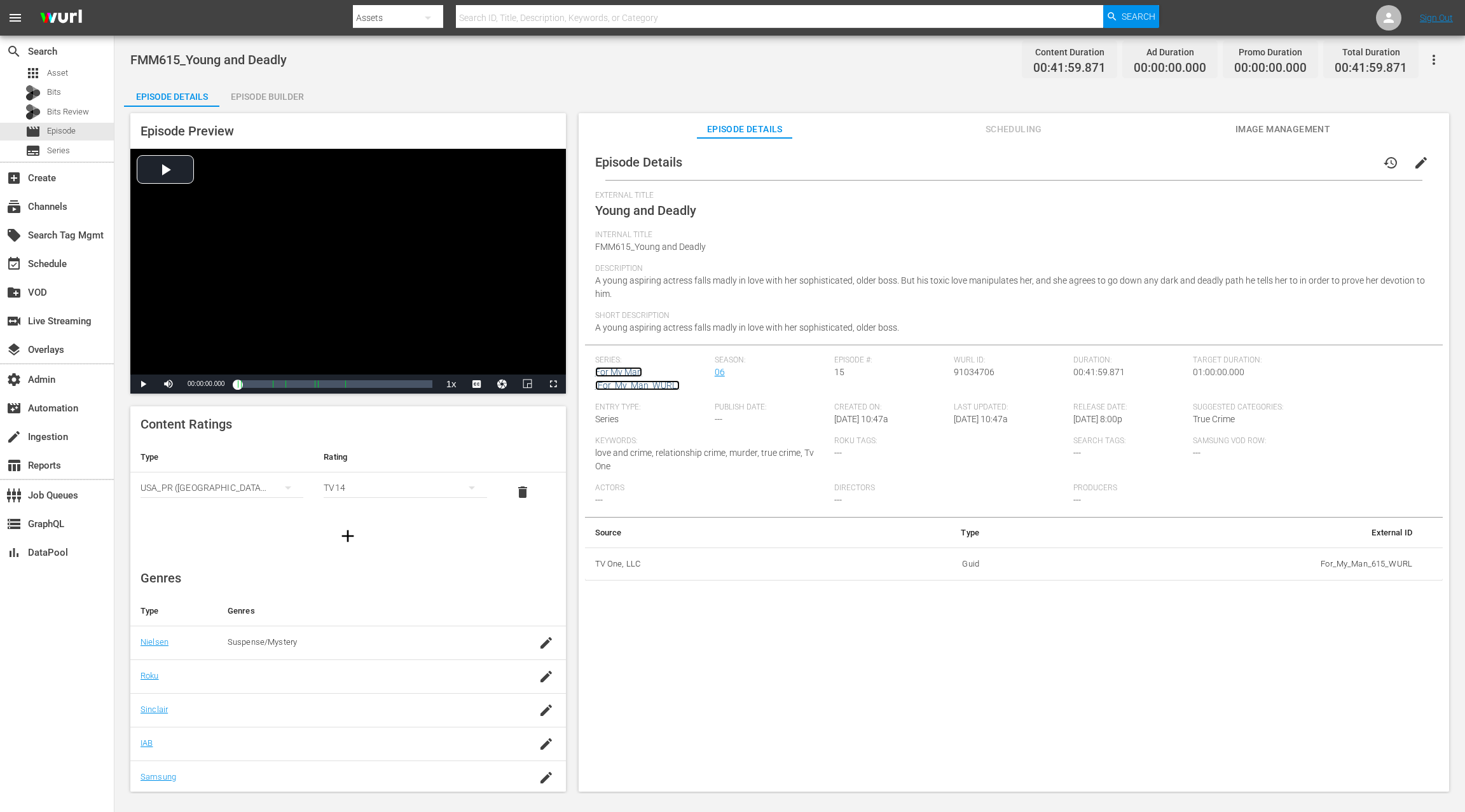
click at [622, 375] on link "For My Man (For_My_Man_WURL)" at bounding box center [637, 379] width 85 height 23
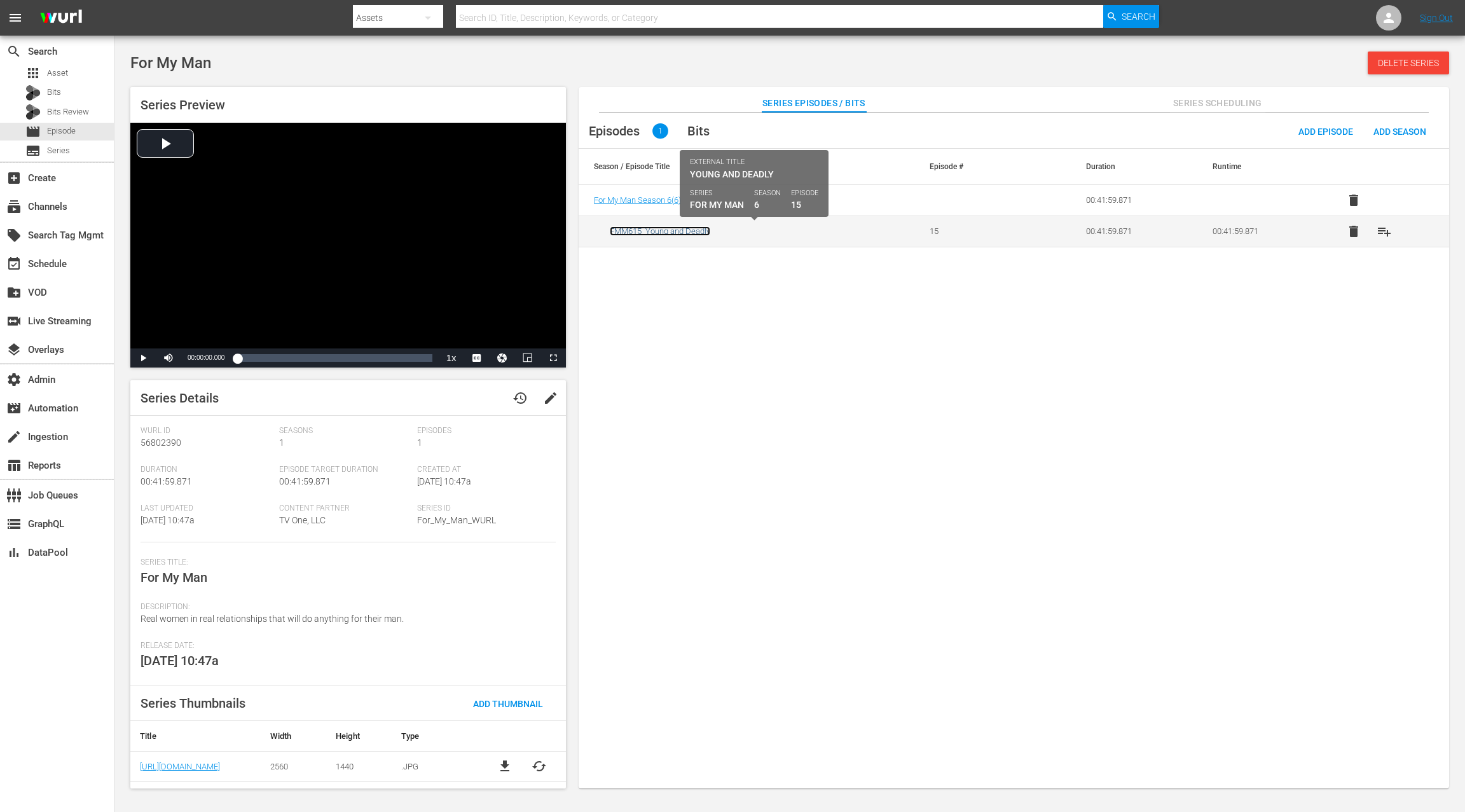
click at [697, 233] on link "FMM615_Young and Deadly" at bounding box center [659, 231] width 100 height 10
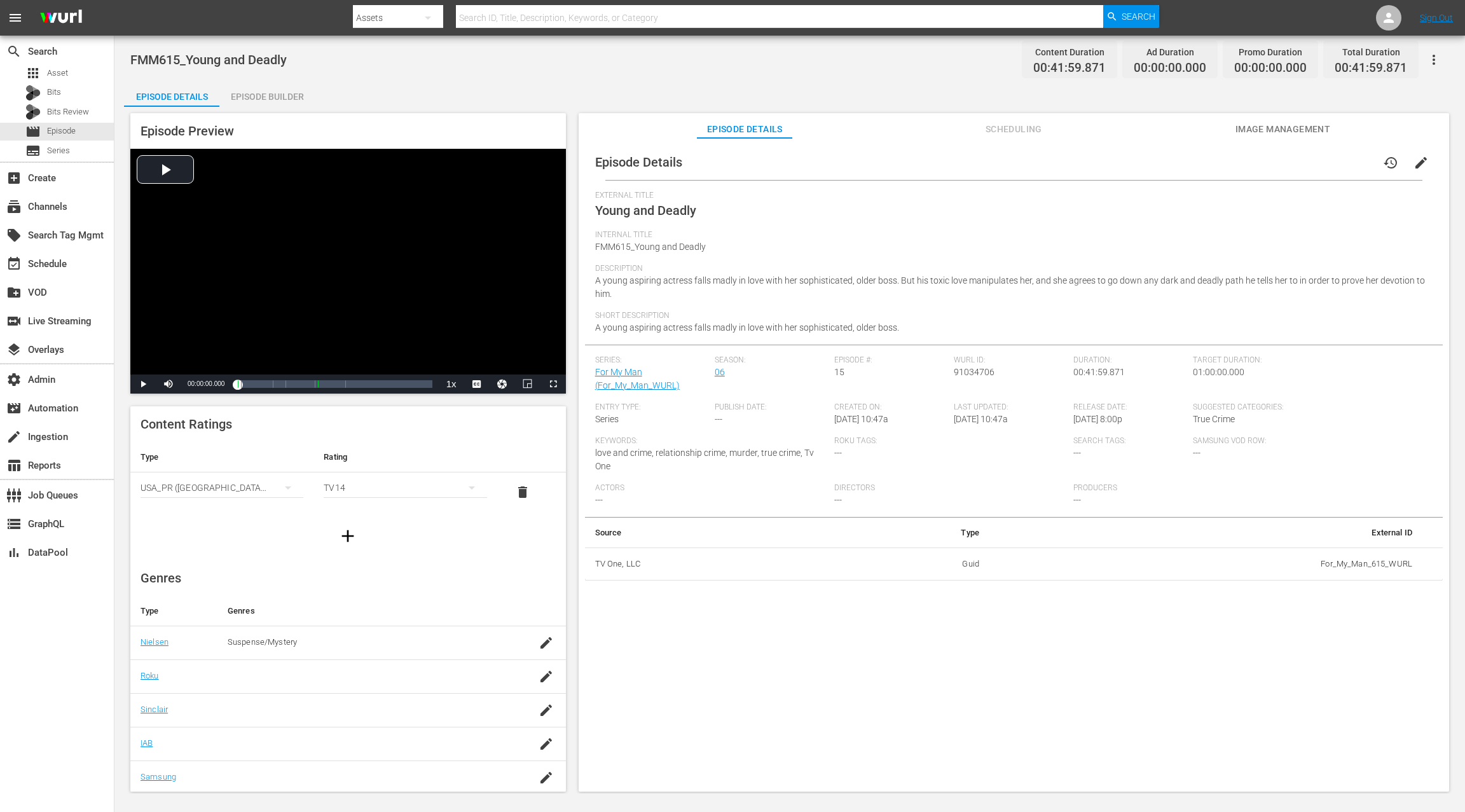
click at [1256, 126] on span "Image Management" at bounding box center [1282, 129] width 96 height 16
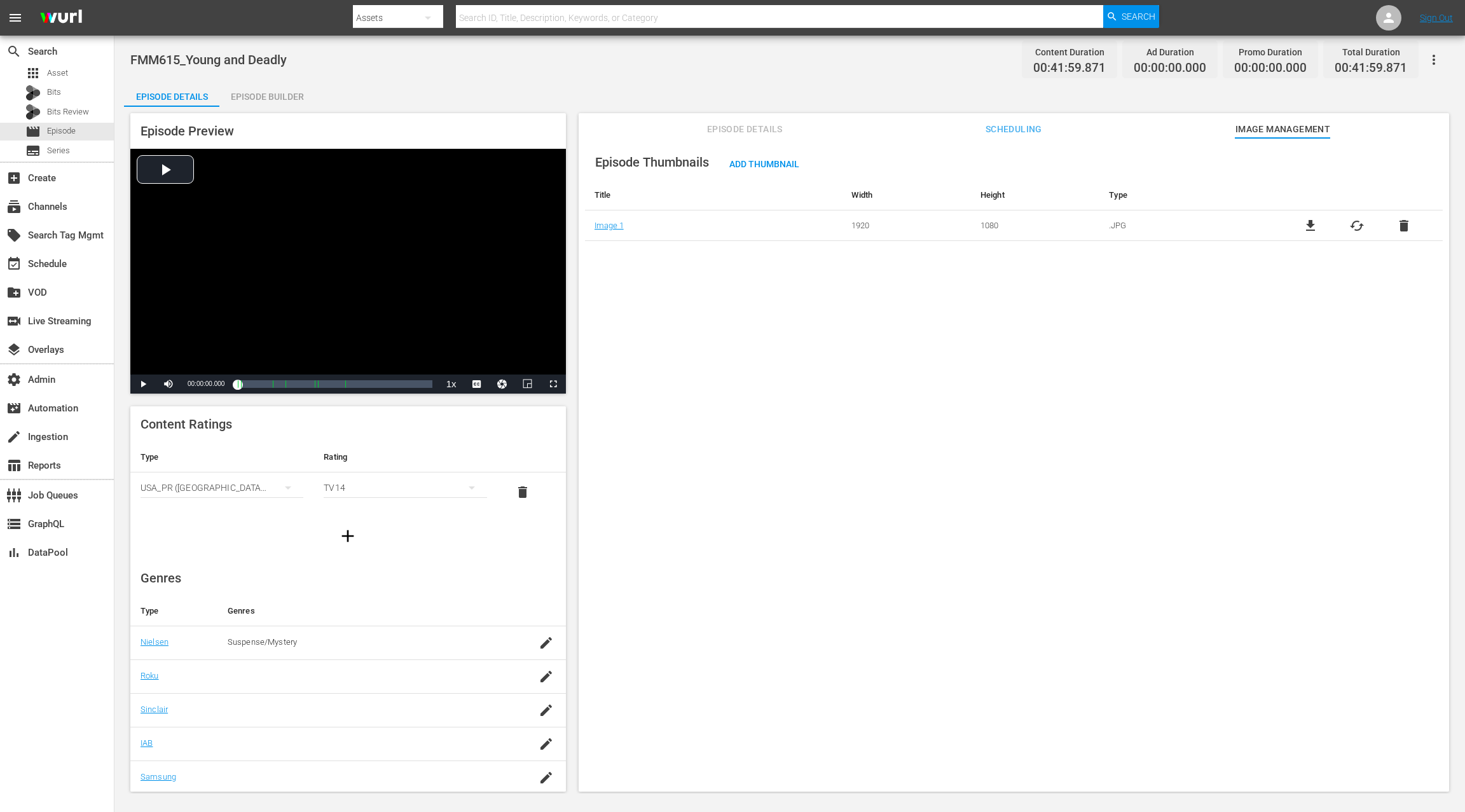
click at [747, 130] on span "Episode Details" at bounding box center [744, 129] width 96 height 16
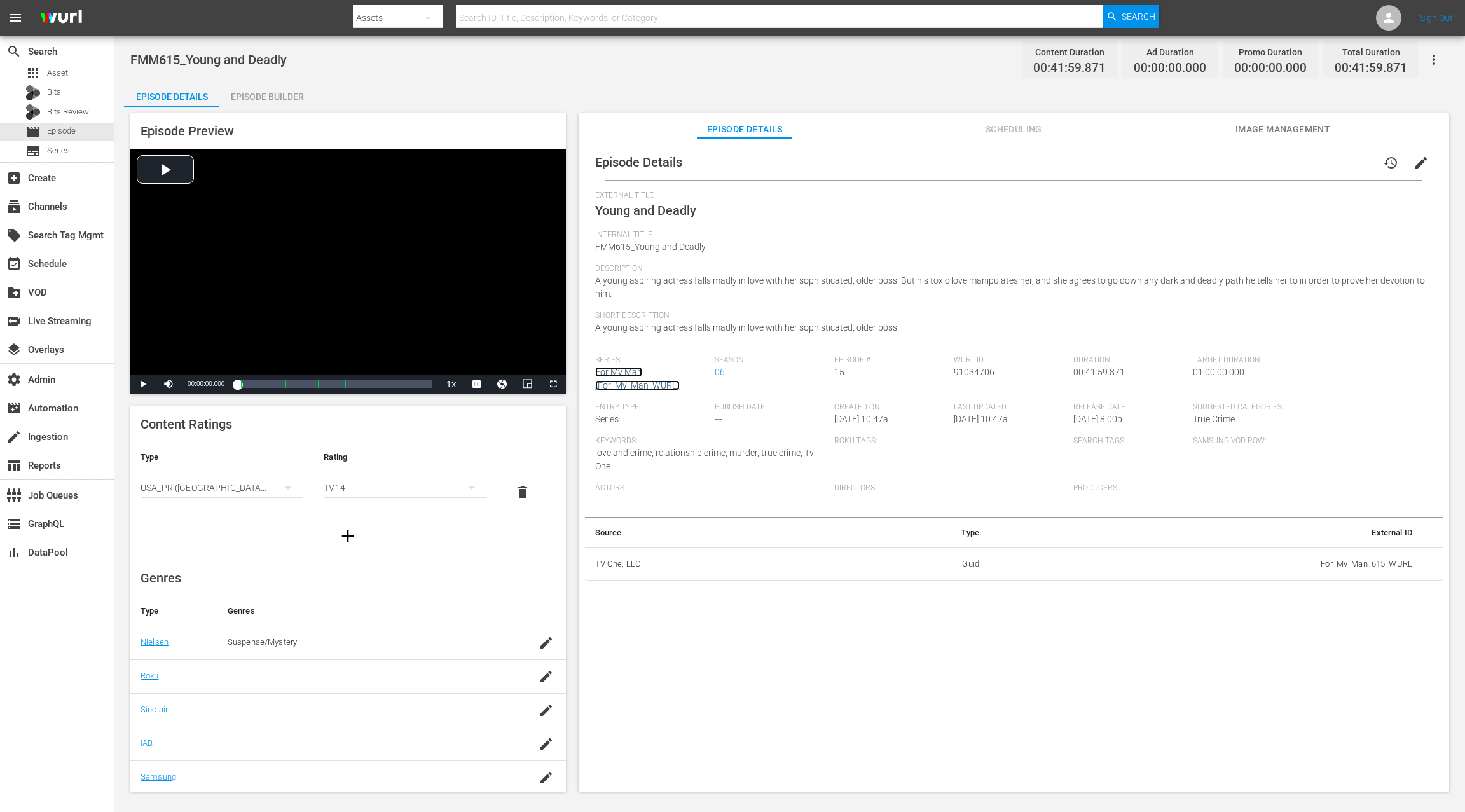
click at [629, 379] on link "For My Man (For_My_Man_WURL)" at bounding box center [637, 379] width 85 height 23
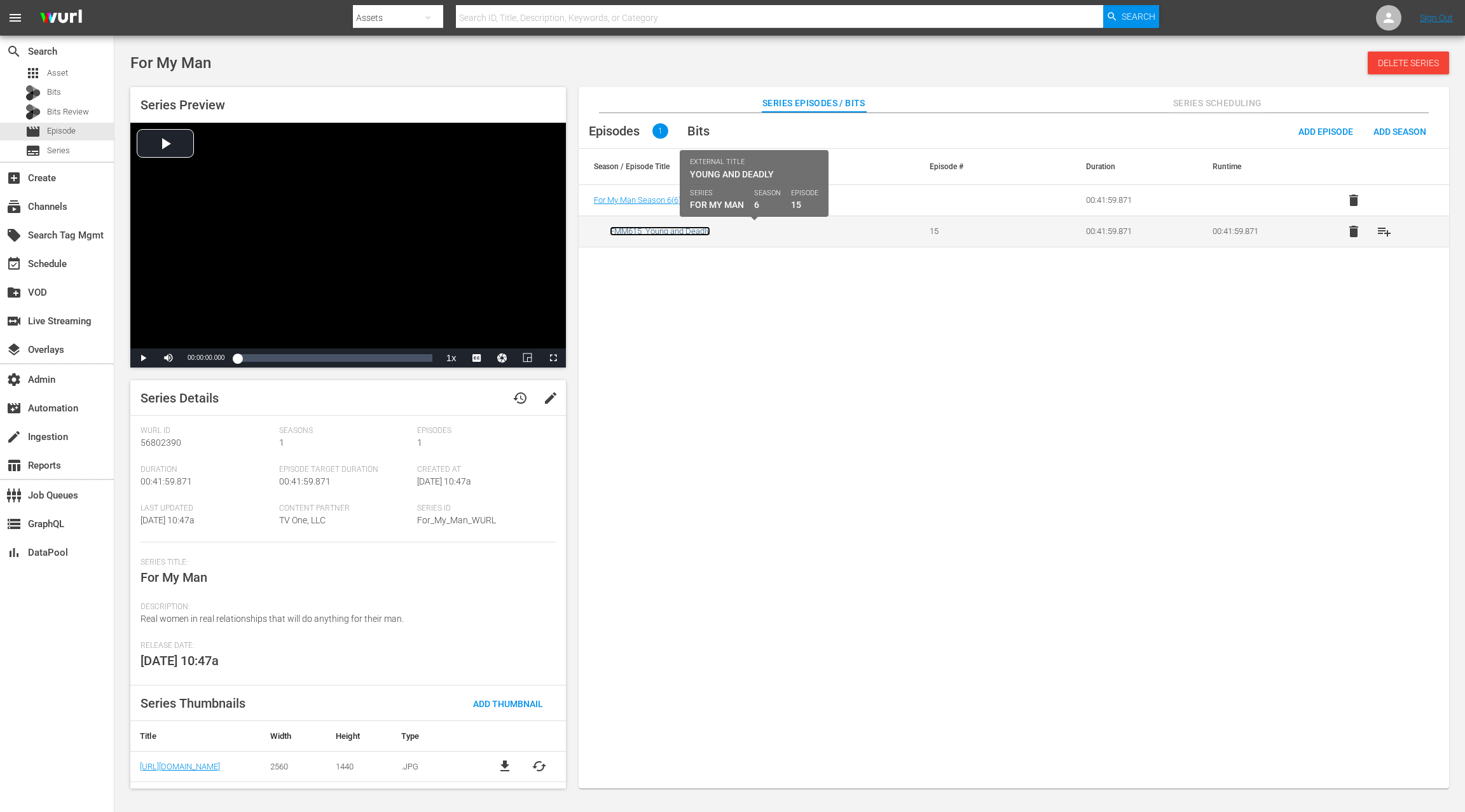
click at [656, 233] on link "FMM615_Young and Deadly" at bounding box center [659, 231] width 100 height 10
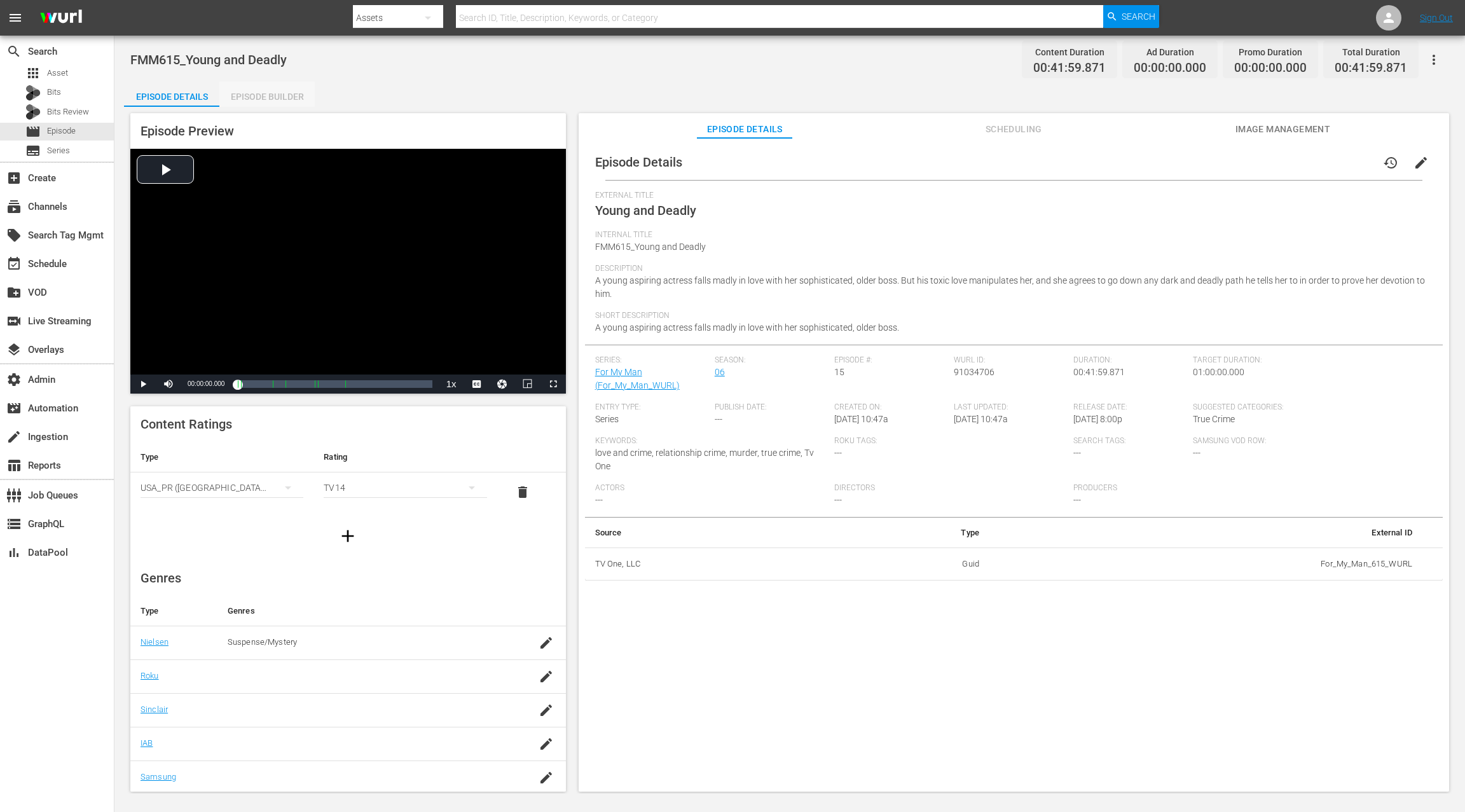
click at [278, 102] on div "Episode Builder" at bounding box center [267, 96] width 96 height 31
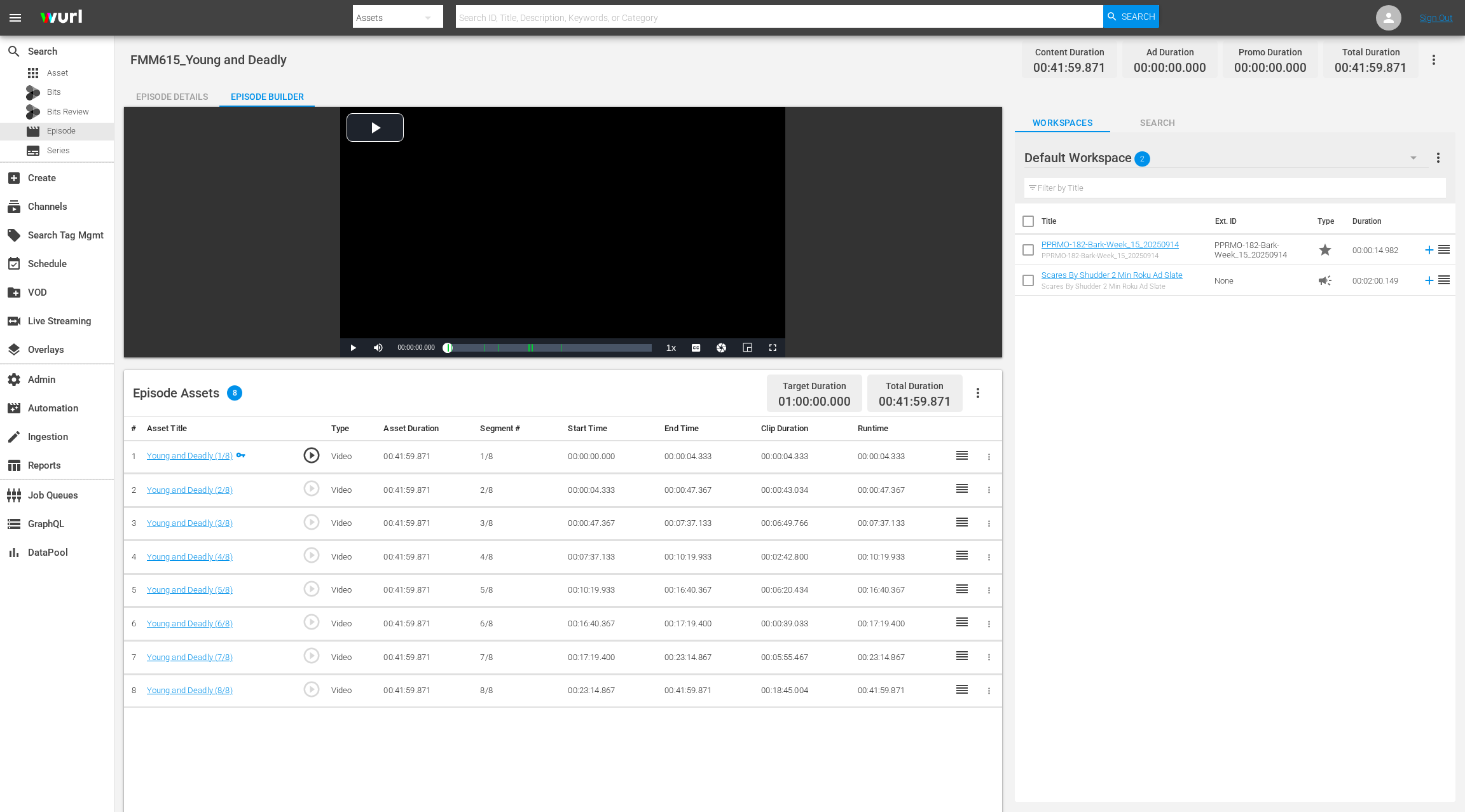
click at [186, 98] on div "Episode Details" at bounding box center [172, 96] width 96 height 31
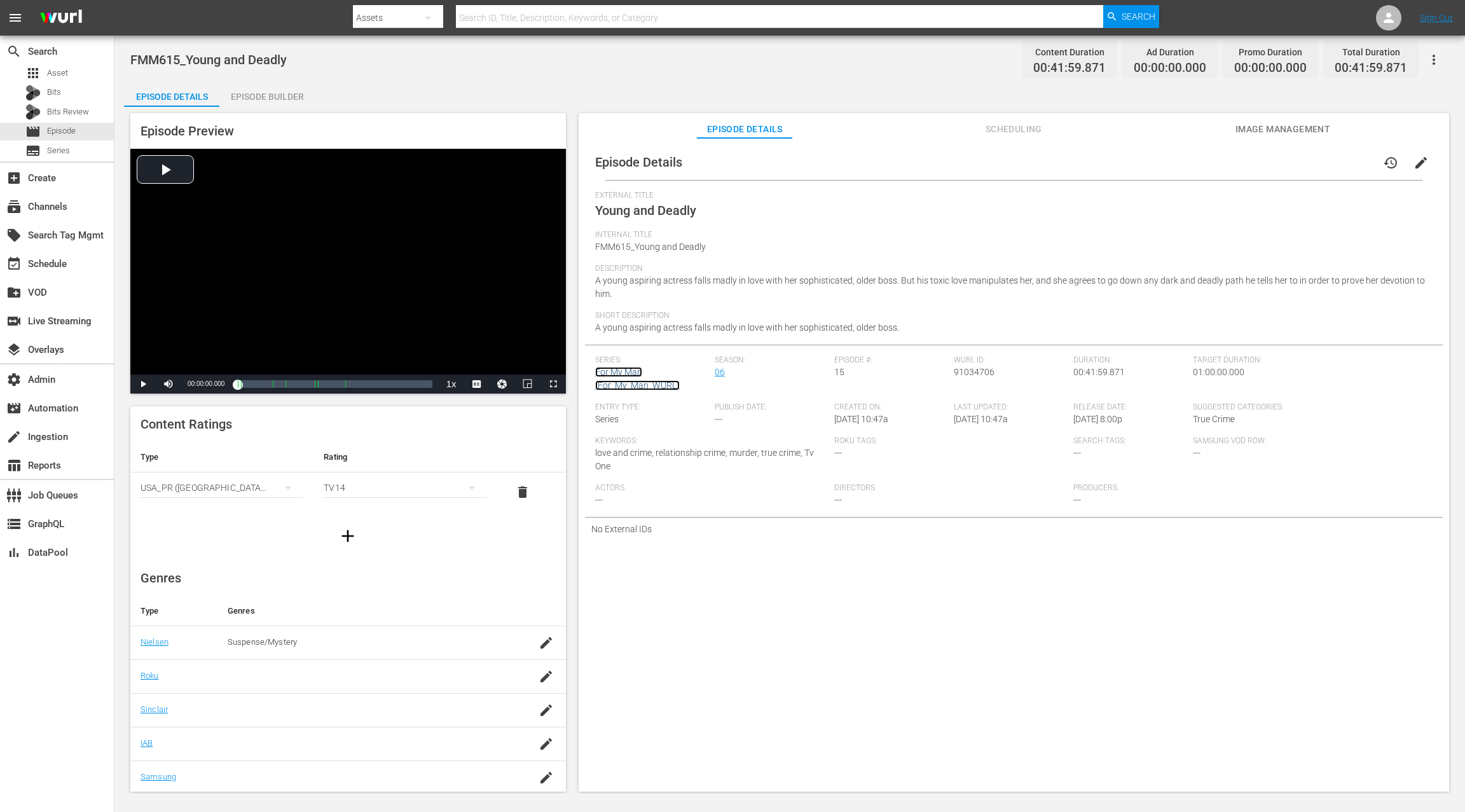
click at [628, 373] on link "For My Man (For_My_Man_WURL)" at bounding box center [637, 379] width 85 height 23
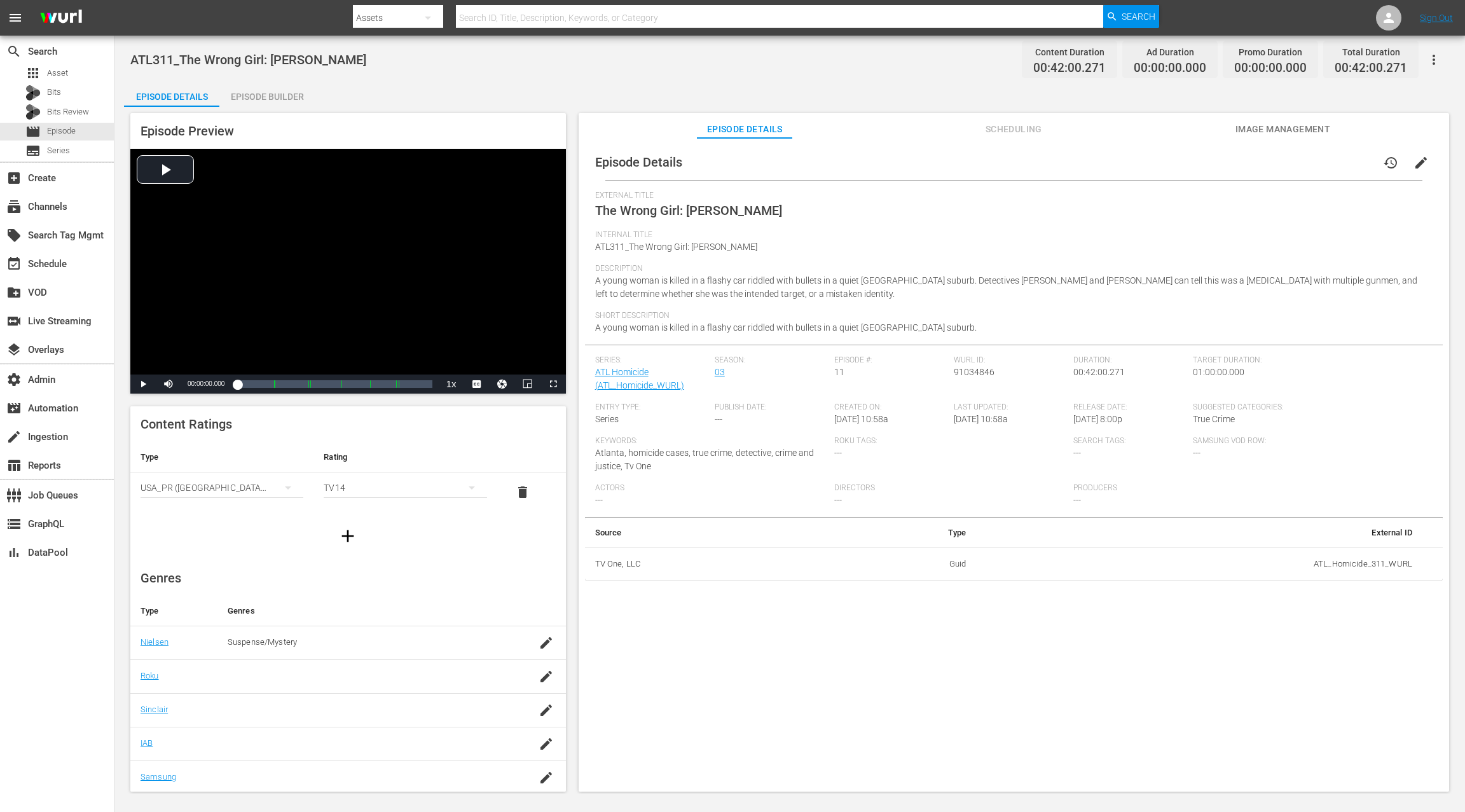
click at [1098, 126] on span "Image Management" at bounding box center [1282, 129] width 96 height 16
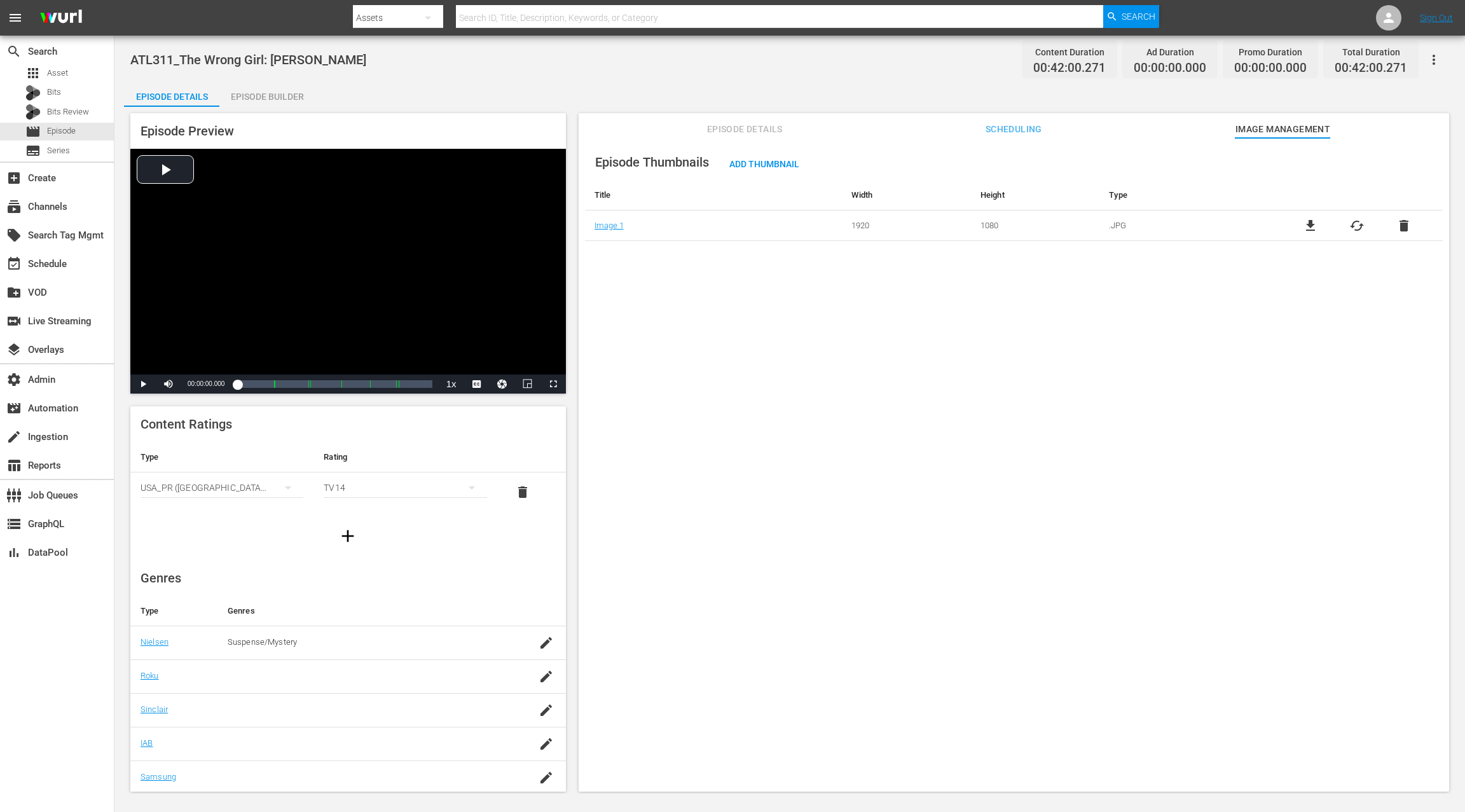
click at [735, 128] on span "Episode Details" at bounding box center [744, 129] width 96 height 16
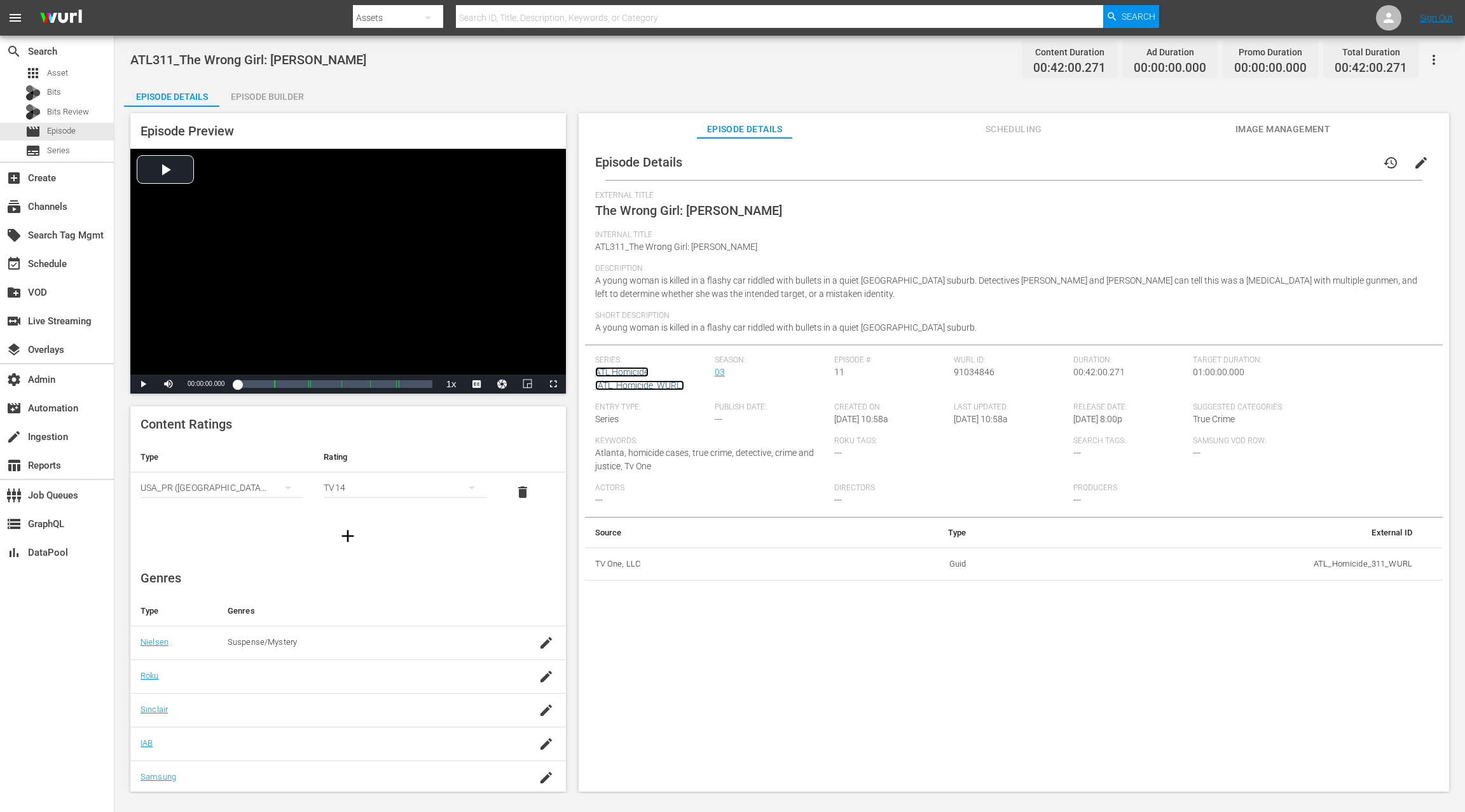
click at [620, 375] on link "ATL Homicide (ATL_Homicide_WURL)" at bounding box center [639, 379] width 89 height 23
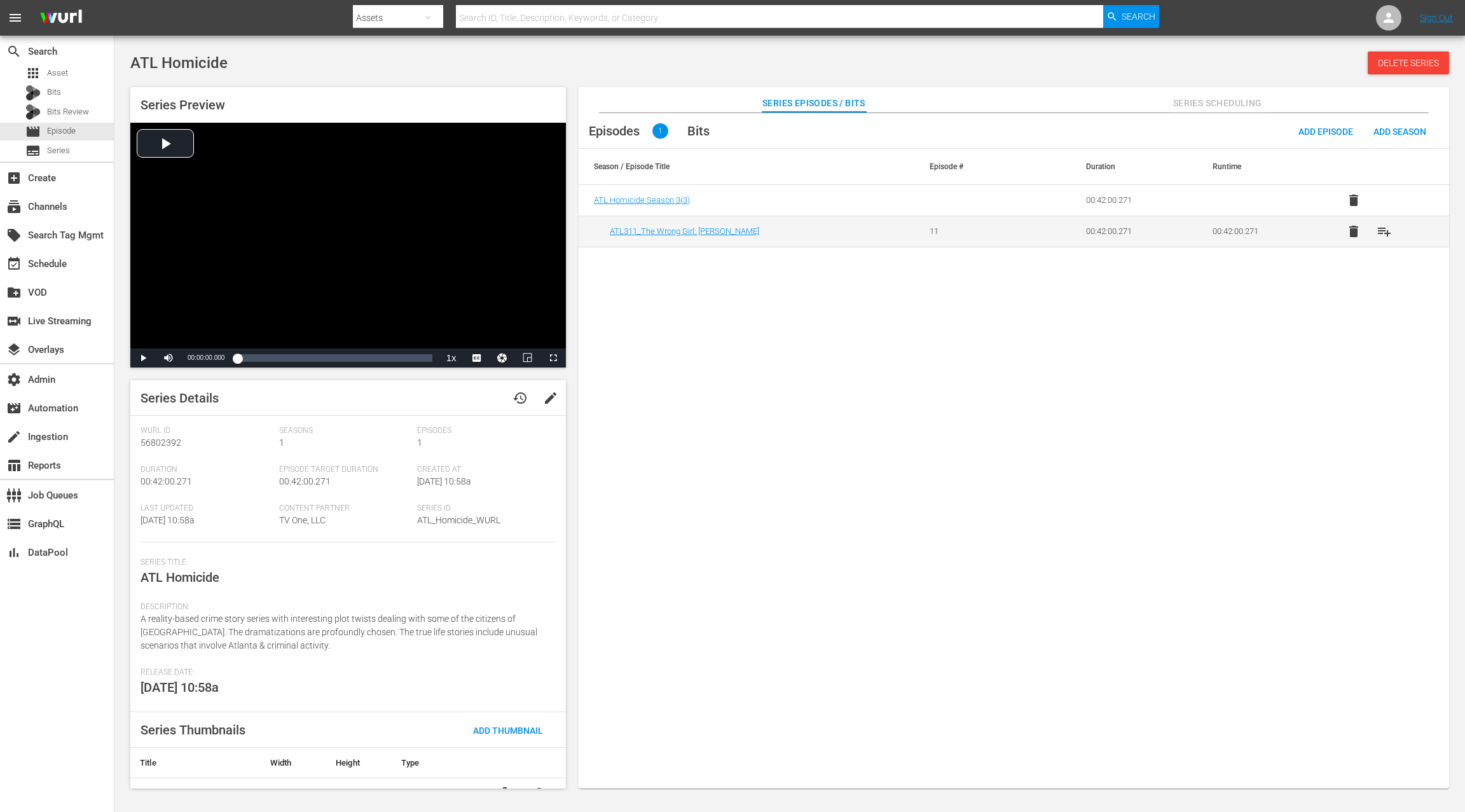
scroll to position [19, 0]
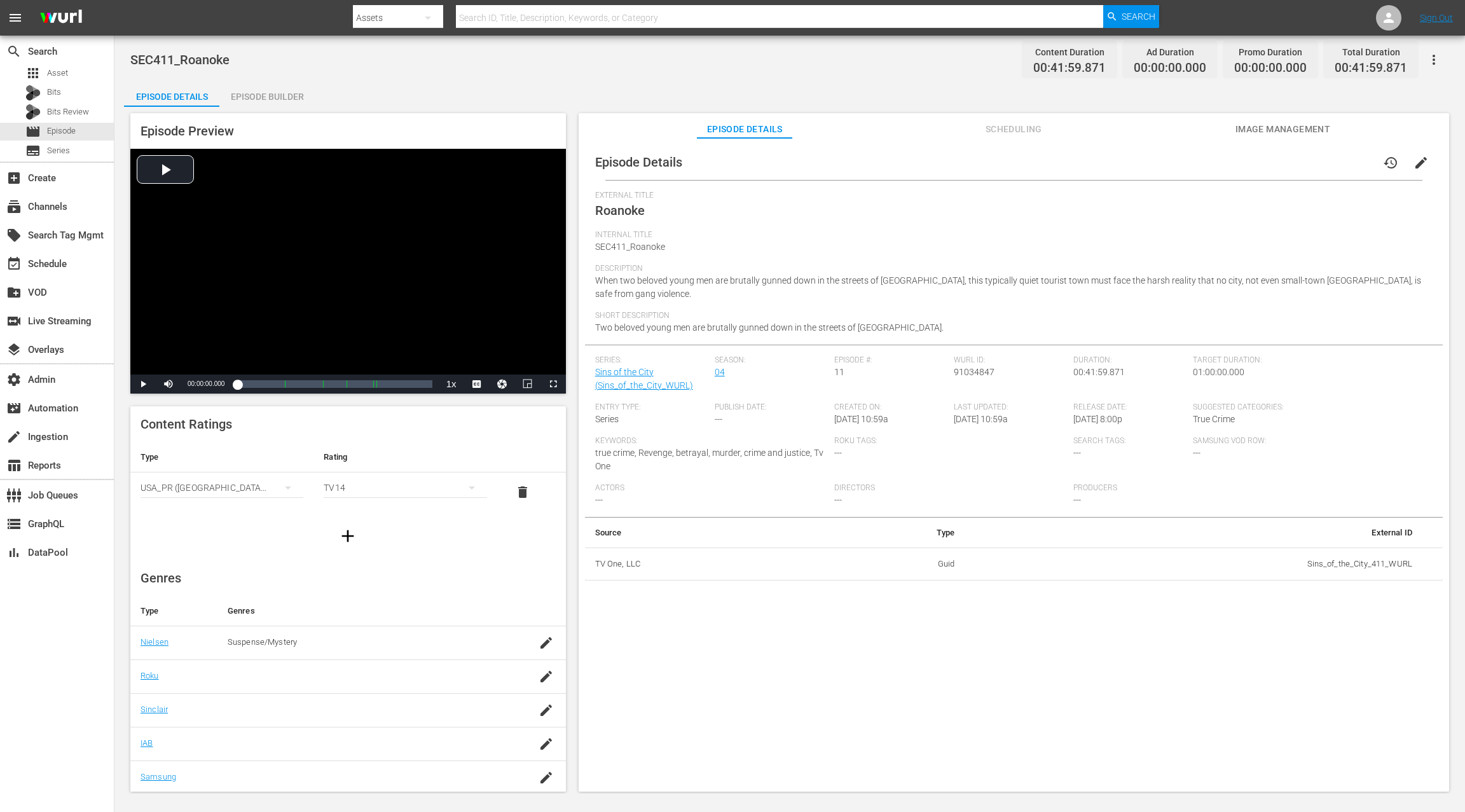
click at [1098, 126] on span "Image Management" at bounding box center [1282, 129] width 96 height 16
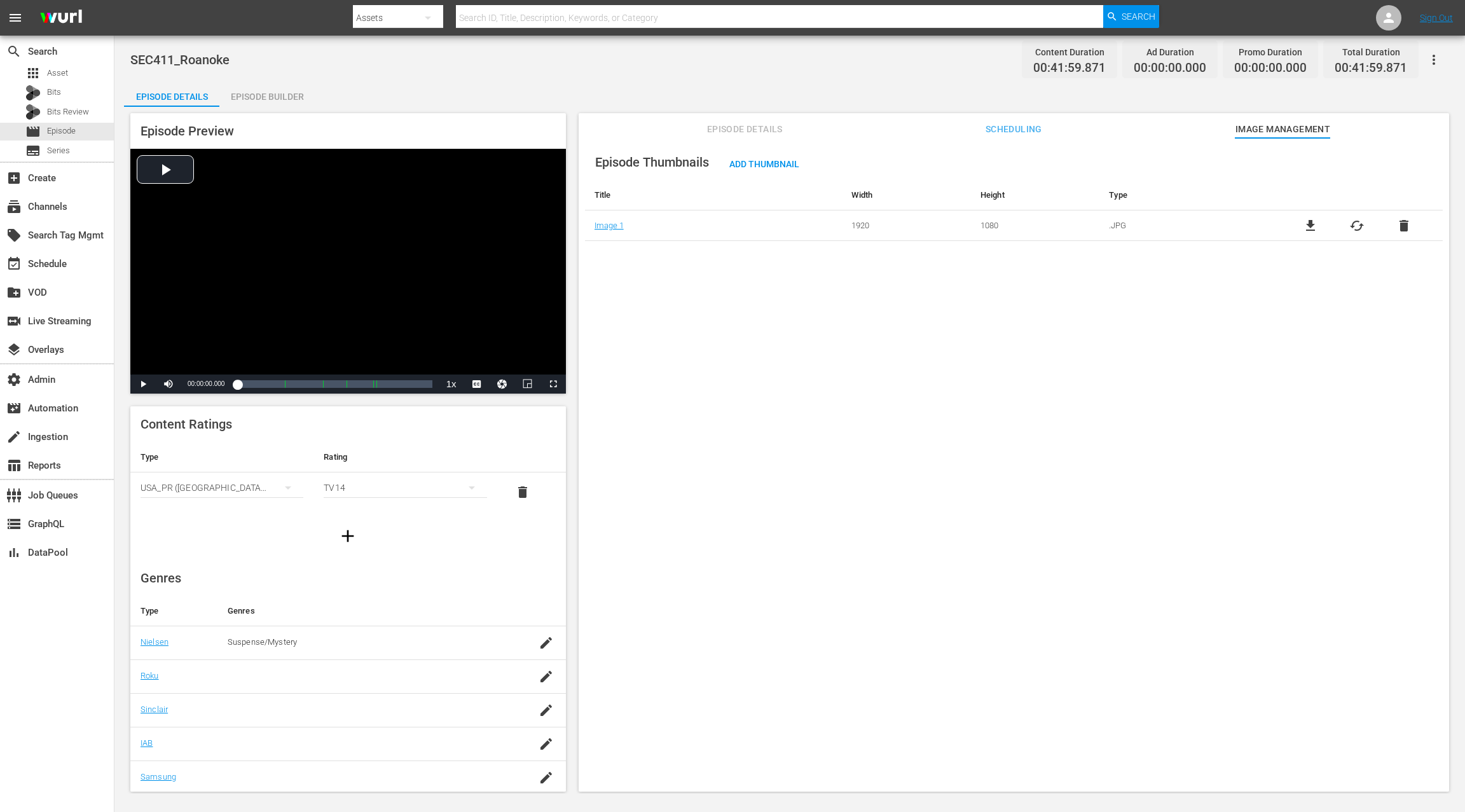
click at [751, 130] on span "Episode Details" at bounding box center [744, 129] width 96 height 16
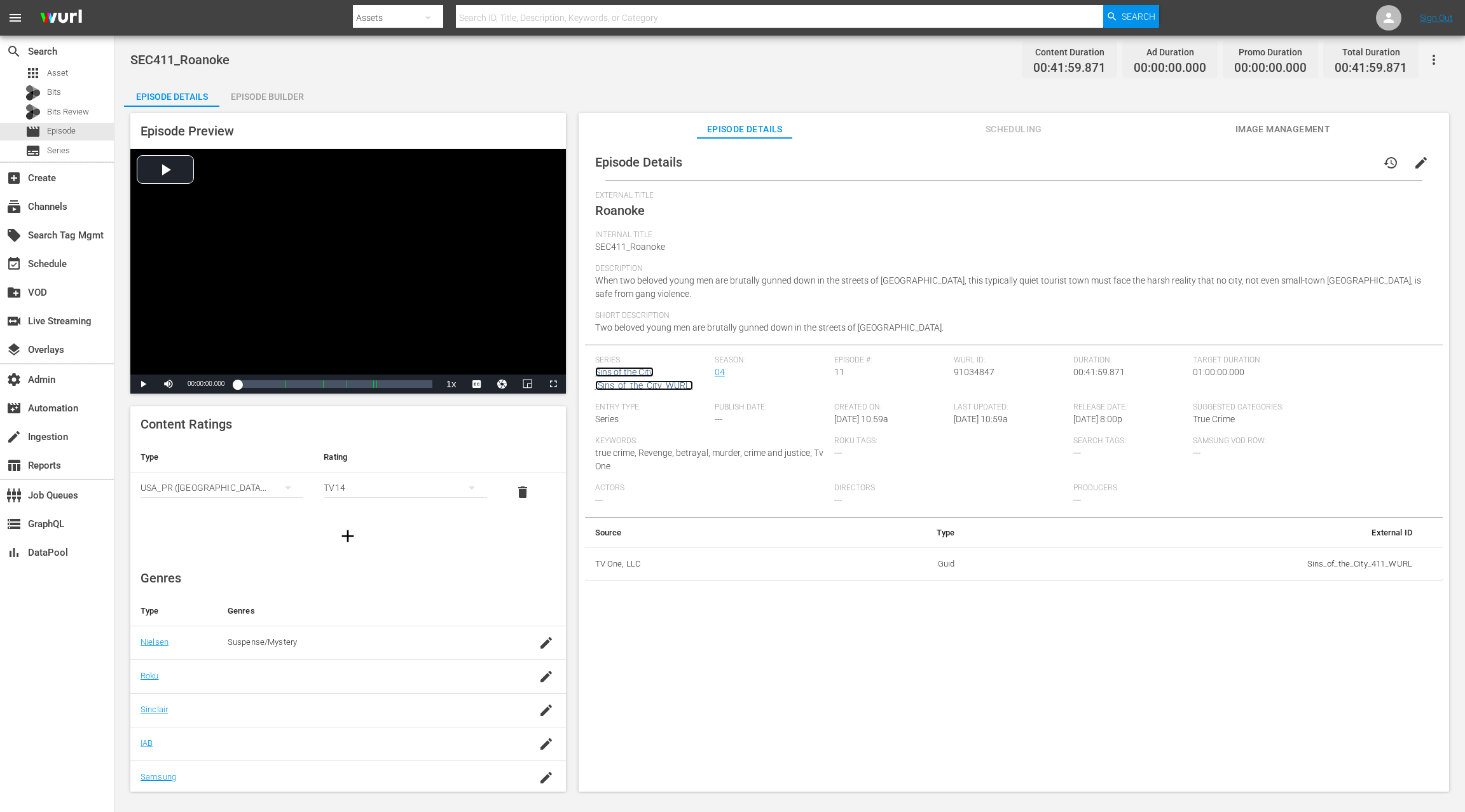
click at [630, 367] on link "Sins of the City (Sins_of_the_City_WURL)" at bounding box center [643, 379] width 98 height 23
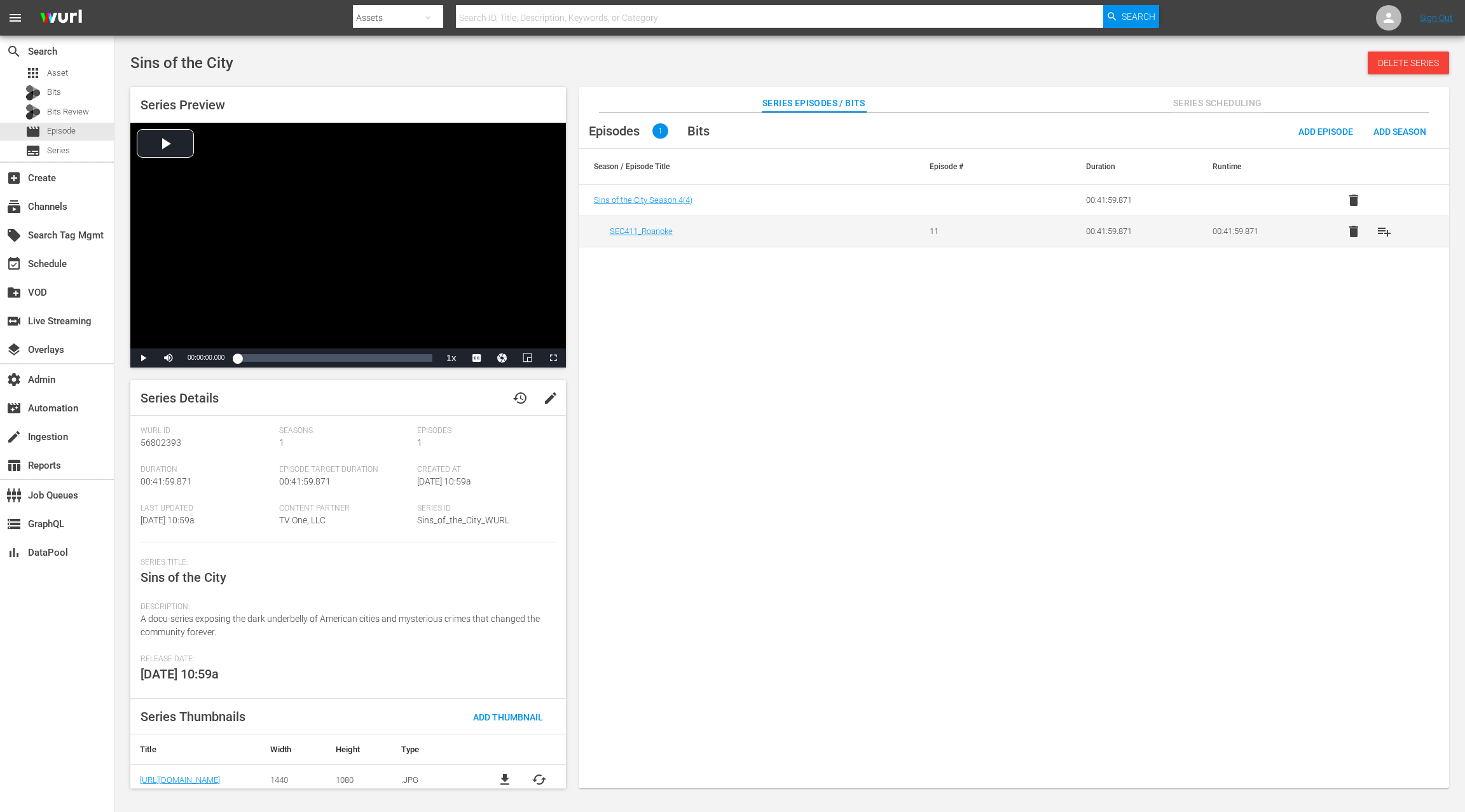
scroll to position [6, 0]
click at [1098, 105] on span "Series Scheduling" at bounding box center [1217, 103] width 96 height 16
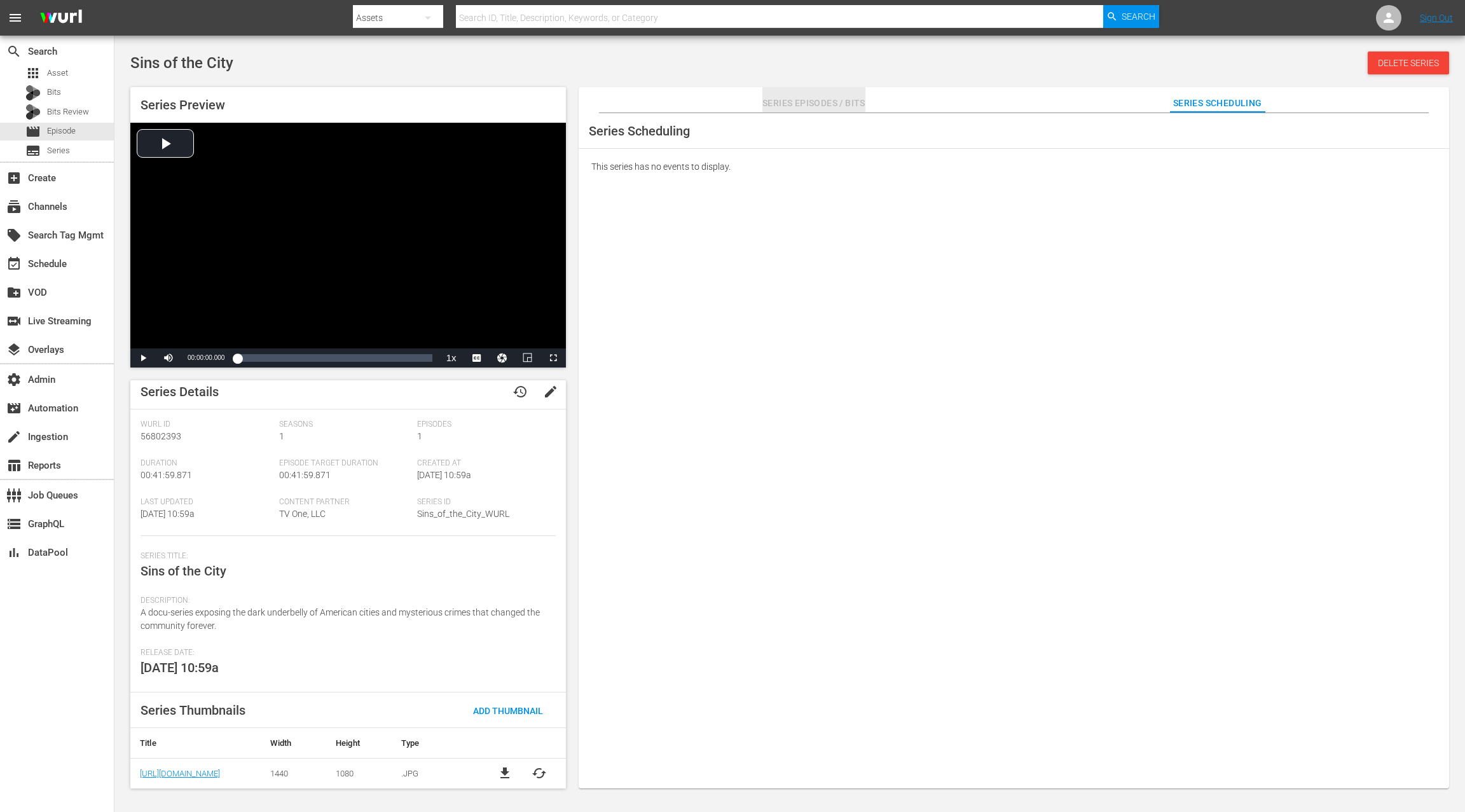
click at [805, 108] on span "Series Episodes / Bits" at bounding box center [813, 103] width 103 height 16
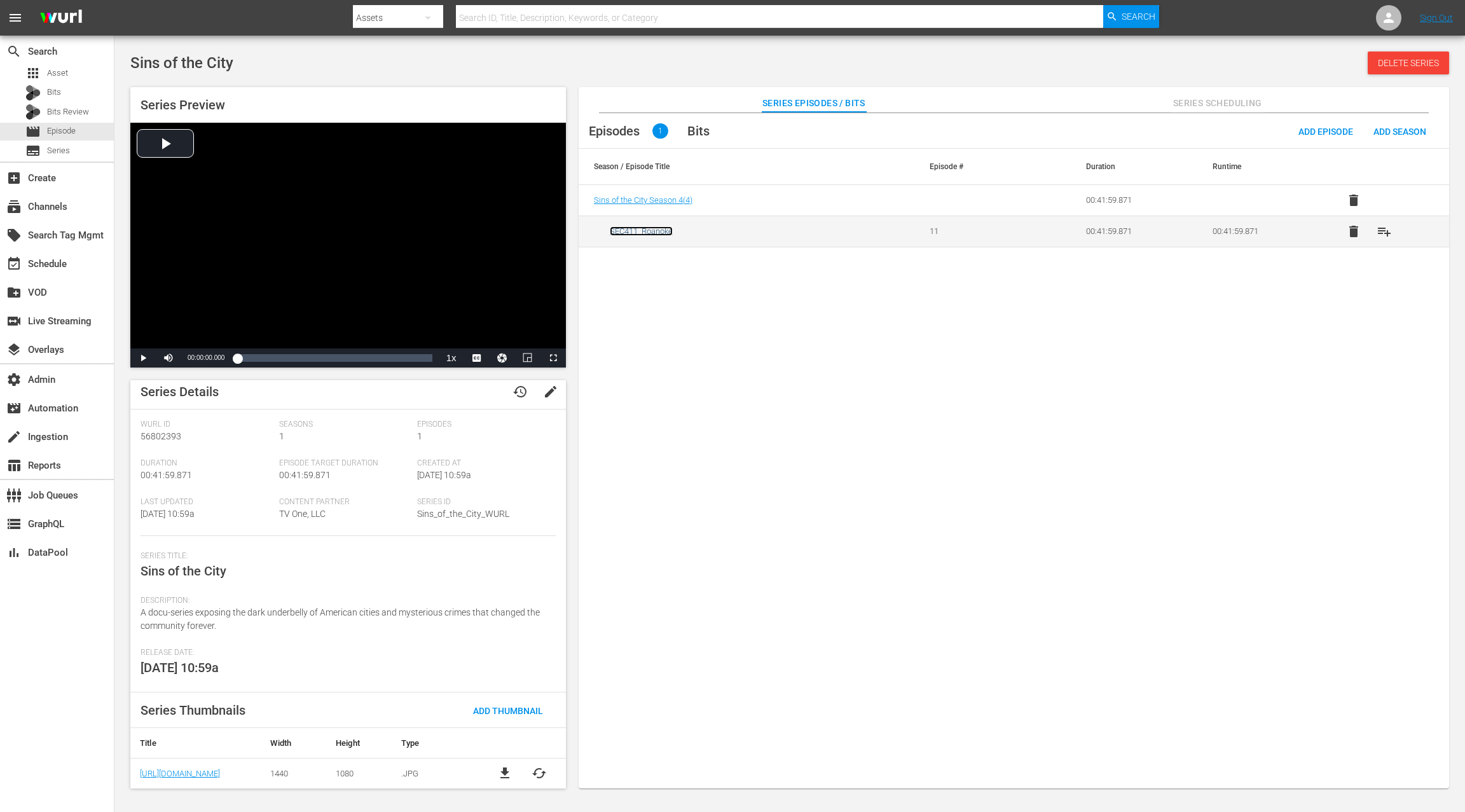
click at [650, 233] on link "SEC411_Roanoke" at bounding box center [641, 231] width 63 height 10
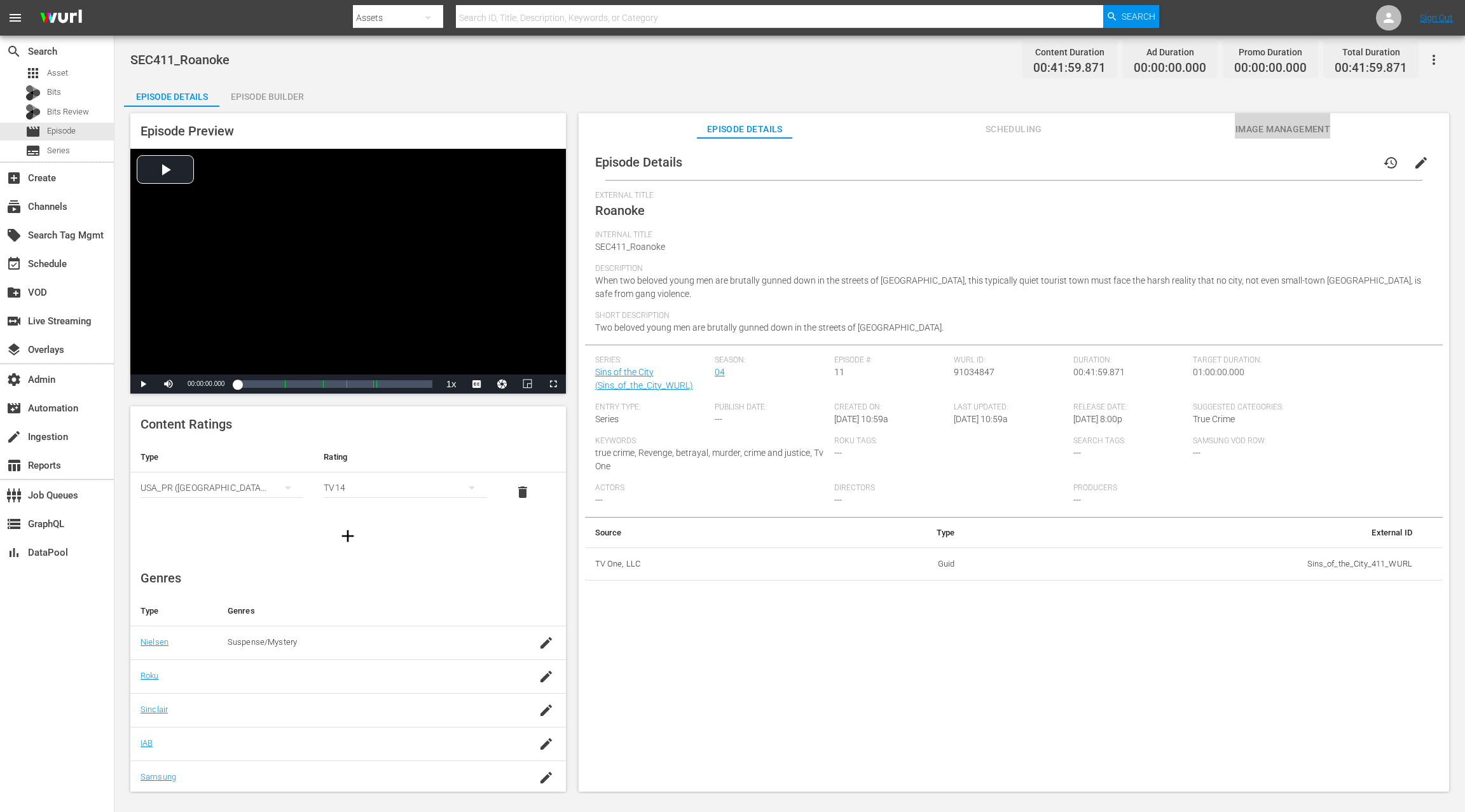
drag, startPoint x: 1268, startPoint y: 127, endPoint x: 1266, endPoint y: 134, distance: 7.3
click at [1098, 127] on span "Image Management" at bounding box center [1282, 129] width 96 height 16
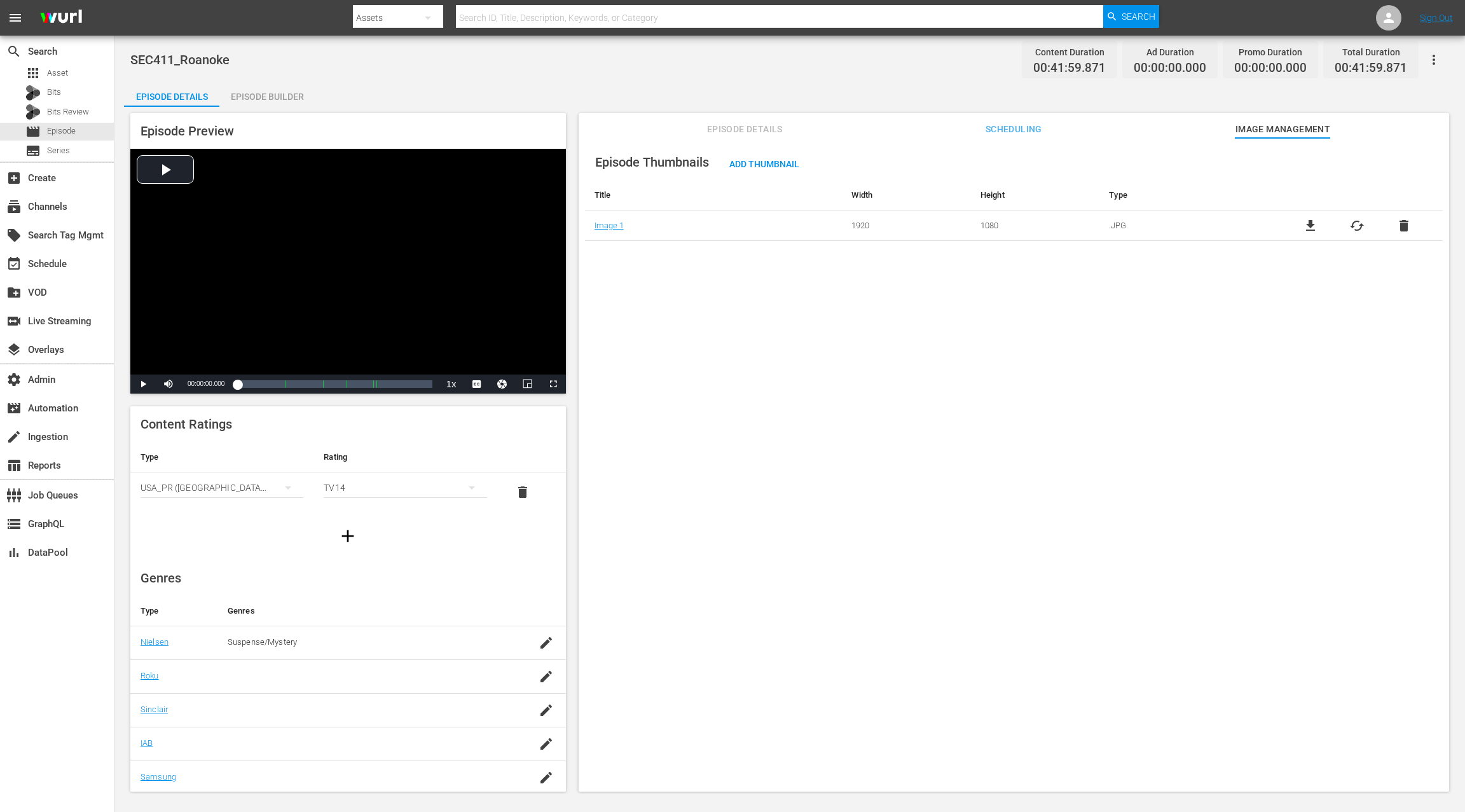
click at [744, 128] on span "Episode Details" at bounding box center [744, 129] width 96 height 16
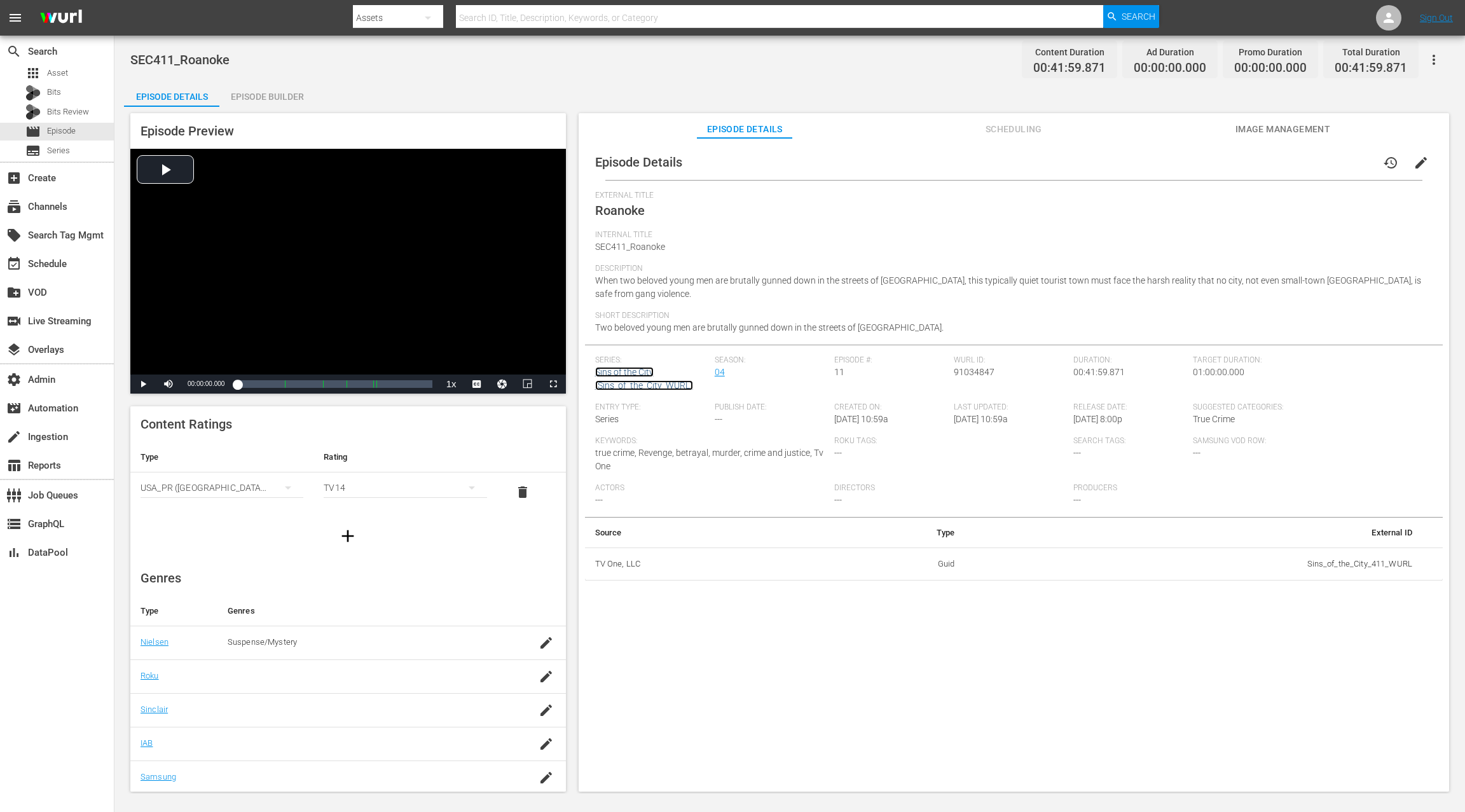
click at [626, 367] on link "Sins of the City (Sins_of_the_City_WURL)" at bounding box center [643, 379] width 98 height 23
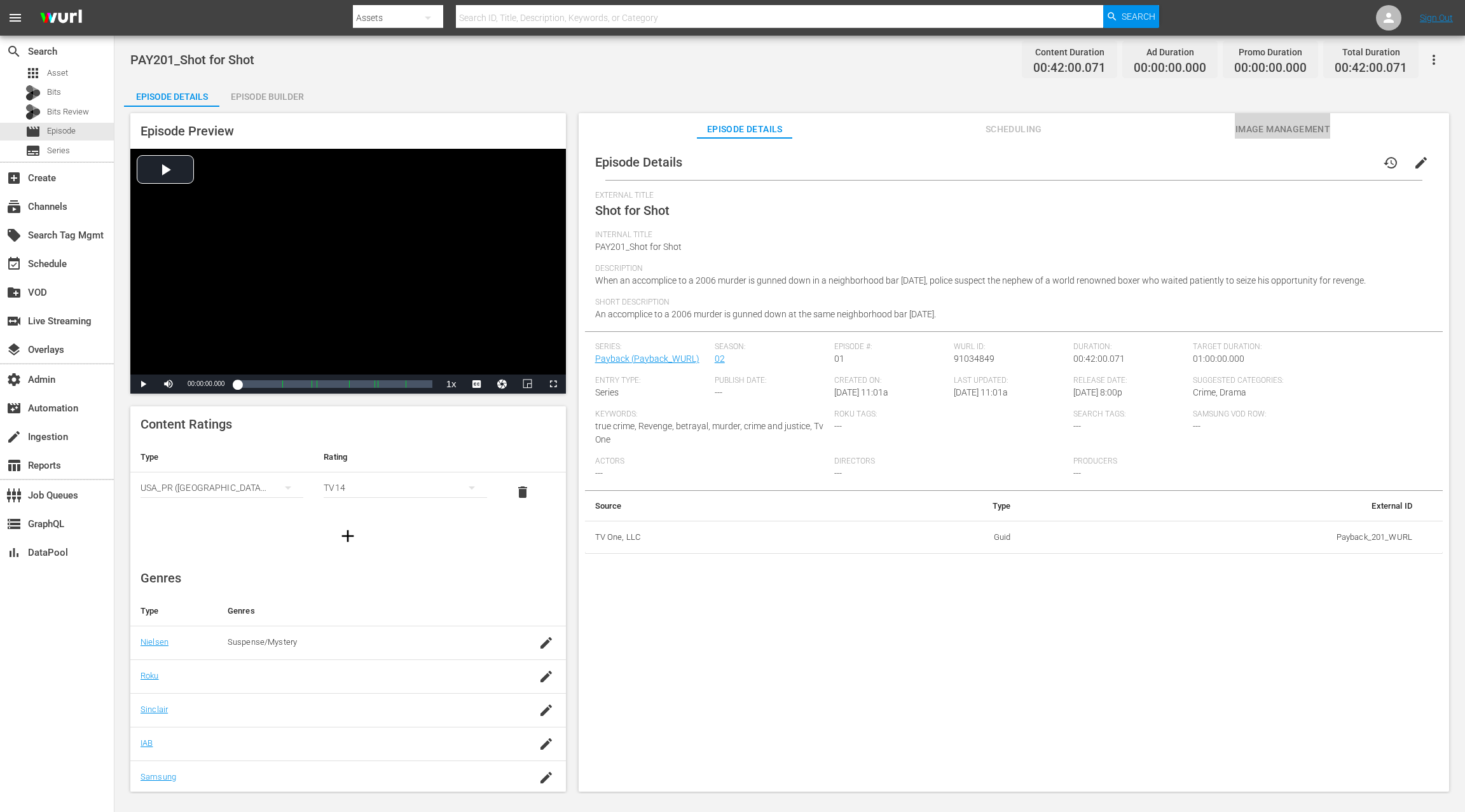
click at [1098, 132] on span "Image Management" at bounding box center [1282, 129] width 96 height 16
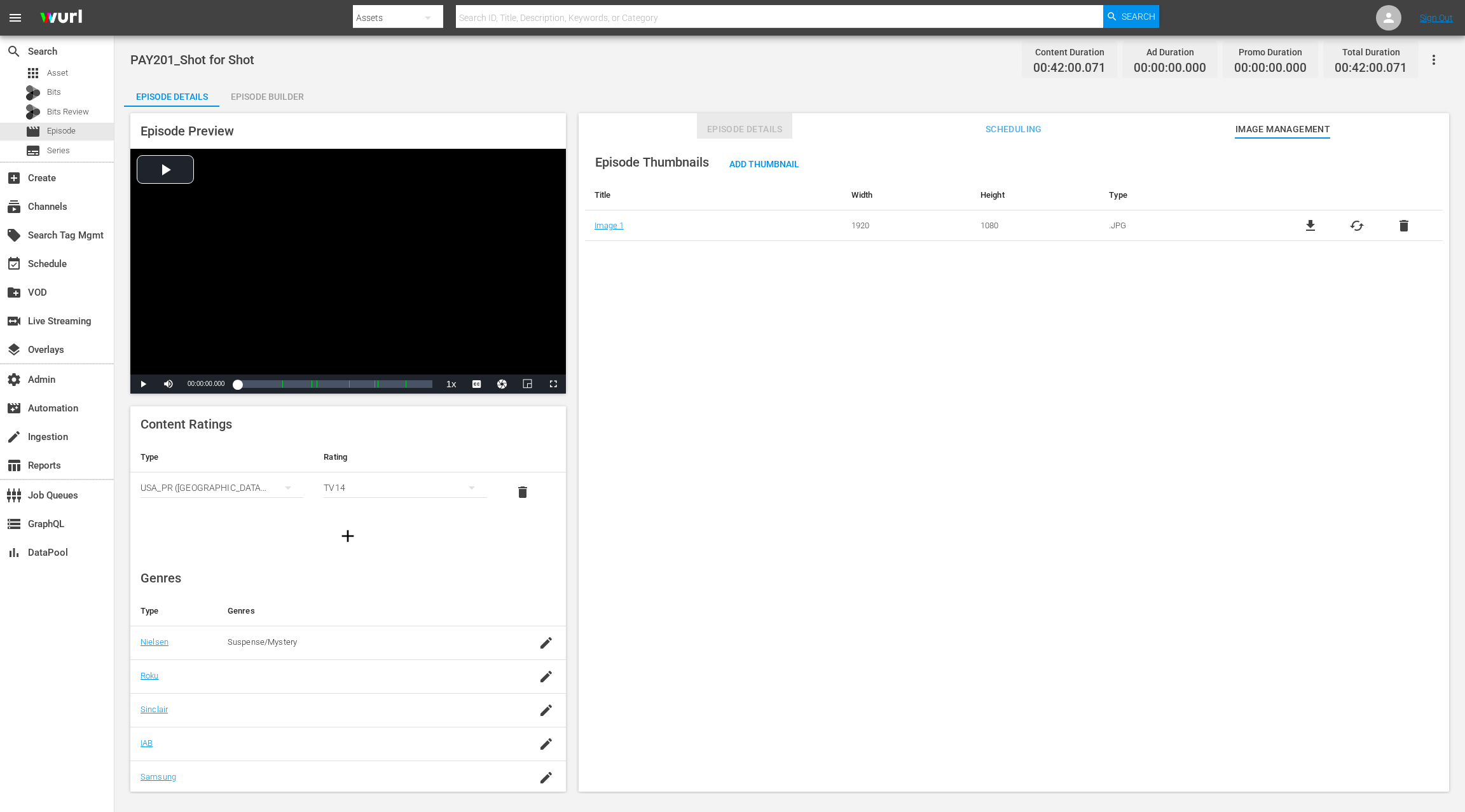
click at [735, 128] on span "Episode Details" at bounding box center [744, 129] width 96 height 16
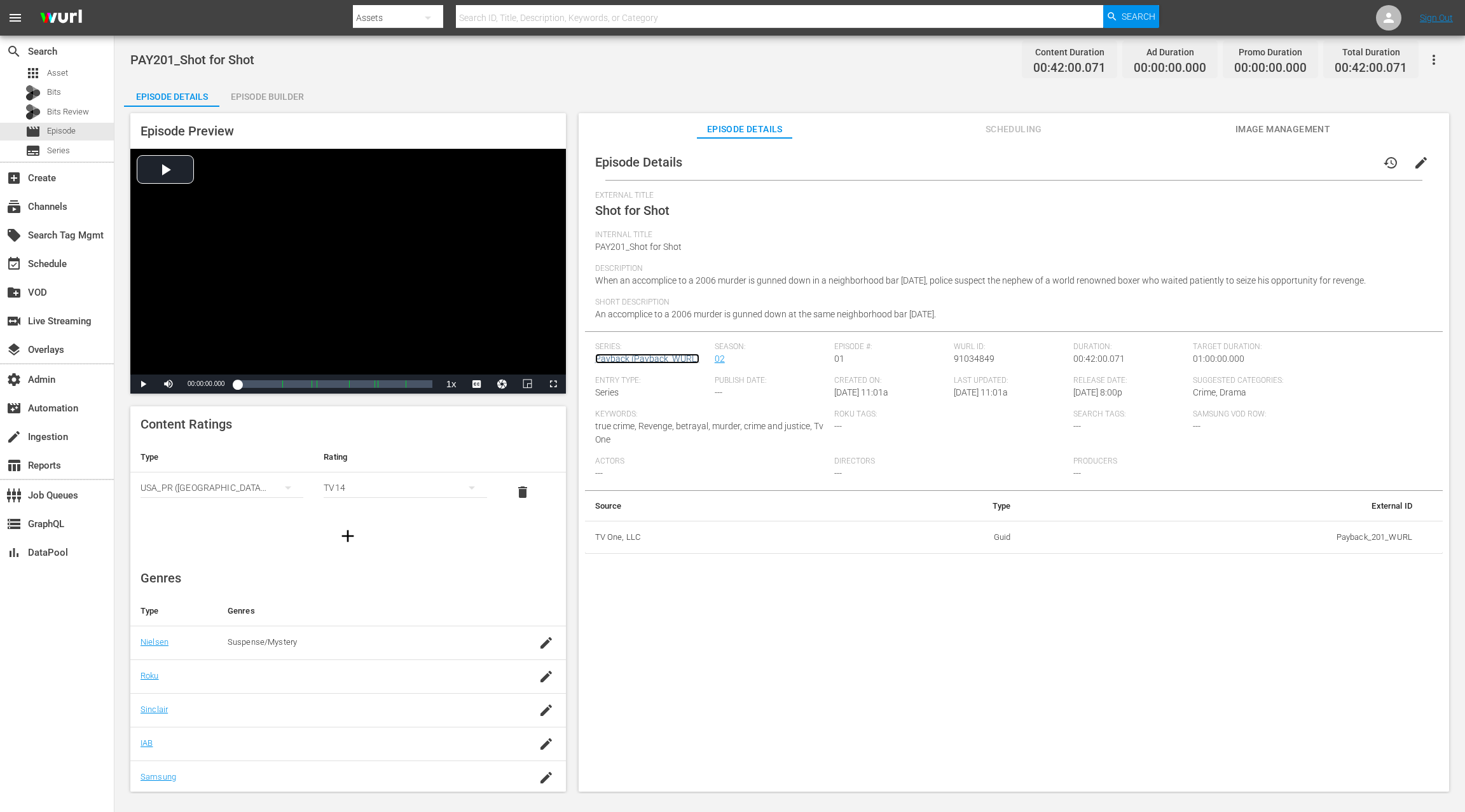
click at [652, 360] on link "Payback (Payback_WURL)" at bounding box center [647, 358] width 104 height 10
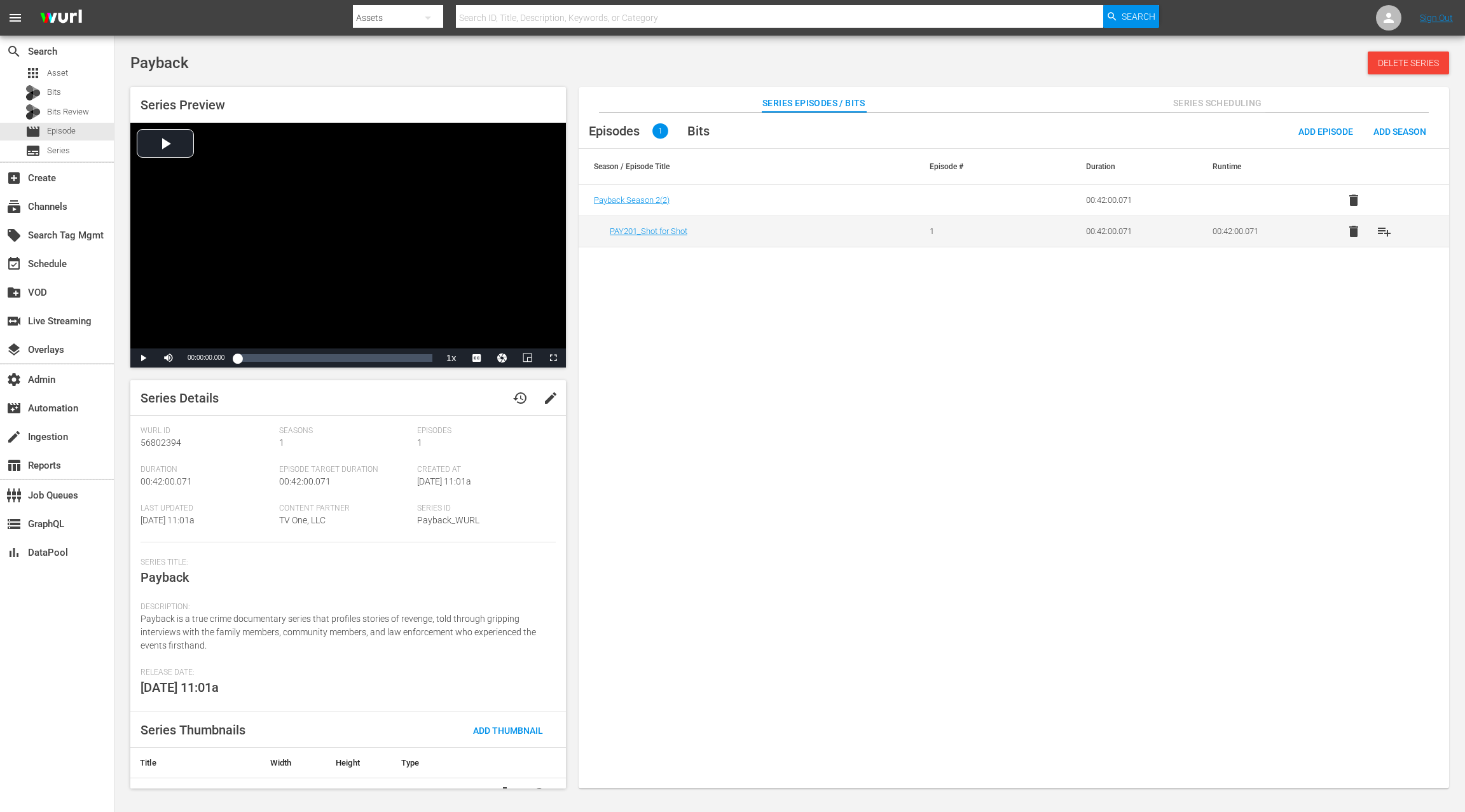
scroll to position [19, 0]
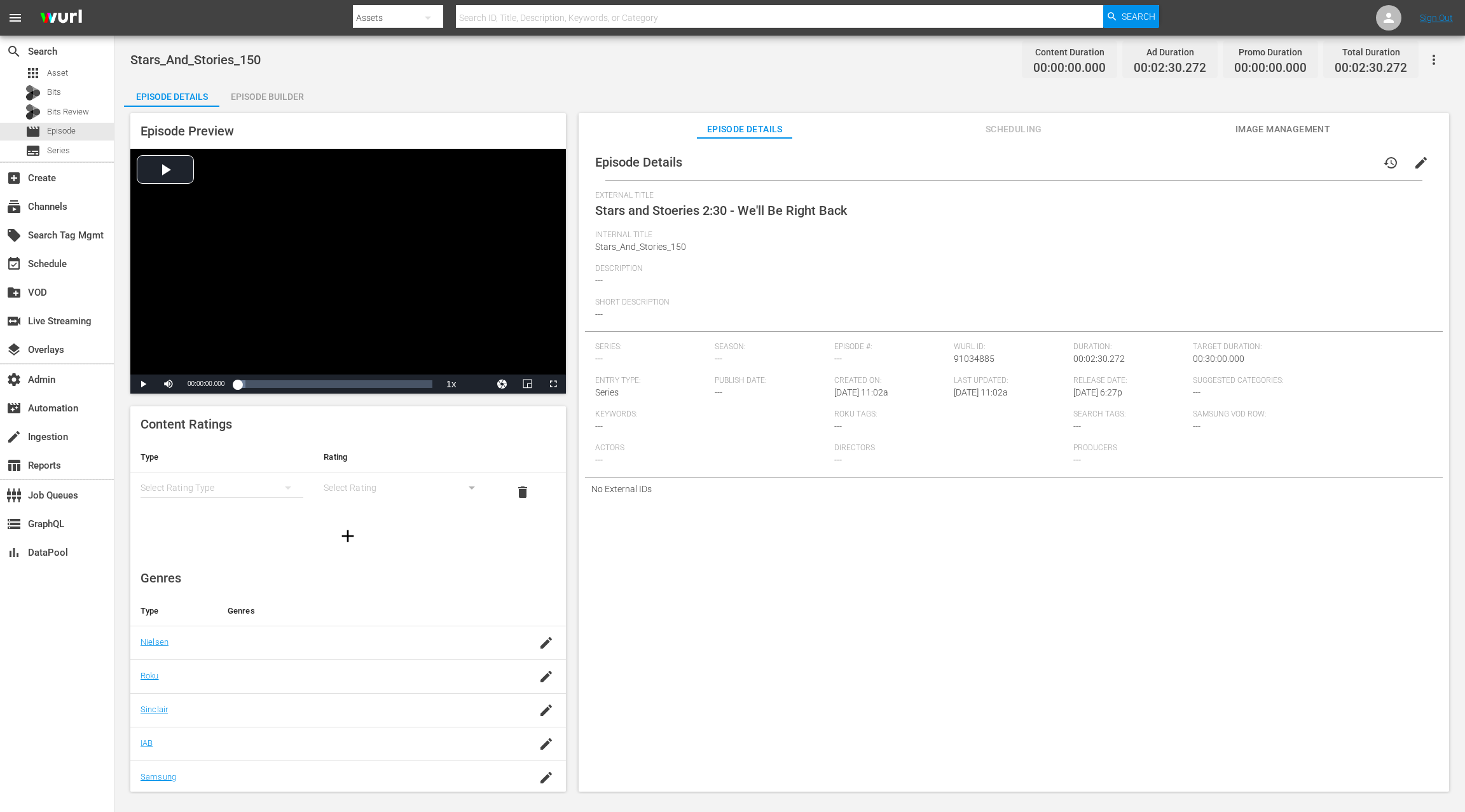
click at [1098, 133] on span "Image Management" at bounding box center [1282, 129] width 96 height 16
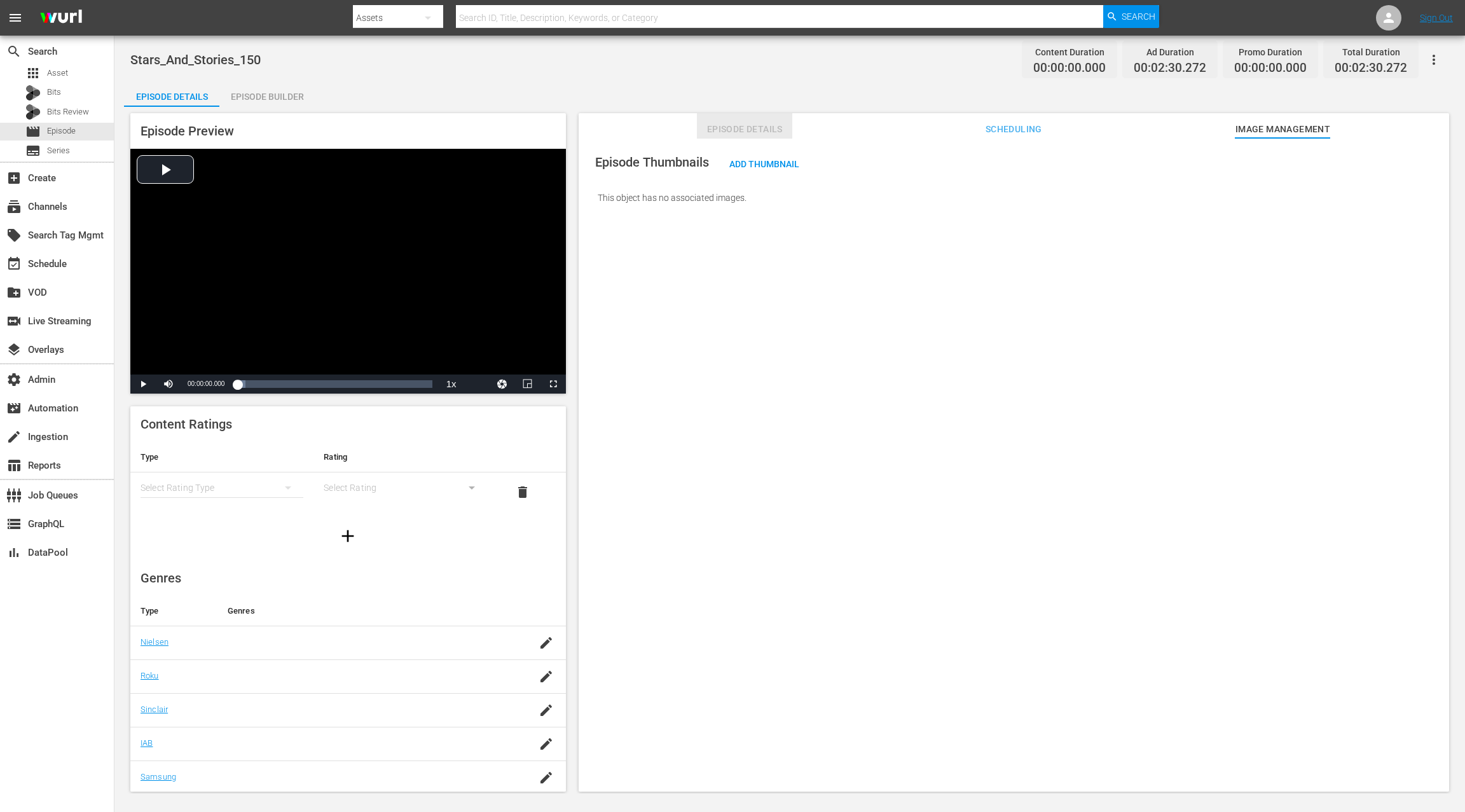
click at [748, 131] on span "Episode Details" at bounding box center [744, 129] width 96 height 16
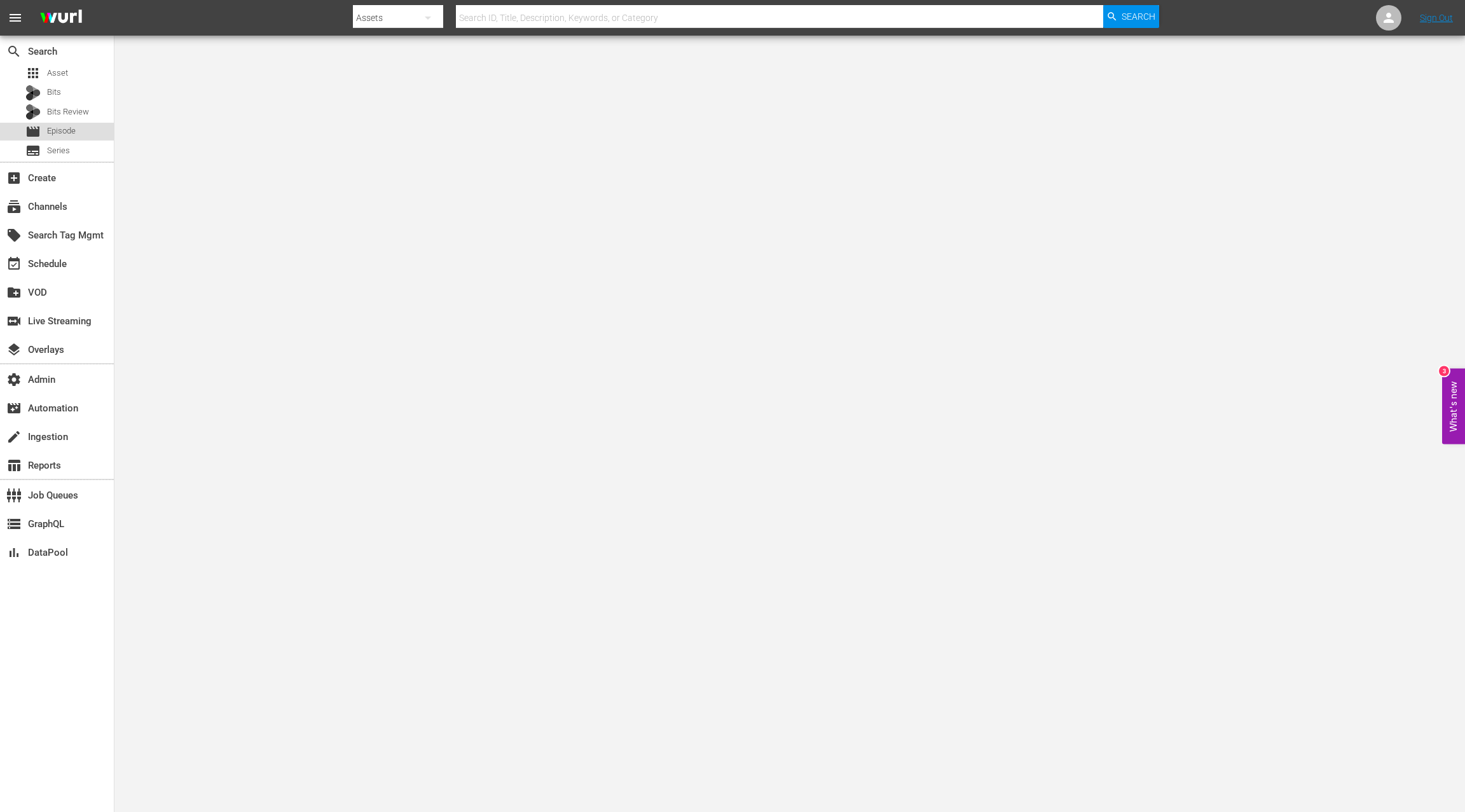
click at [75, 132] on span "Episode" at bounding box center [61, 131] width 29 height 13
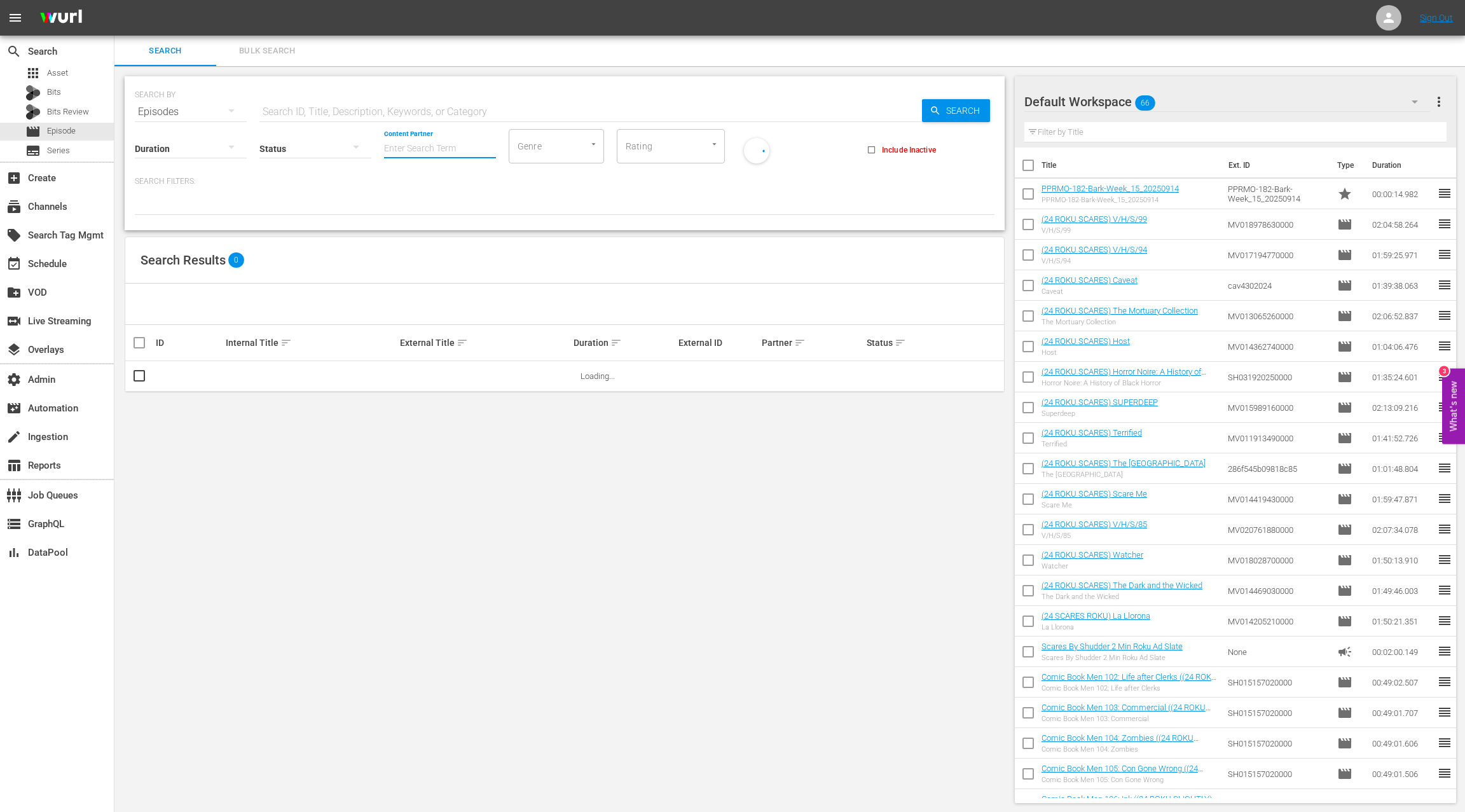
click at [407, 145] on input "Content Partner" at bounding box center [440, 149] width 112 height 46
click at [427, 188] on div "TV One, LLC (478)" at bounding box center [487, 184] width 186 height 31
type input "TV One, LLC (478)"
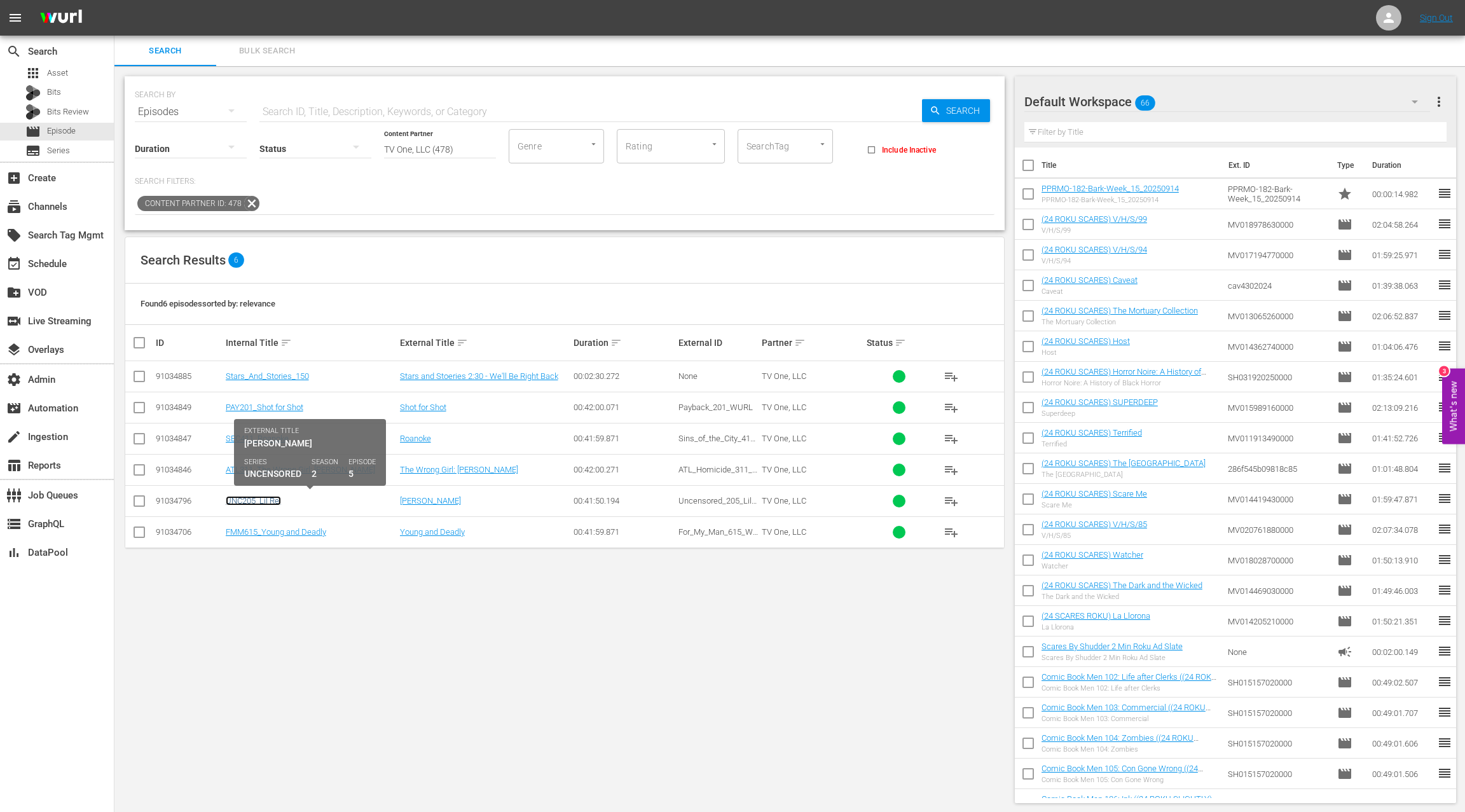
click at [271, 499] on link "UNC205_Lil Rel" at bounding box center [253, 501] width 55 height 10
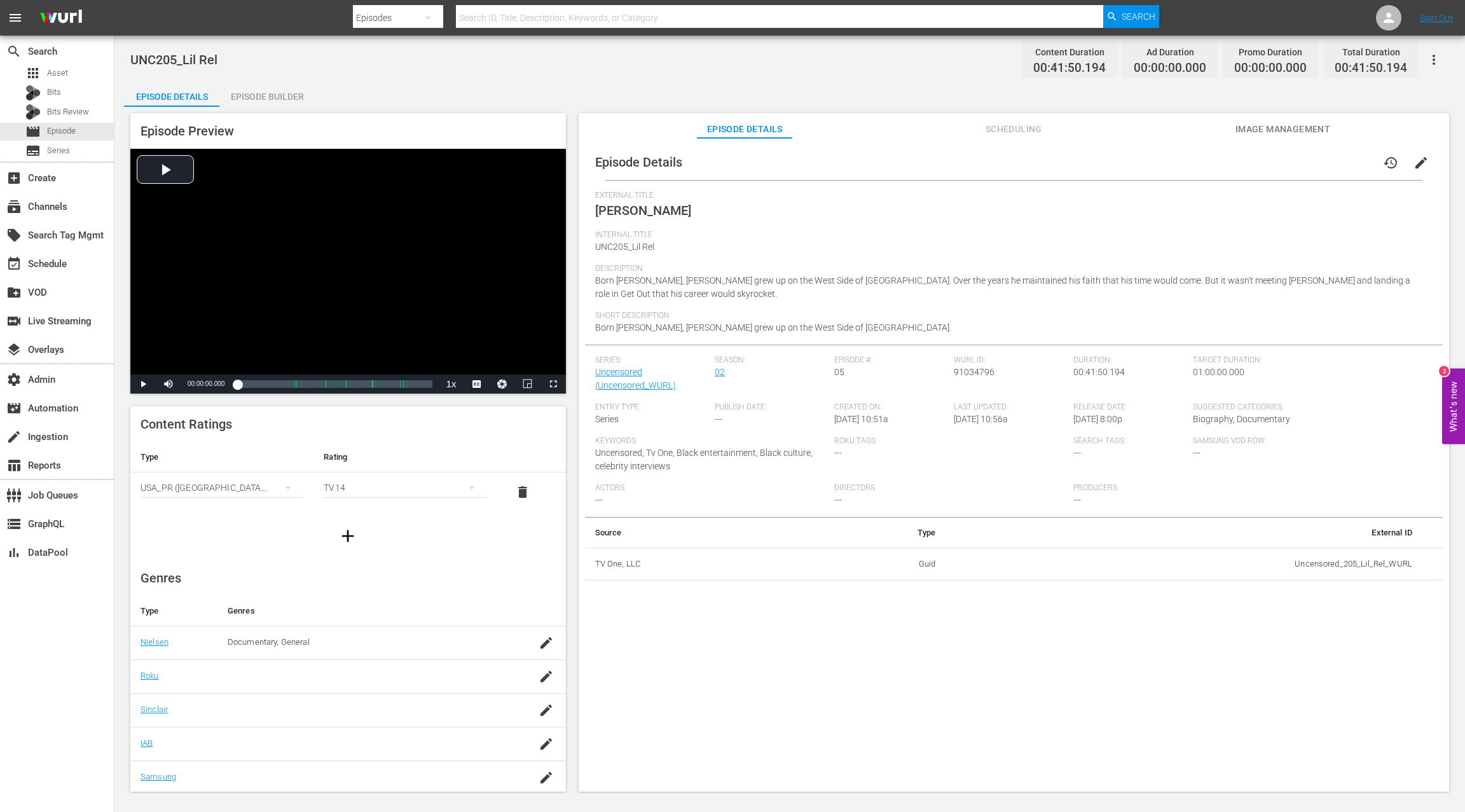
click at [1098, 125] on span "Image Management" at bounding box center [1282, 129] width 96 height 16
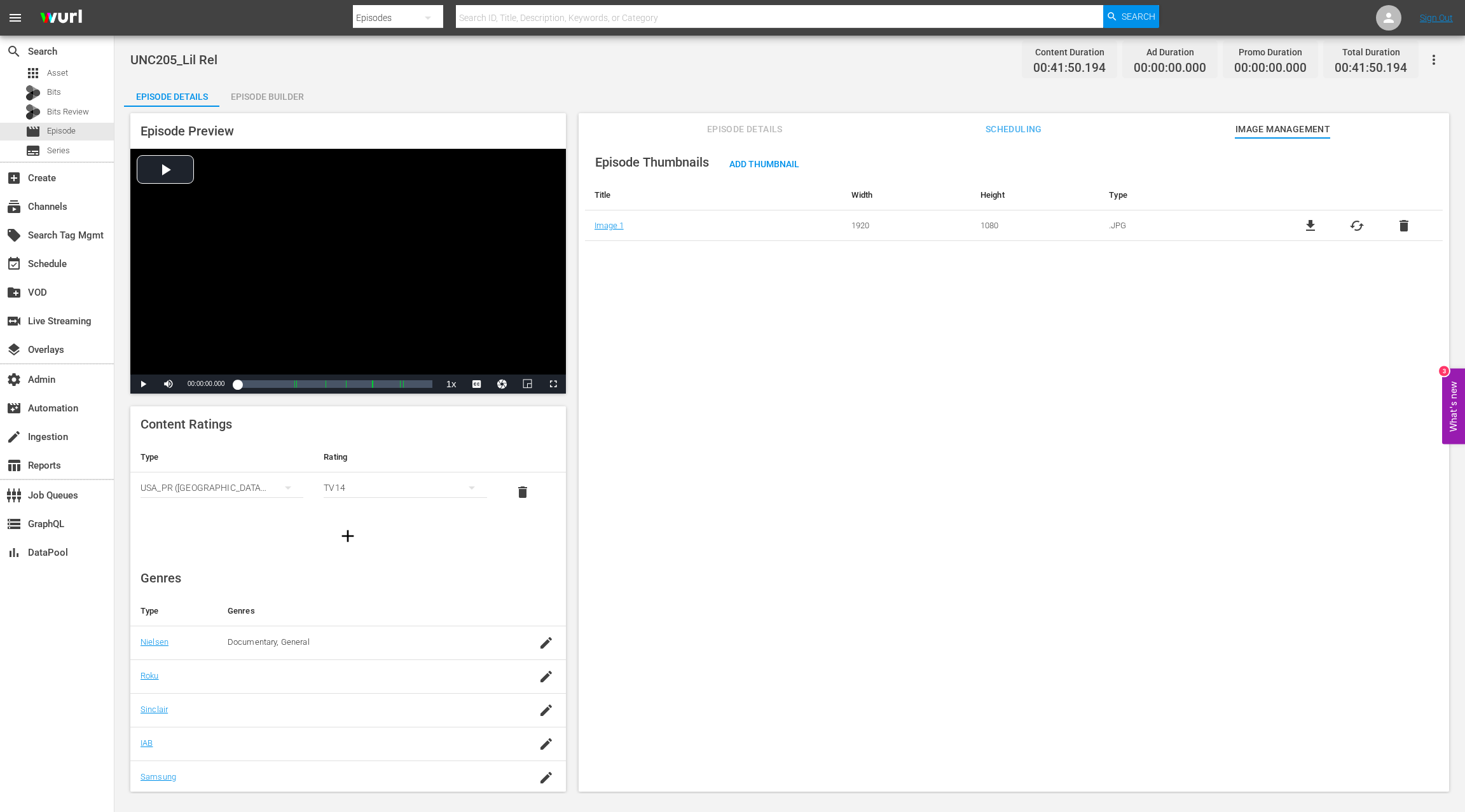
scroll to position [68, 0]
click at [754, 130] on span "Episode Details" at bounding box center [744, 129] width 96 height 16
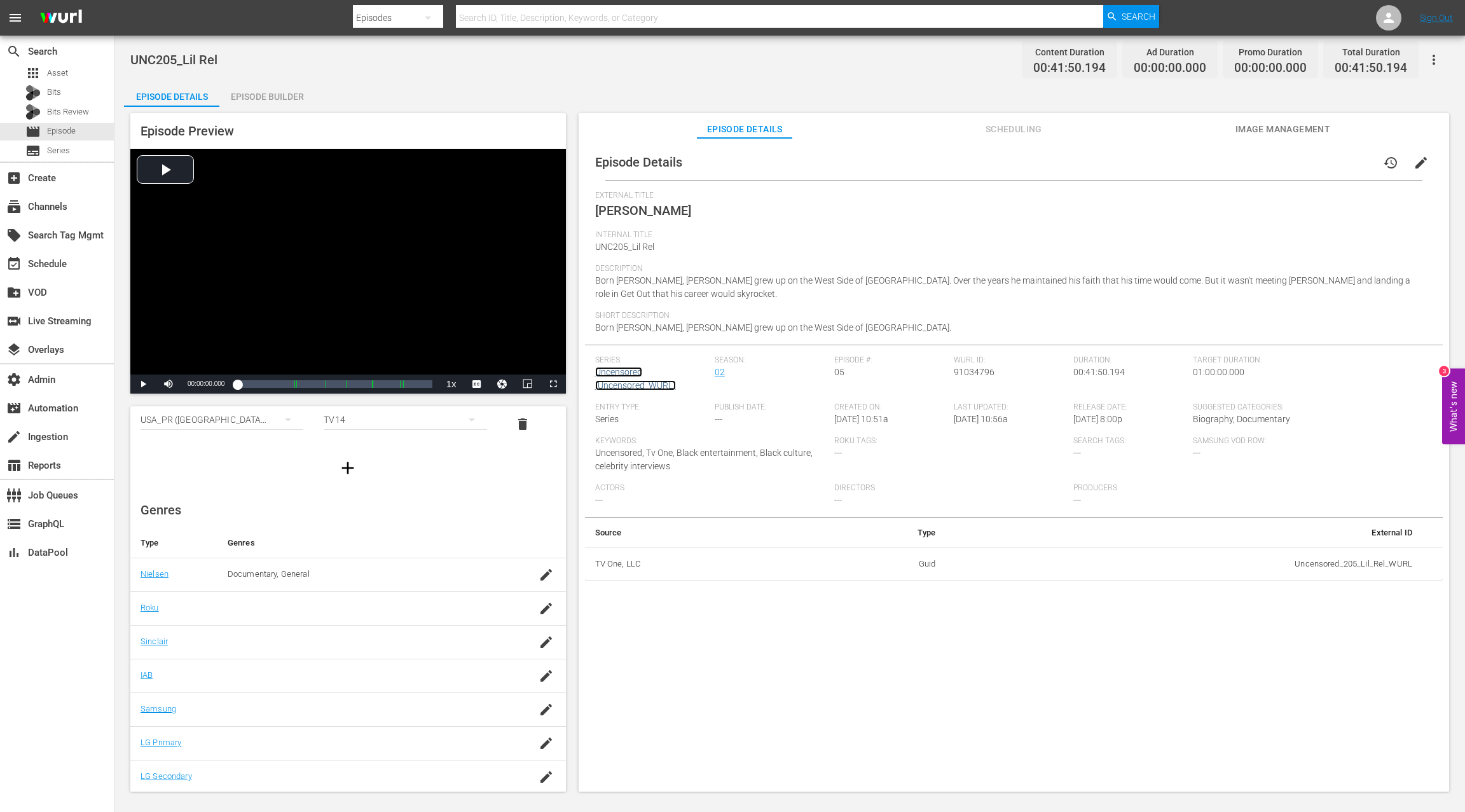
click at [620, 375] on link "Uncensored (Uncensored_WURL)" at bounding box center [635, 379] width 81 height 23
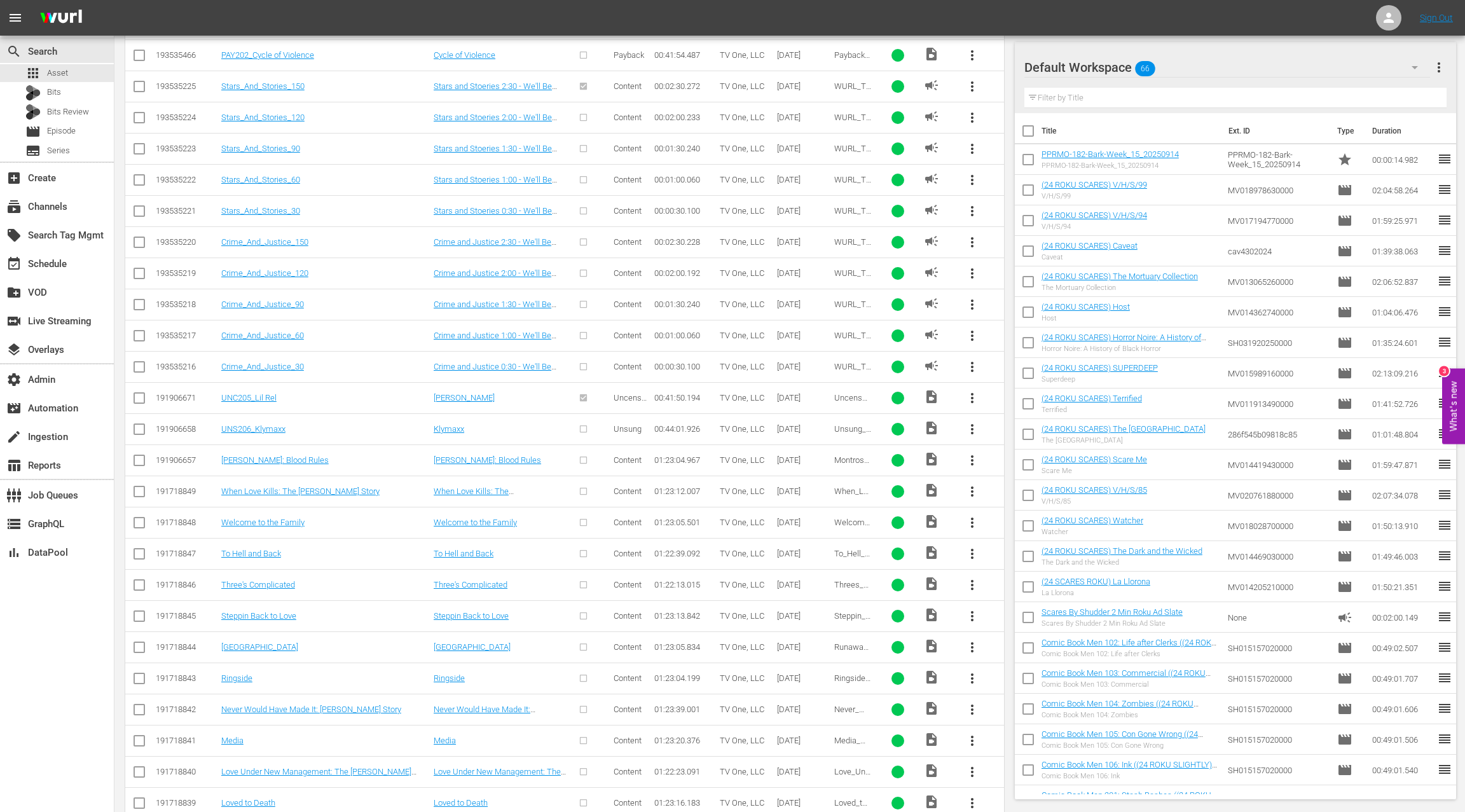
scroll to position [1939, 0]
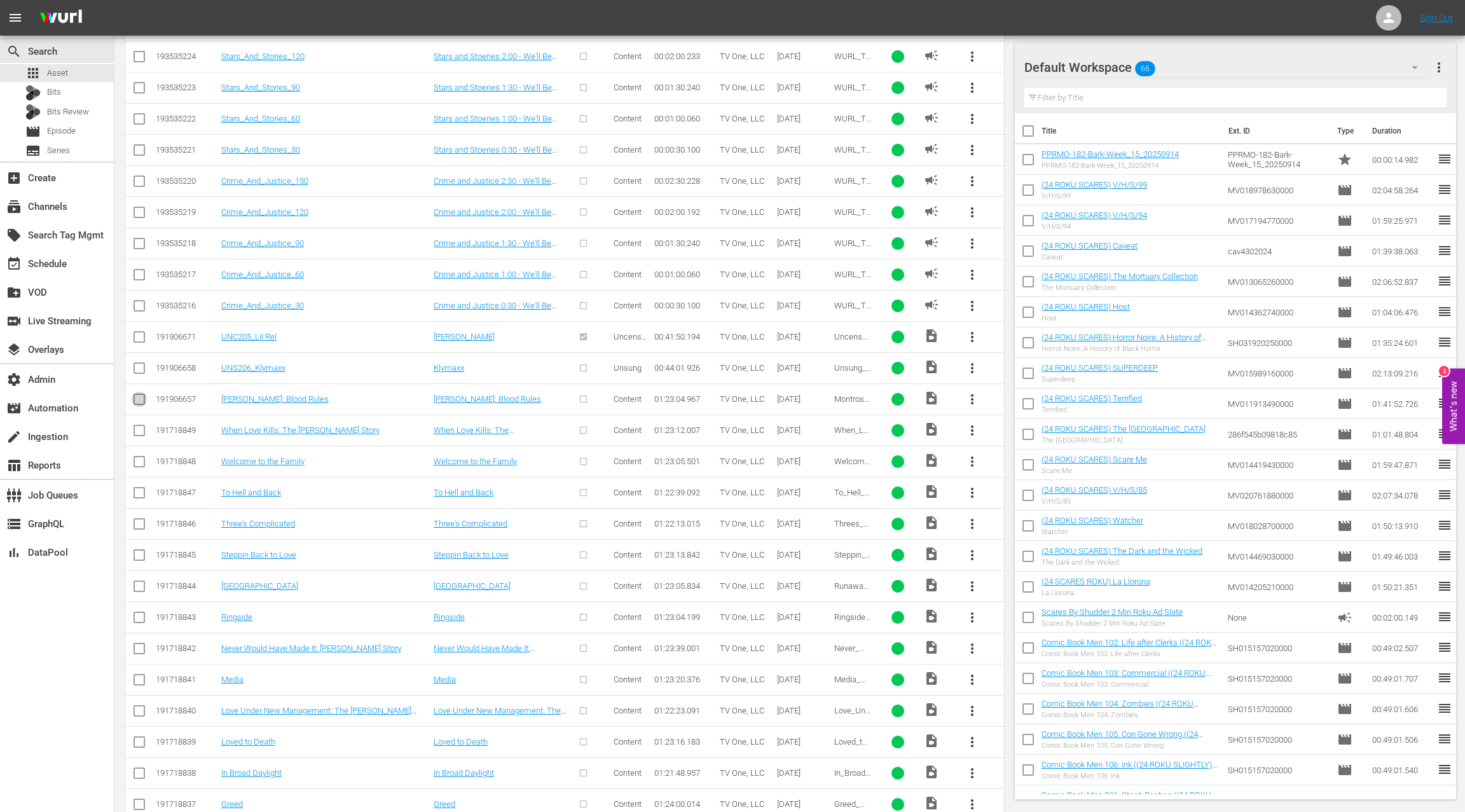
click at [144, 394] on input "checkbox" at bounding box center [139, 402] width 15 height 15
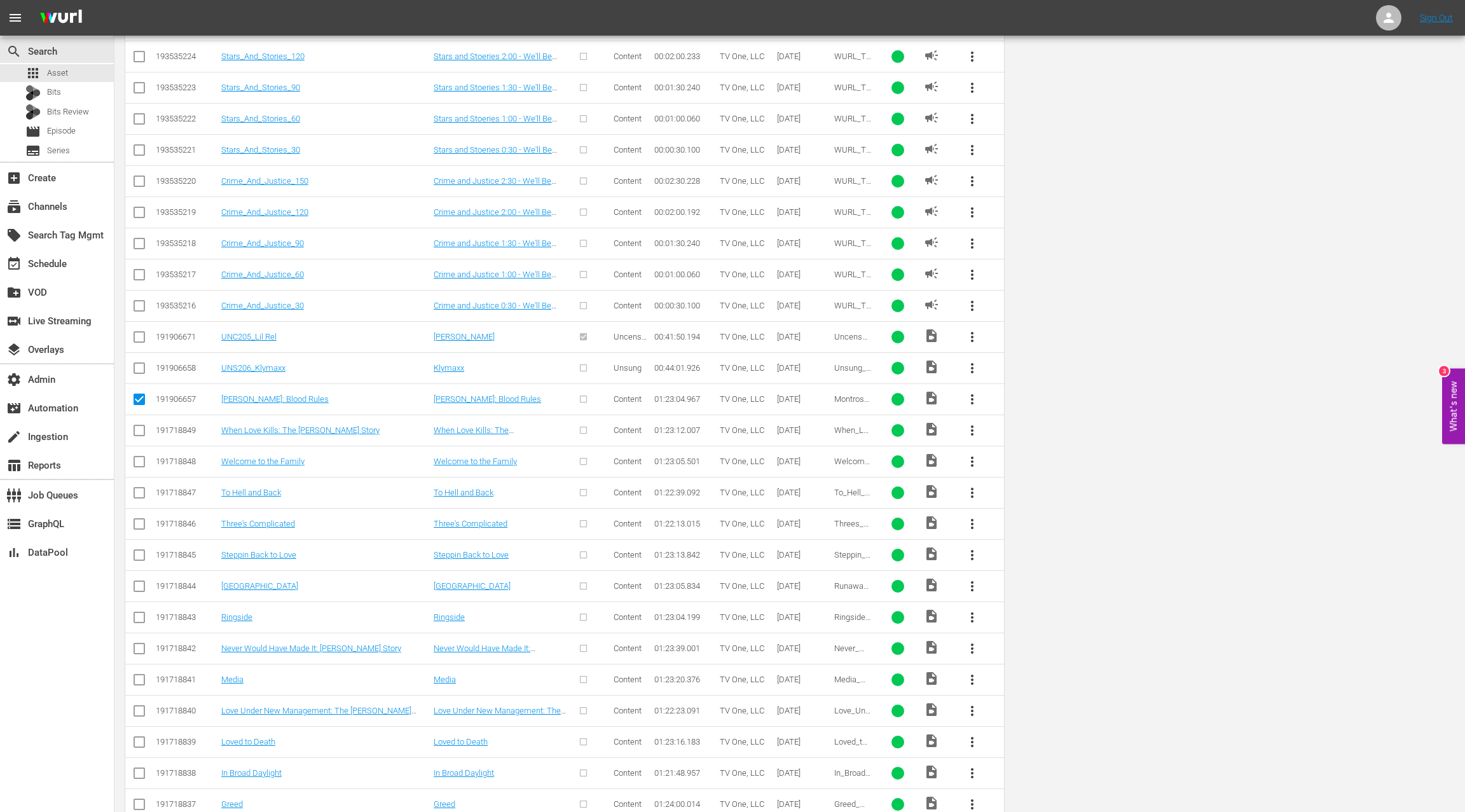
scroll to position [0, 0]
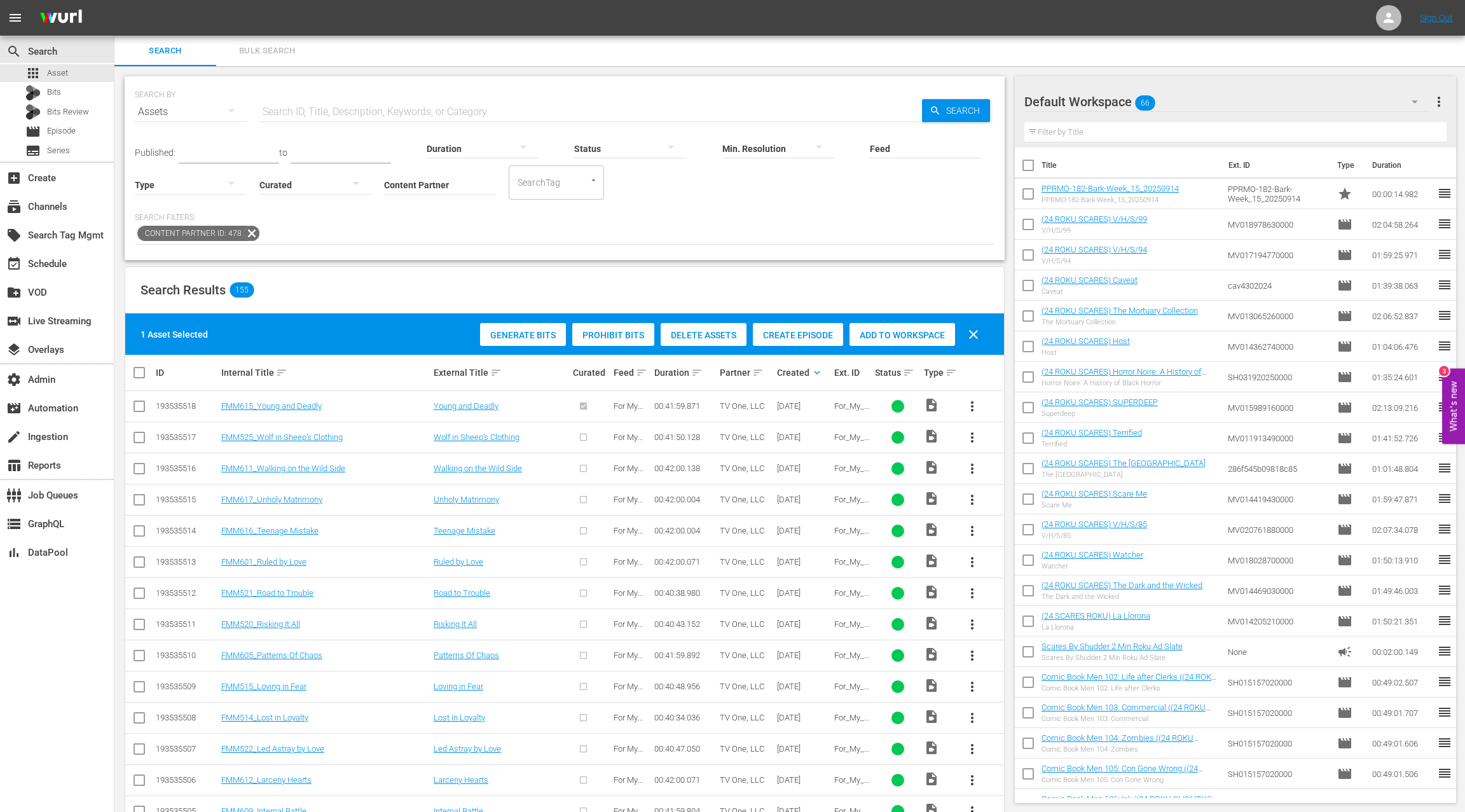
click at [784, 336] on span "Create Episode" at bounding box center [798, 335] width 90 height 10
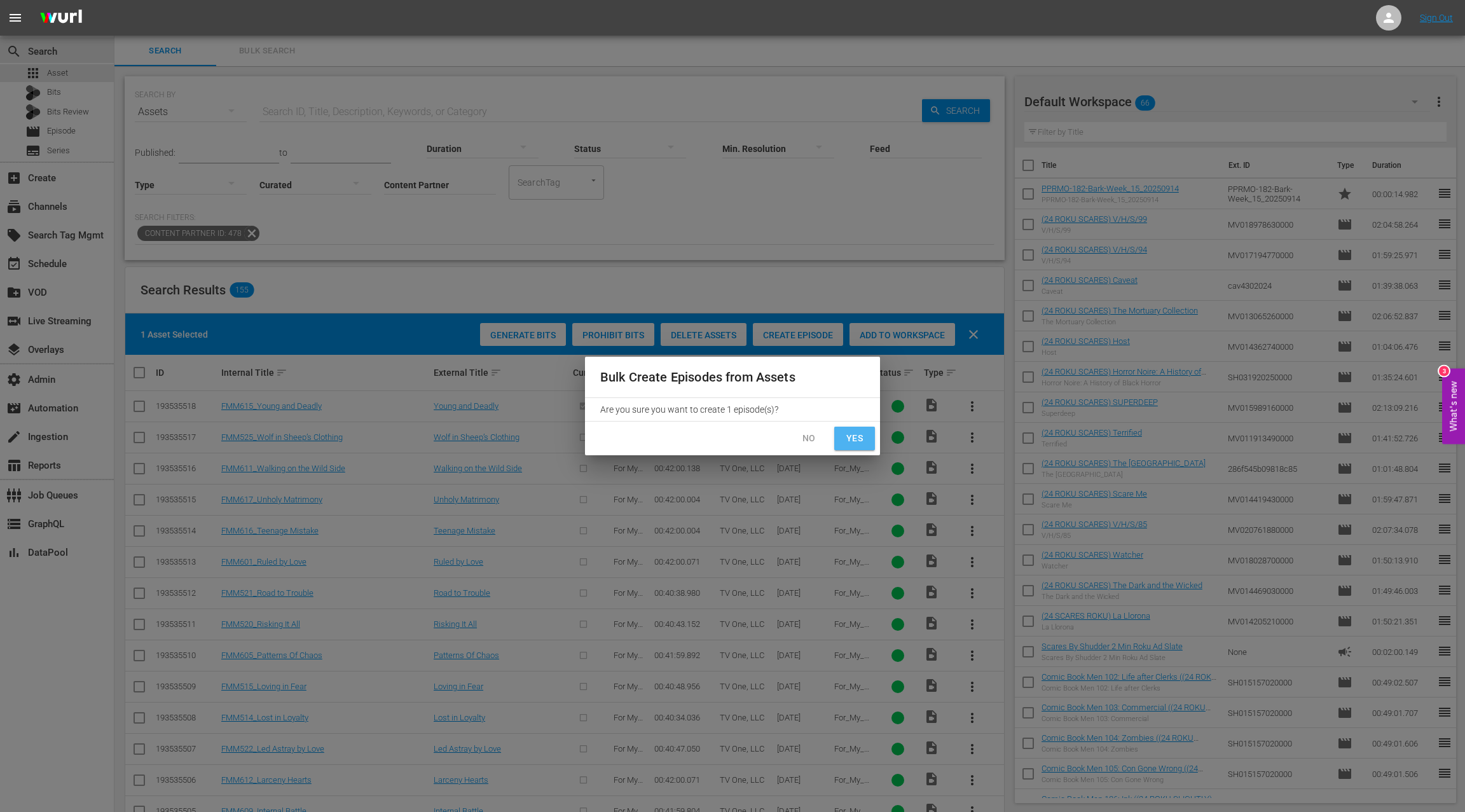
click at [850, 439] on span "Yes" at bounding box center [854, 438] width 20 height 16
checkbox input "false"
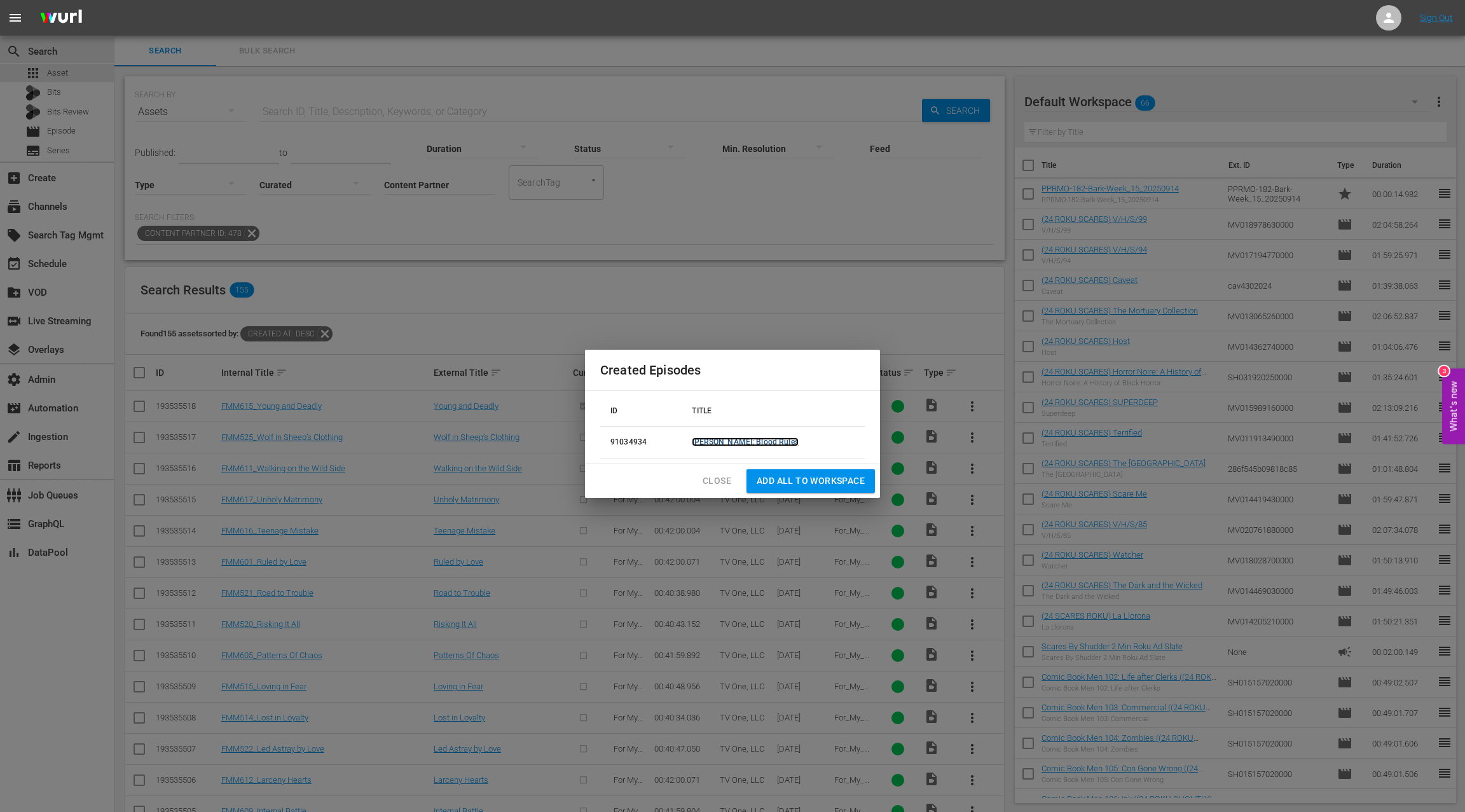
click at [716, 441] on link "[PERSON_NAME]: Blood Rules" at bounding box center [745, 441] width 106 height 9
click at [713, 480] on span "Close" at bounding box center [716, 480] width 29 height 16
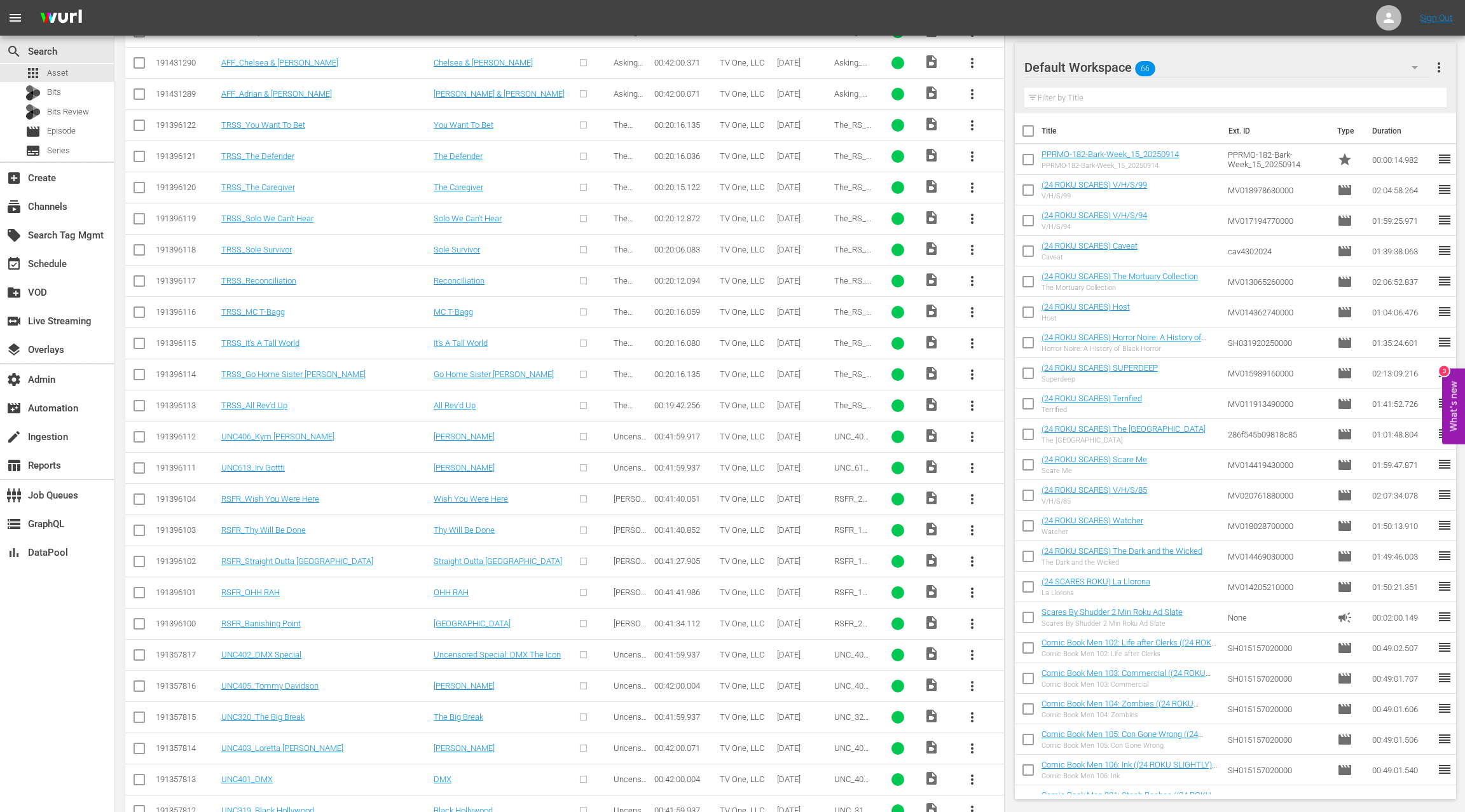
scroll to position [4396, 0]
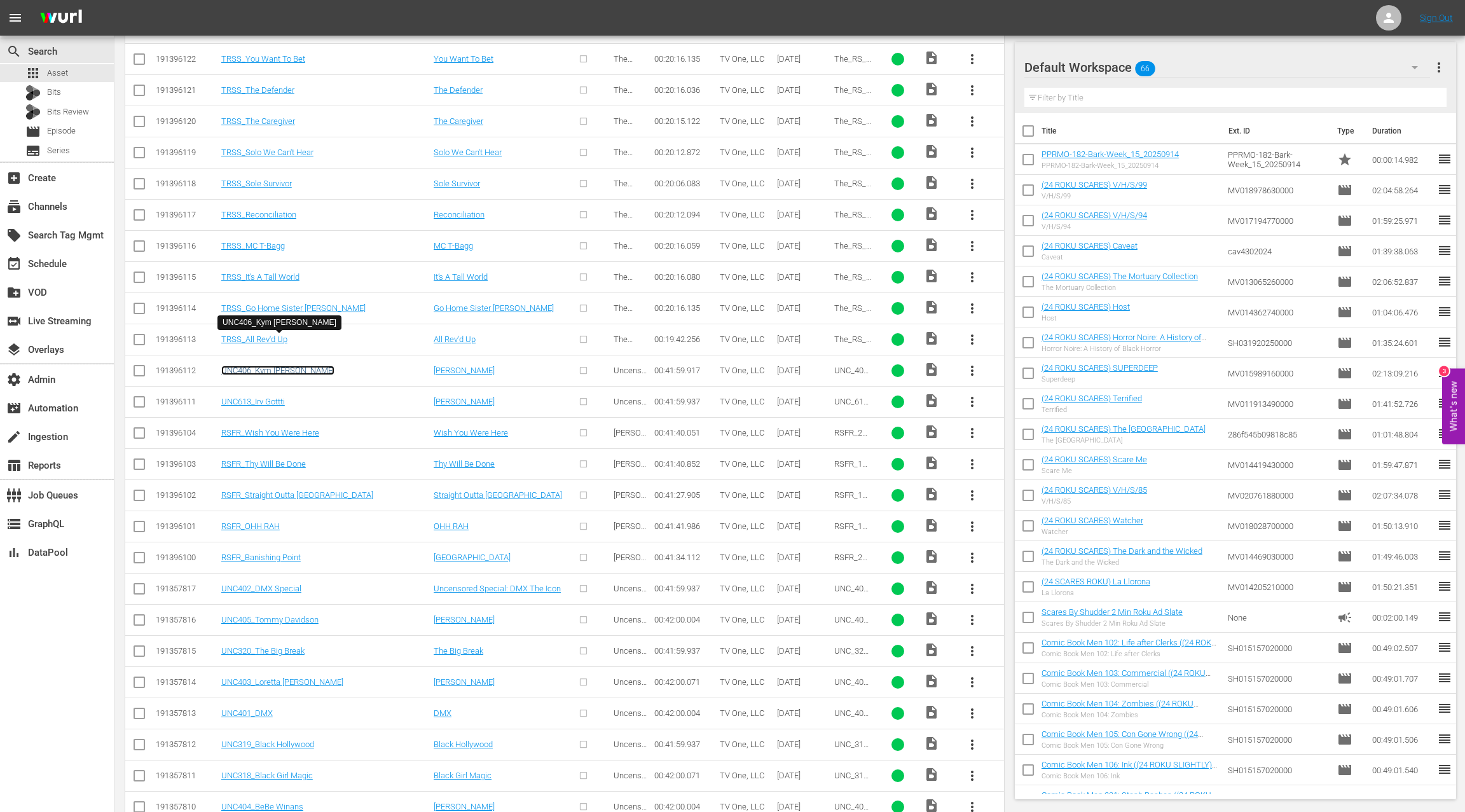
click at [286, 366] on link "UNC406_Kym Whitley" at bounding box center [278, 371] width 113 height 10
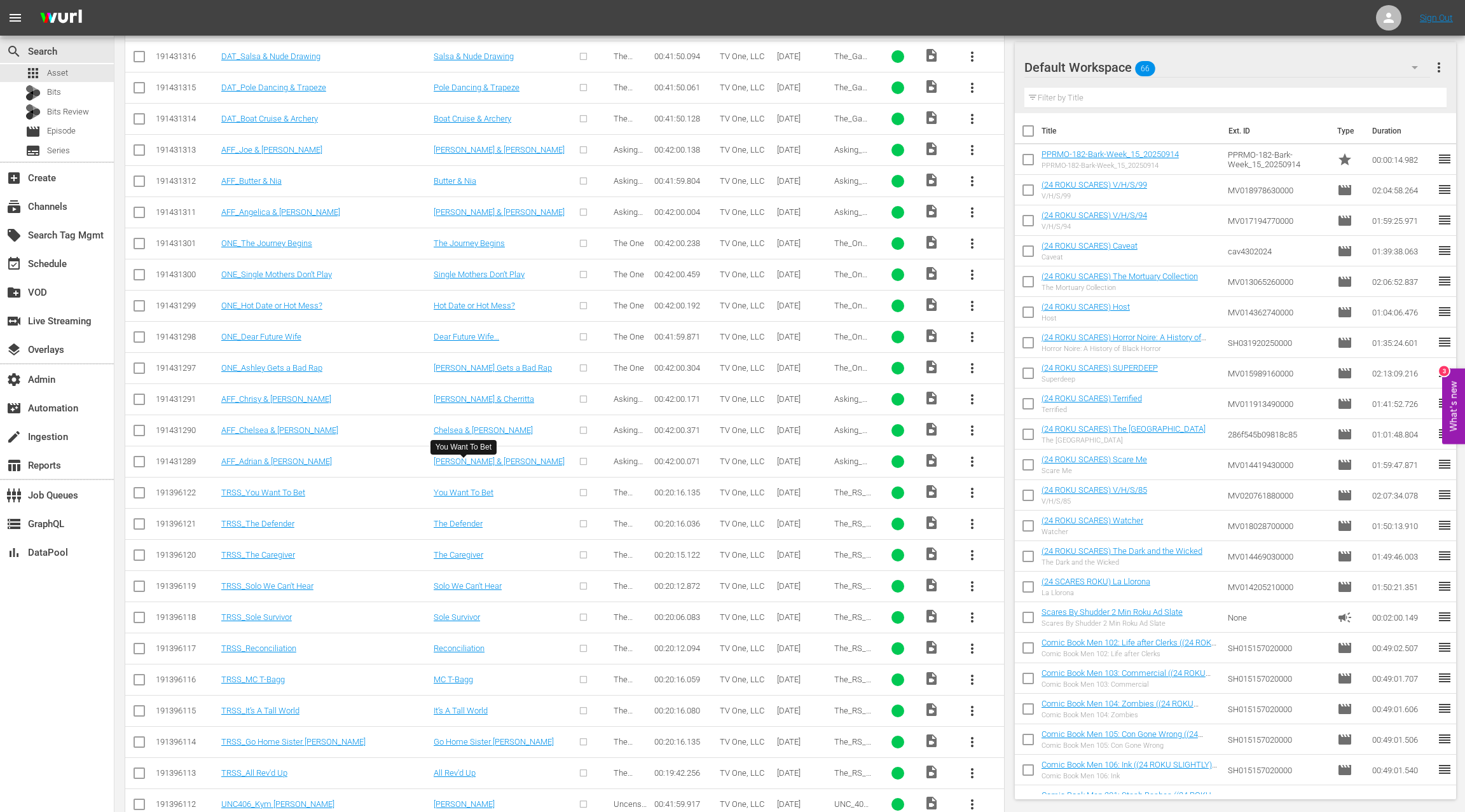
scroll to position [4396, 0]
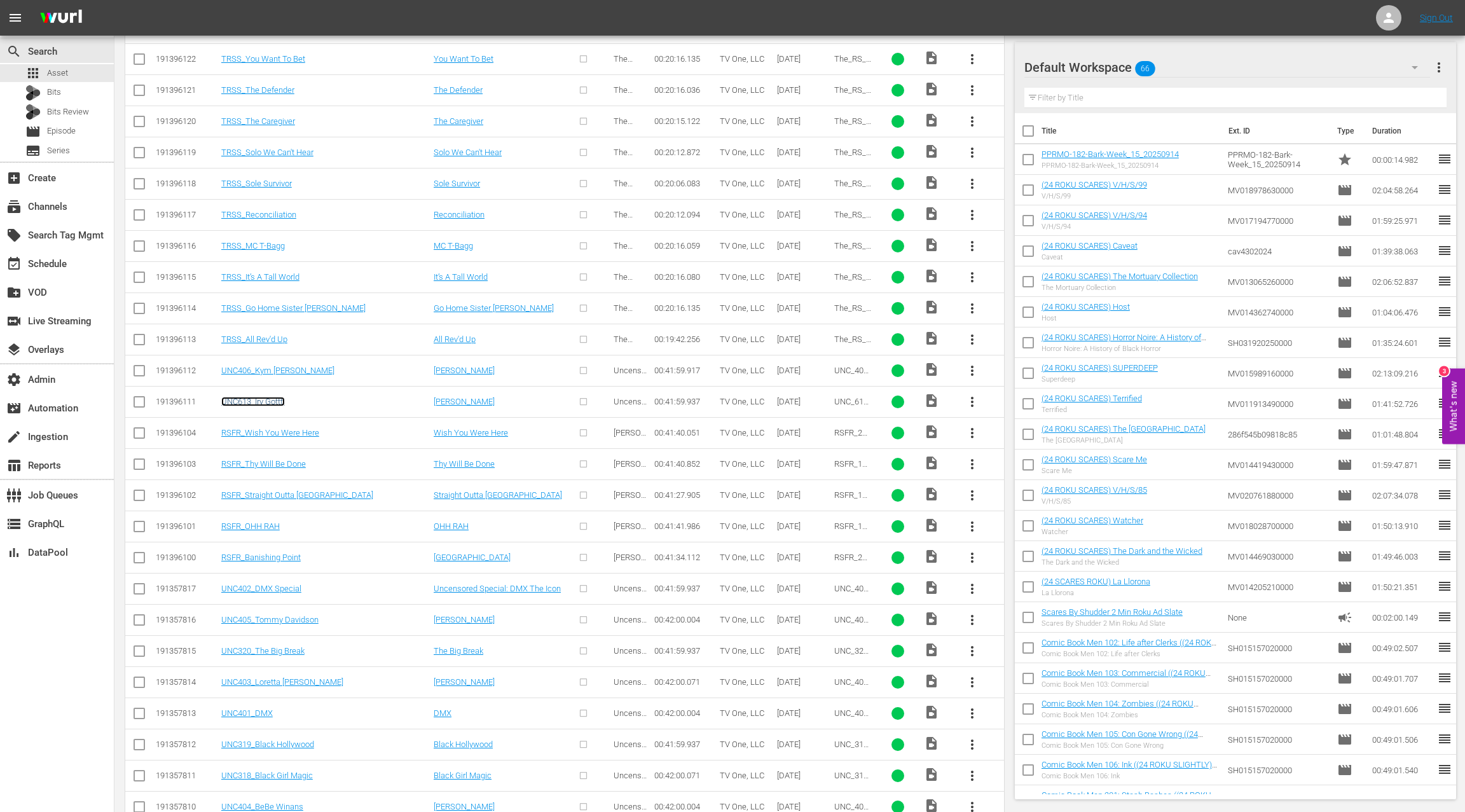
click at [273, 396] on link "UNC613_Irv Gottti" at bounding box center [252, 401] width 63 height 10
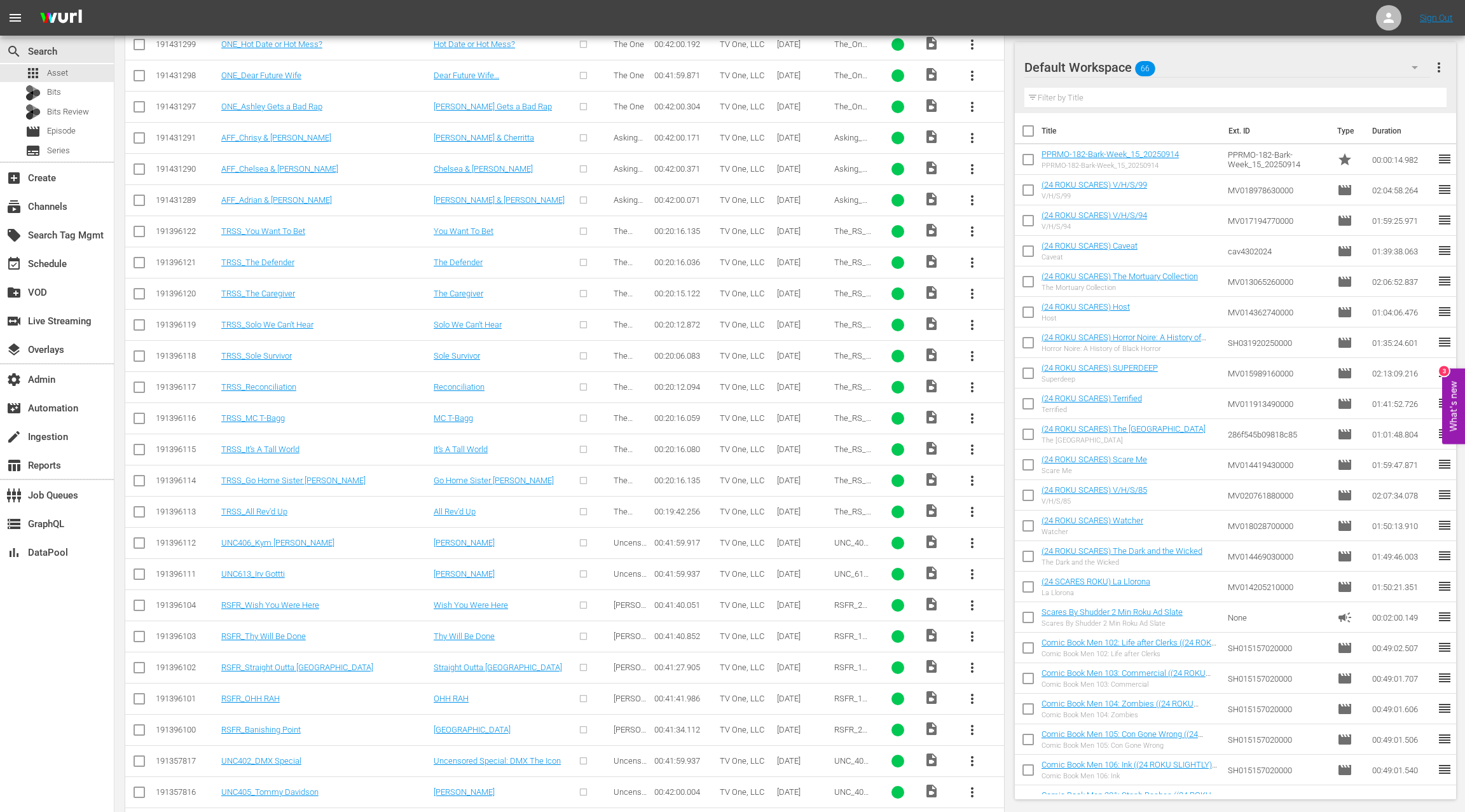
scroll to position [4396, 0]
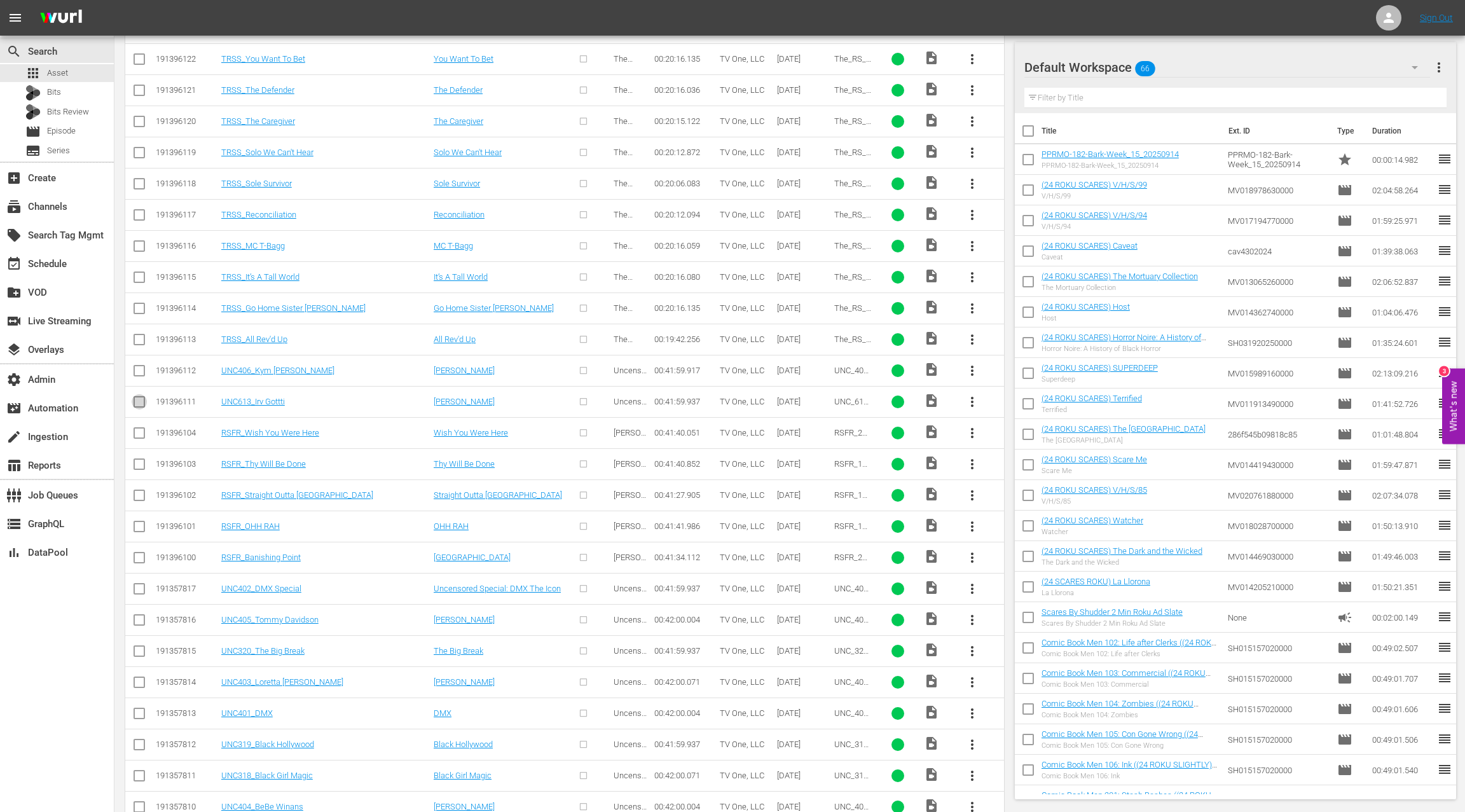
click at [143, 396] on input "checkbox" at bounding box center [139, 404] width 15 height 15
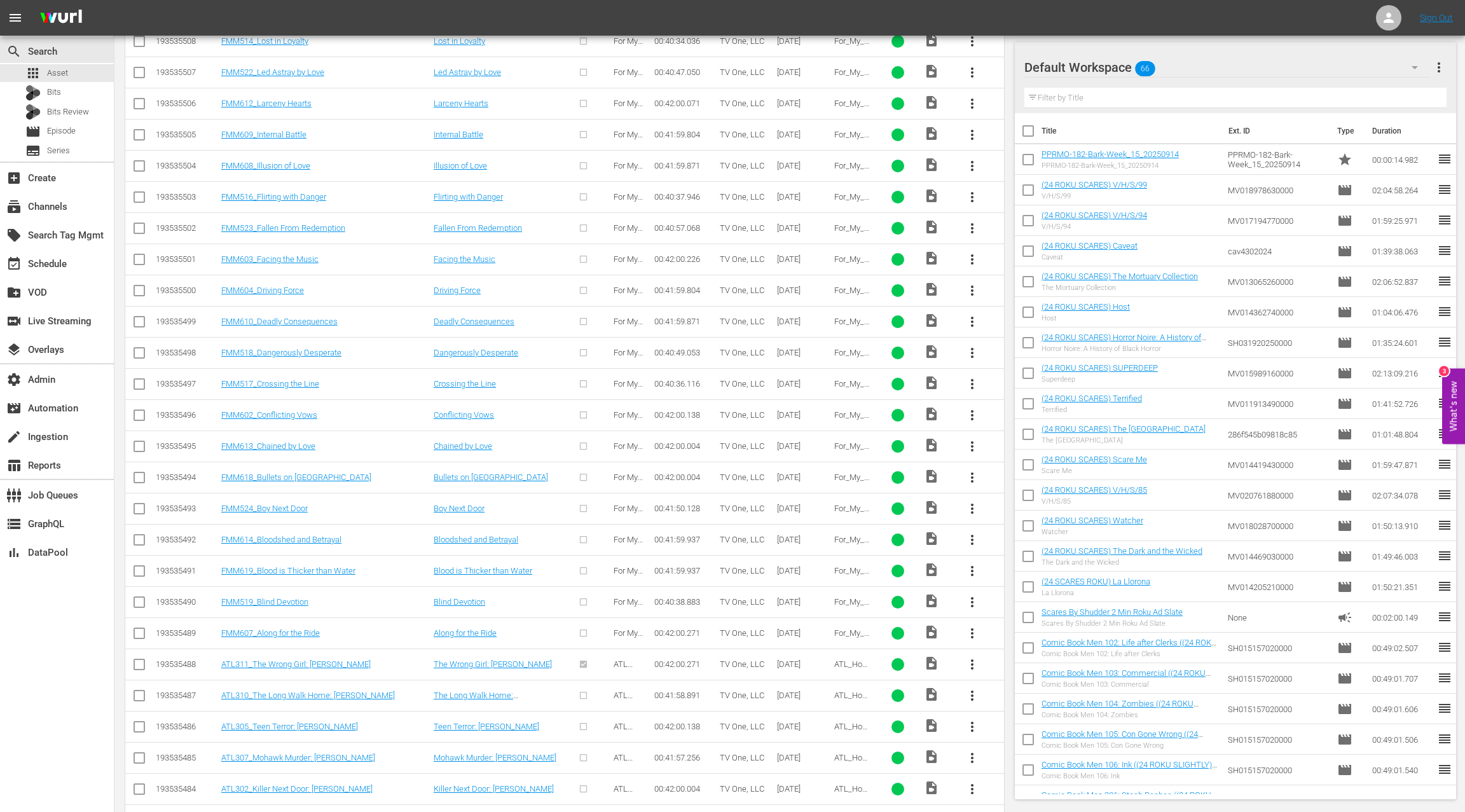
scroll to position [0, 0]
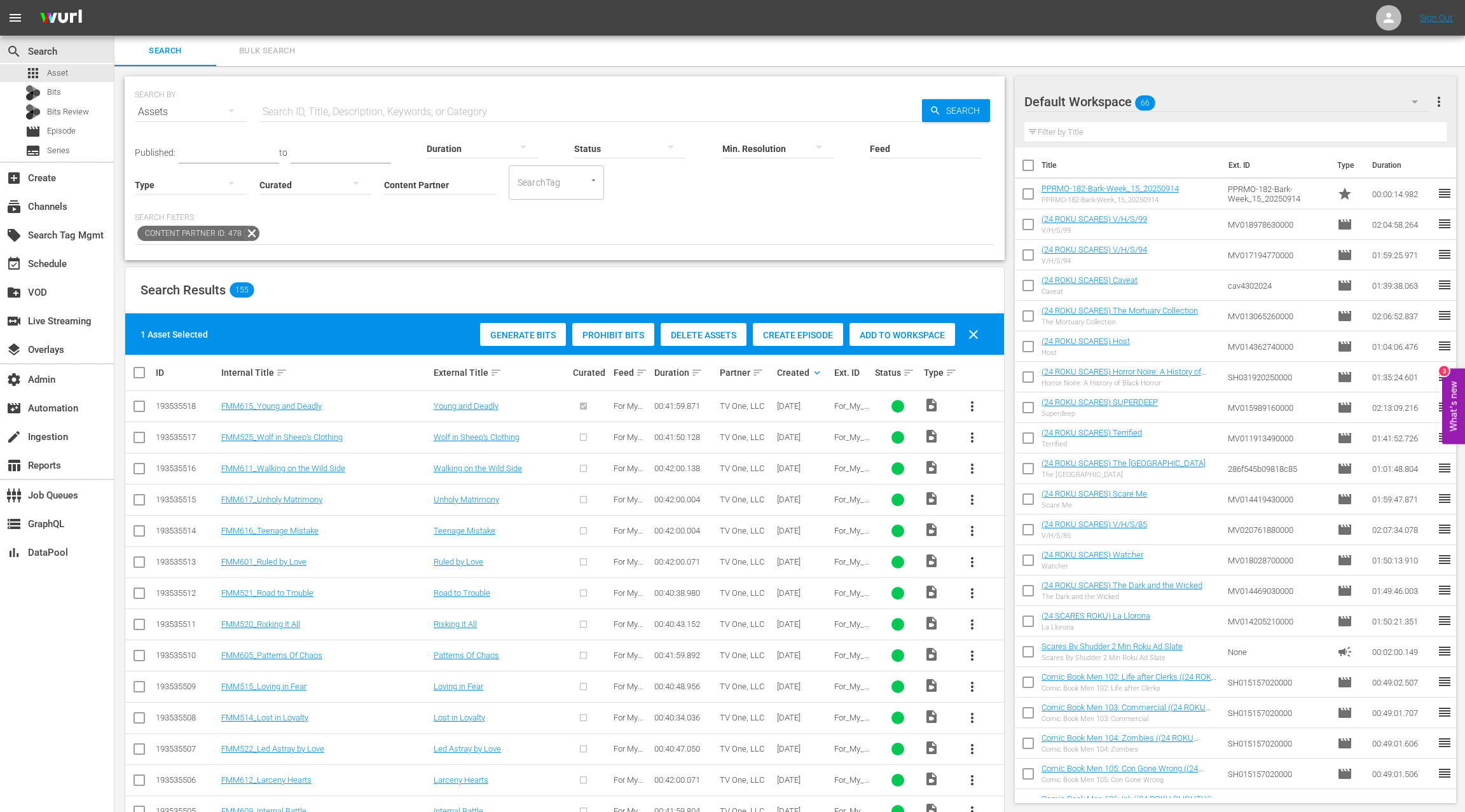
click at [808, 340] on div "Create Episode" at bounding box center [798, 334] width 90 height 24
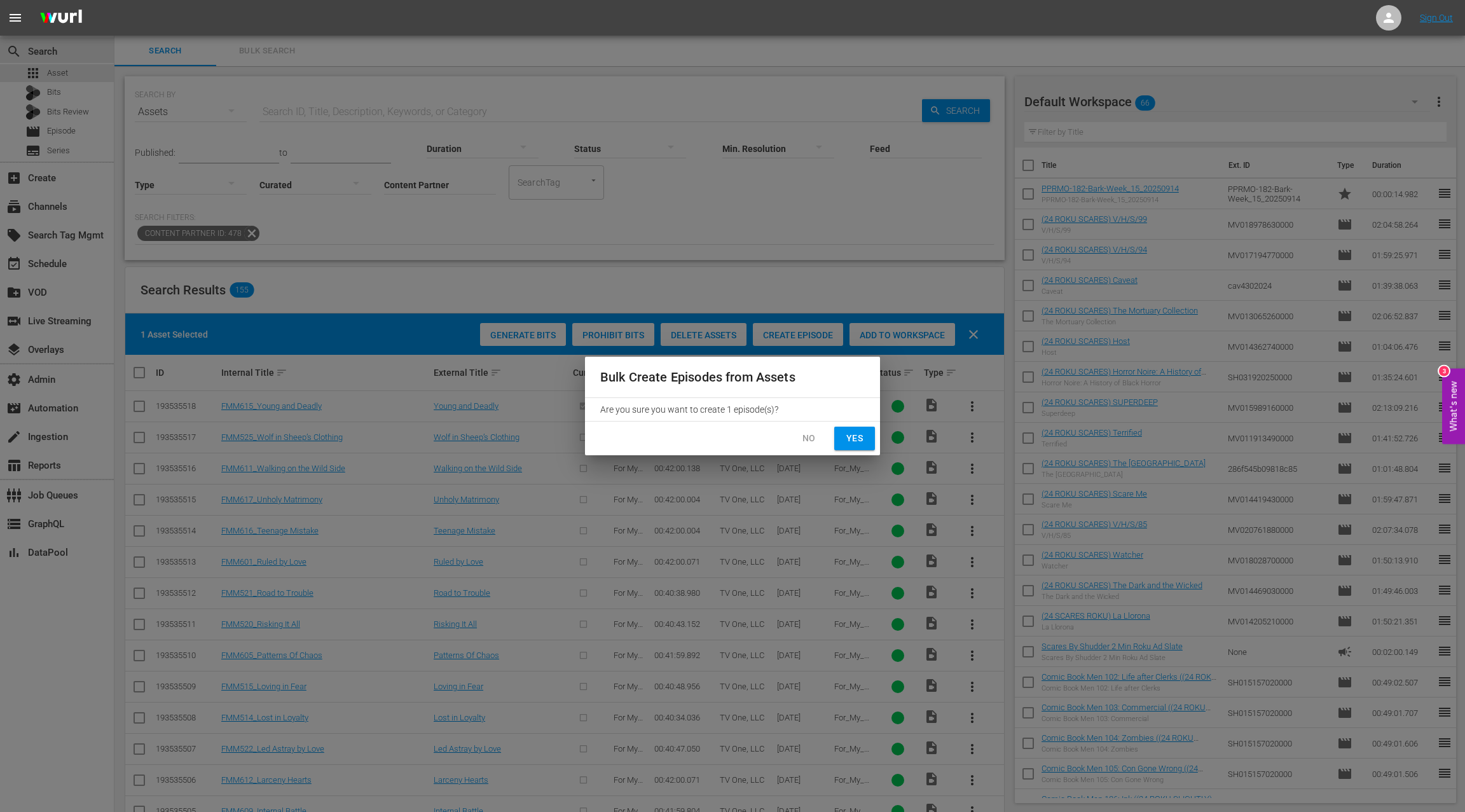
click at [852, 437] on span "Yes" at bounding box center [854, 438] width 20 height 16
checkbox input "false"
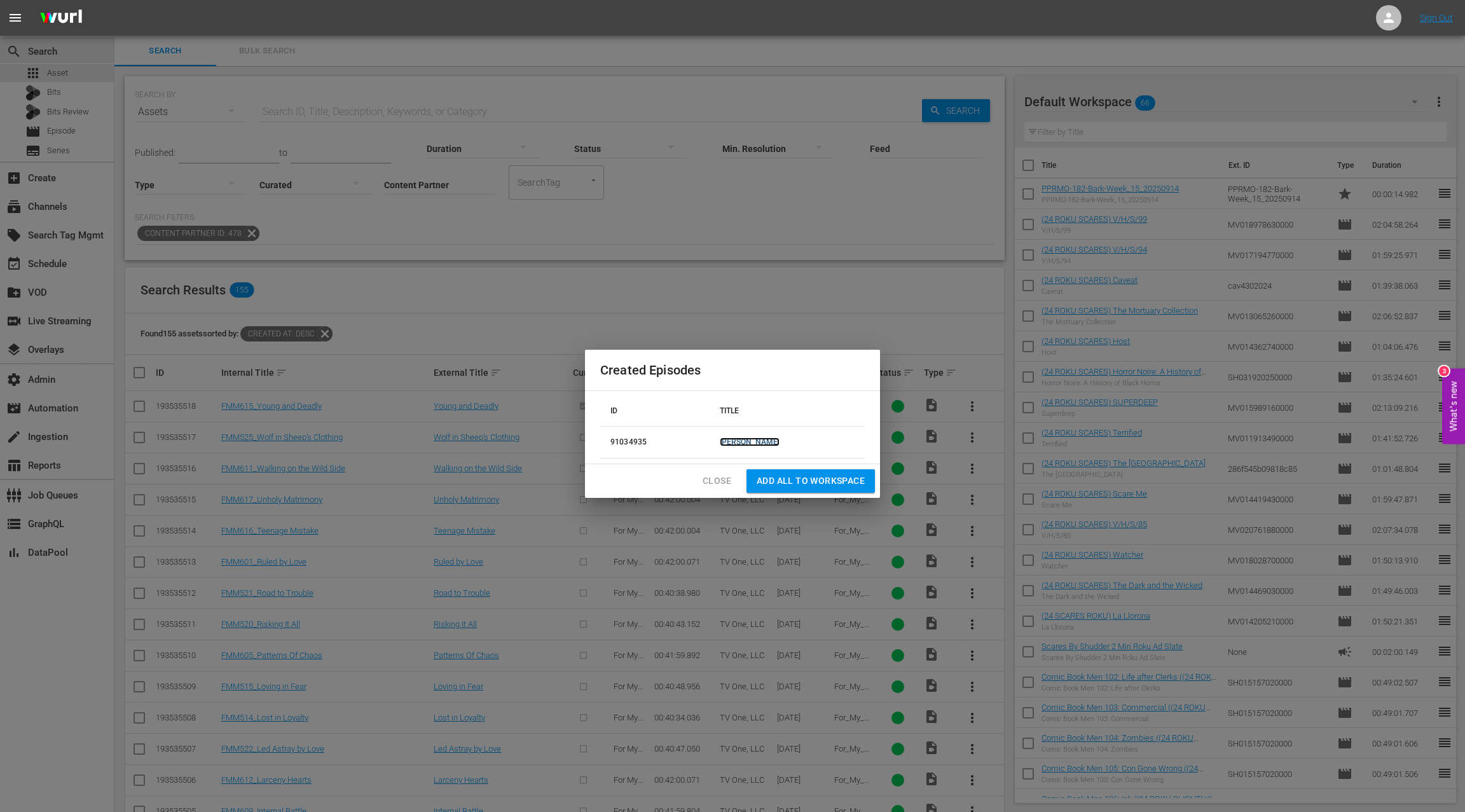
click at [766, 441] on link "[PERSON_NAME]" at bounding box center [750, 441] width 61 height 9
click at [714, 479] on span "Close" at bounding box center [716, 480] width 29 height 16
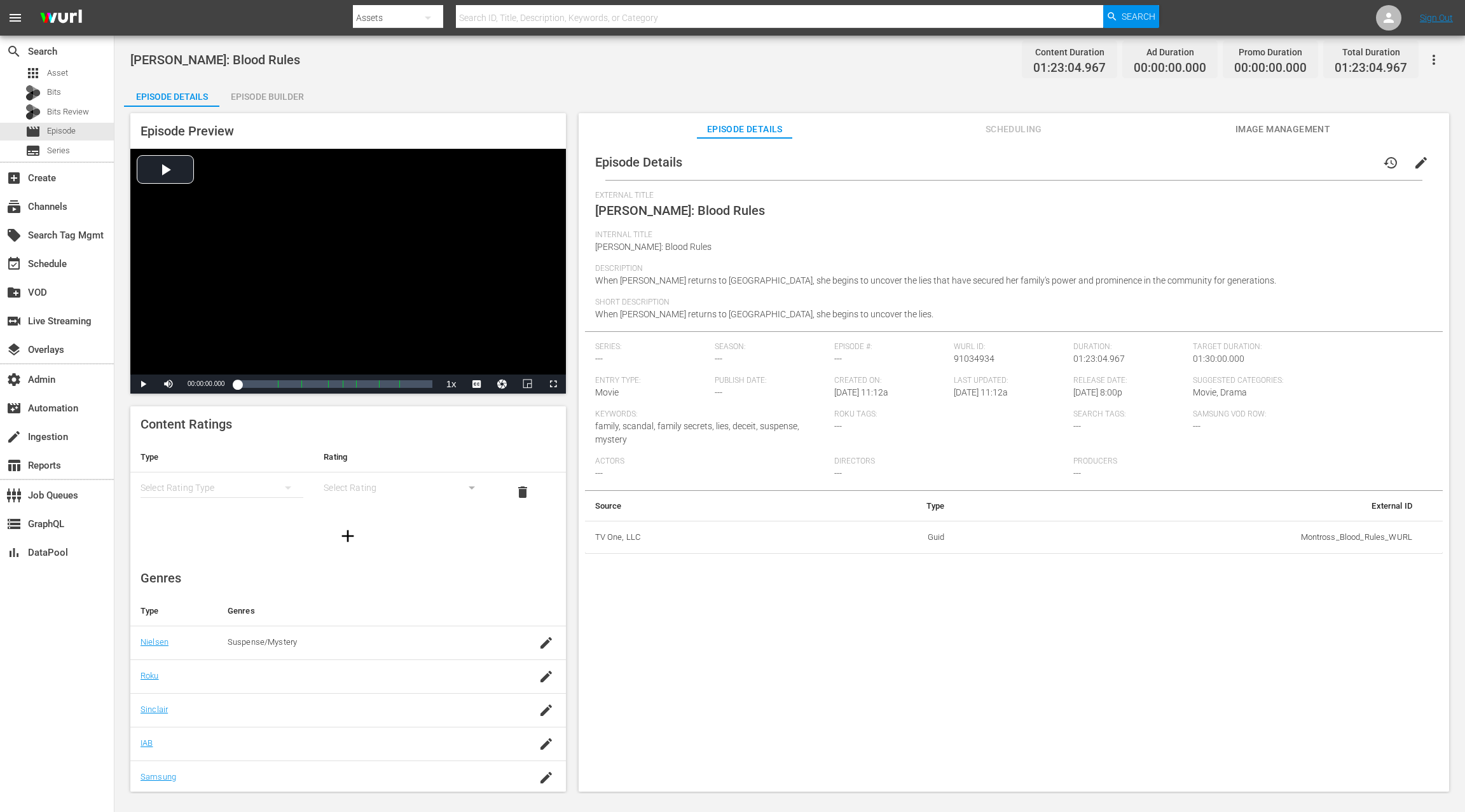
click at [1098, 128] on span "Image Management" at bounding box center [1282, 129] width 96 height 16
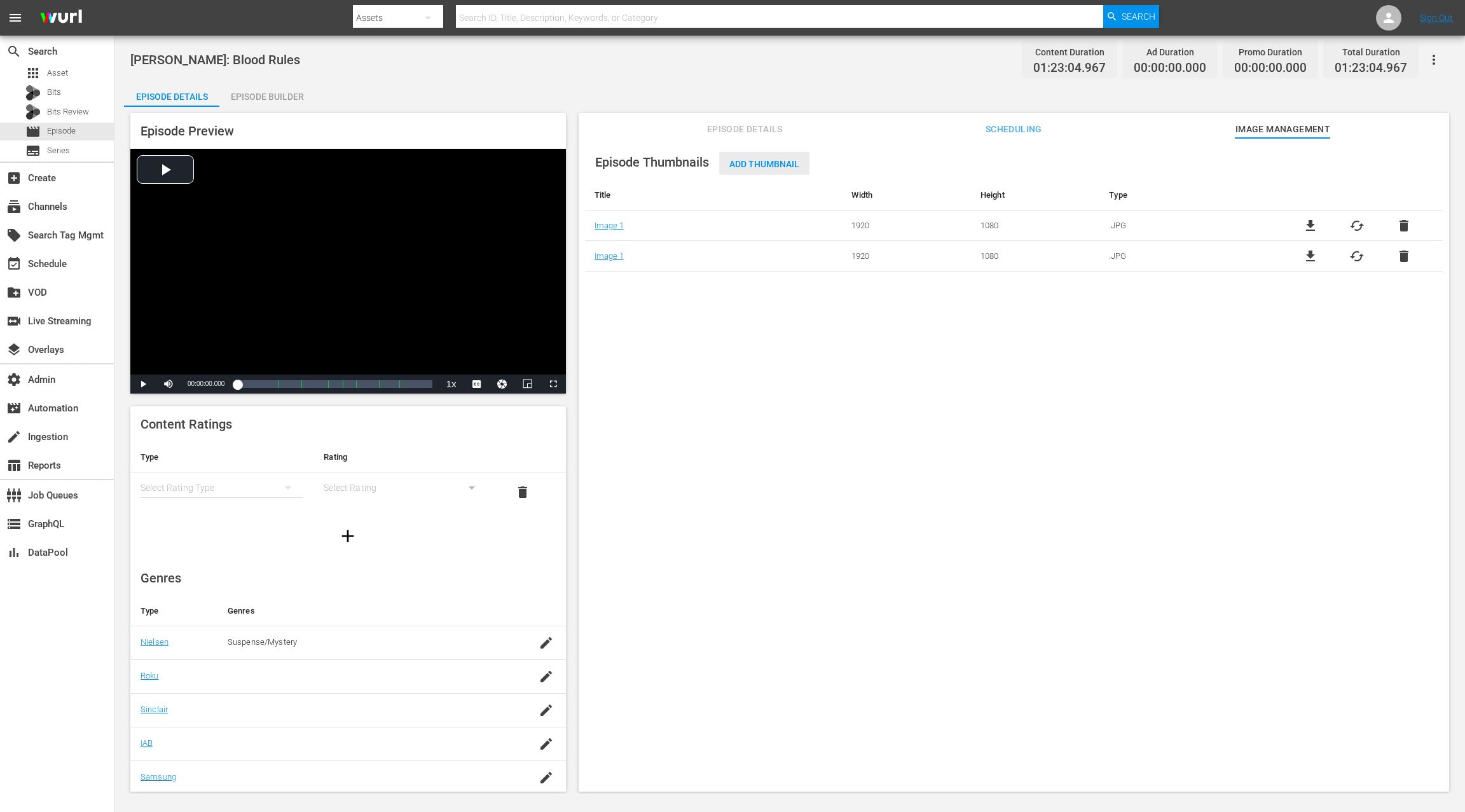
click at [764, 168] on span "Add Thumbnail" at bounding box center [764, 164] width 90 height 10
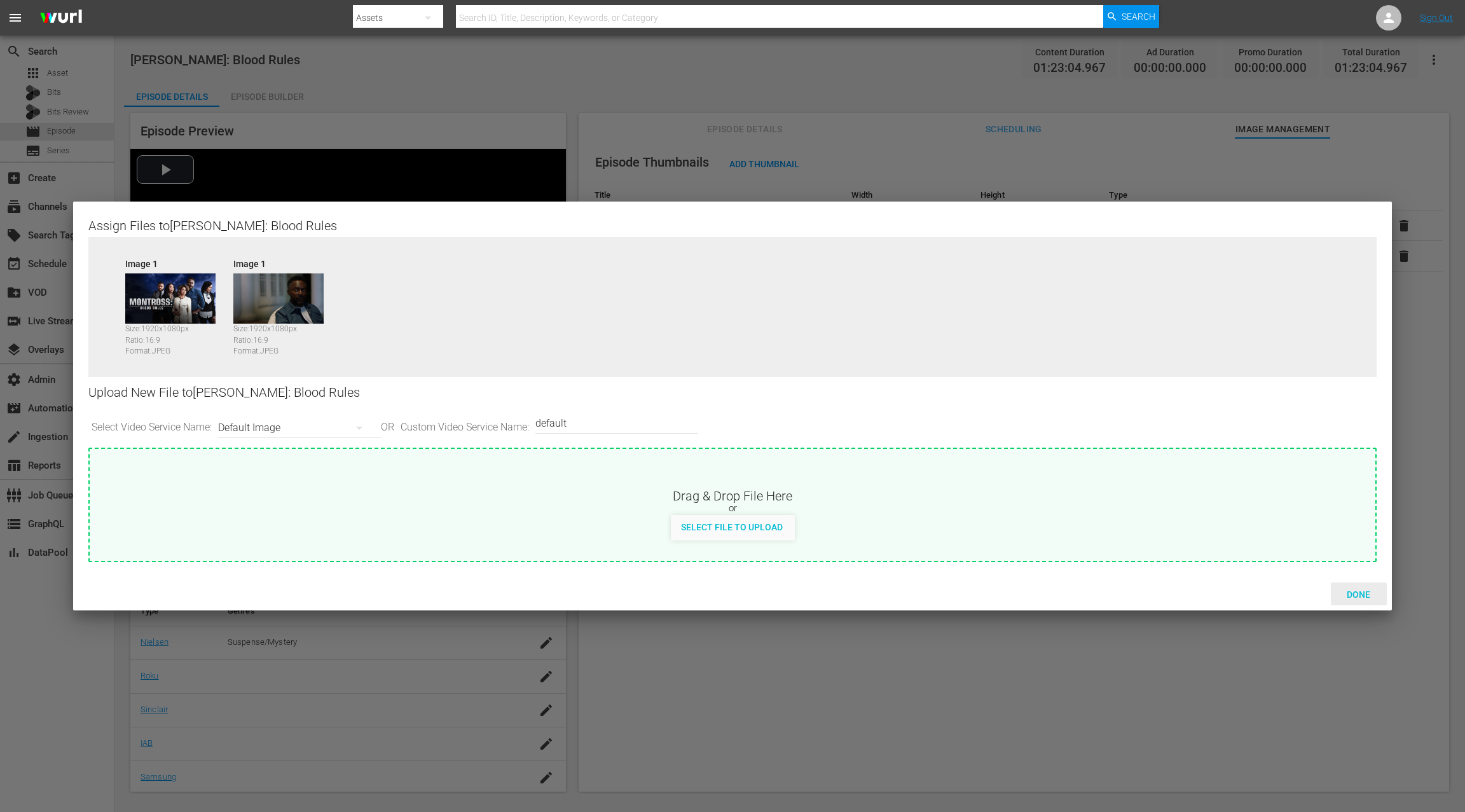
click at [1098, 597] on span "Done" at bounding box center [1358, 594] width 44 height 10
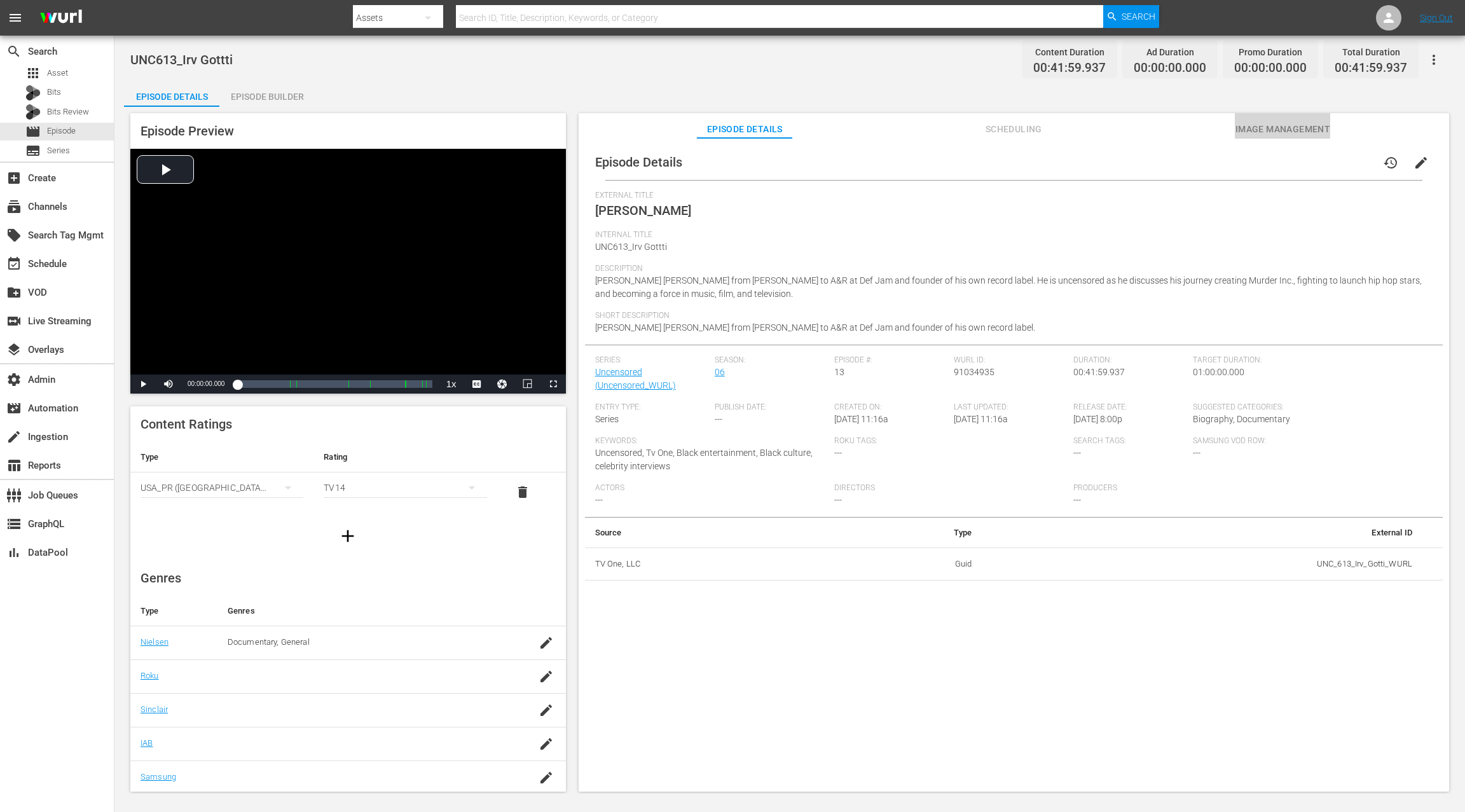
click at [1098, 131] on span "Image Management" at bounding box center [1282, 129] width 96 height 16
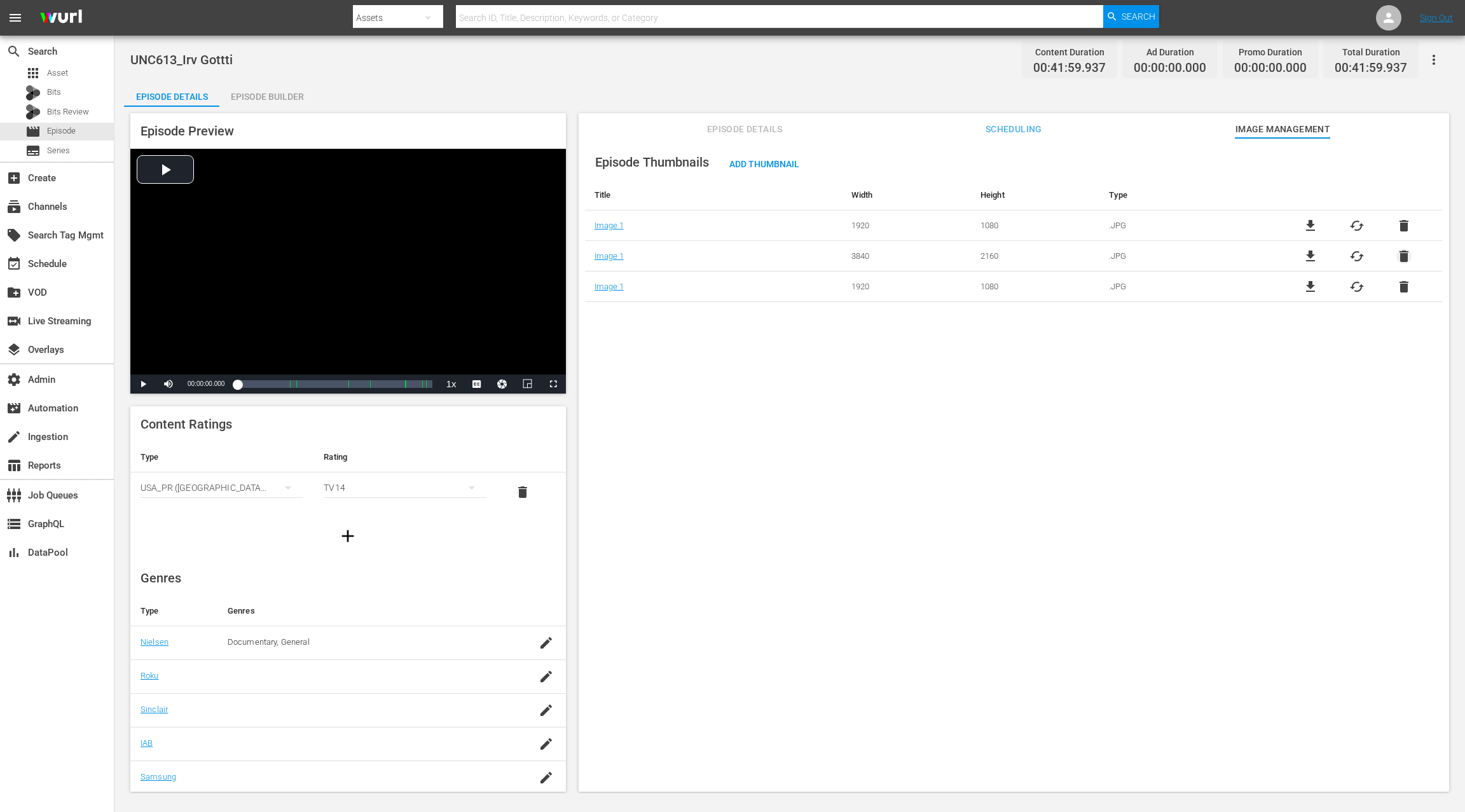
click at [1098, 258] on span "delete" at bounding box center [1404, 256] width 15 height 15
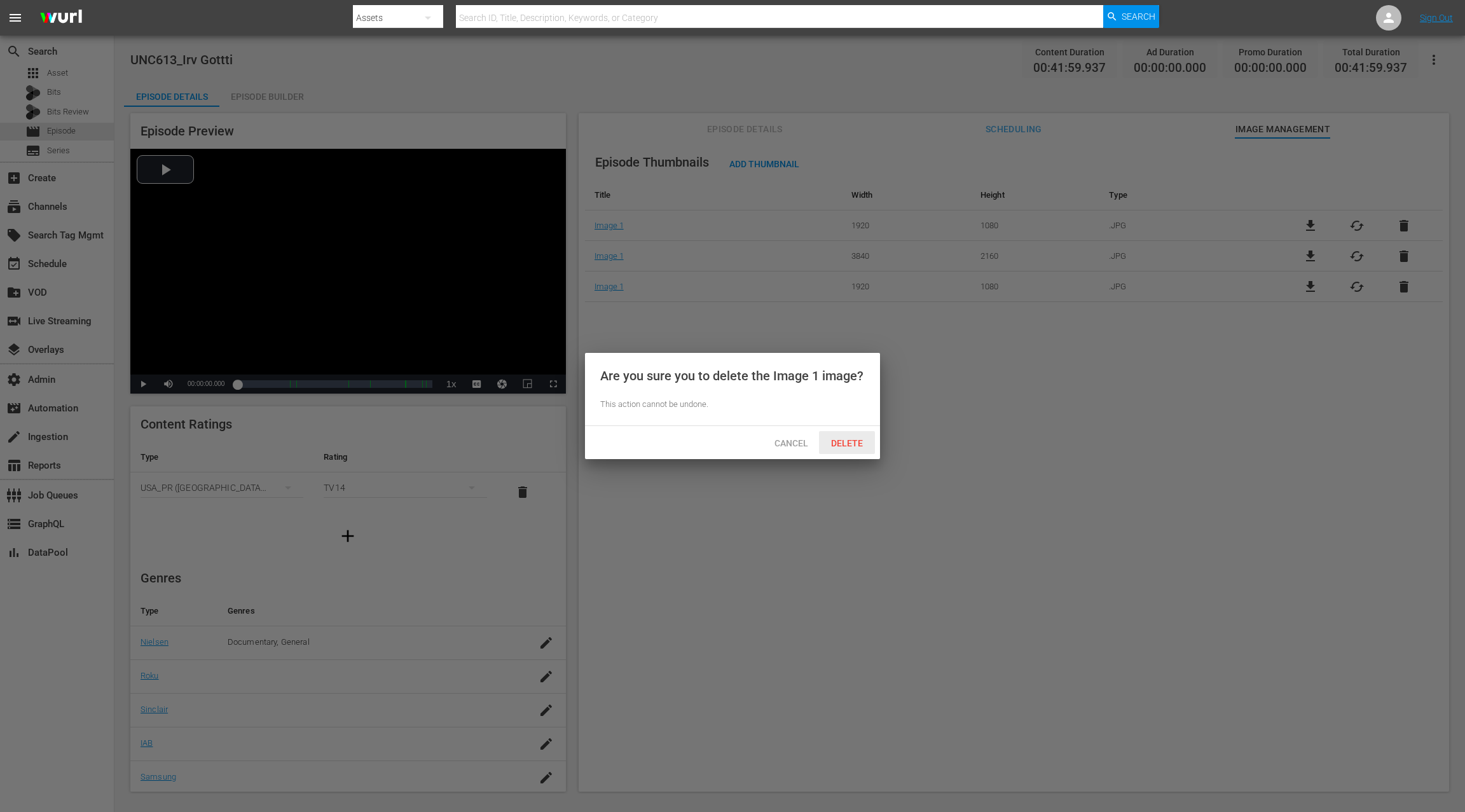
drag, startPoint x: 854, startPoint y: 442, endPoint x: 865, endPoint y: 439, distance: 11.4
click at [854, 442] on span "Delete" at bounding box center [847, 443] width 52 height 10
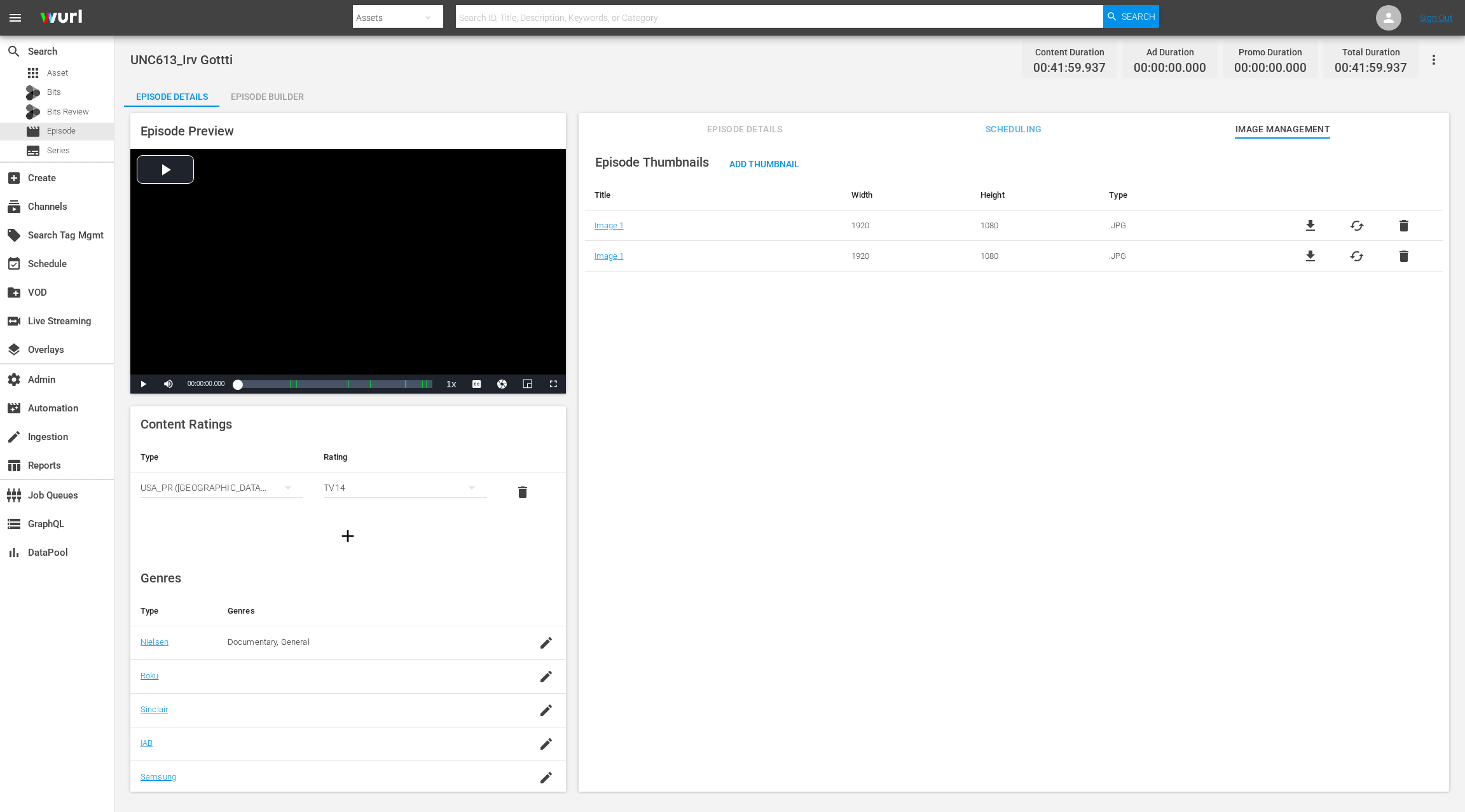
drag, startPoint x: 757, startPoint y: 126, endPoint x: 785, endPoint y: 135, distance: 29.4
click at [757, 126] on span "Episode Details" at bounding box center [744, 129] width 96 height 16
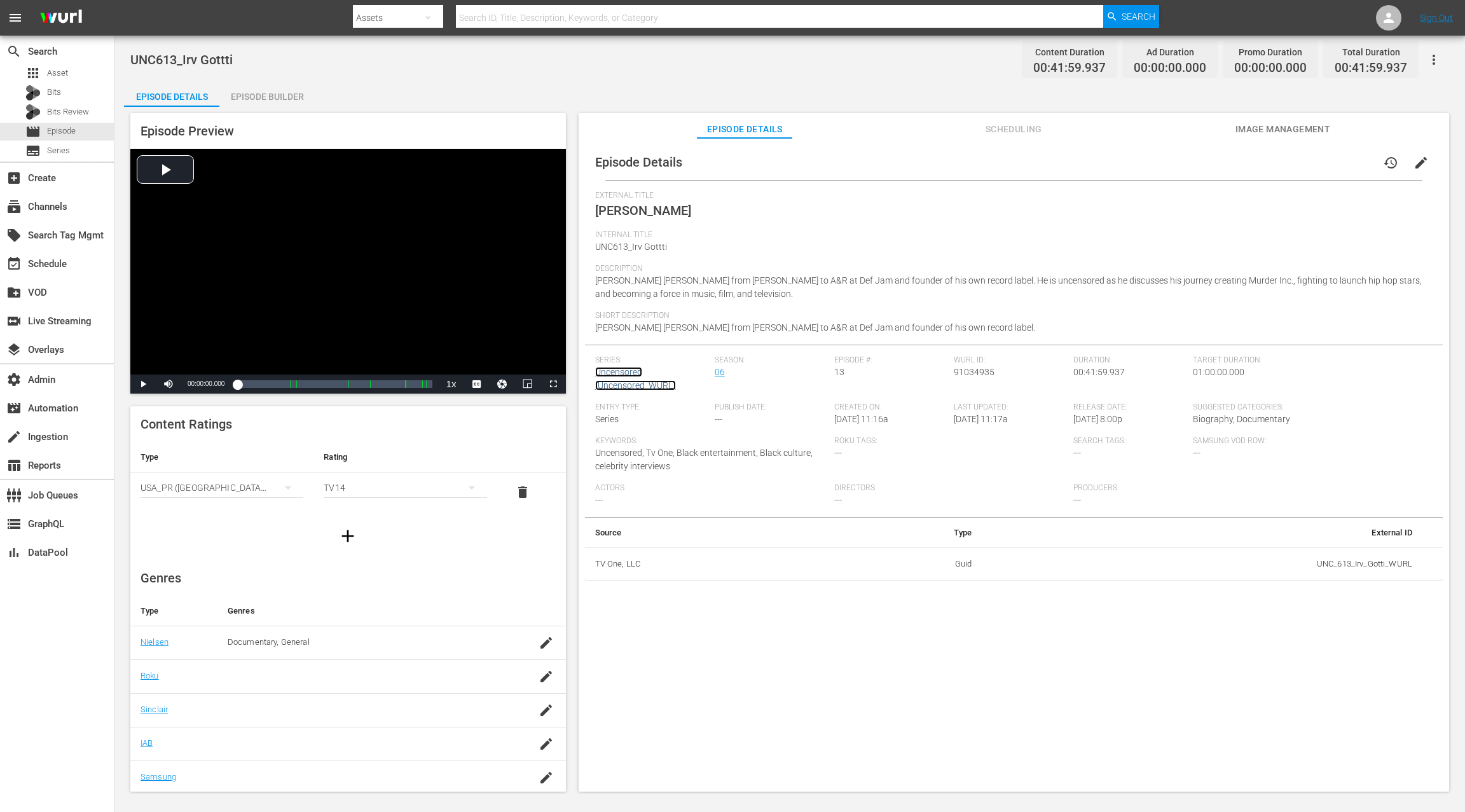
click at [623, 371] on link "Uncensored (Uncensored_WURL)" at bounding box center [635, 379] width 81 height 23
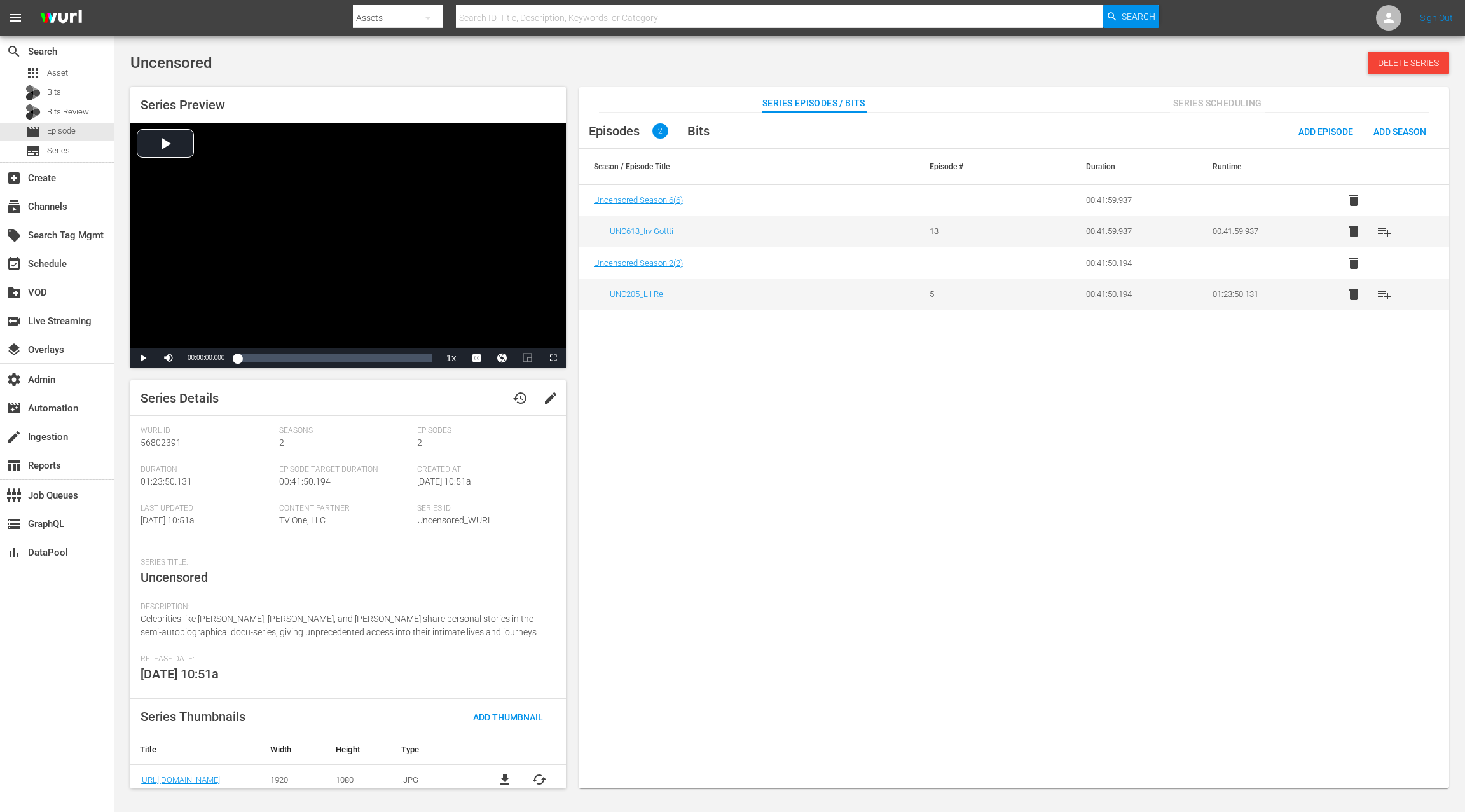
scroll to position [6, 0]
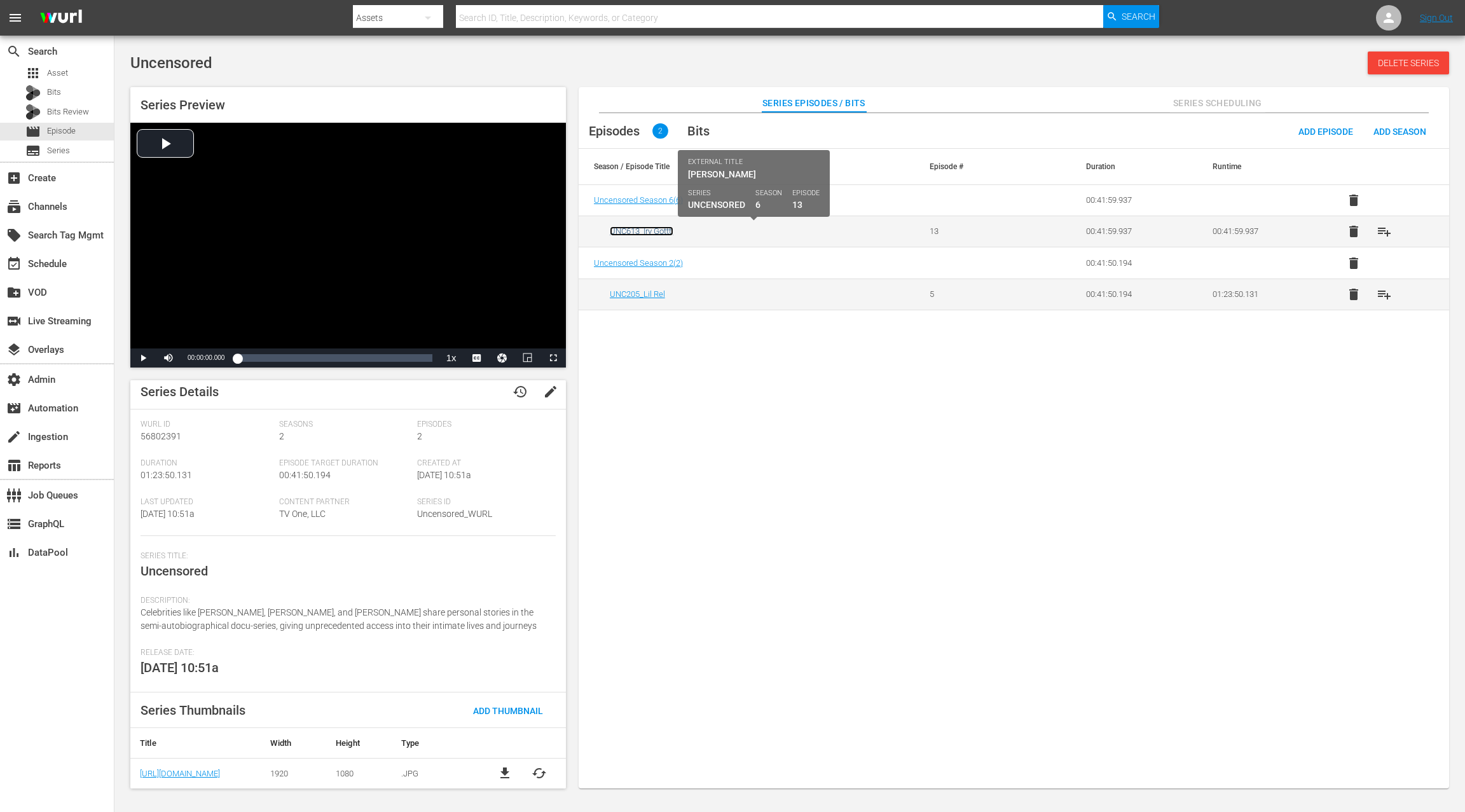
click at [667, 233] on link "UNC613_Irv Gottti" at bounding box center [641, 231] width 63 height 10
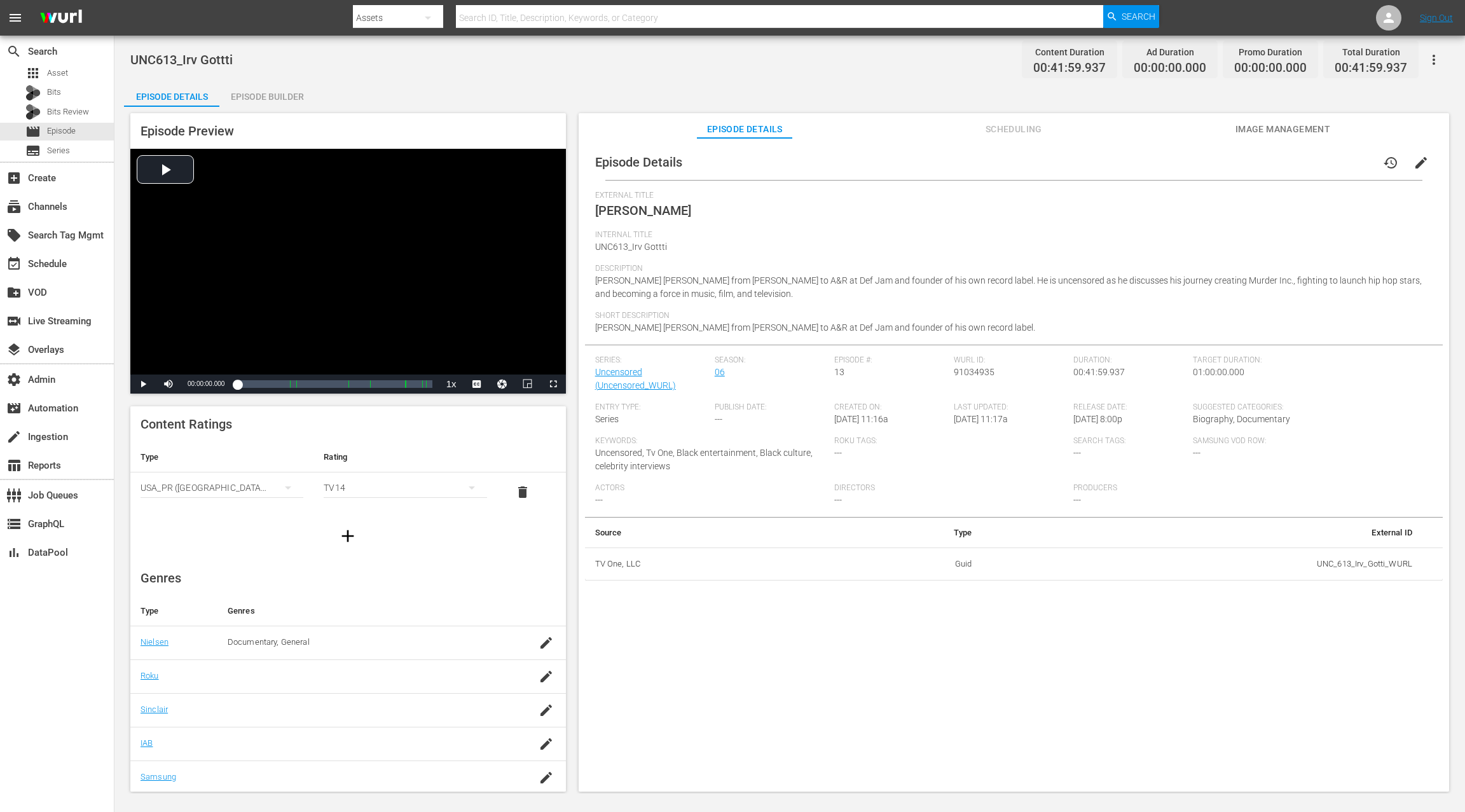
click at [1098, 126] on span "Image Management" at bounding box center [1282, 129] width 96 height 16
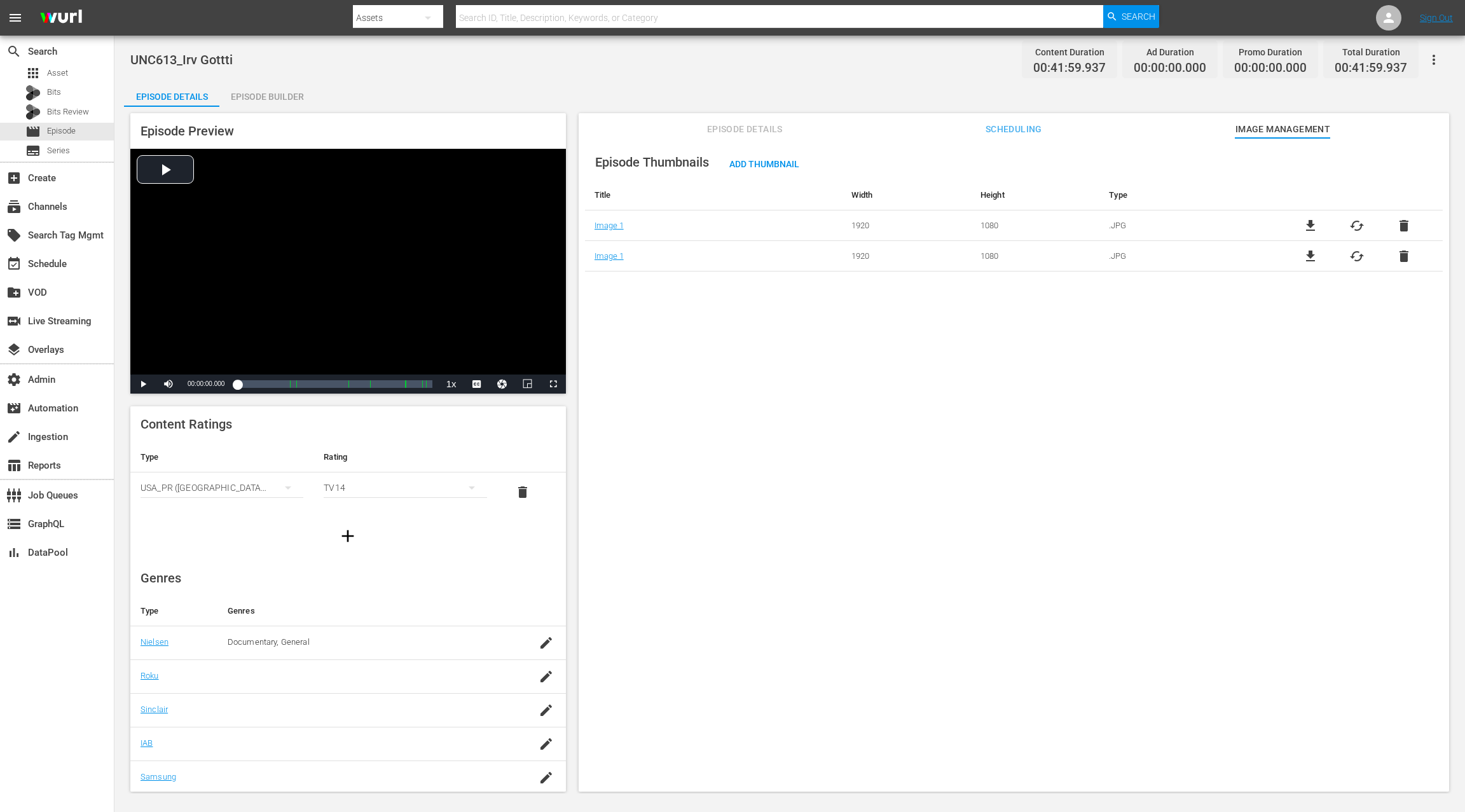
click at [1098, 222] on span "delete" at bounding box center [1404, 226] width 15 height 15
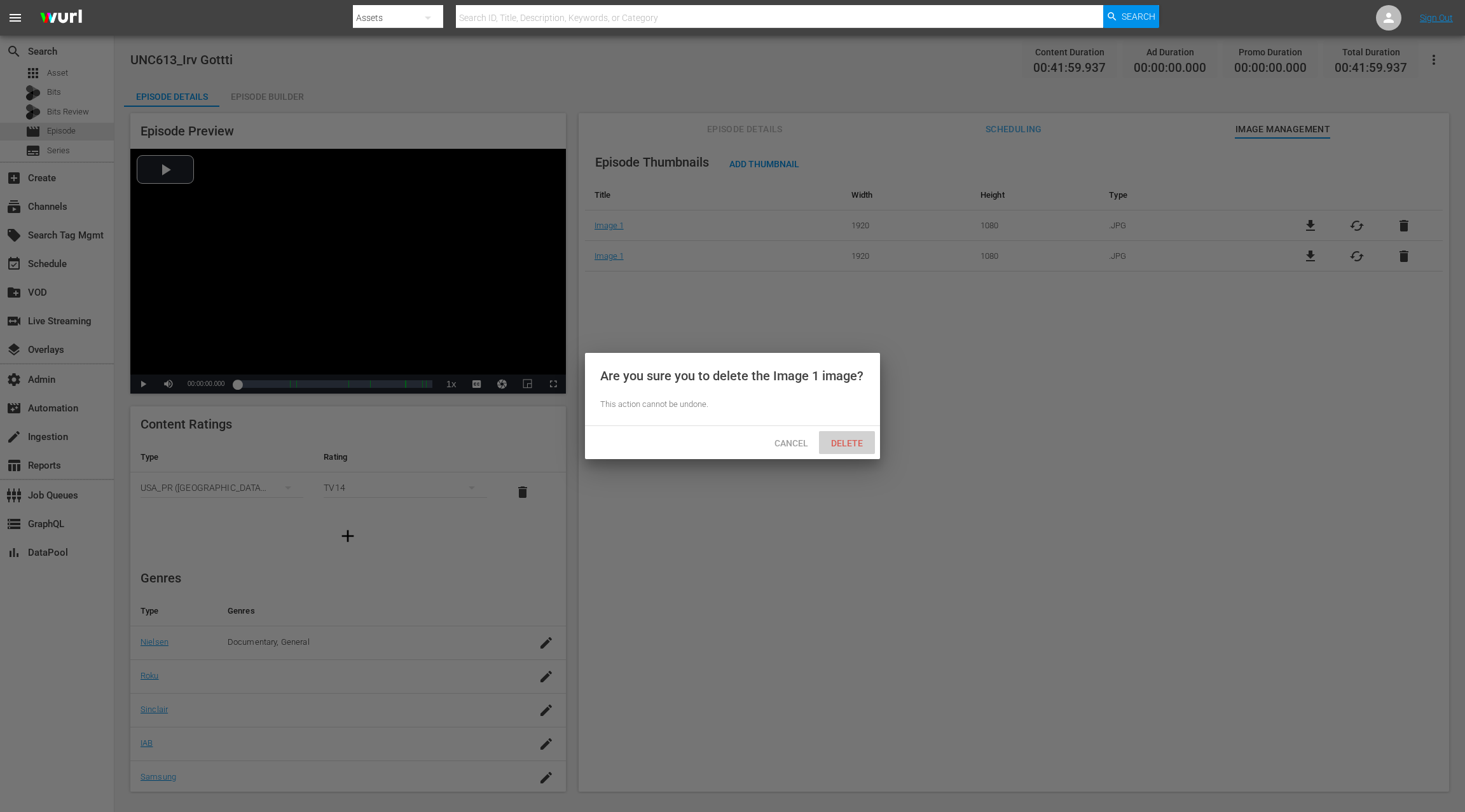
drag, startPoint x: 855, startPoint y: 441, endPoint x: 878, endPoint y: 438, distance: 23.2
click at [856, 441] on span "Delete" at bounding box center [847, 443] width 52 height 10
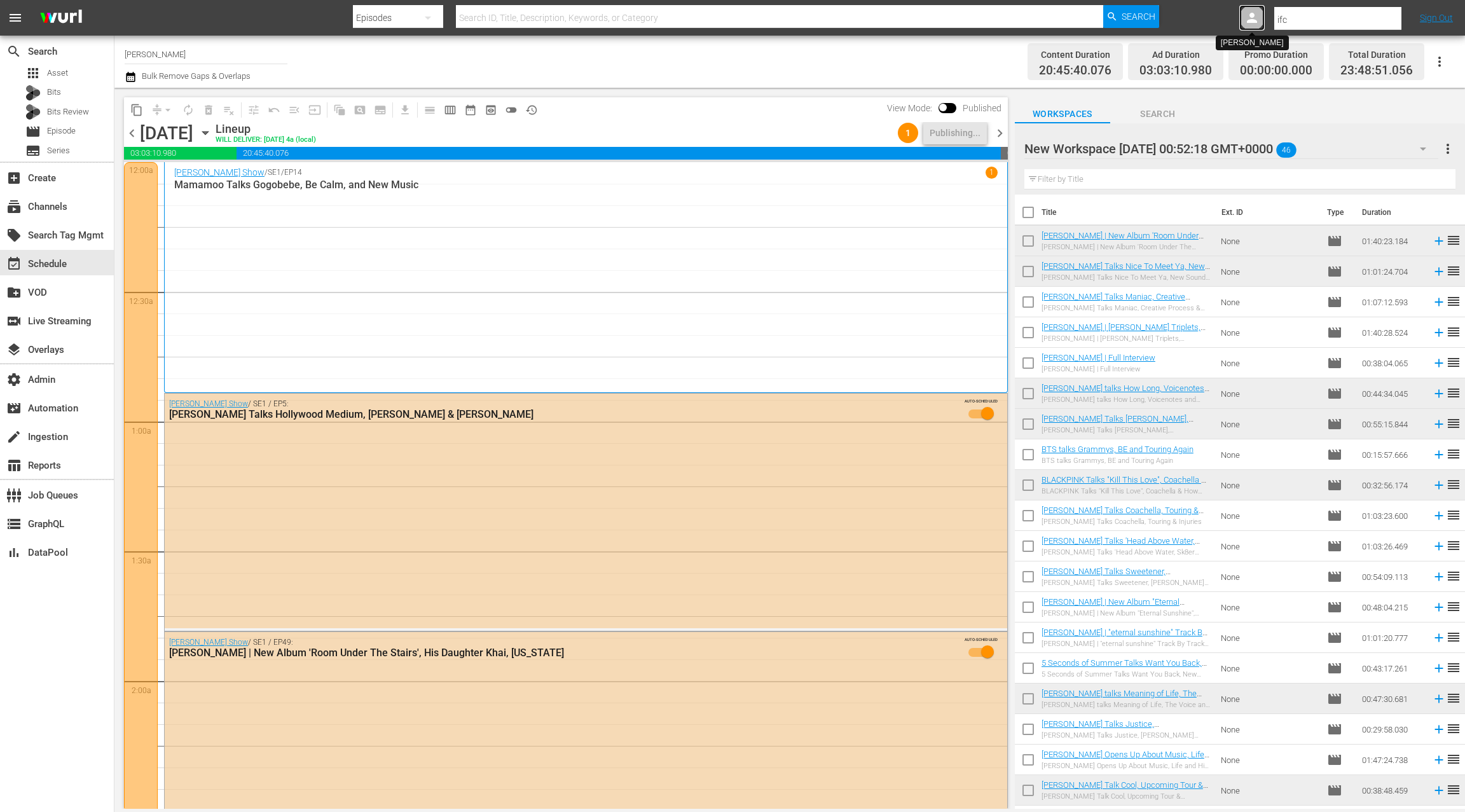
click at [1258, 18] on icon at bounding box center [1251, 18] width 15 height 15
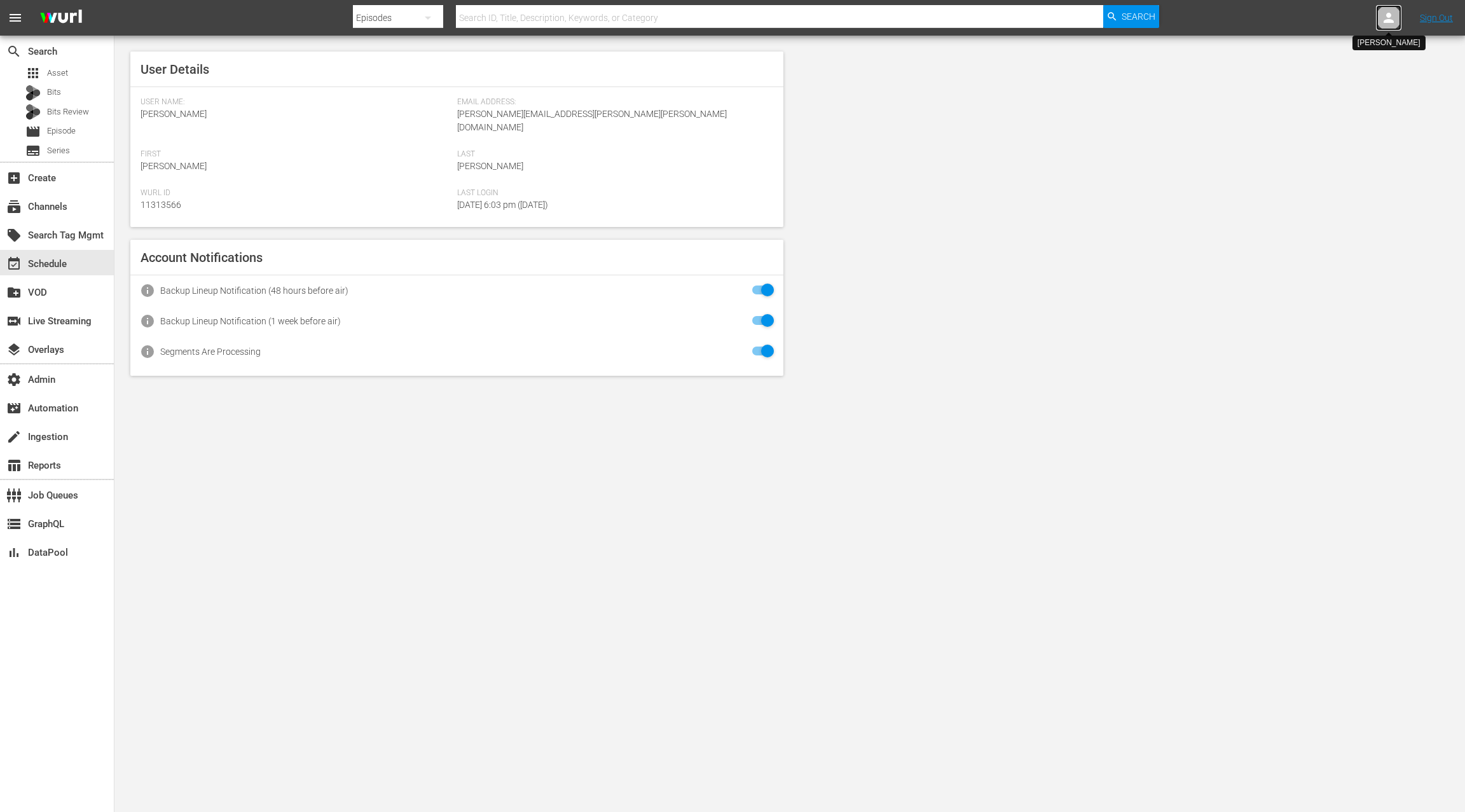
click at [1389, 17] on icon at bounding box center [1388, 18] width 10 height 10
click at [1359, 18] on input "text" at bounding box center [1355, 20] width 163 height 31
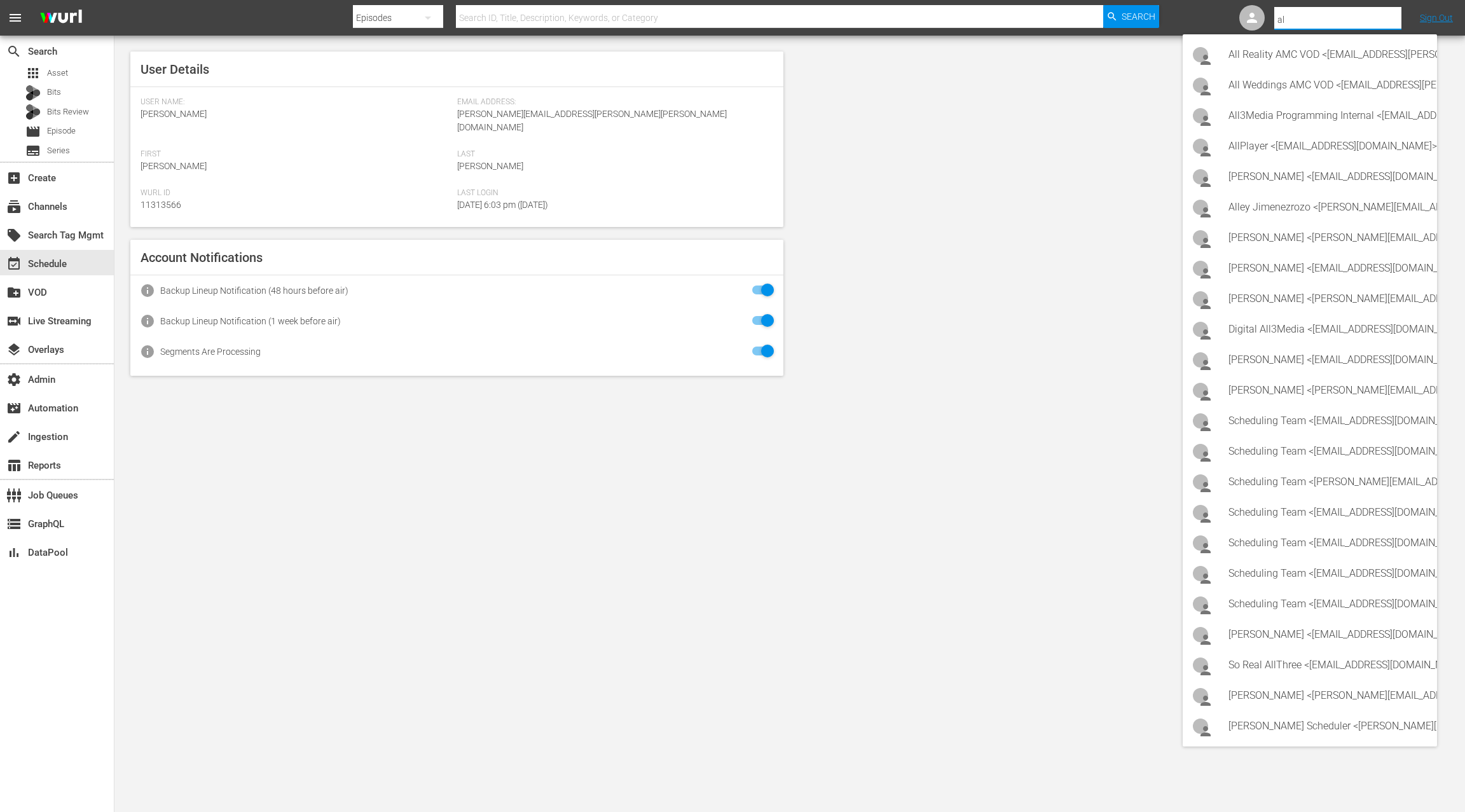
type input "a"
click at [69, 200] on div "subscriptions Channels" at bounding box center [35, 205] width 71 height 12
type input "[PERSON_NAME]"
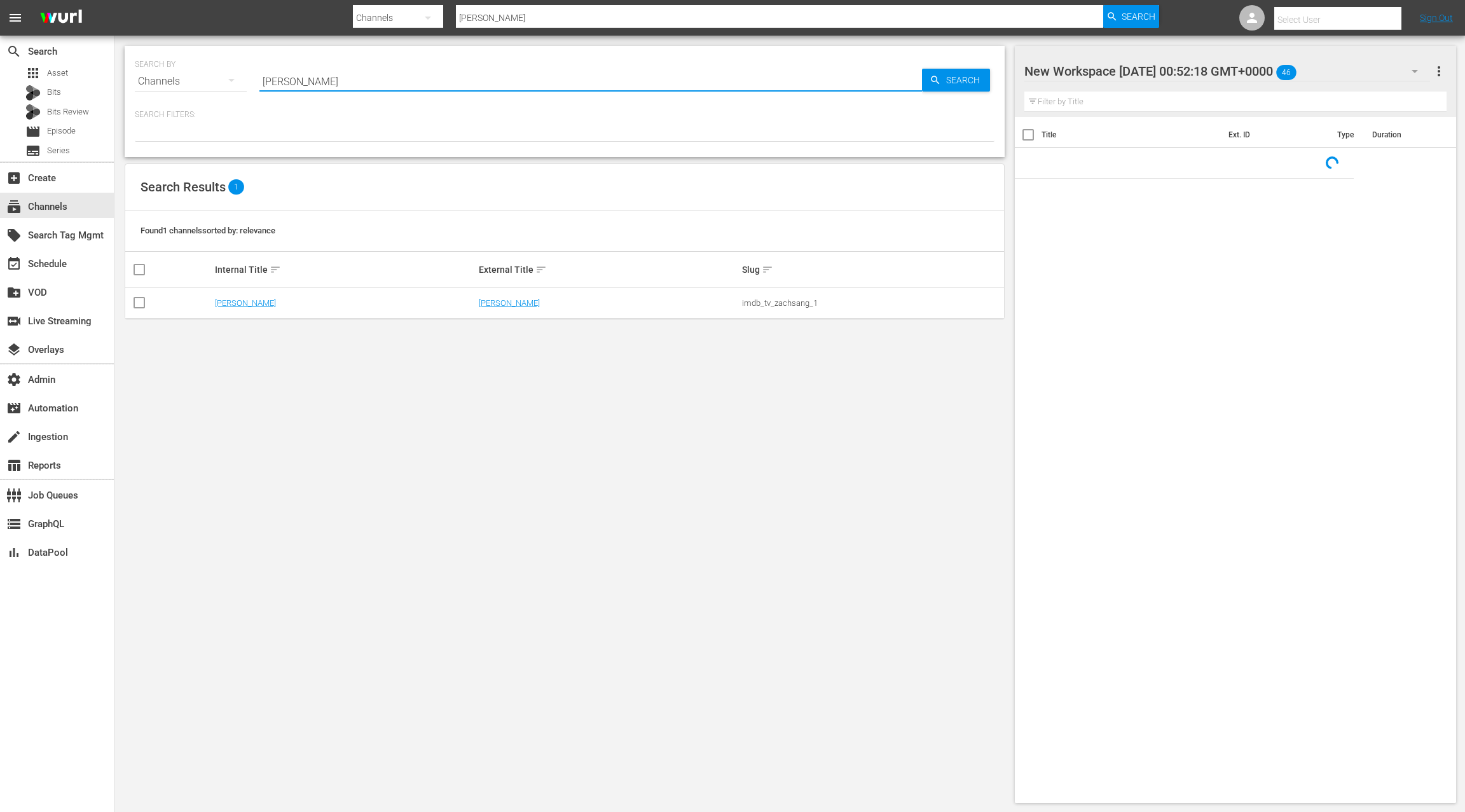
click at [274, 87] on input "[PERSON_NAME]" at bounding box center [590, 81] width 663 height 31
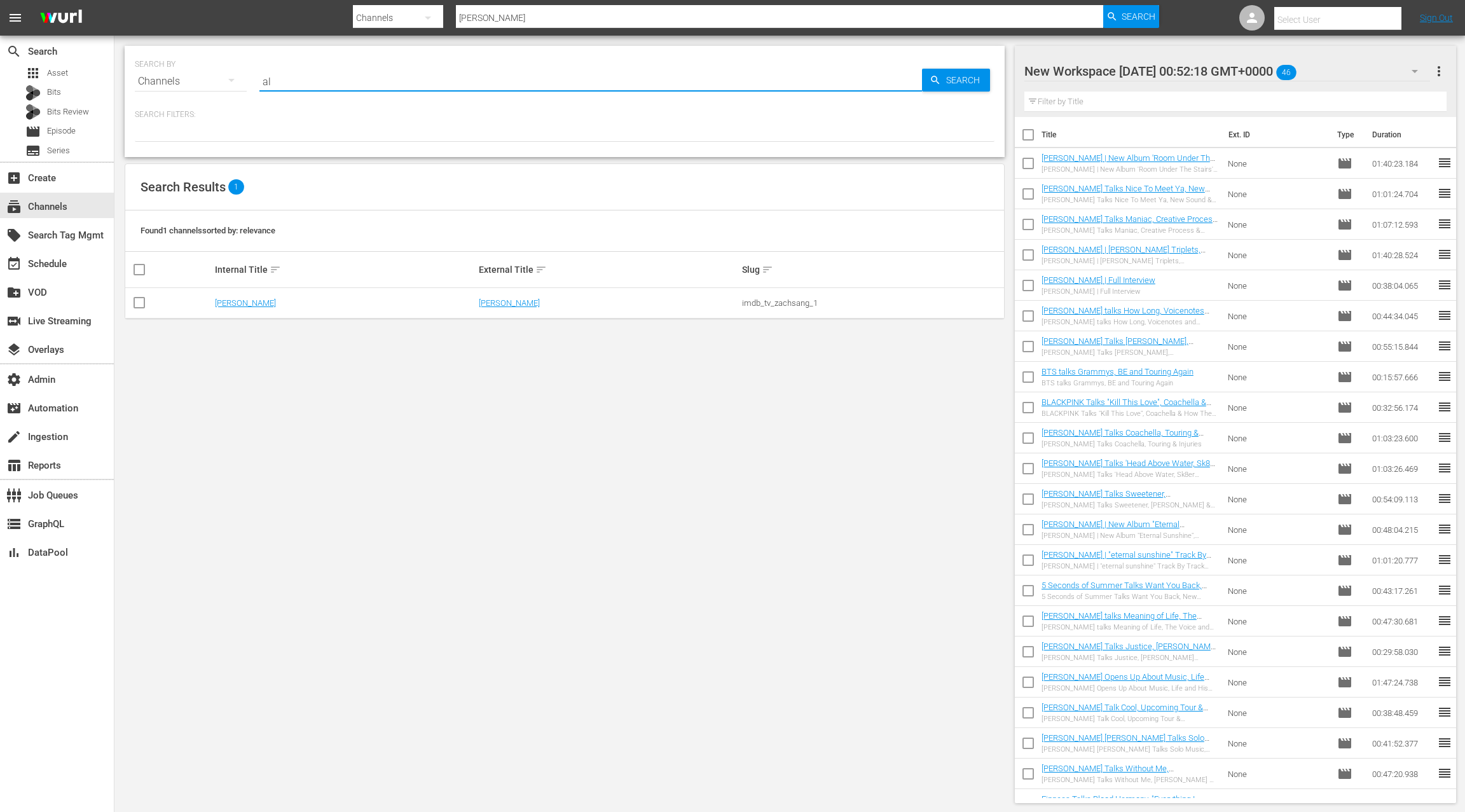
type input "all"
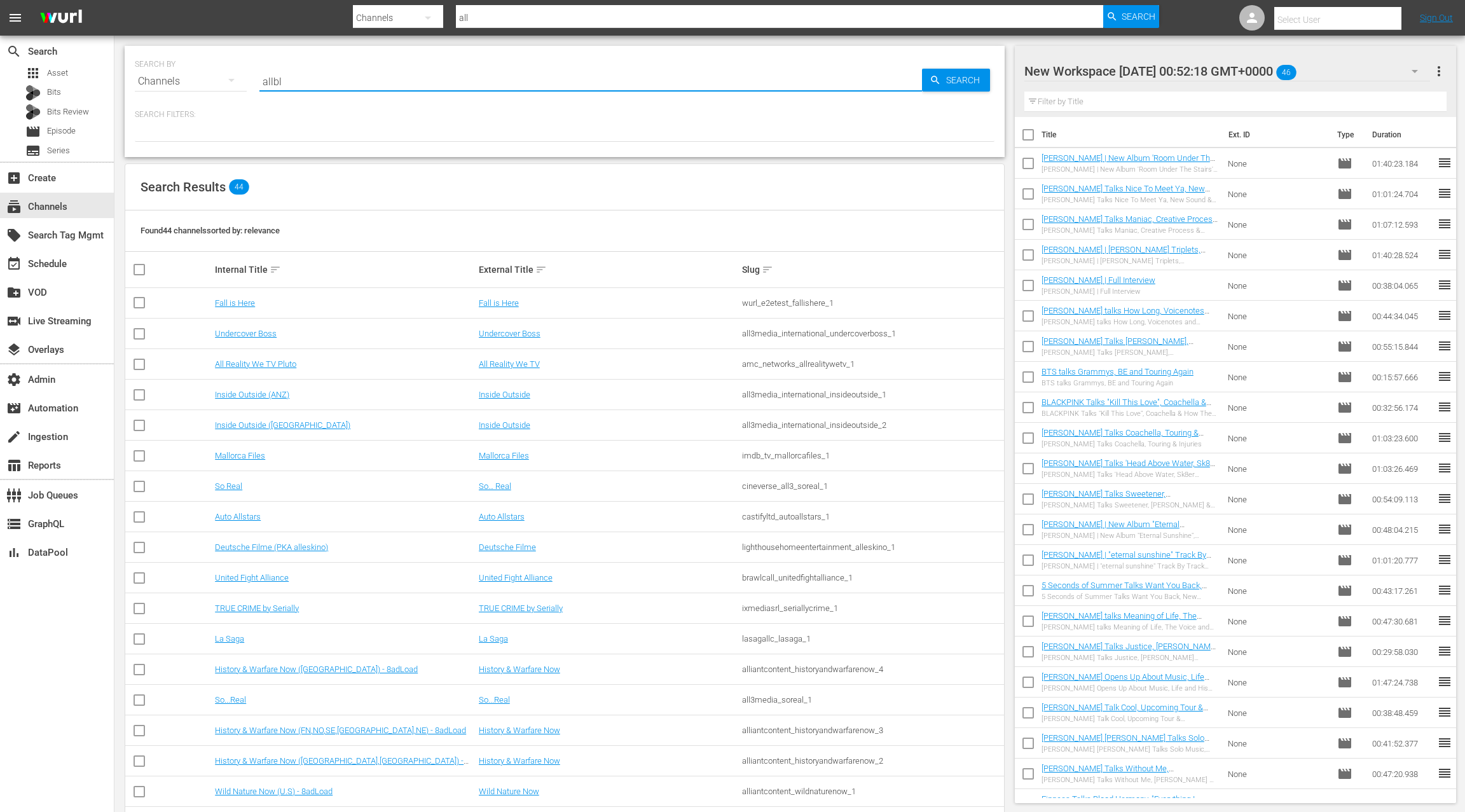
type input "allblk"
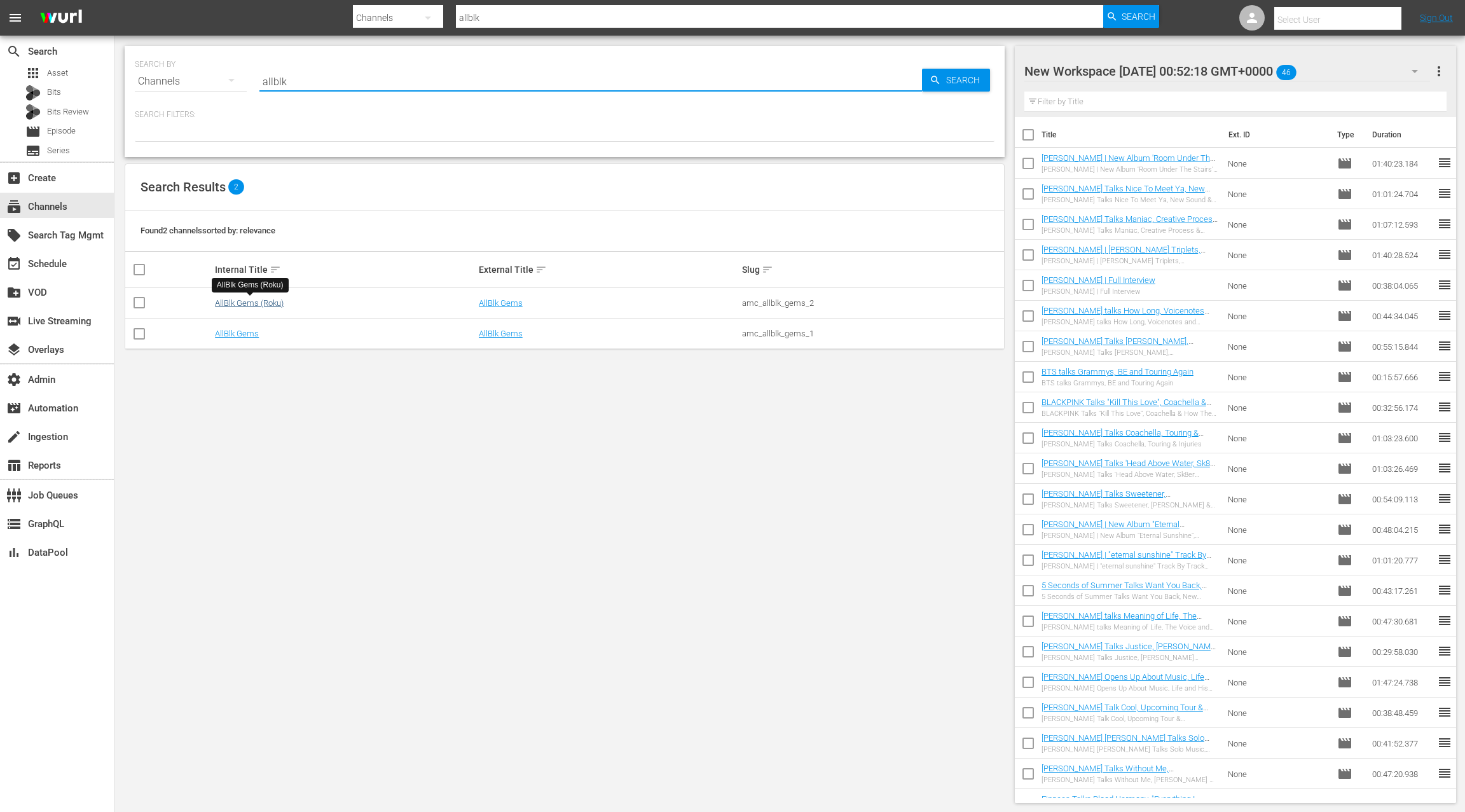
type input "allblk"
click at [246, 302] on link "AllBlk Gems (Roku)" at bounding box center [249, 303] width 69 height 10
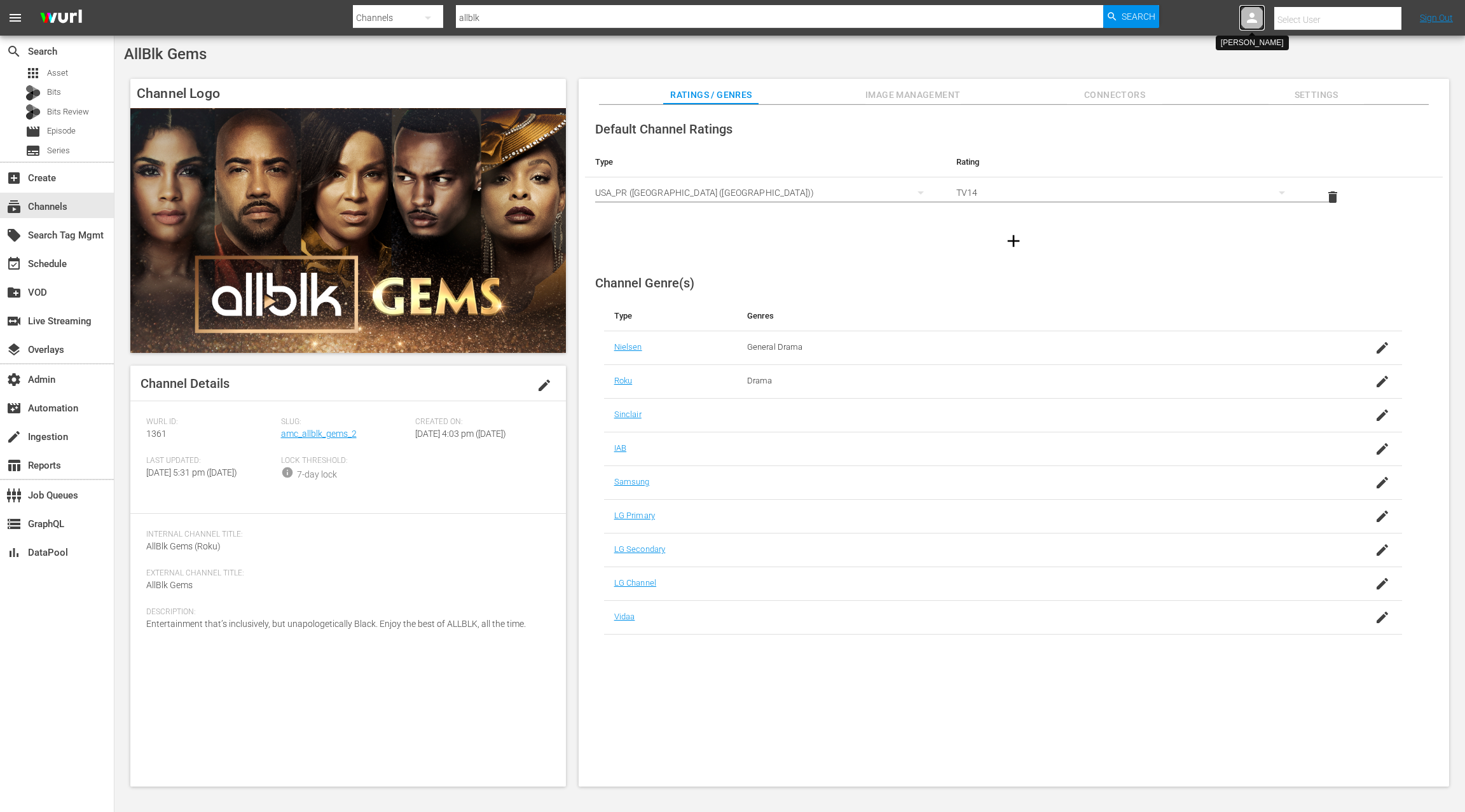
drag, startPoint x: 1258, startPoint y: 23, endPoint x: 1270, endPoint y: 23, distance: 12.0
click at [1258, 23] on icon at bounding box center [1251, 18] width 15 height 15
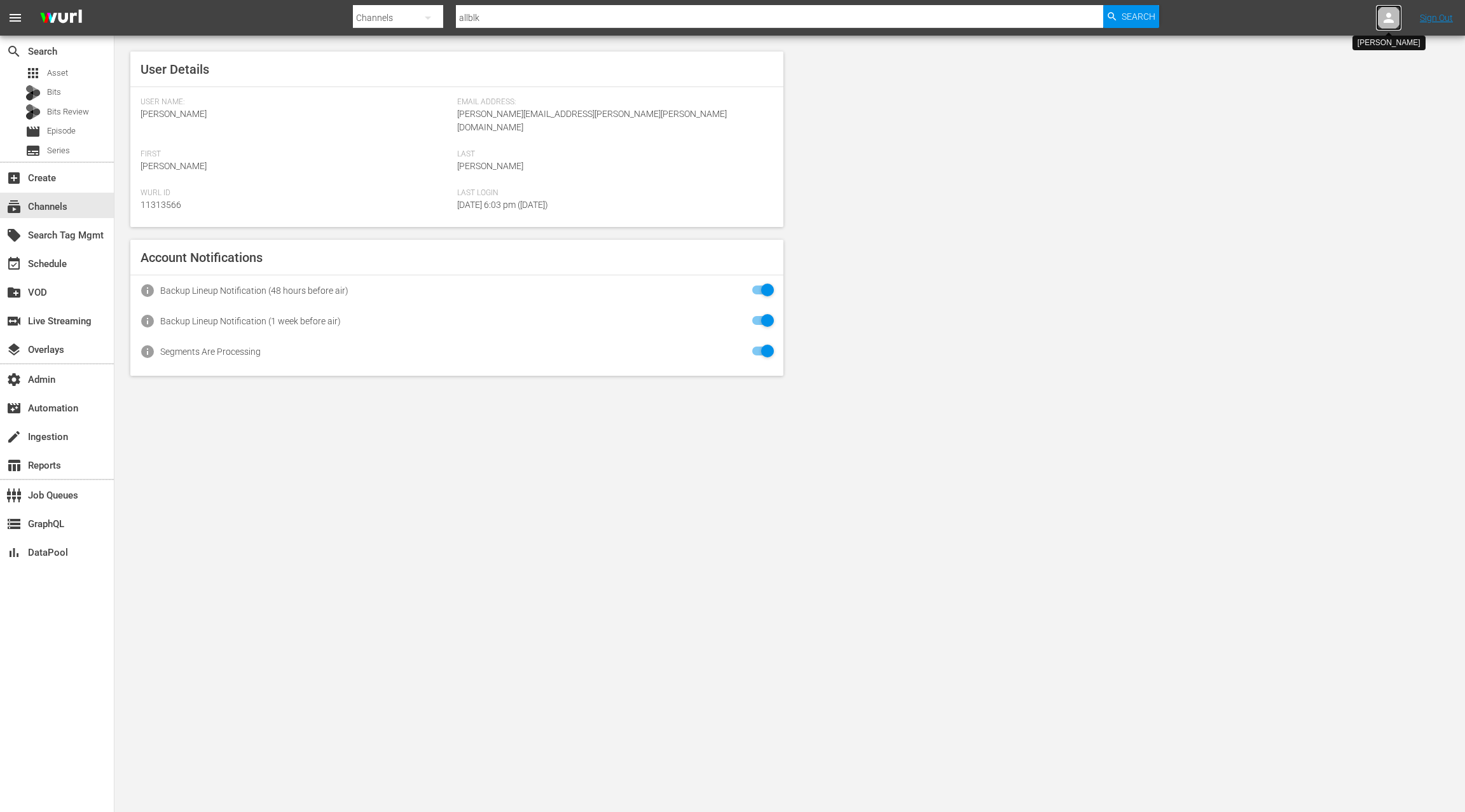
click at [1393, 23] on icon at bounding box center [1389, 18] width 15 height 15
click at [1298, 16] on input "text" at bounding box center [1355, 20] width 163 height 31
type input "g"
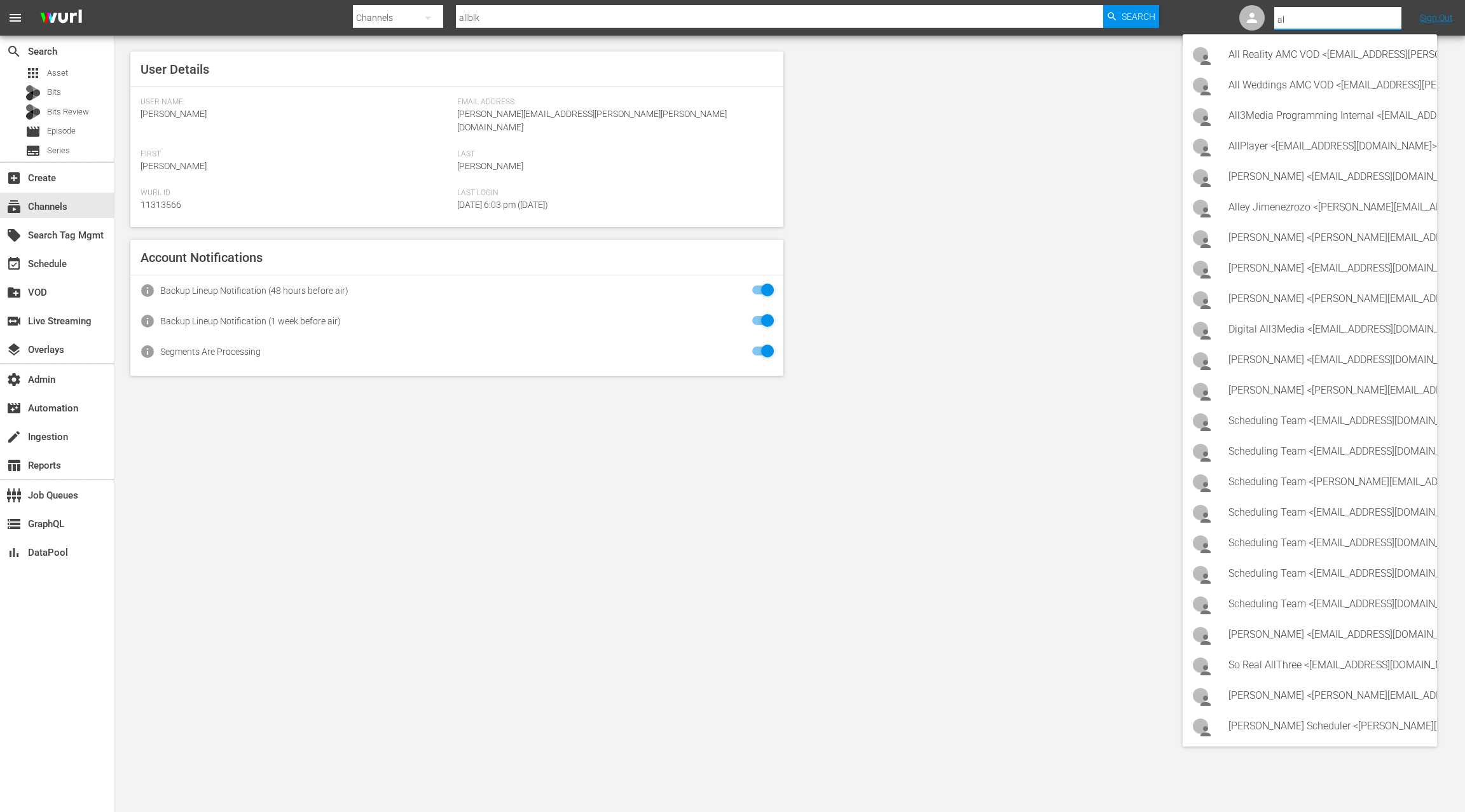
type input "a"
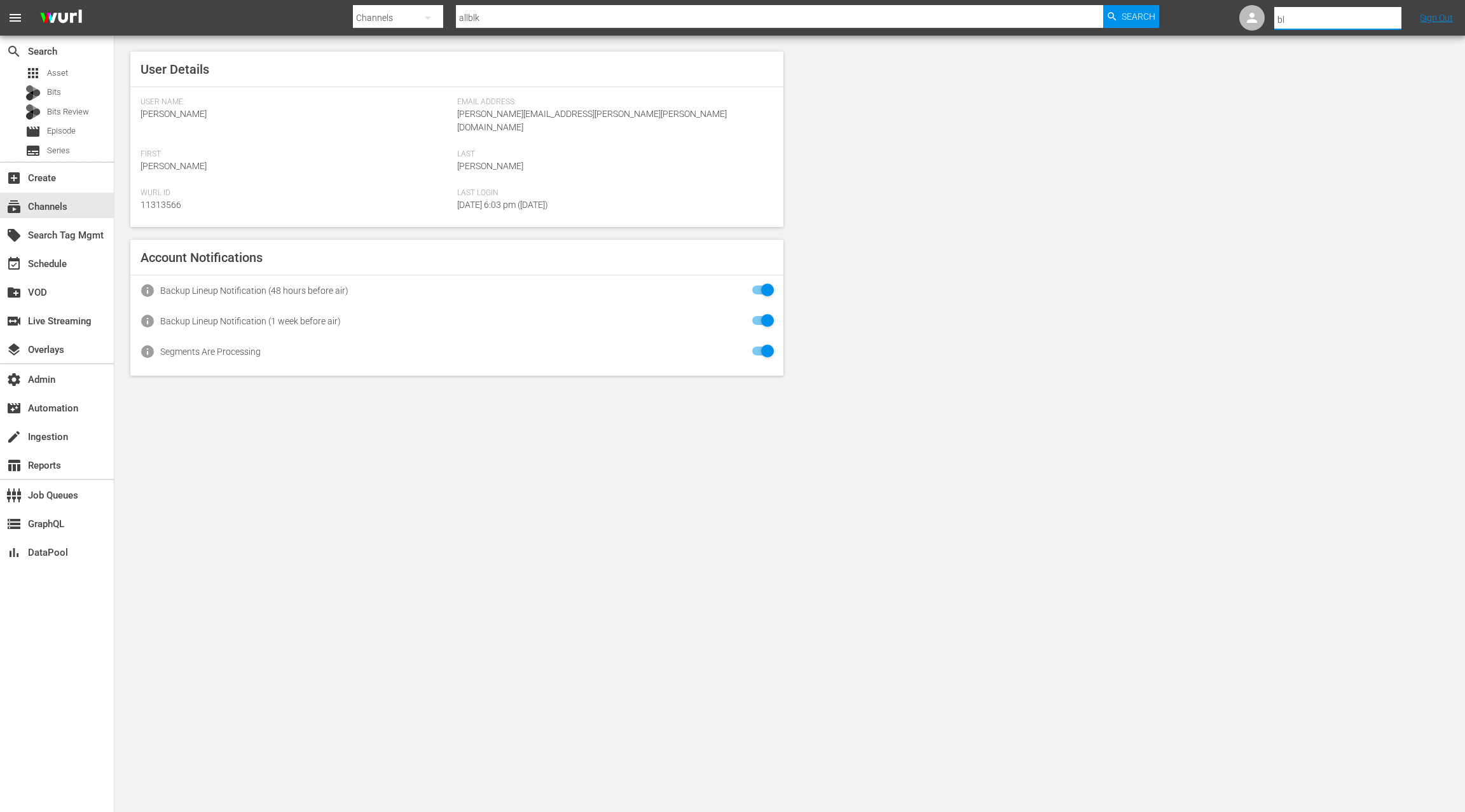
type input "b"
type input "all"
click at [70, 465] on div "table_chart Reports" at bounding box center [35, 463] width 71 height 12
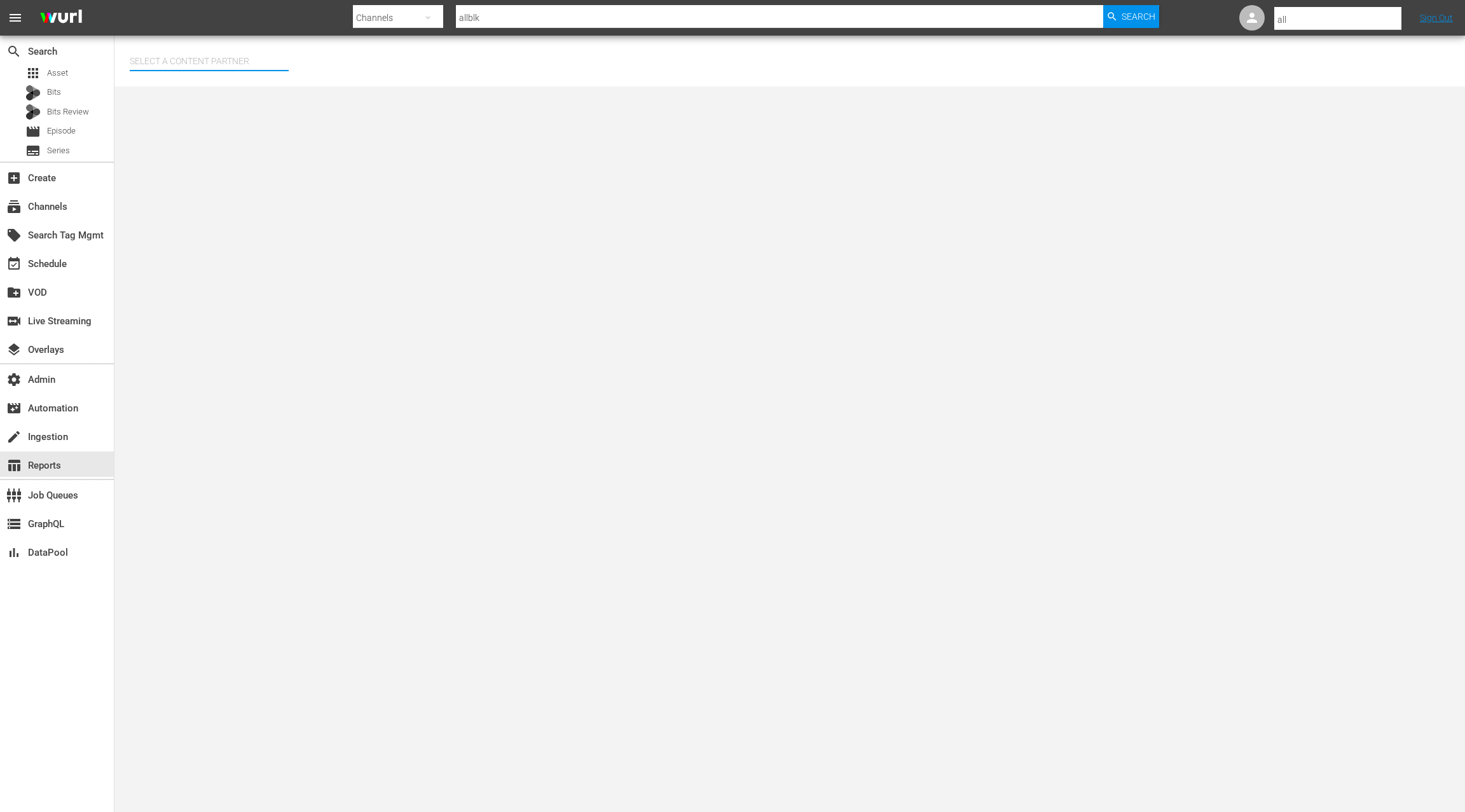
click at [203, 58] on input "text" at bounding box center [209, 61] width 159 height 31
click at [245, 98] on div "AMC Networks (138)" at bounding box center [233, 96] width 186 height 31
type input "AMC Networks (138)"
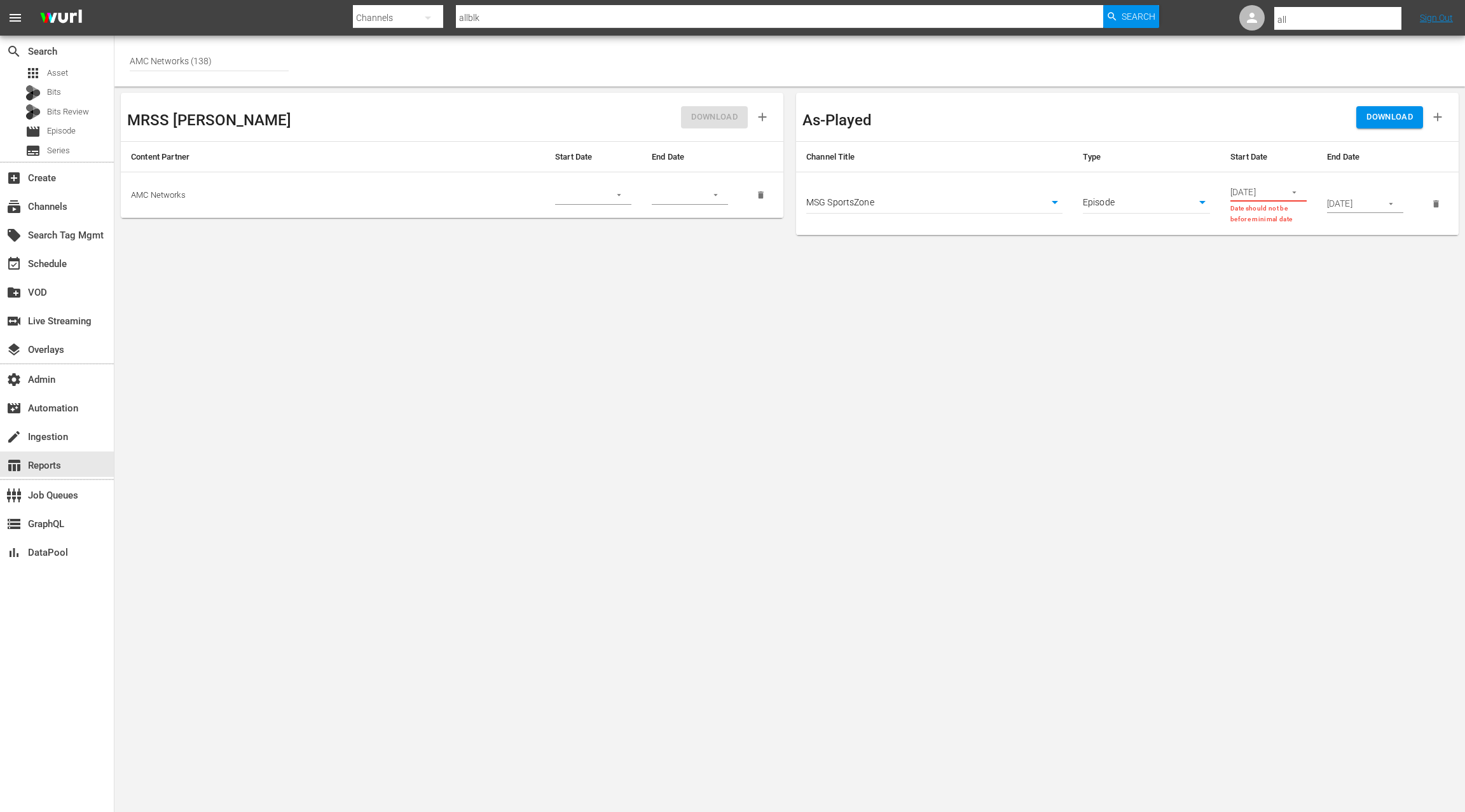
click at [937, 201] on body "menu Search By Channels Search ID, Title, Description, Keywords, or Category al…" at bounding box center [732, 406] width 1465 height 812
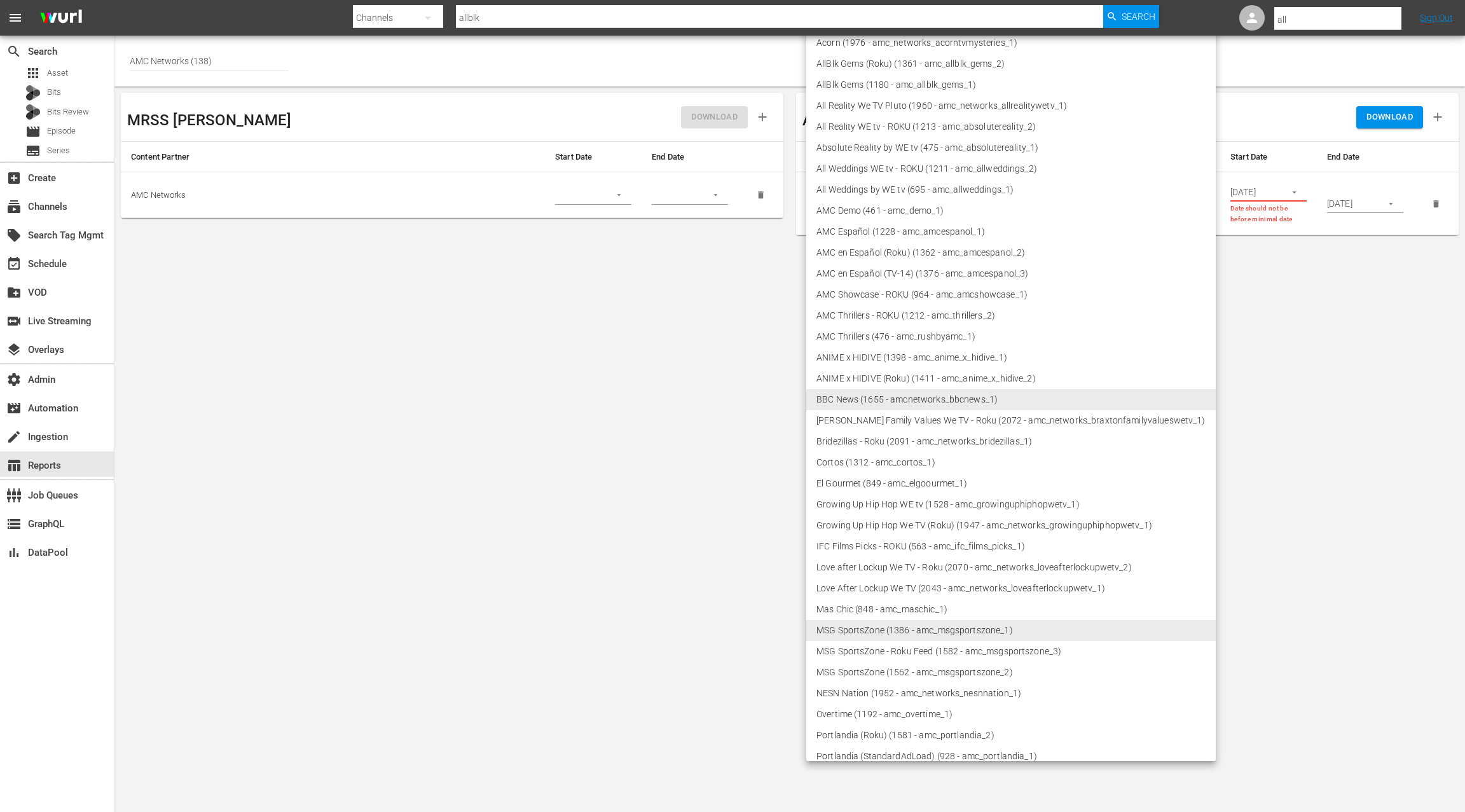
click at [914, 63] on li "AllBlk Gems (Roku) (1361 - amc_allblk_gems_2)" at bounding box center [1011, 63] width 409 height 21
type input "1361"
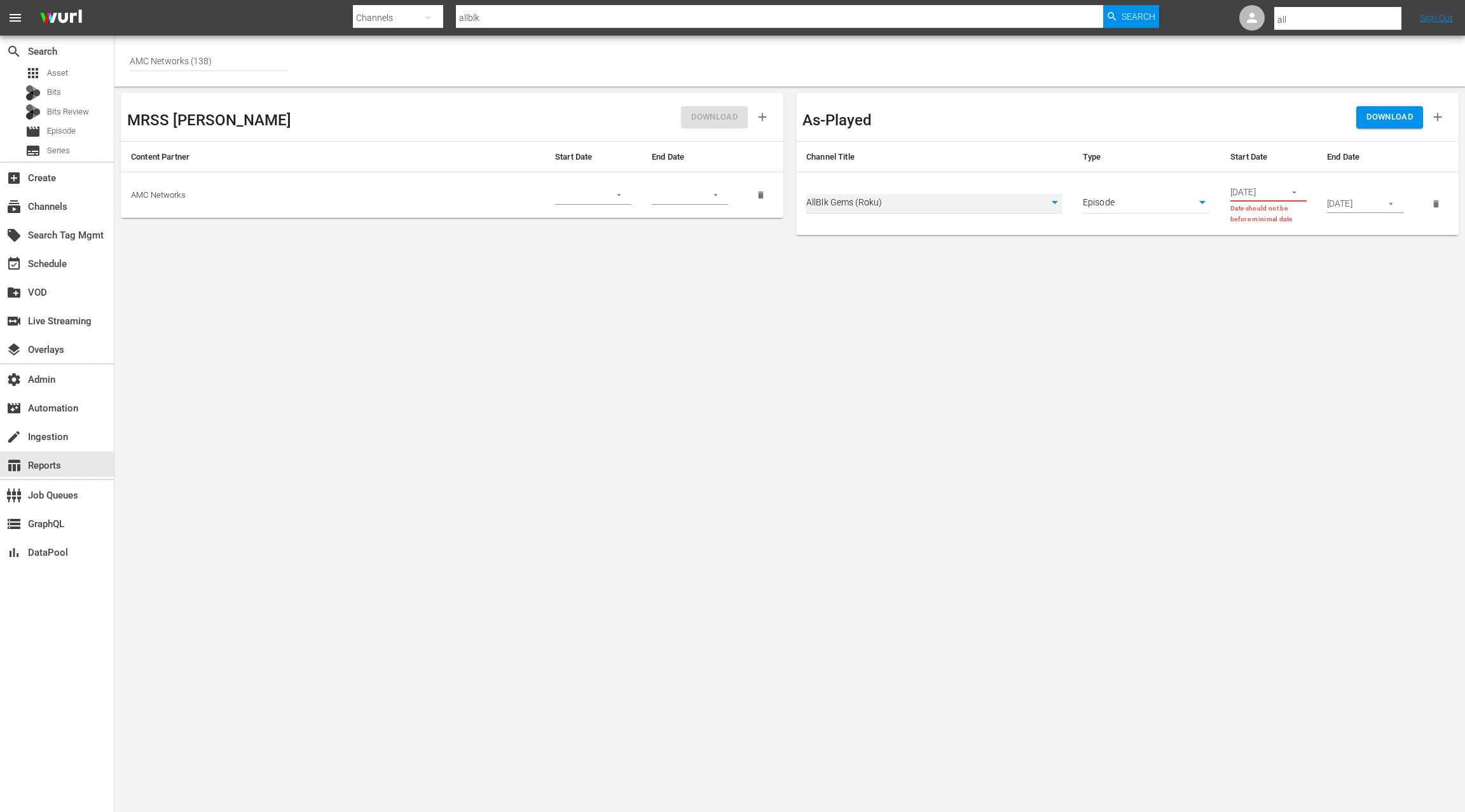
scroll to position [5, 0]
click at [1298, 193] on icon "button" at bounding box center [1294, 192] width 10 height 10
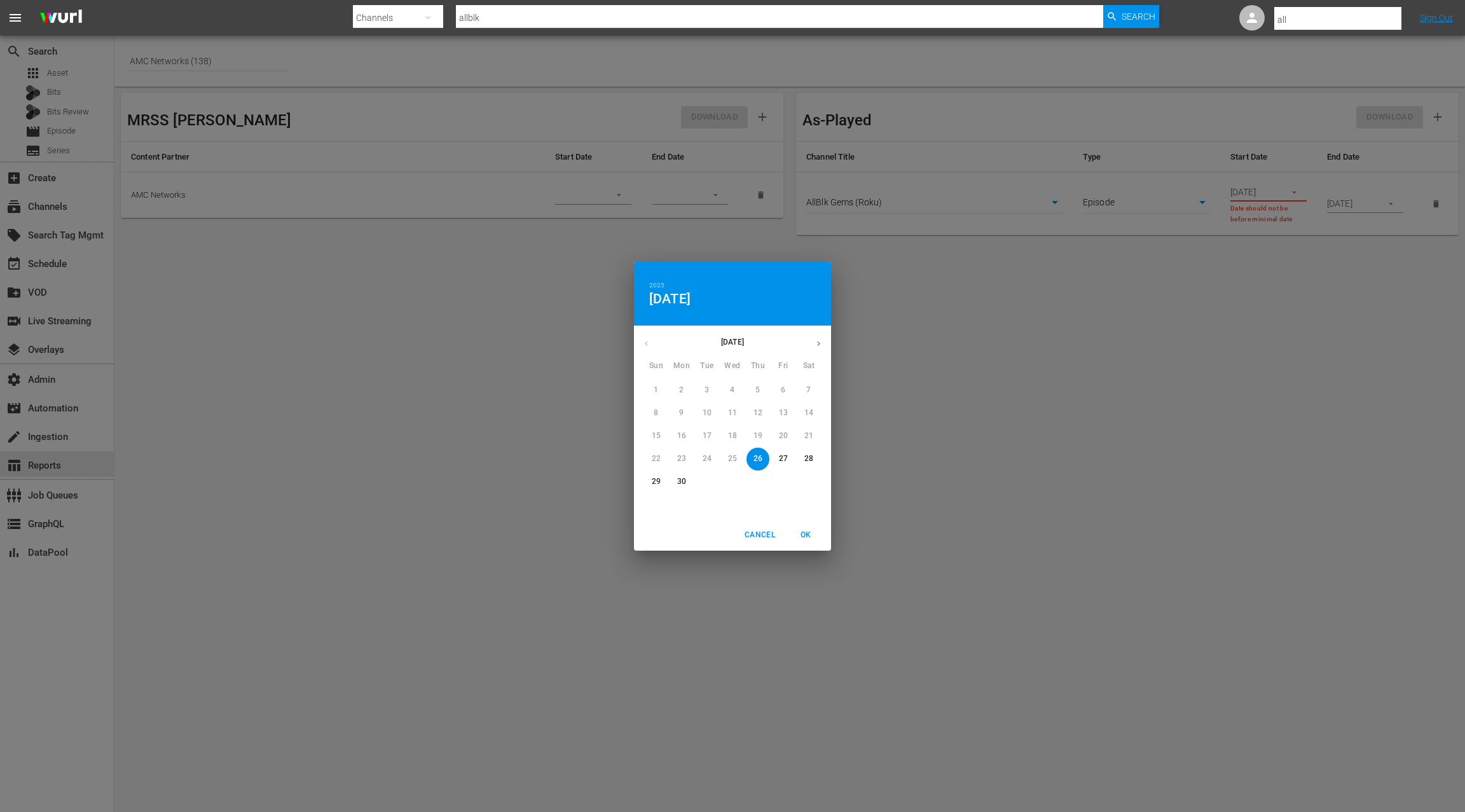
click at [766, 461] on span "26" at bounding box center [758, 459] width 23 height 11
click at [803, 542] on button "OK" at bounding box center [806, 535] width 41 height 21
type input "06/26/2025"
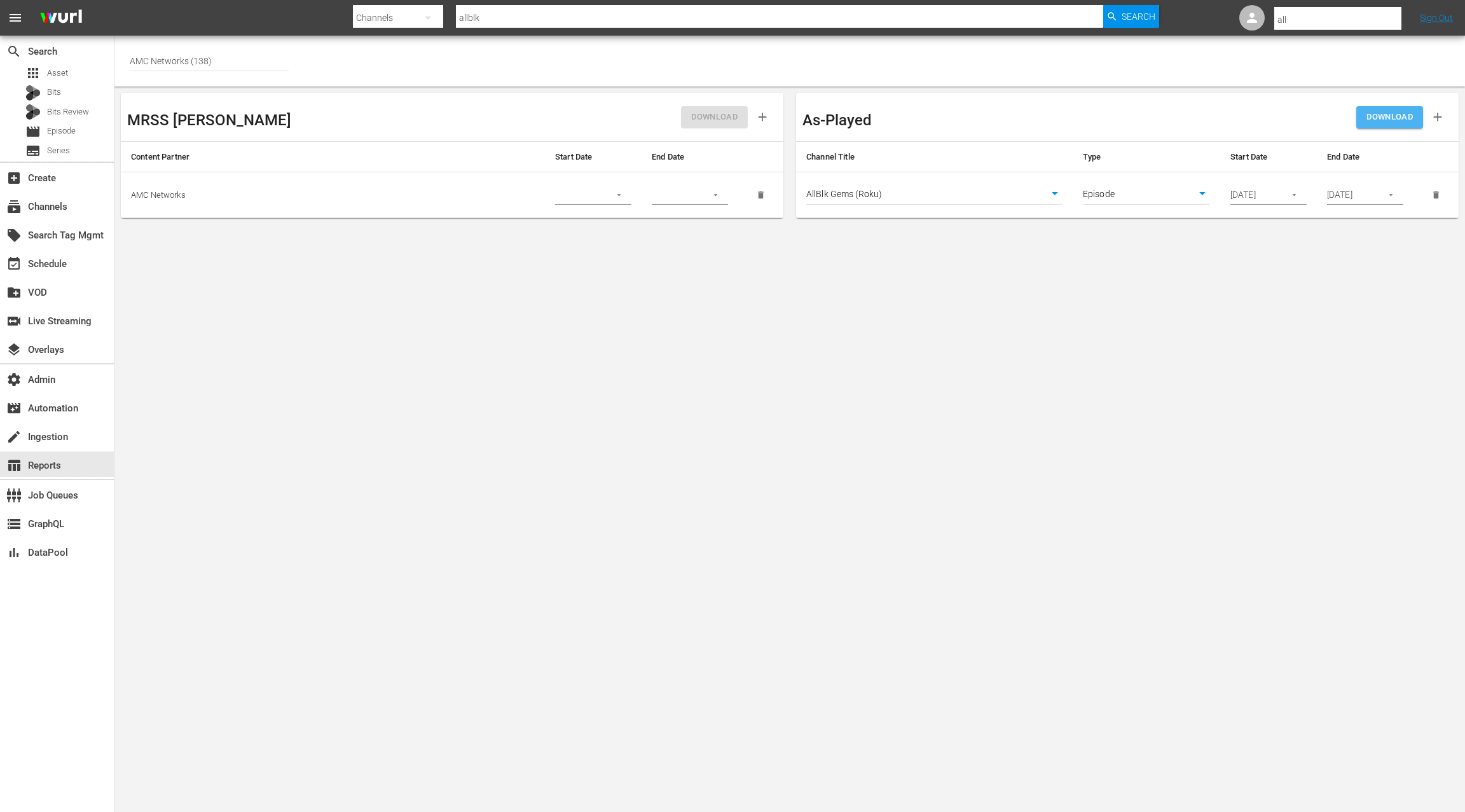
click at [1392, 119] on span "DOWNLOAD" at bounding box center [1389, 117] width 46 height 14
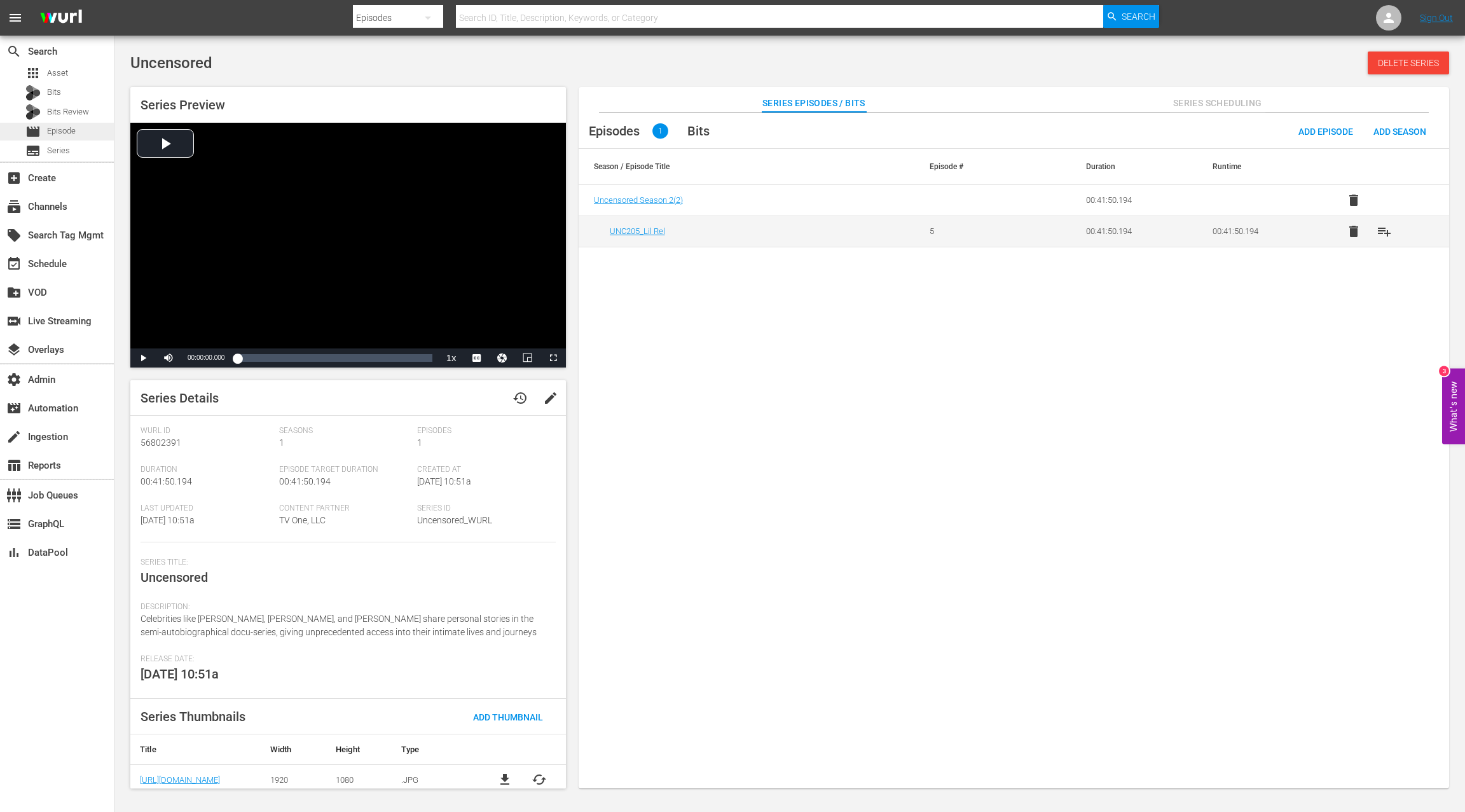
click at [77, 133] on div "movie Episode" at bounding box center [57, 132] width 114 height 18
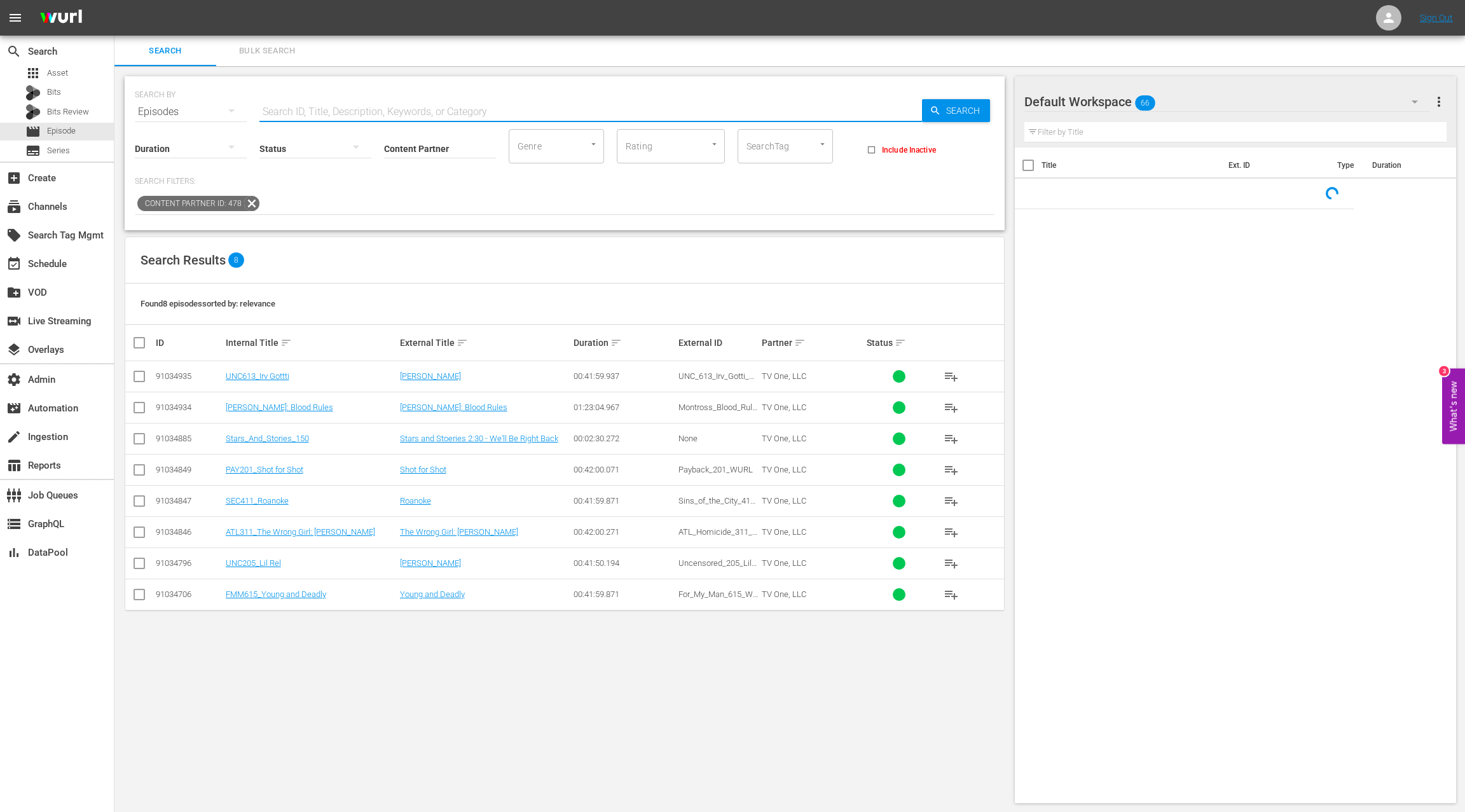
click at [294, 111] on input "text" at bounding box center [590, 112] width 663 height 31
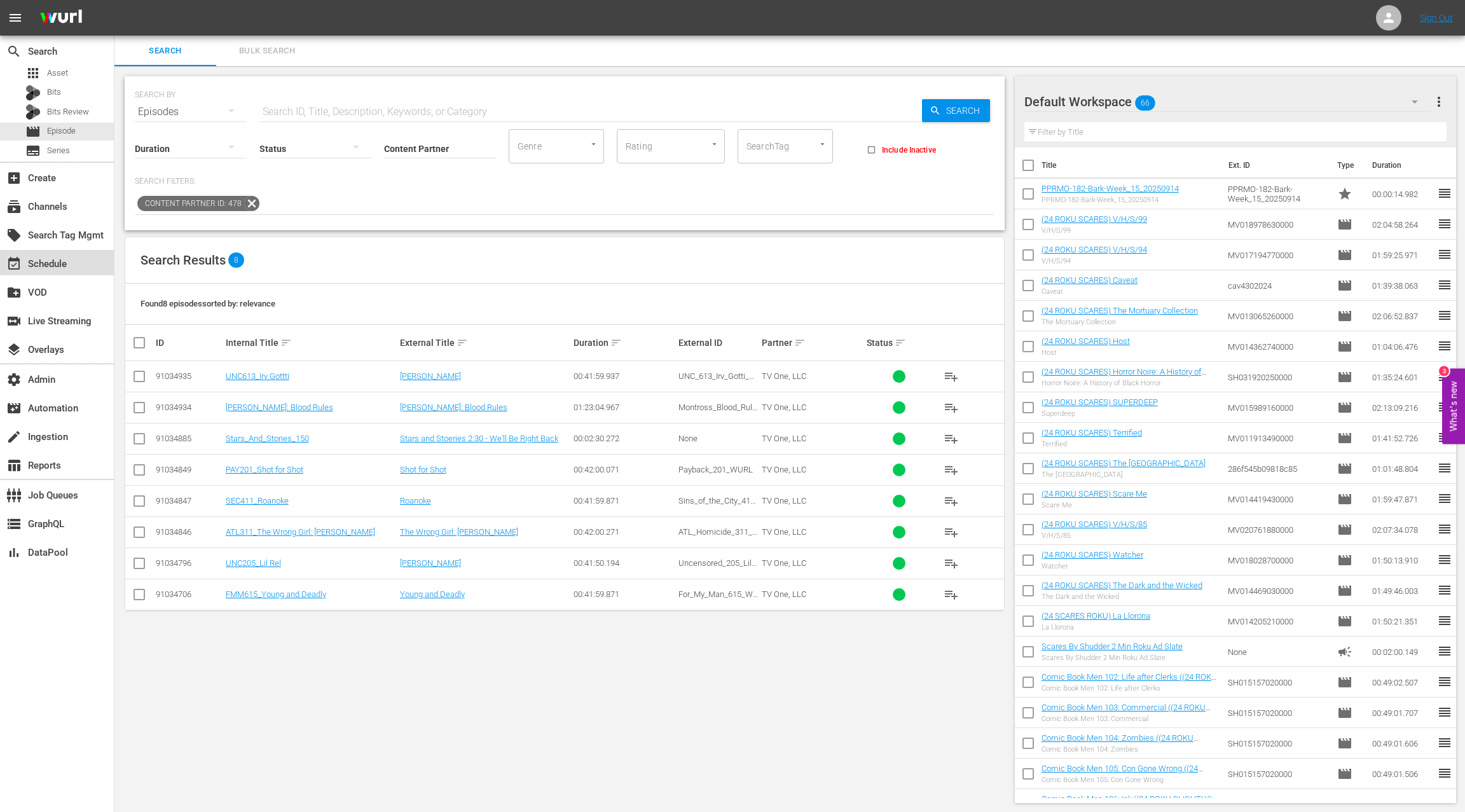
click at [71, 262] on div "event_available Schedule" at bounding box center [57, 262] width 114 height 25
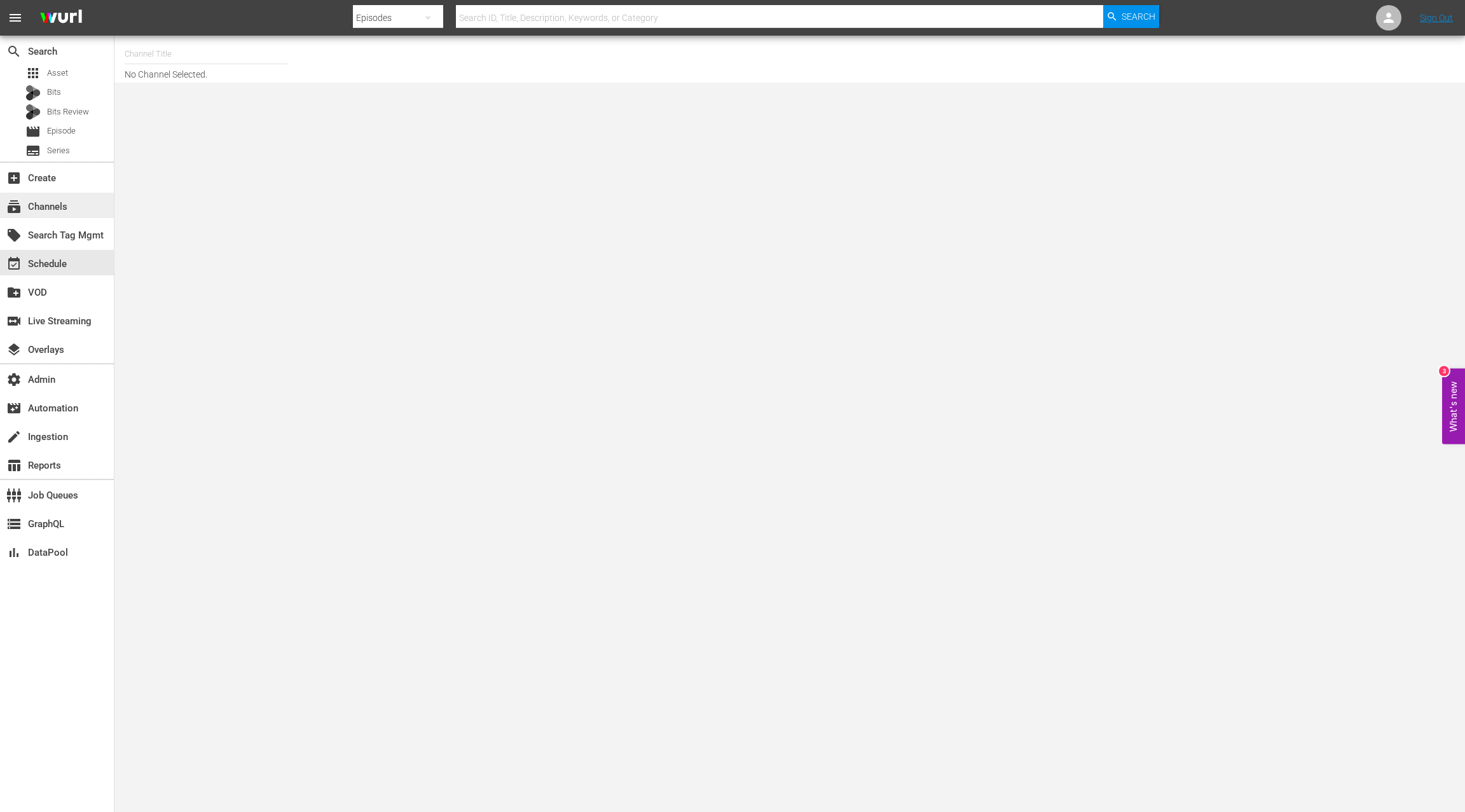
click at [60, 203] on div "subscriptions Channels" at bounding box center [35, 205] width 71 height 12
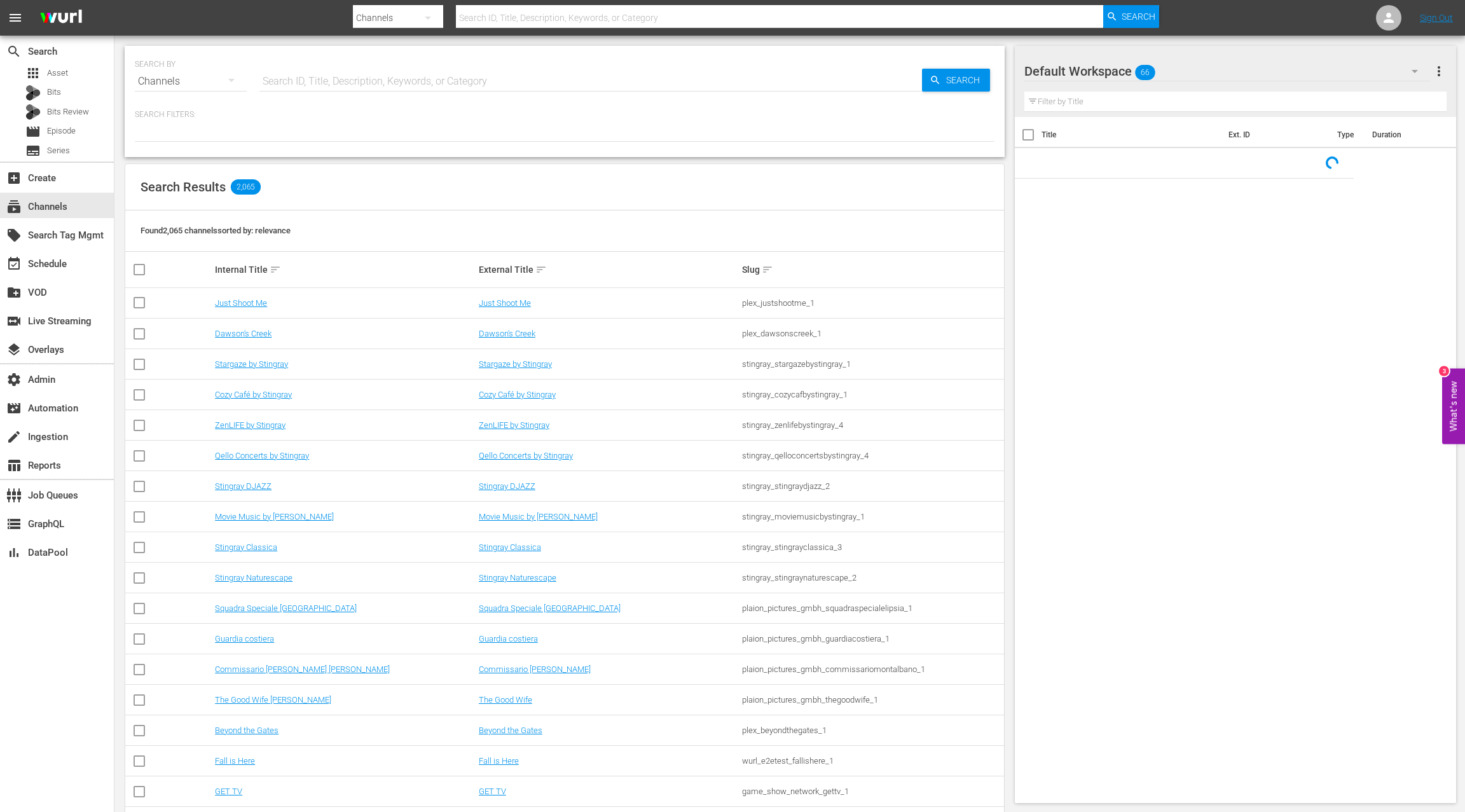
click at [300, 81] on input "text" at bounding box center [590, 81] width 663 height 31
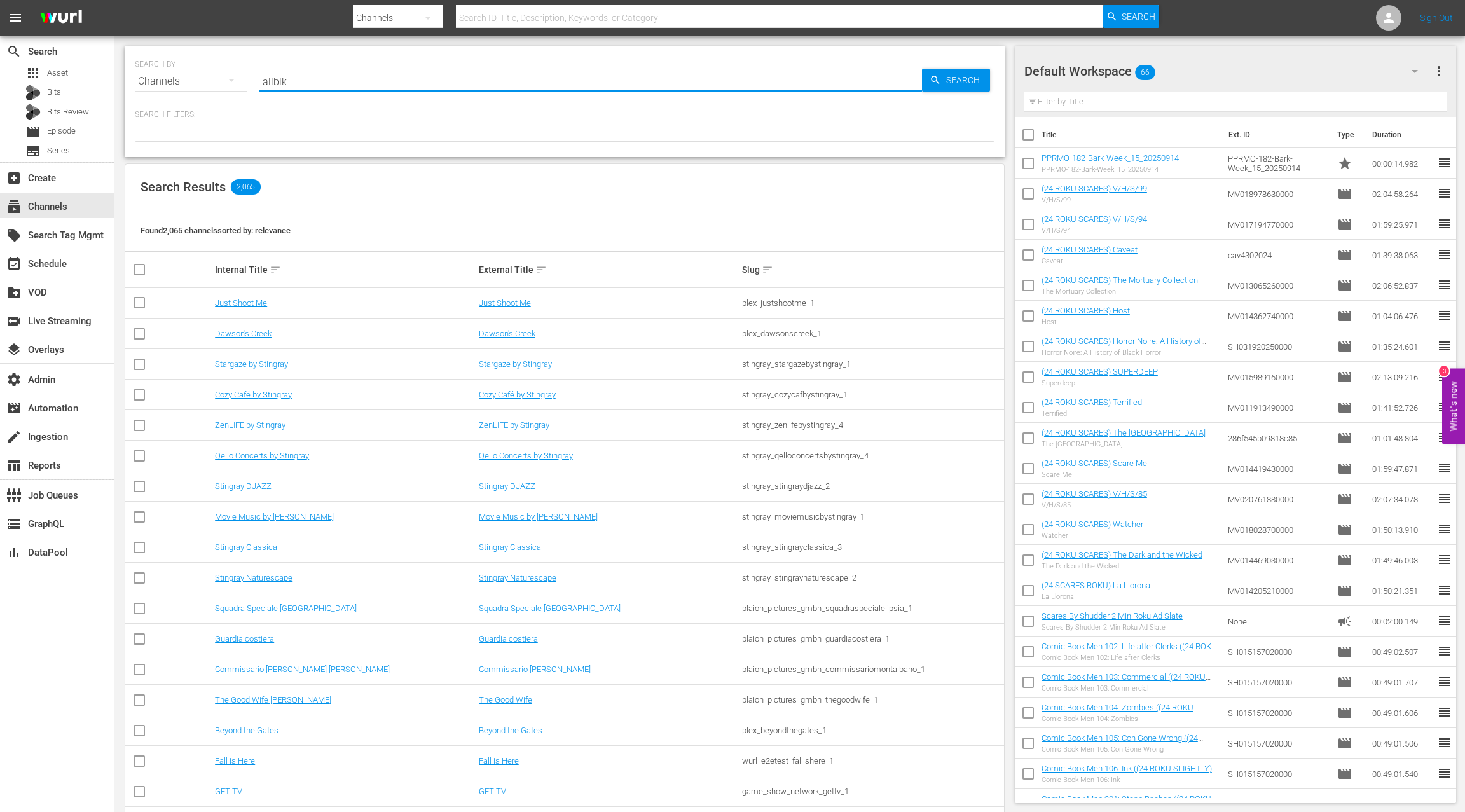
type input "allblk"
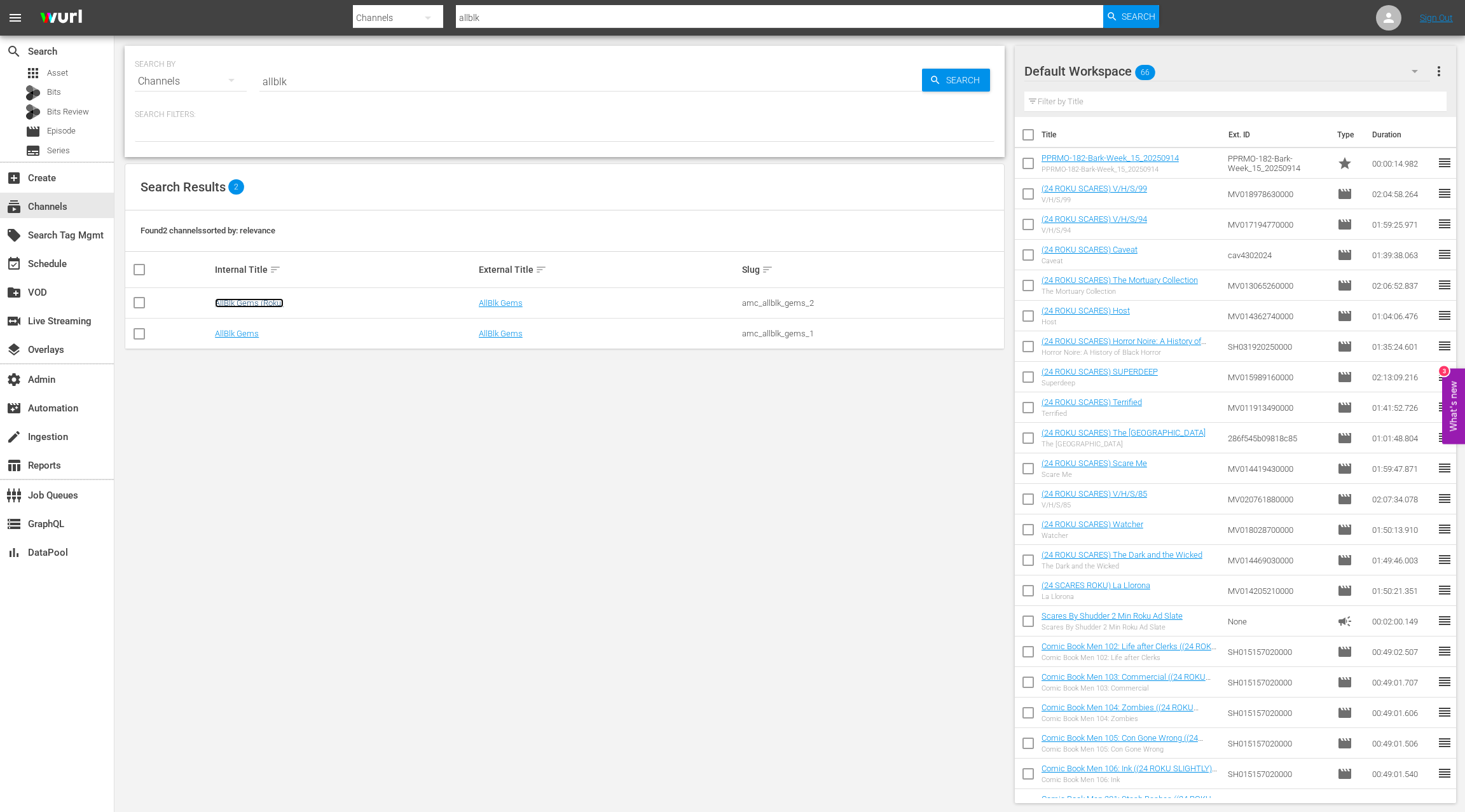
click at [252, 302] on link "AllBlk Gems (Roku)" at bounding box center [249, 303] width 69 height 10
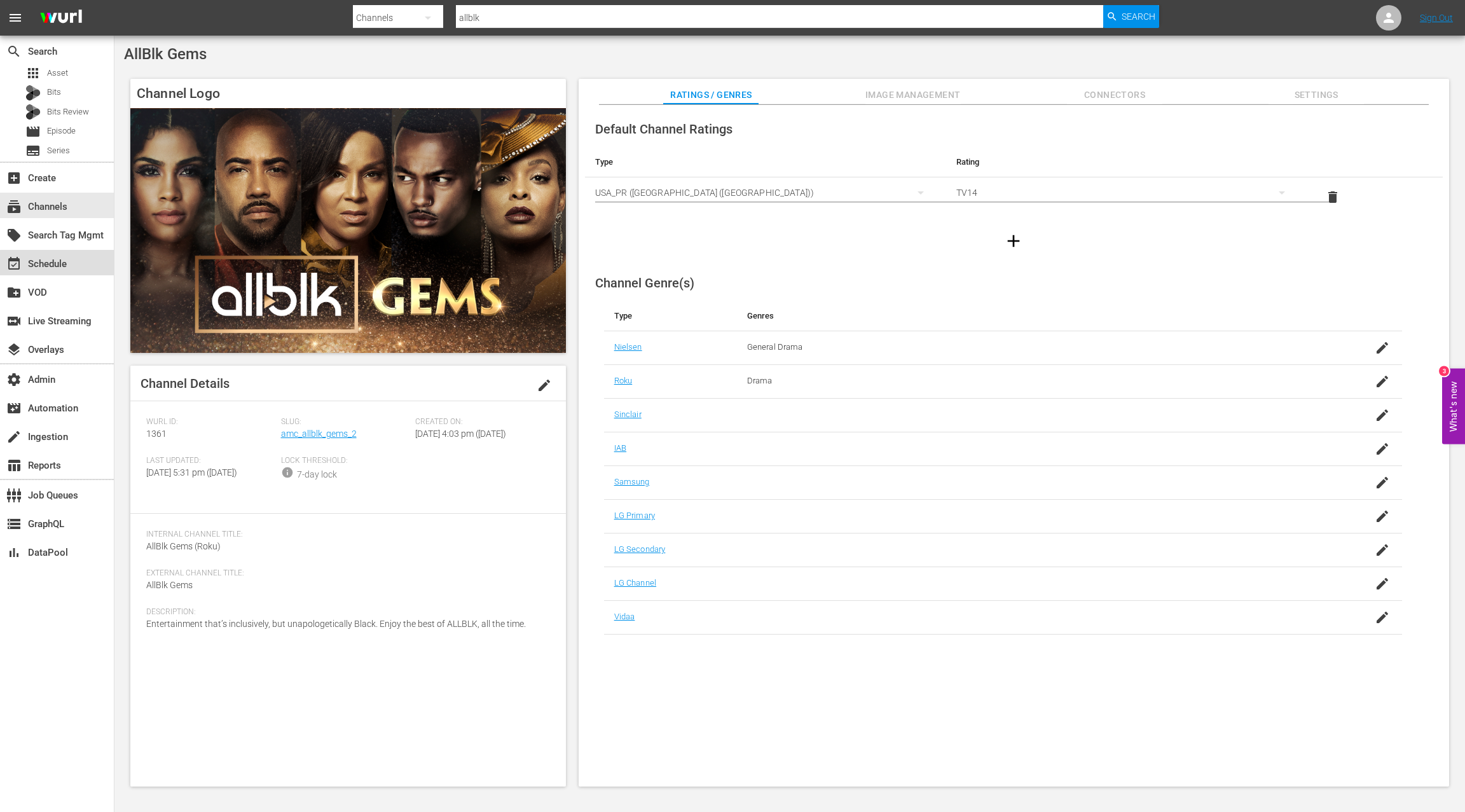
click at [83, 265] on div "event_available Schedule" at bounding box center [57, 262] width 114 height 25
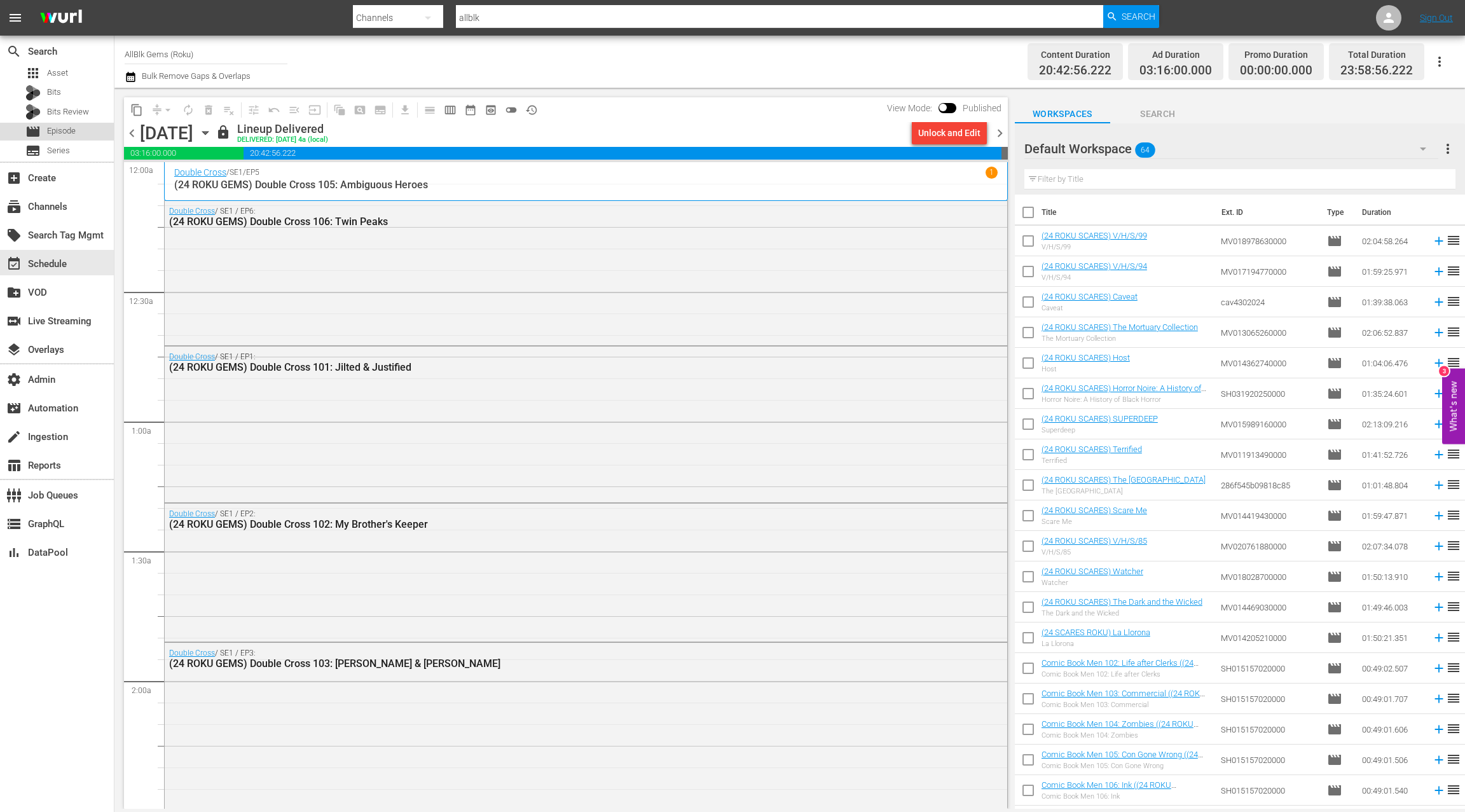
click at [81, 130] on div "movie Episode" at bounding box center [57, 132] width 114 height 18
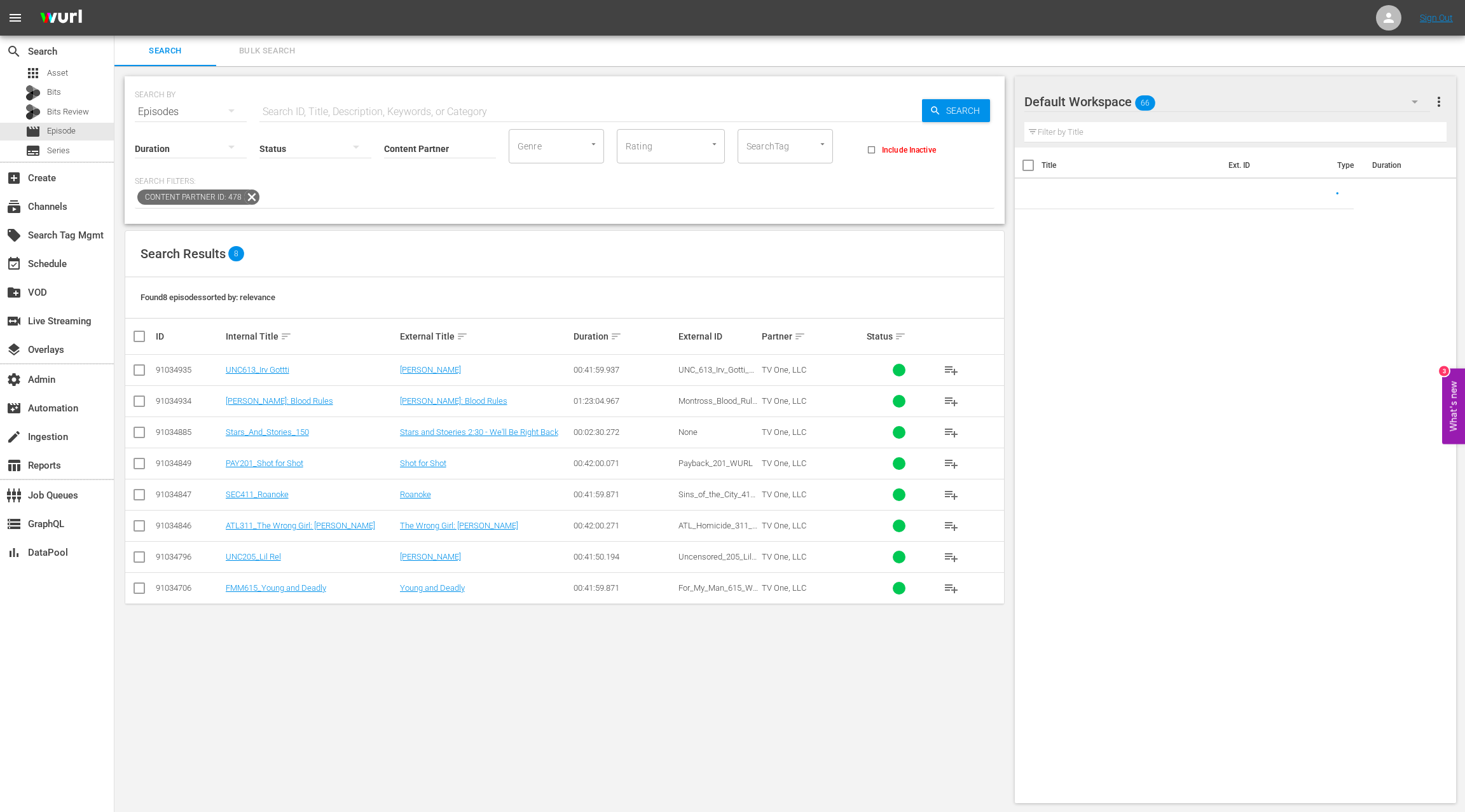
click at [300, 103] on input "text" at bounding box center [590, 112] width 663 height 31
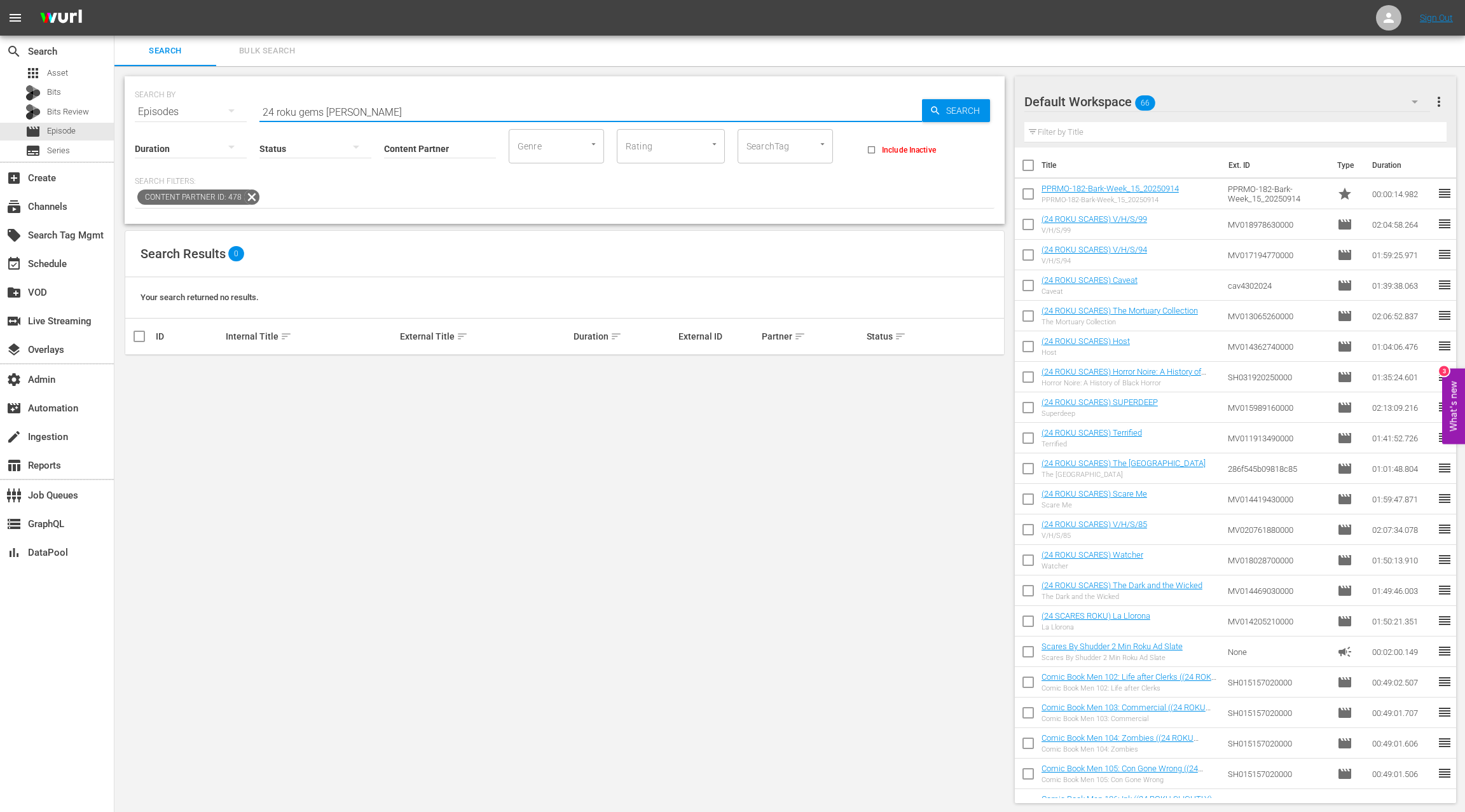
click at [325, 111] on input "24 roku gems [PERSON_NAME]" at bounding box center [590, 112] width 663 height 31
click at [367, 111] on input "24 roku gems) the [PERSON_NAME]" at bounding box center [590, 112] width 663 height 31
drag, startPoint x: 367, startPoint y: 111, endPoint x: 335, endPoint y: 113, distance: 32.1
click at [335, 113] on input "24 roku gems) the [PERSON_NAME]" at bounding box center [590, 112] width 663 height 31
type input "24 roku gems)"
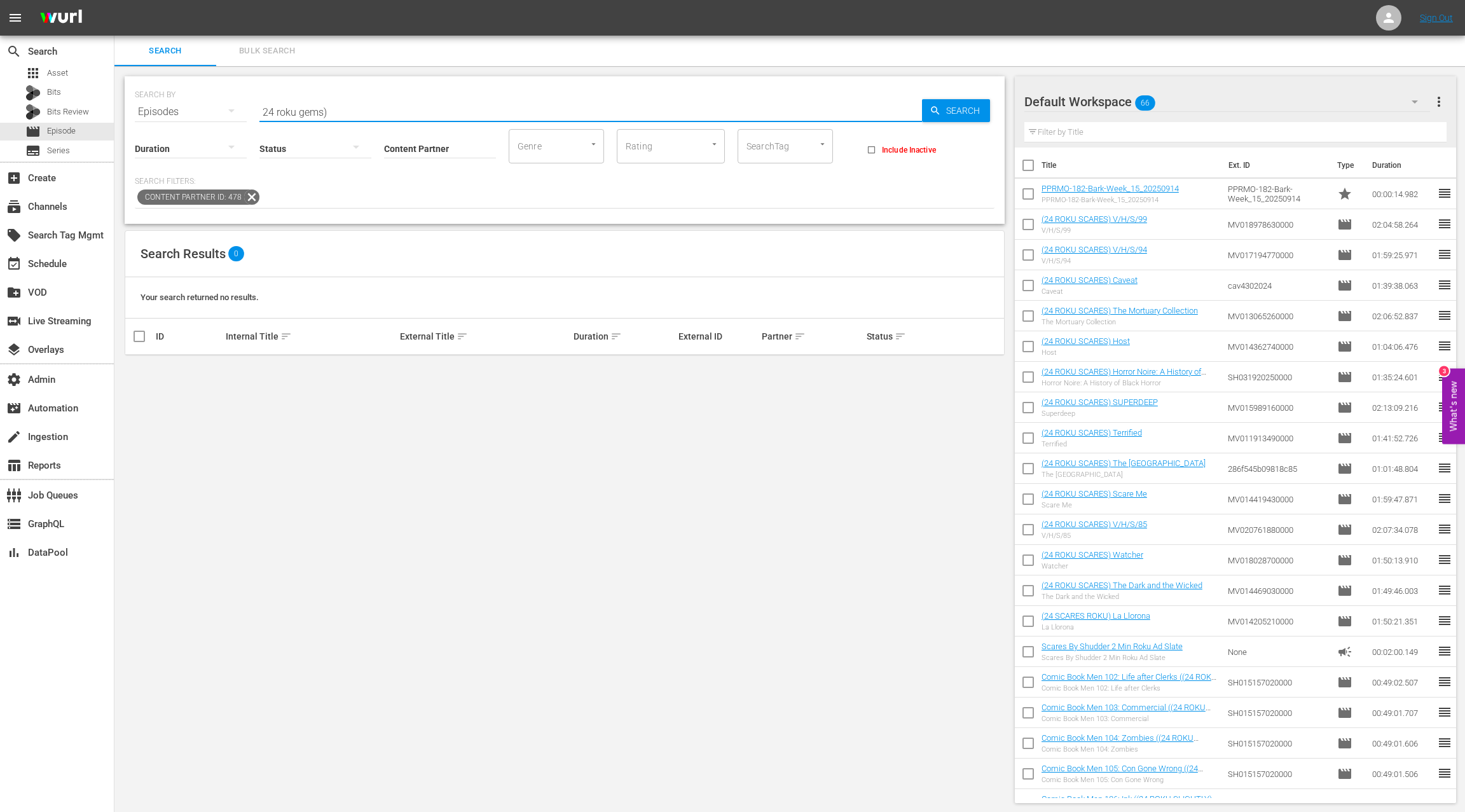
click at [252, 194] on icon at bounding box center [252, 197] width 16 height 16
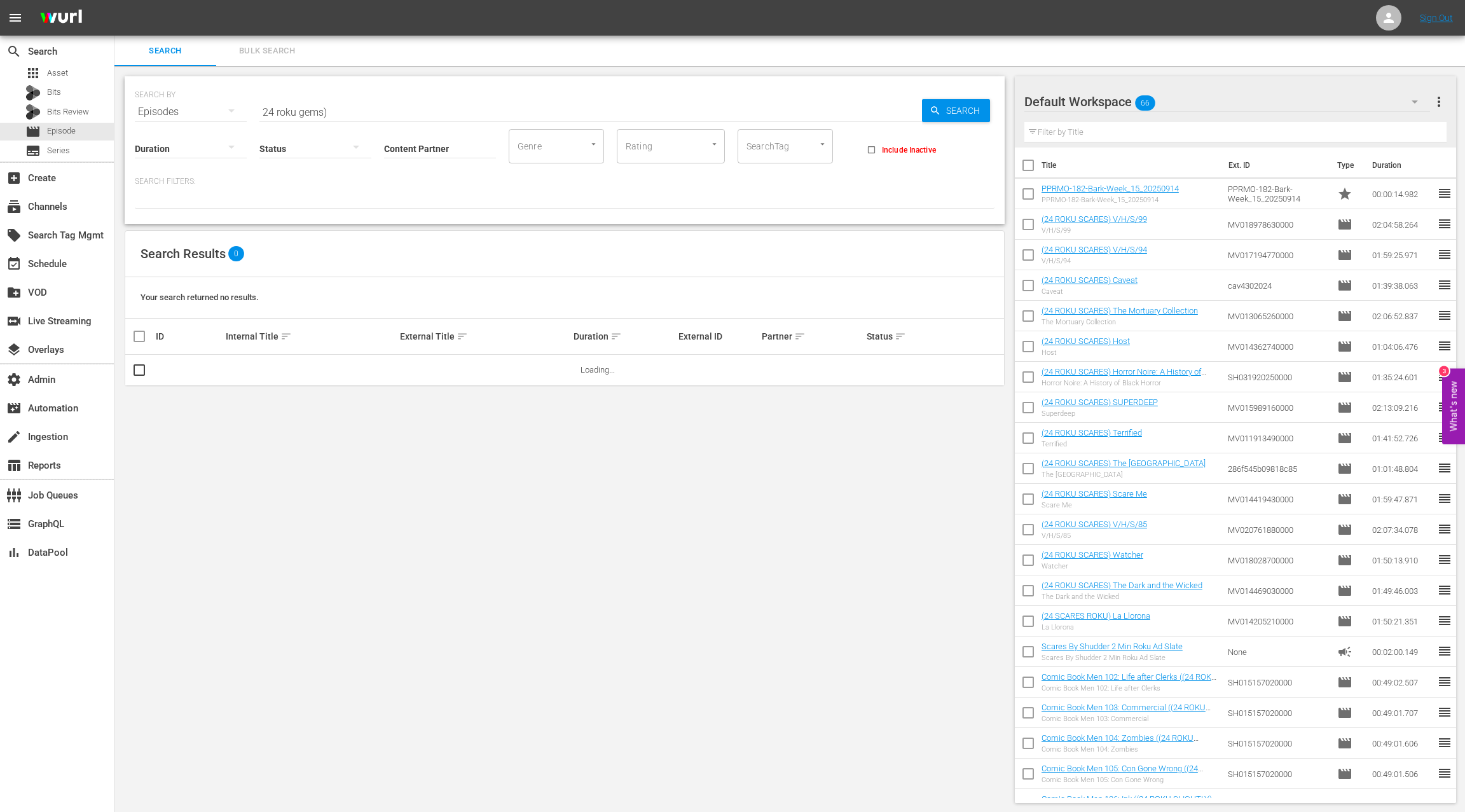
click at [403, 149] on input "Content Partner" at bounding box center [440, 149] width 112 height 46
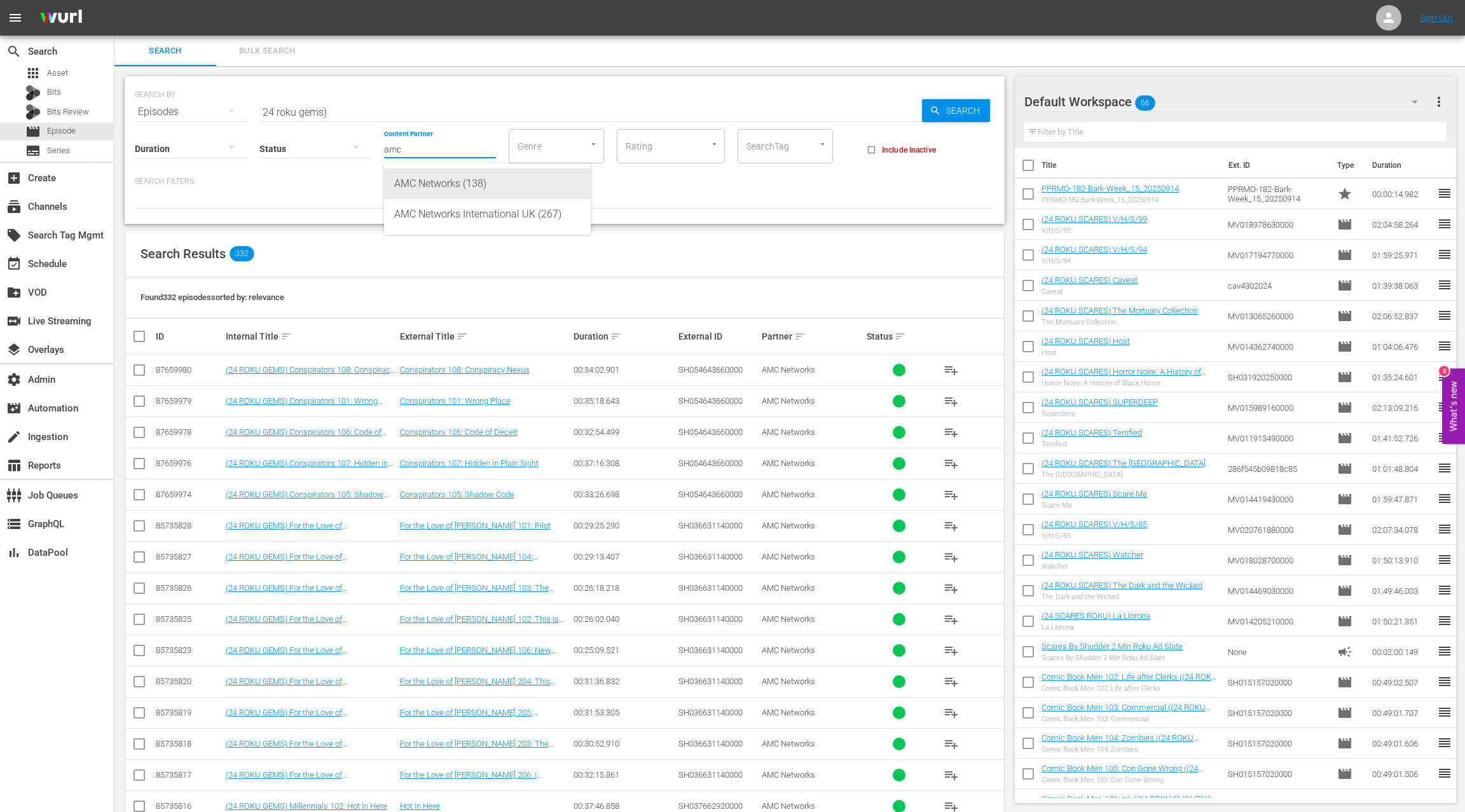
click at [439, 179] on div "AMC Networks (138)" at bounding box center [487, 184] width 186 height 31
type input "AMC Networks (138)"
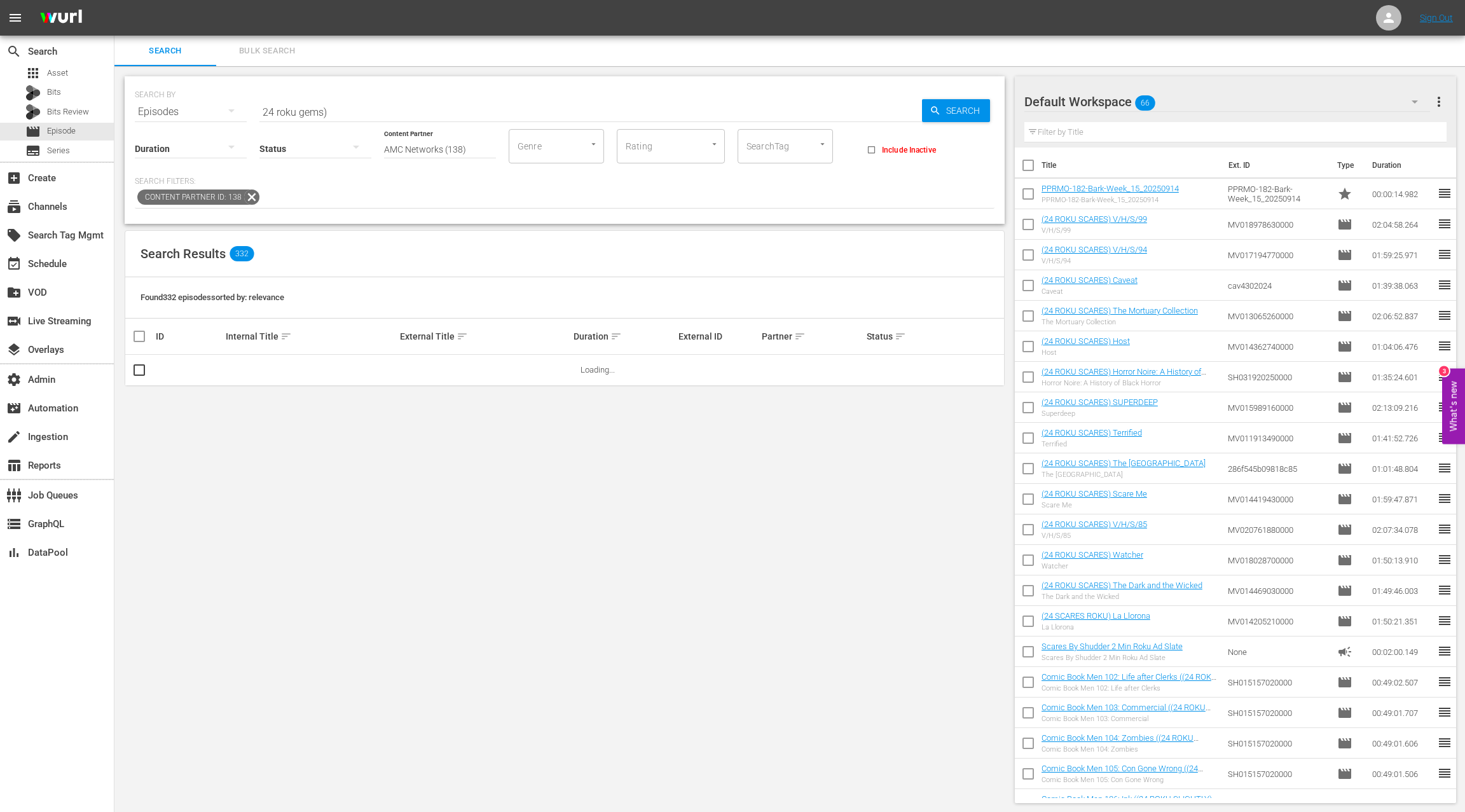
click at [360, 112] on input "24 roku gems)" at bounding box center [590, 112] width 663 height 31
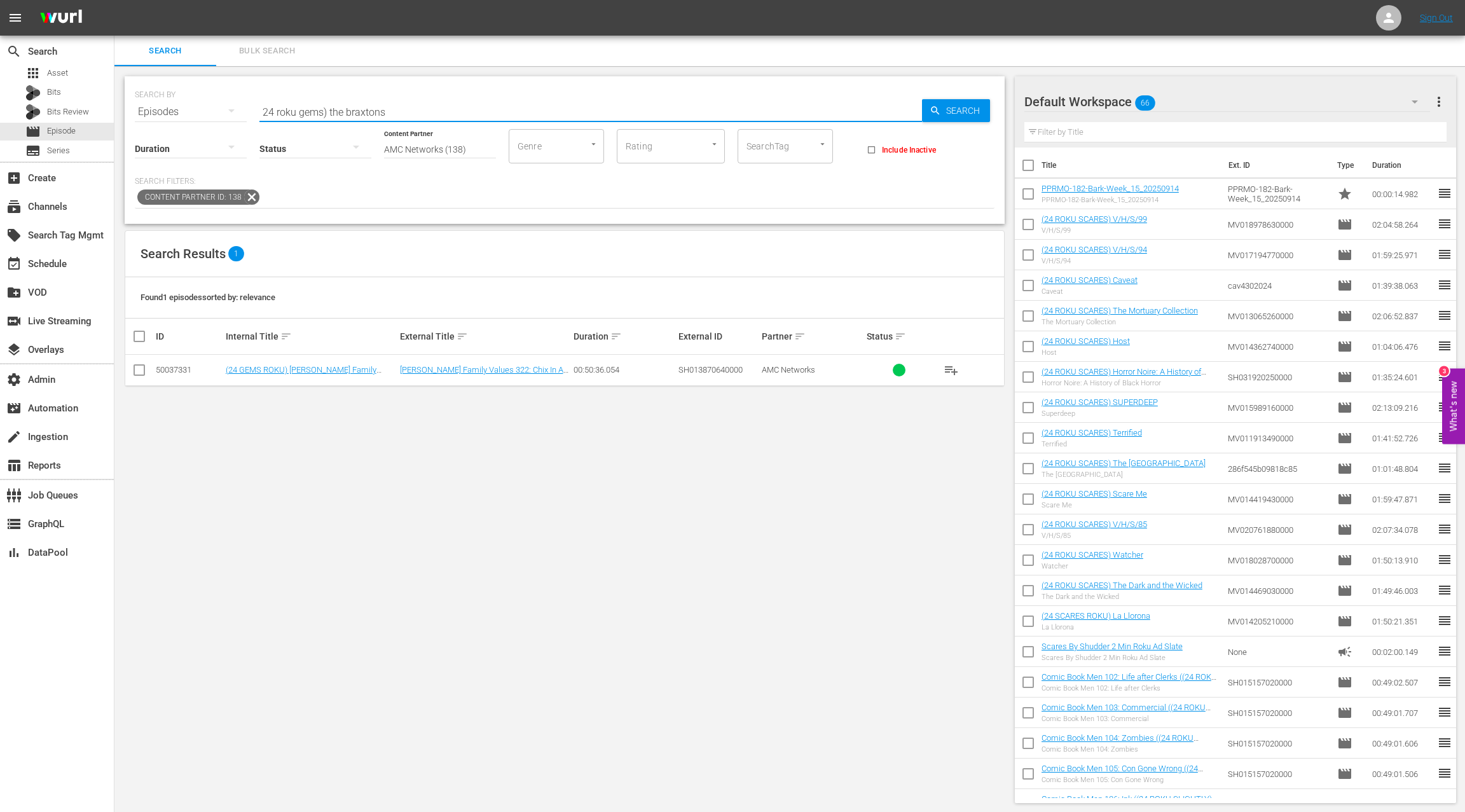
click at [337, 112] on input "24 roku gems) the braxtons" at bounding box center [590, 112] width 663 height 31
drag, startPoint x: 337, startPoint y: 112, endPoint x: 345, endPoint y: 107, distance: 9.4
click at [342, 108] on input "24 roku gems) the braxtons" at bounding box center [590, 112] width 663 height 31
click at [351, 108] on input "24 roku gems) braxtons" at bounding box center [590, 111] width 663 height 31
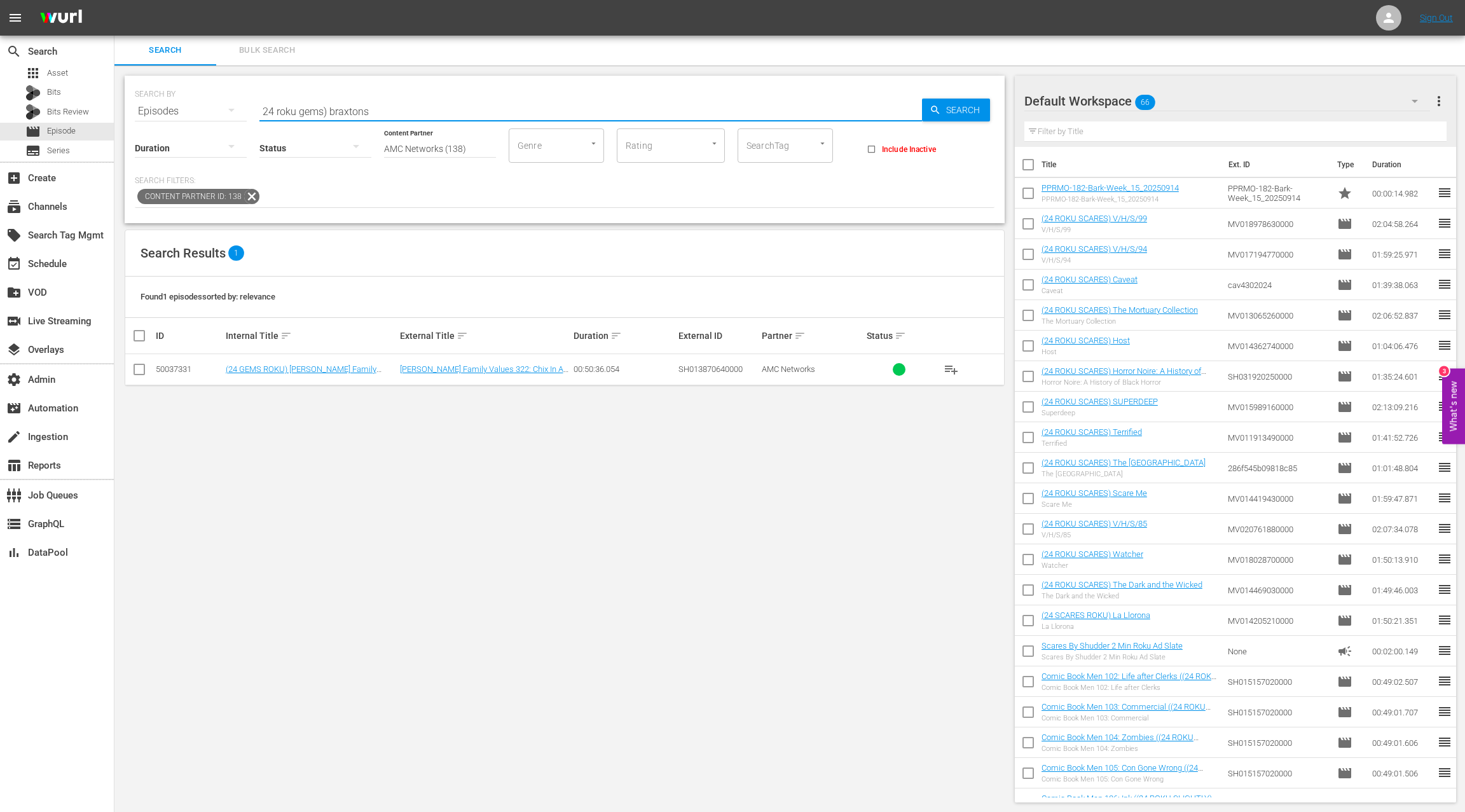
scroll to position [1, 0]
drag, startPoint x: 351, startPoint y: 108, endPoint x: 403, endPoint y: 109, distance: 52.0
click at [353, 108] on input "24 roku gems) braxtons" at bounding box center [590, 111] width 663 height 31
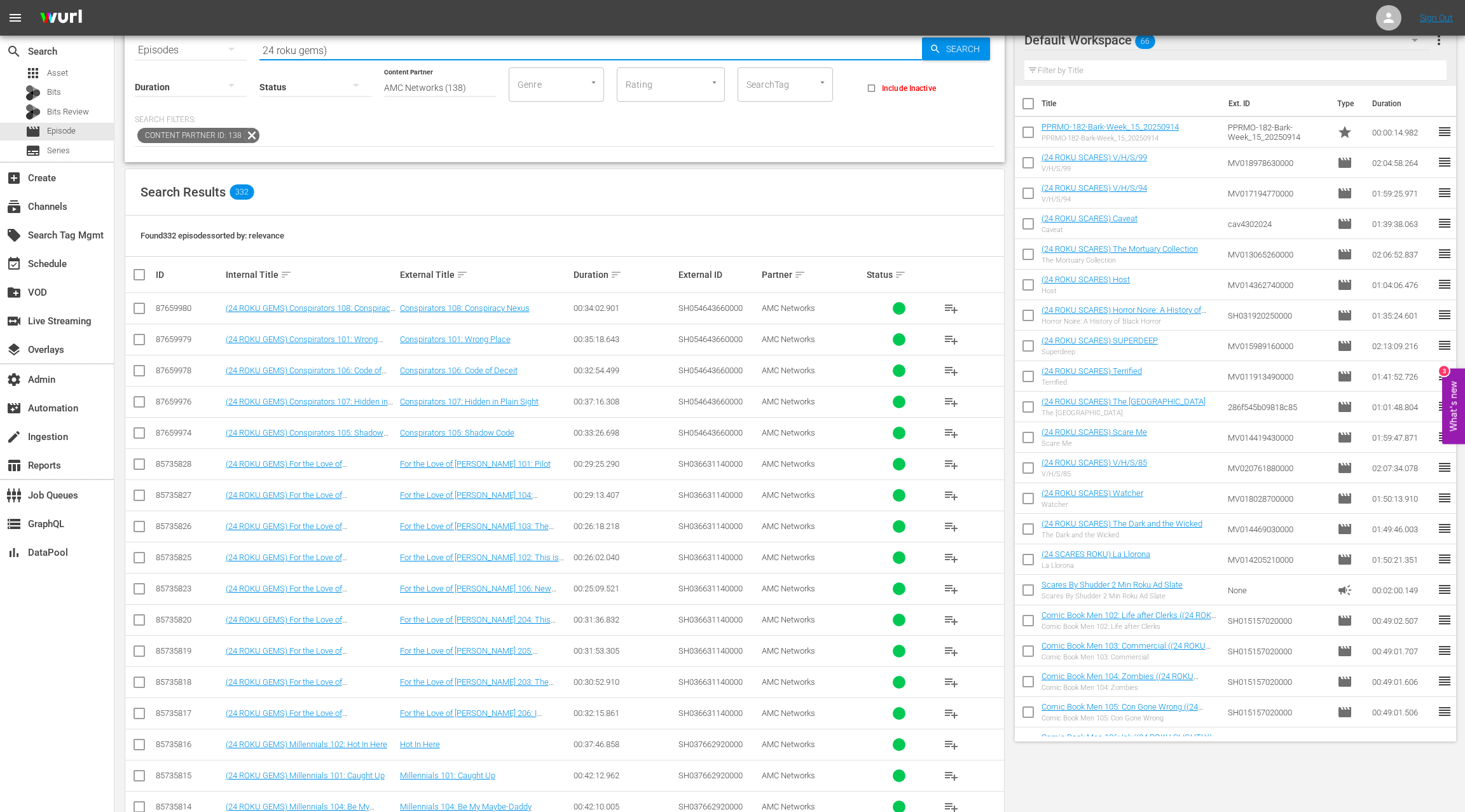
scroll to position [0, 0]
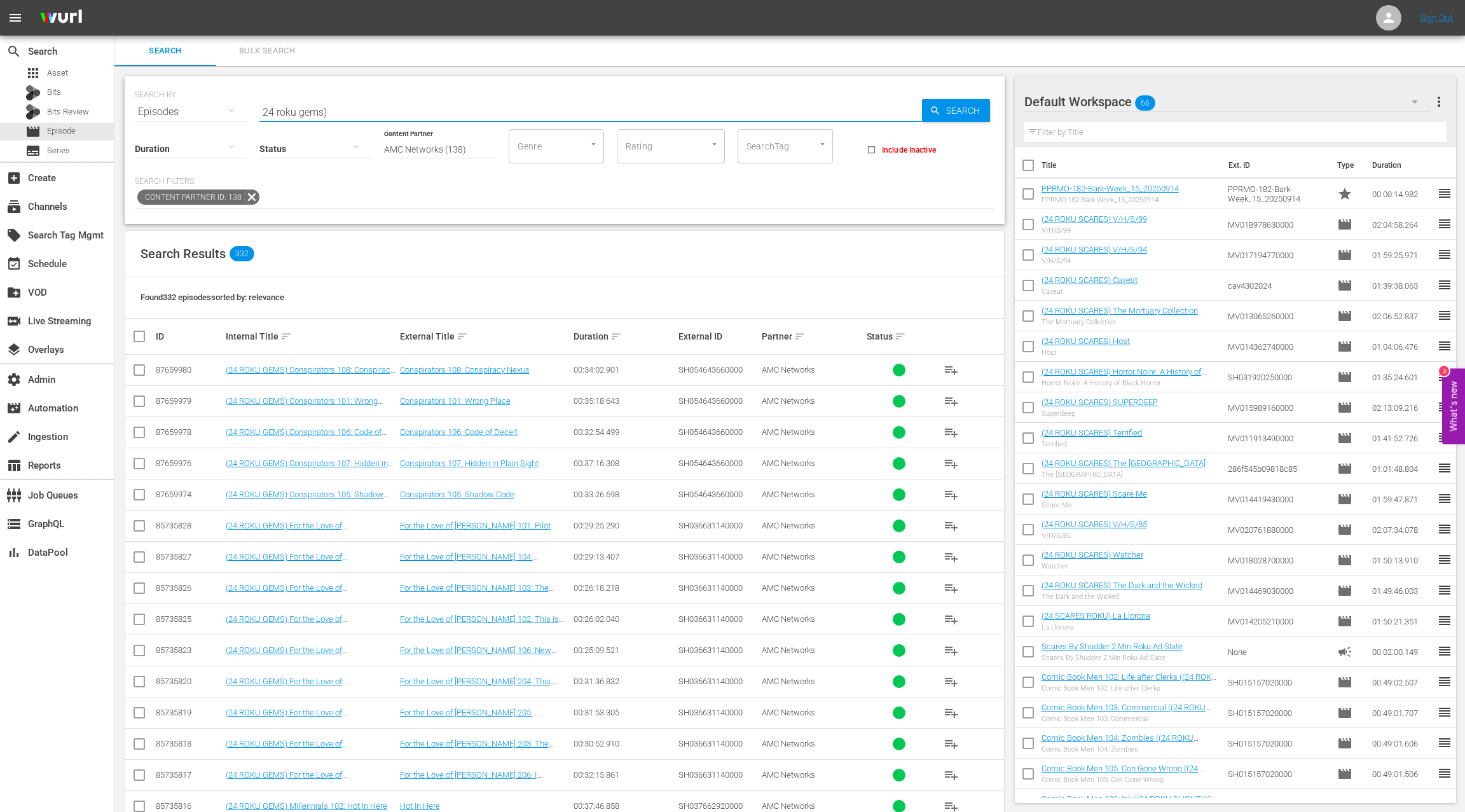
click at [267, 113] on input "24 roku gems)" at bounding box center [590, 112] width 663 height 31
drag, startPoint x: 298, startPoint y: 111, endPoint x: 390, endPoint y: 116, distance: 92.1
click at [390, 116] on input "24 roku gems)" at bounding box center [590, 112] width 663 height 31
paste input "AMCNVR0000039071"
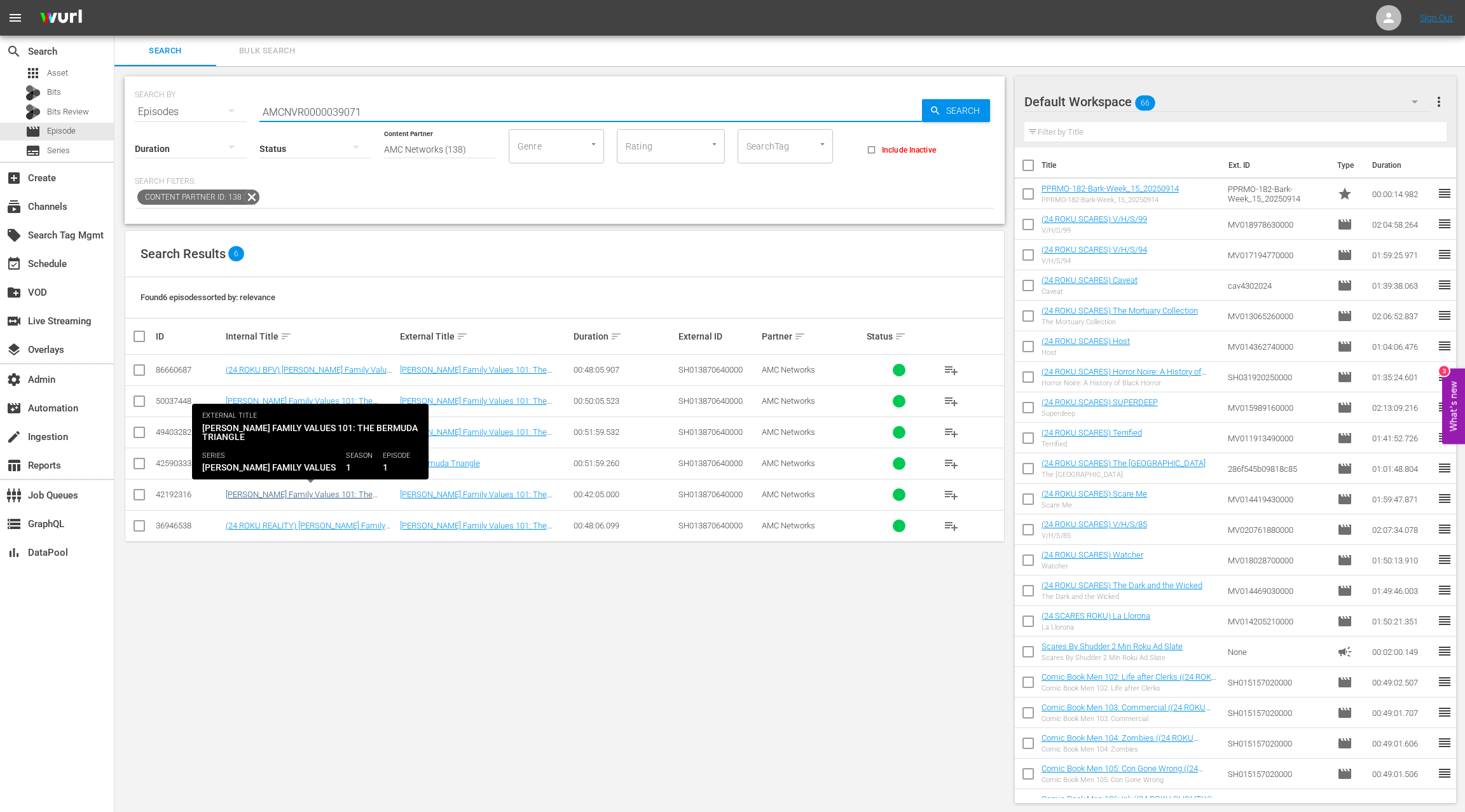
type input "AMCNVR0000039071"
click at [302, 493] on link "[PERSON_NAME] Family Values 101: The Bermuda Triangle" at bounding box center [299, 499] width 147 height 19
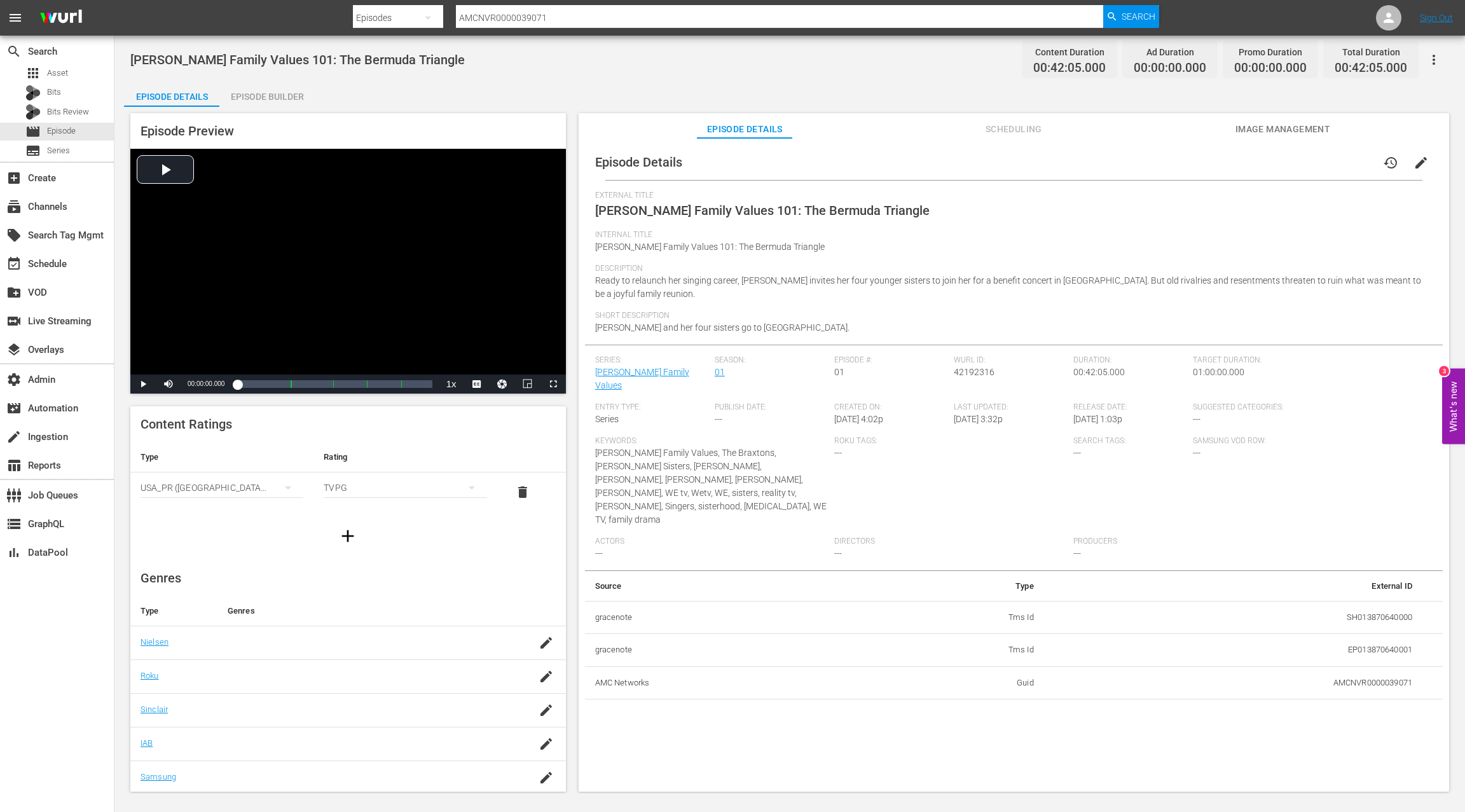
click at [274, 95] on div "Episode Builder" at bounding box center [267, 96] width 96 height 31
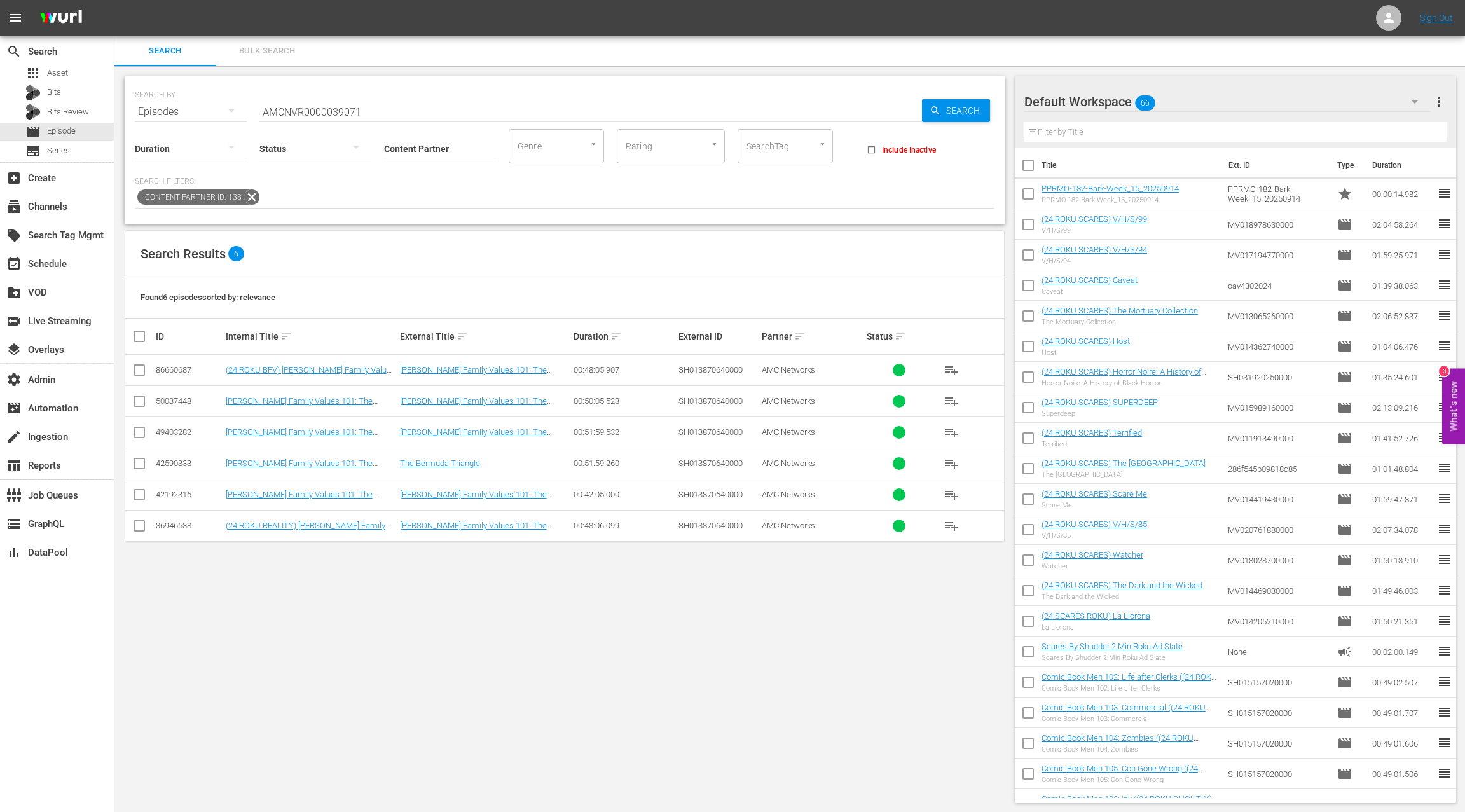
click at [302, 111] on input "AMCNVR0000039071" at bounding box center [590, 112] width 663 height 31
paste input "92"
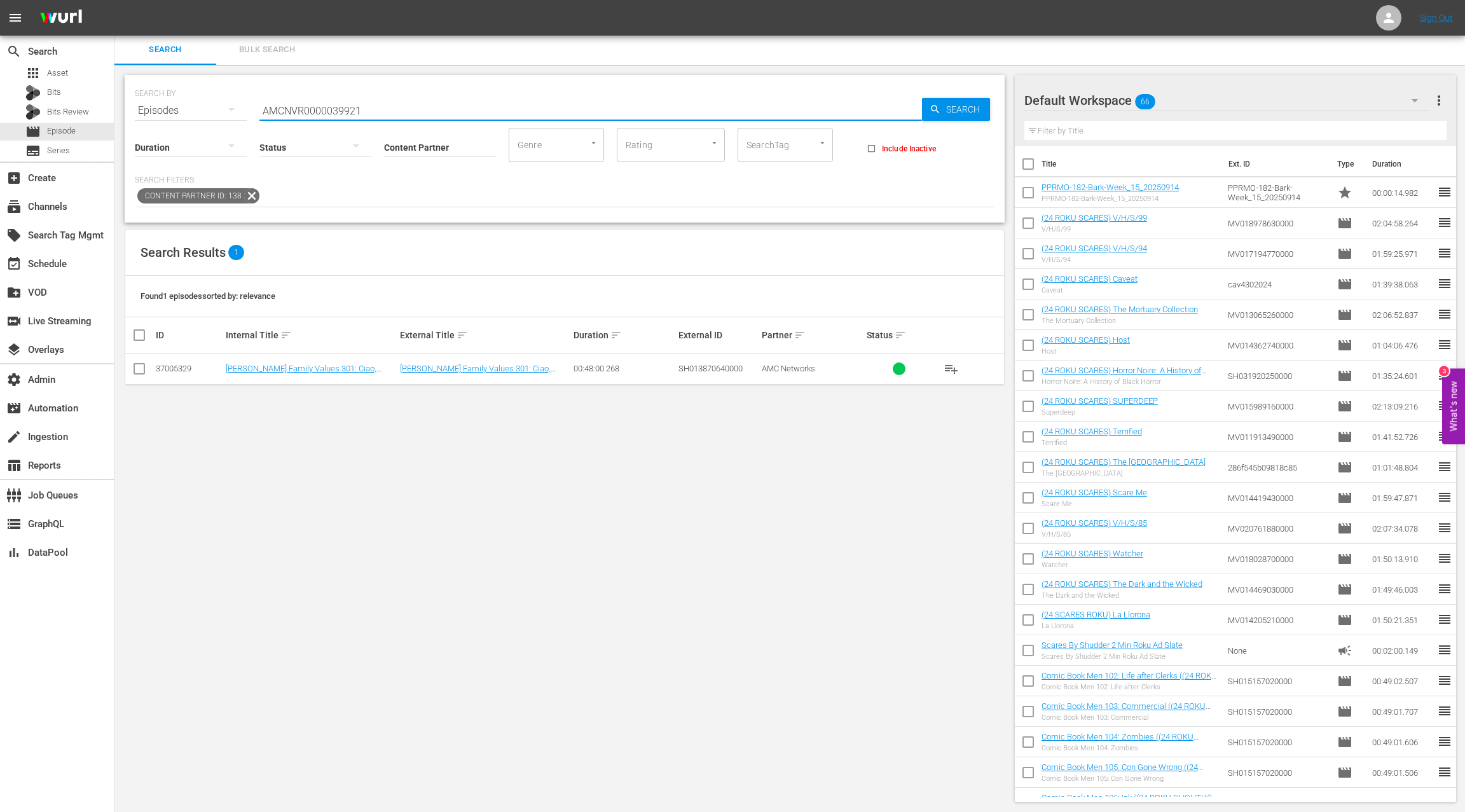
click at [323, 106] on input "AMCNVR0000039921" at bounding box center [590, 111] width 663 height 31
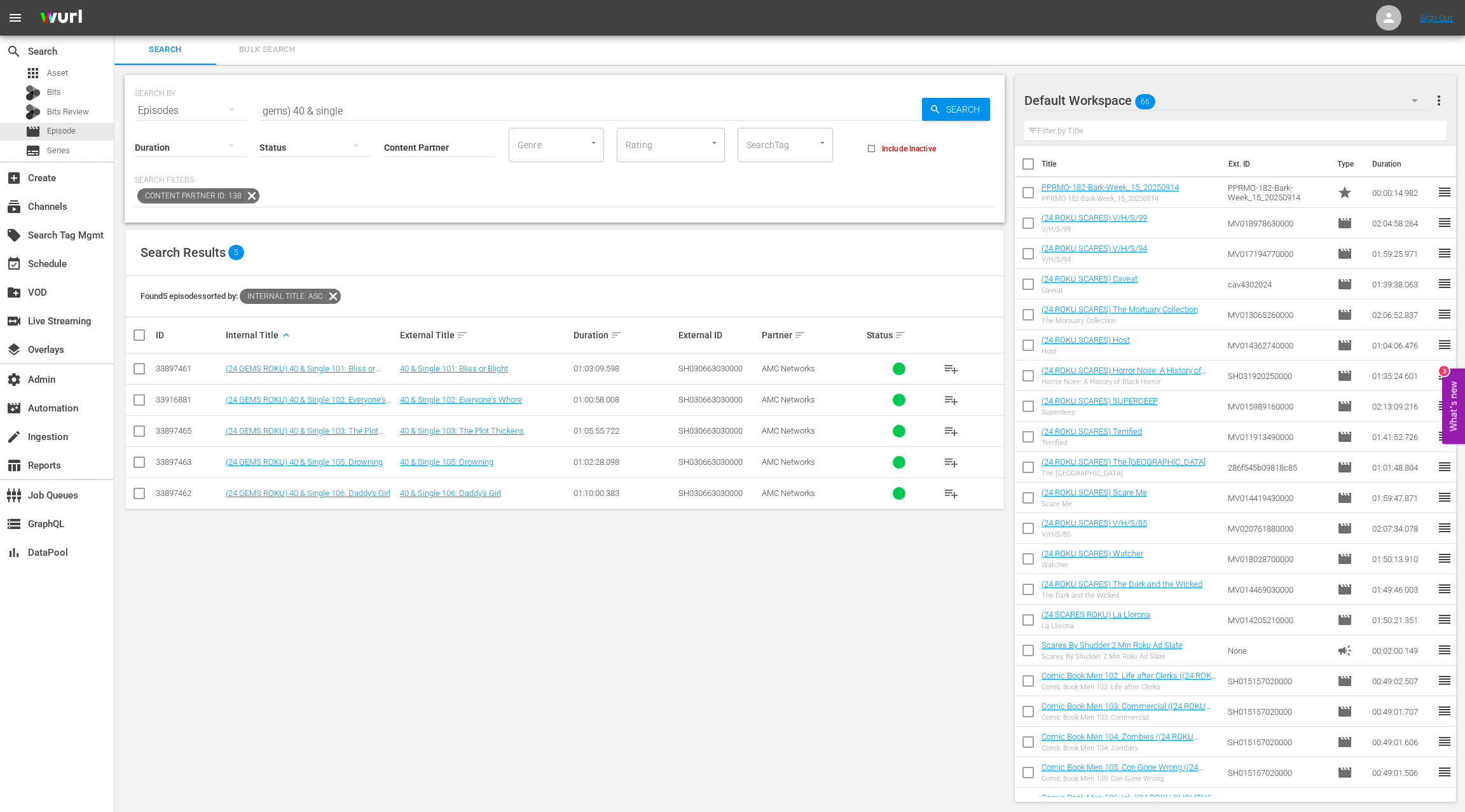
click at [172, 368] on div "33897461" at bounding box center [188, 368] width 66 height 10
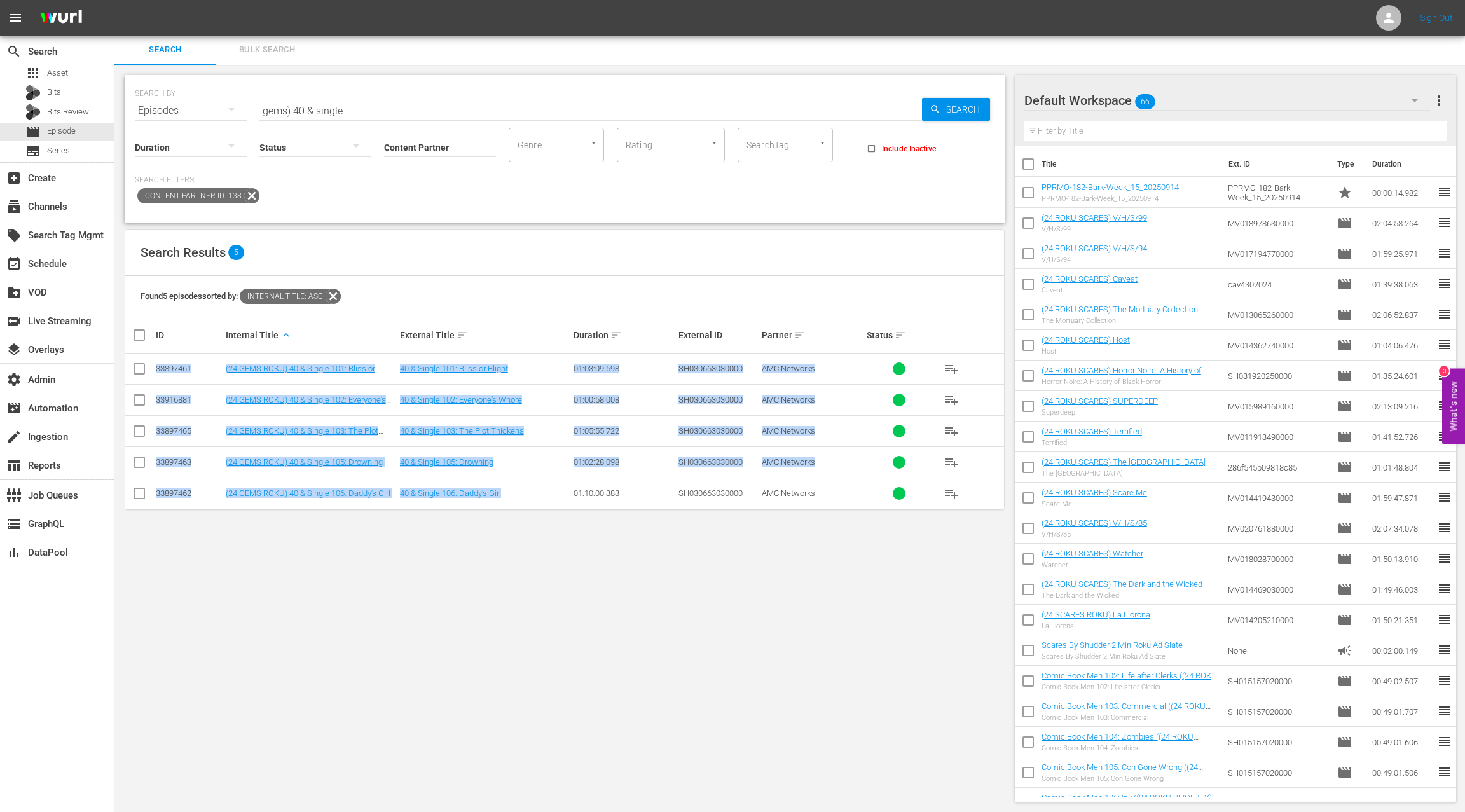
drag, startPoint x: 172, startPoint y: 368, endPoint x: 398, endPoint y: 497, distance: 260.2
click at [398, 497] on tbody "33897461 (24 GEMS ROKU) 40 & Single 101: Bliss or Blight 40 & Single 101: Bliss…" at bounding box center [565, 431] width 879 height 156
copy tbody "33897461 (24 GEMS ROKU) 40 & Single 101: Bliss or Blight 40 & Single 101: Bliss…"
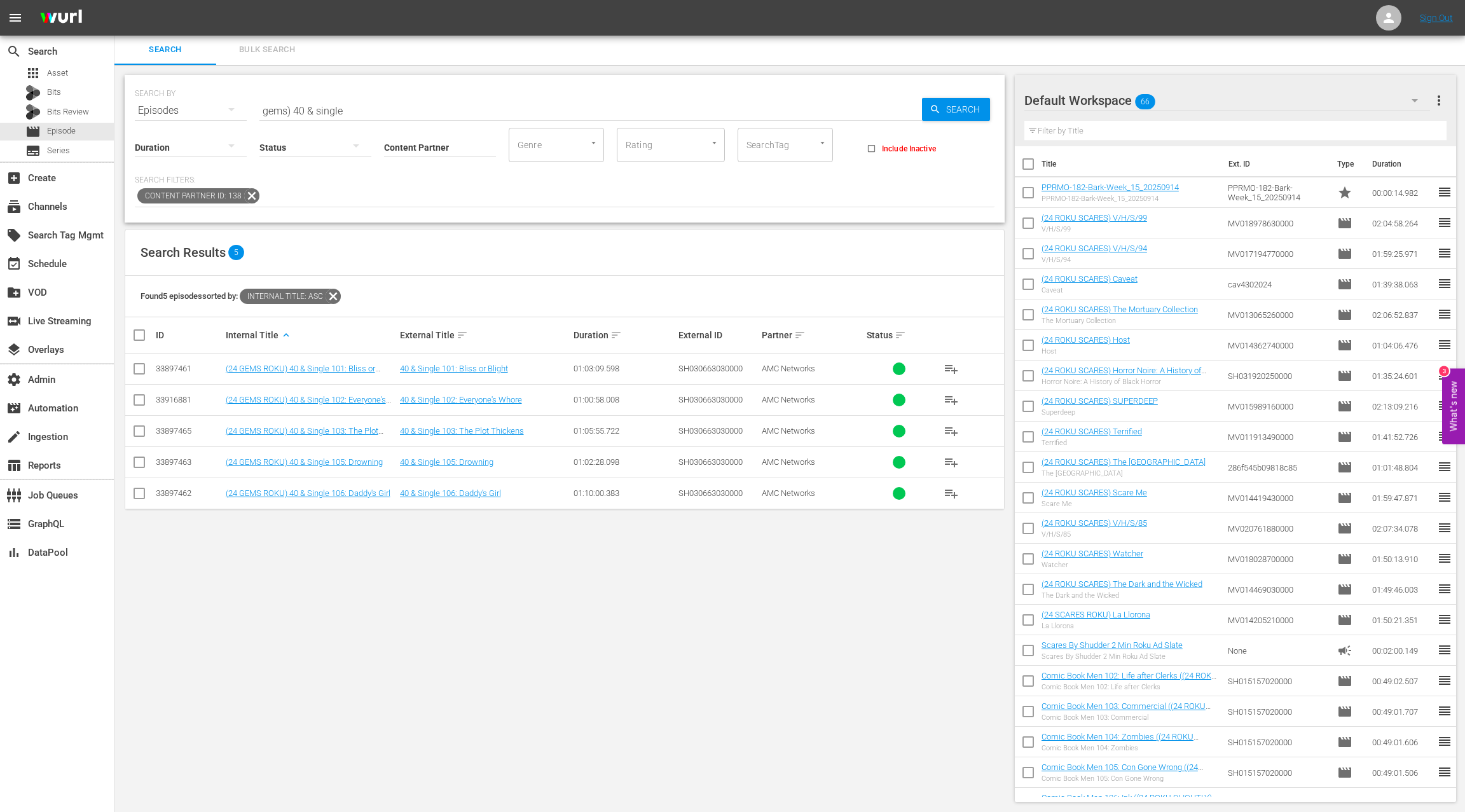
click at [298, 108] on input "gems) 40 & single" at bounding box center [590, 111] width 663 height 31
drag, startPoint x: 298, startPoint y: 108, endPoint x: 357, endPoint y: 115, distance: 59.4
click at [357, 115] on input "gems) 40 & single" at bounding box center [590, 111] width 663 height 31
paste input "[PERSON_NAME] AND"
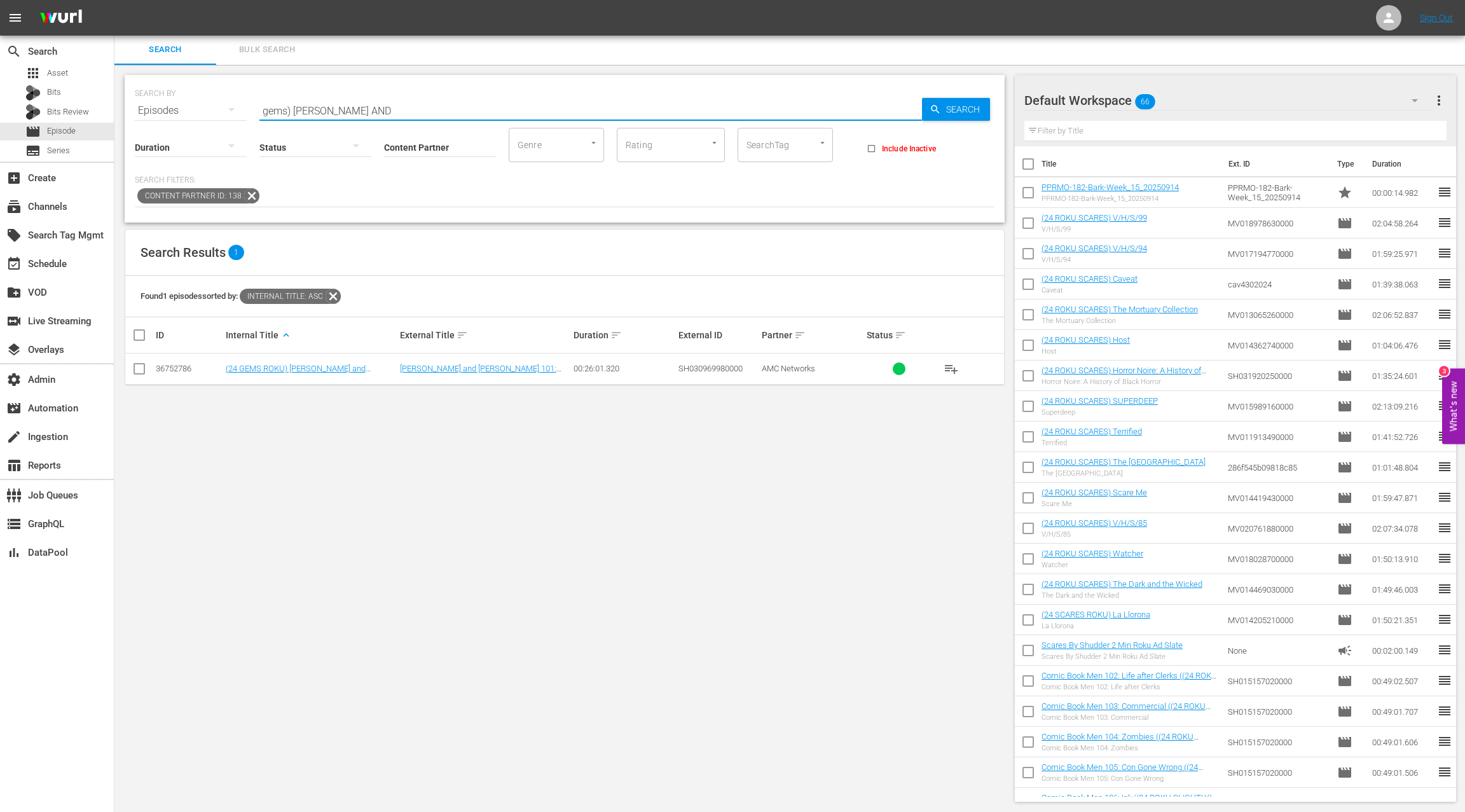
click at [371, 111] on input "gems) [PERSON_NAME] AND" at bounding box center [590, 111] width 663 height 31
click at [169, 370] on div "36752786" at bounding box center [188, 368] width 66 height 10
copy div "36752786"
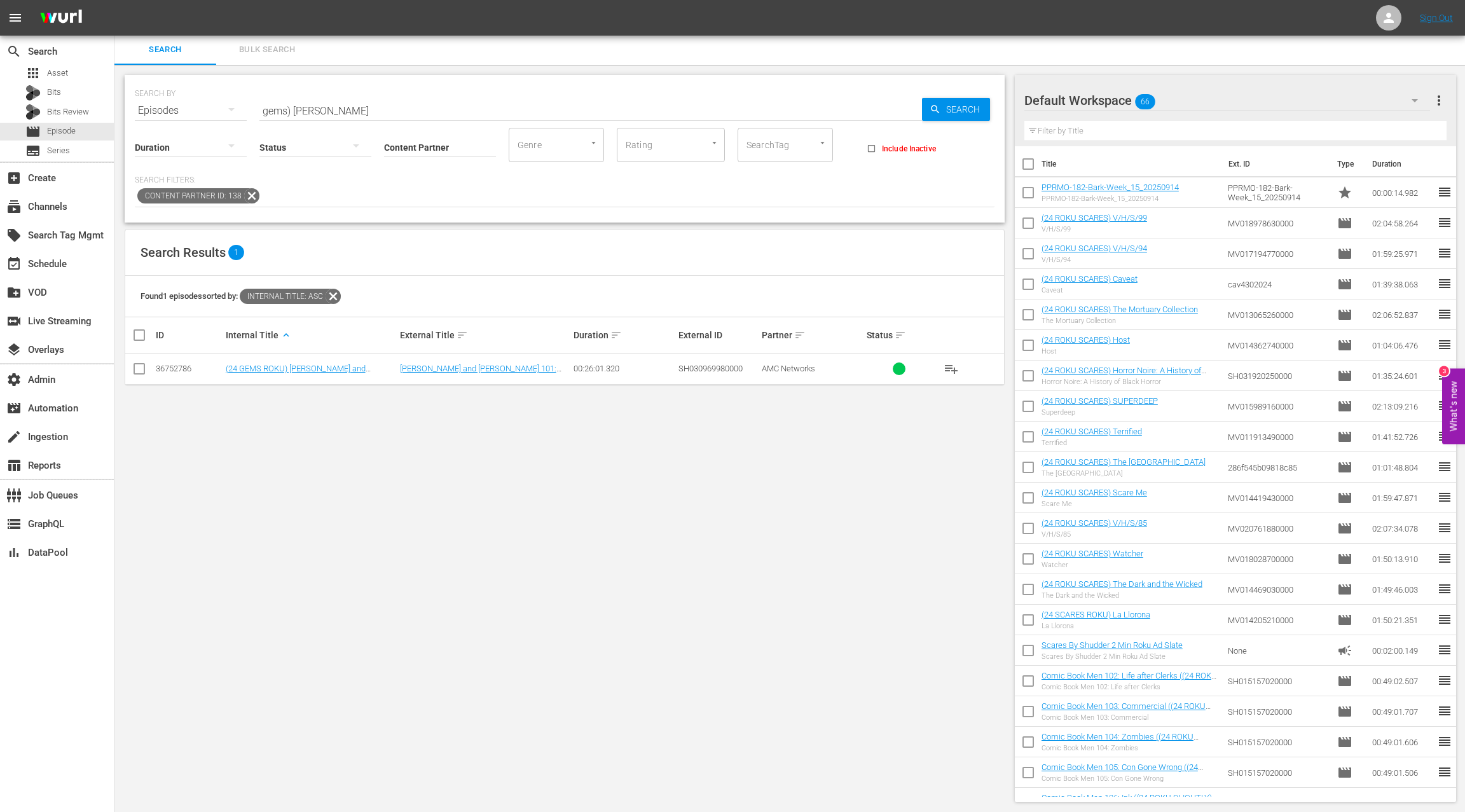
click at [273, 111] on input "gems) [PERSON_NAME]" at bounding box center [590, 111] width 663 height 31
drag, startPoint x: 273, startPoint y: 111, endPoint x: 409, endPoint y: 113, distance: 136.0
click at [409, 113] on input "gems) [PERSON_NAME]" at bounding box center [590, 111] width 663 height 31
paste input "UMC10353002"
type input "UMC10353002"
